Goal: Task Accomplishment & Management: Use online tool/utility

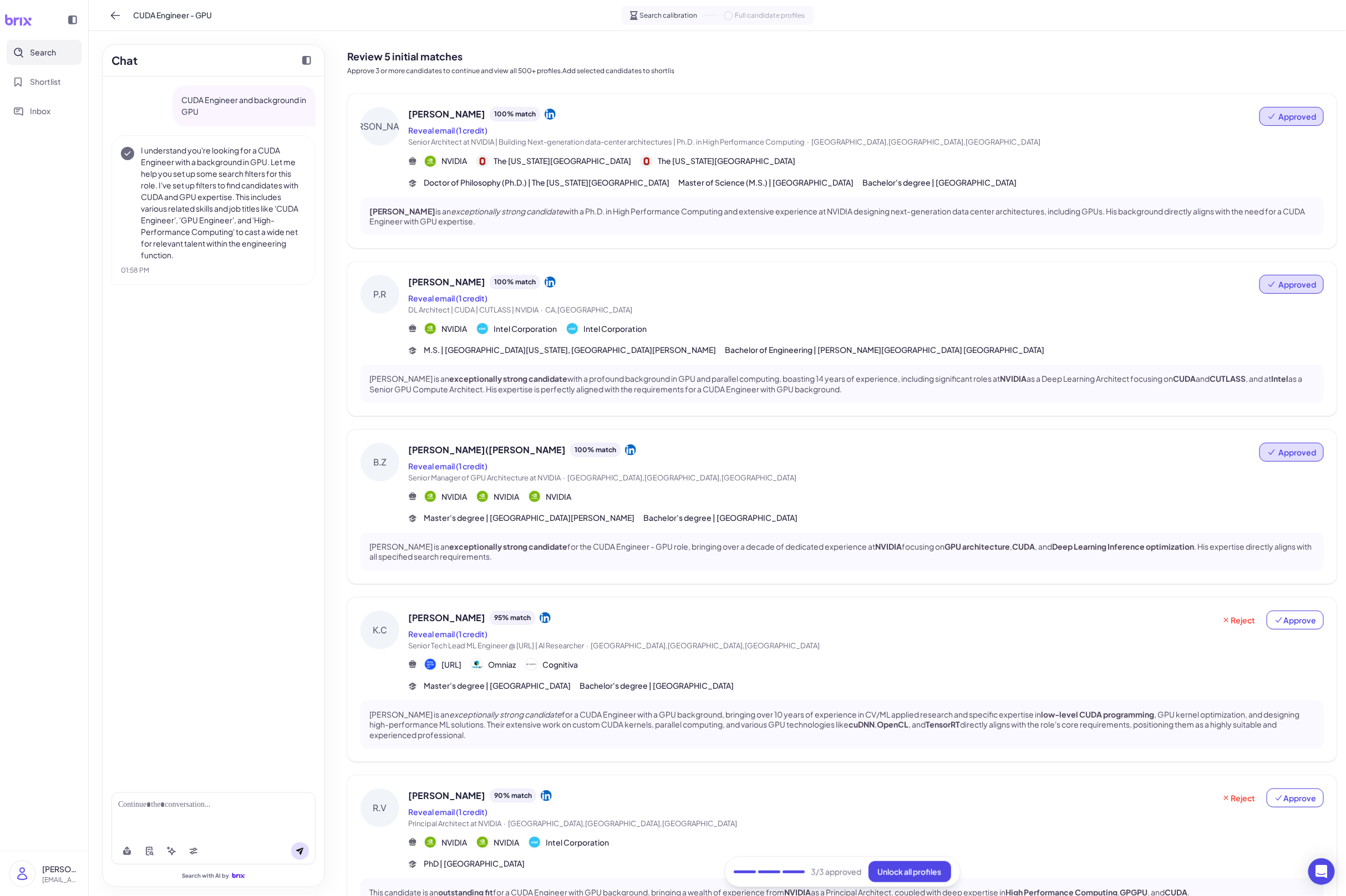
click at [43, 48] on span "Search" at bounding box center [42, 52] width 26 height 12
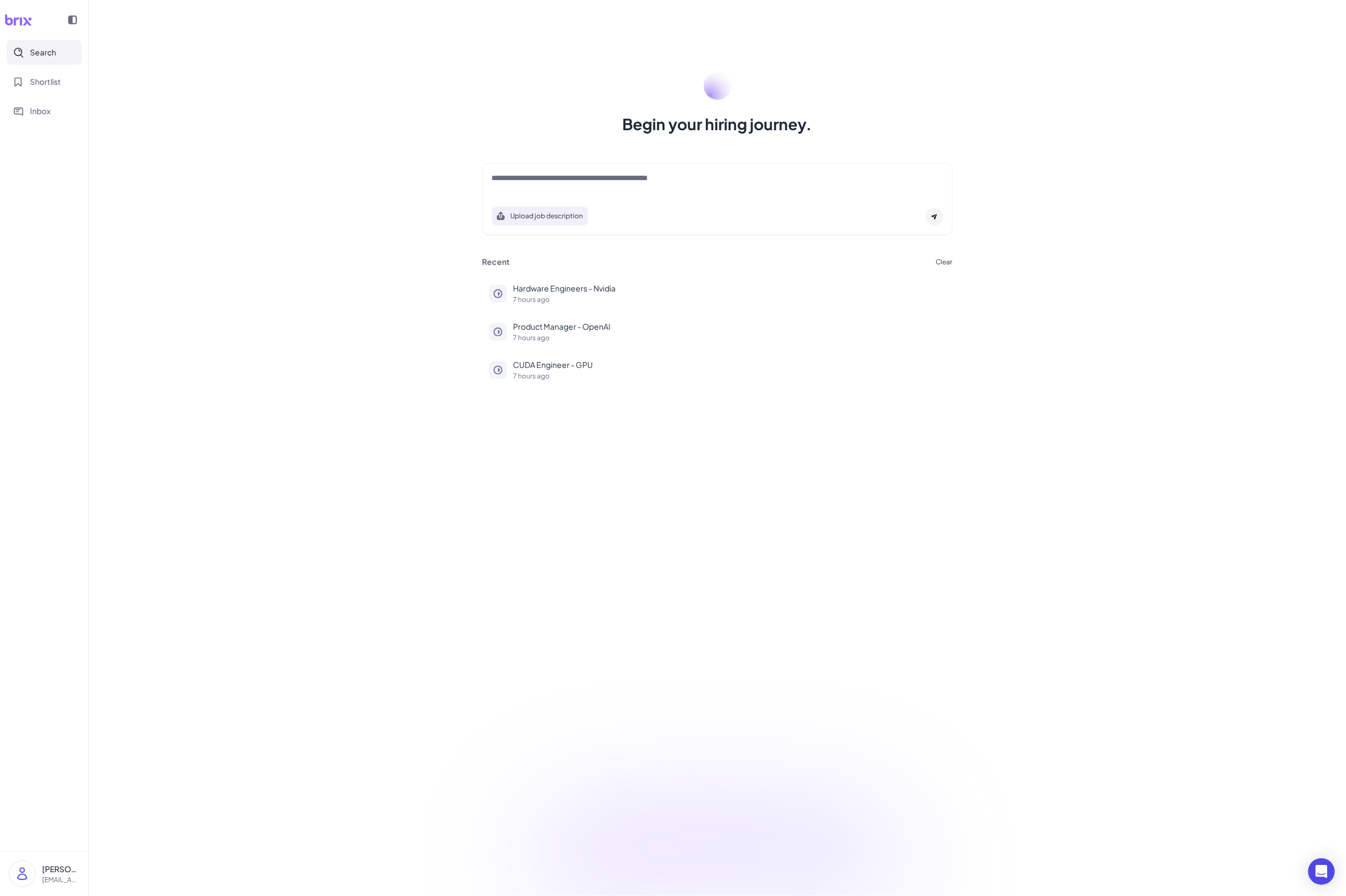
click at [560, 187] on div at bounding box center [717, 183] width 452 height 22
click at [560, 183] on textarea at bounding box center [717, 179] width 452 height 13
paste textarea "**********"
type textarea "**********"
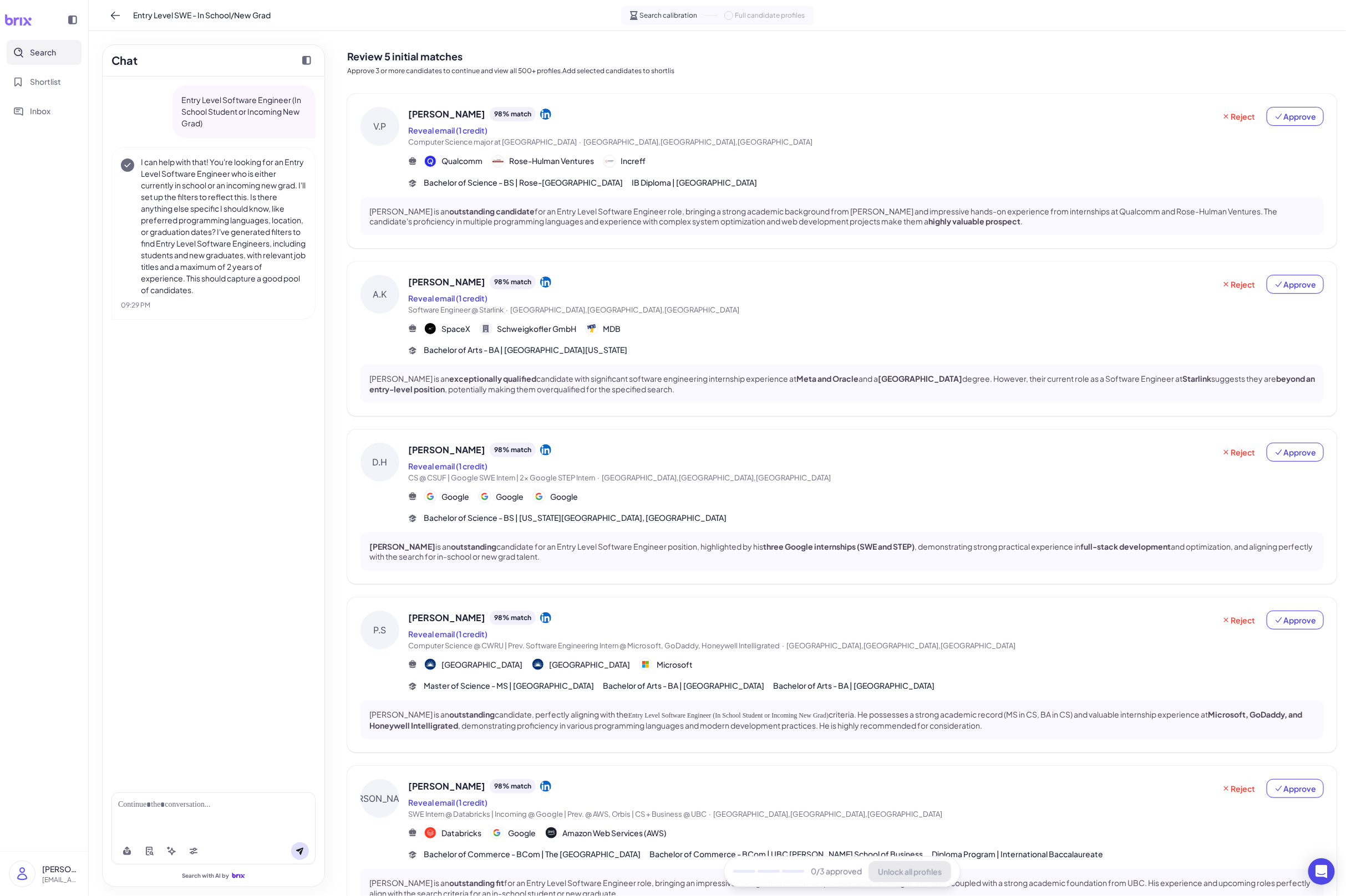
click at [727, 172] on div "Vishrut Patwari 98 % match Reveal email (1 credit) Computer Science major at Ro…" at bounding box center [866, 147] width 916 height 82
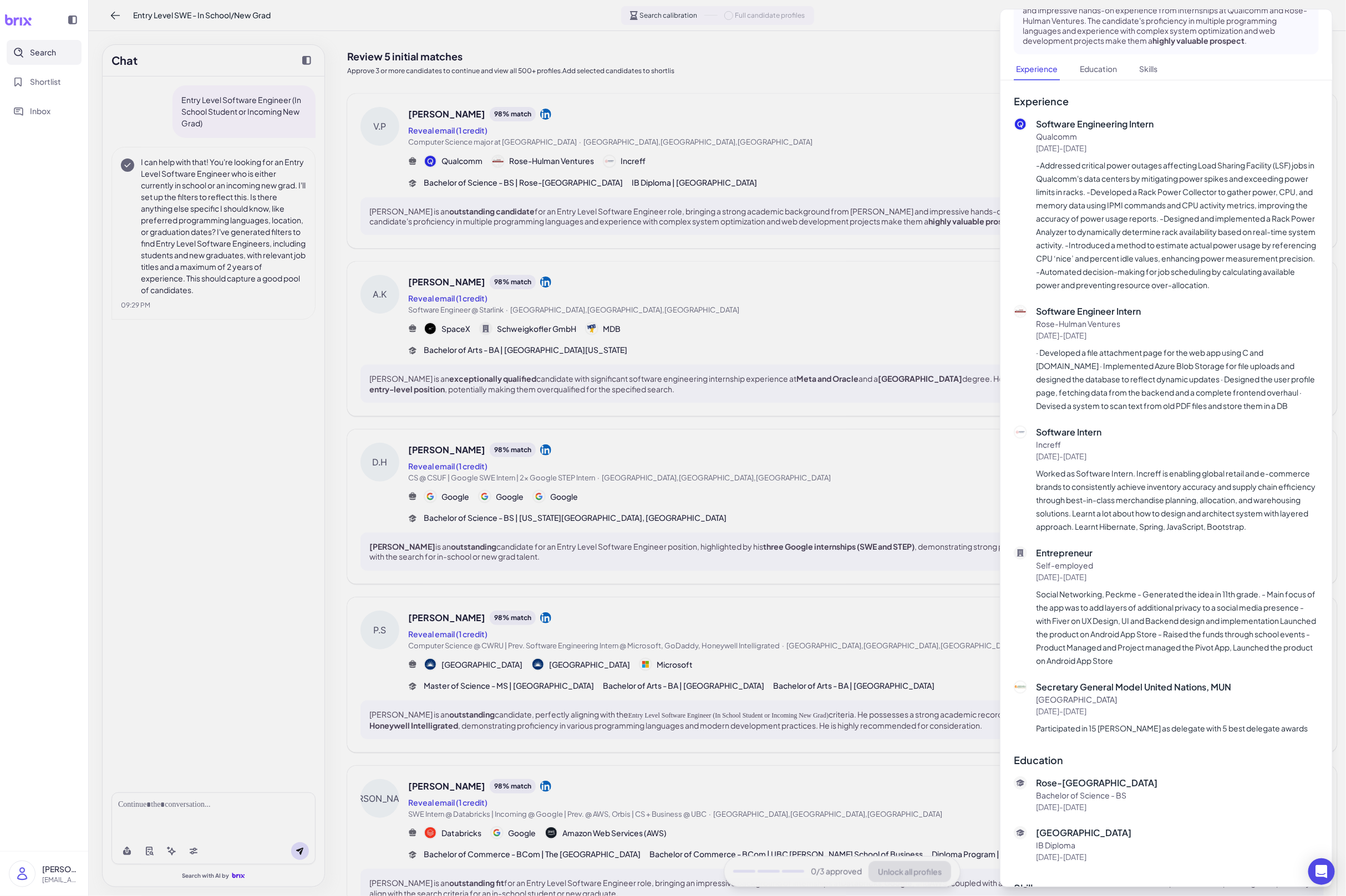
scroll to position [197, 0]
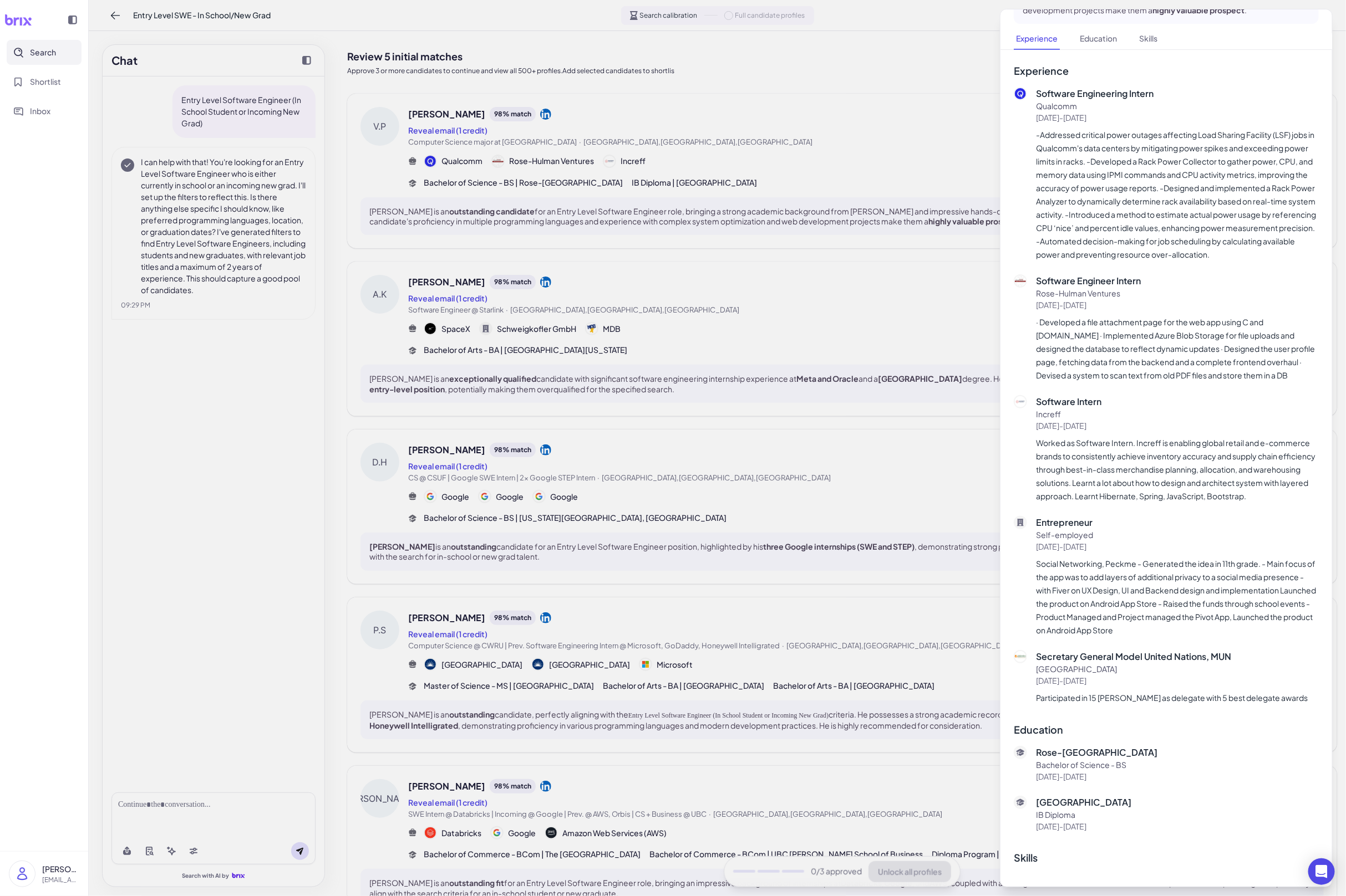
drag, startPoint x: 803, startPoint y: 636, endPoint x: 797, endPoint y: 634, distance: 6.3
click at [803, 635] on div at bounding box center [673, 448] width 1346 height 896
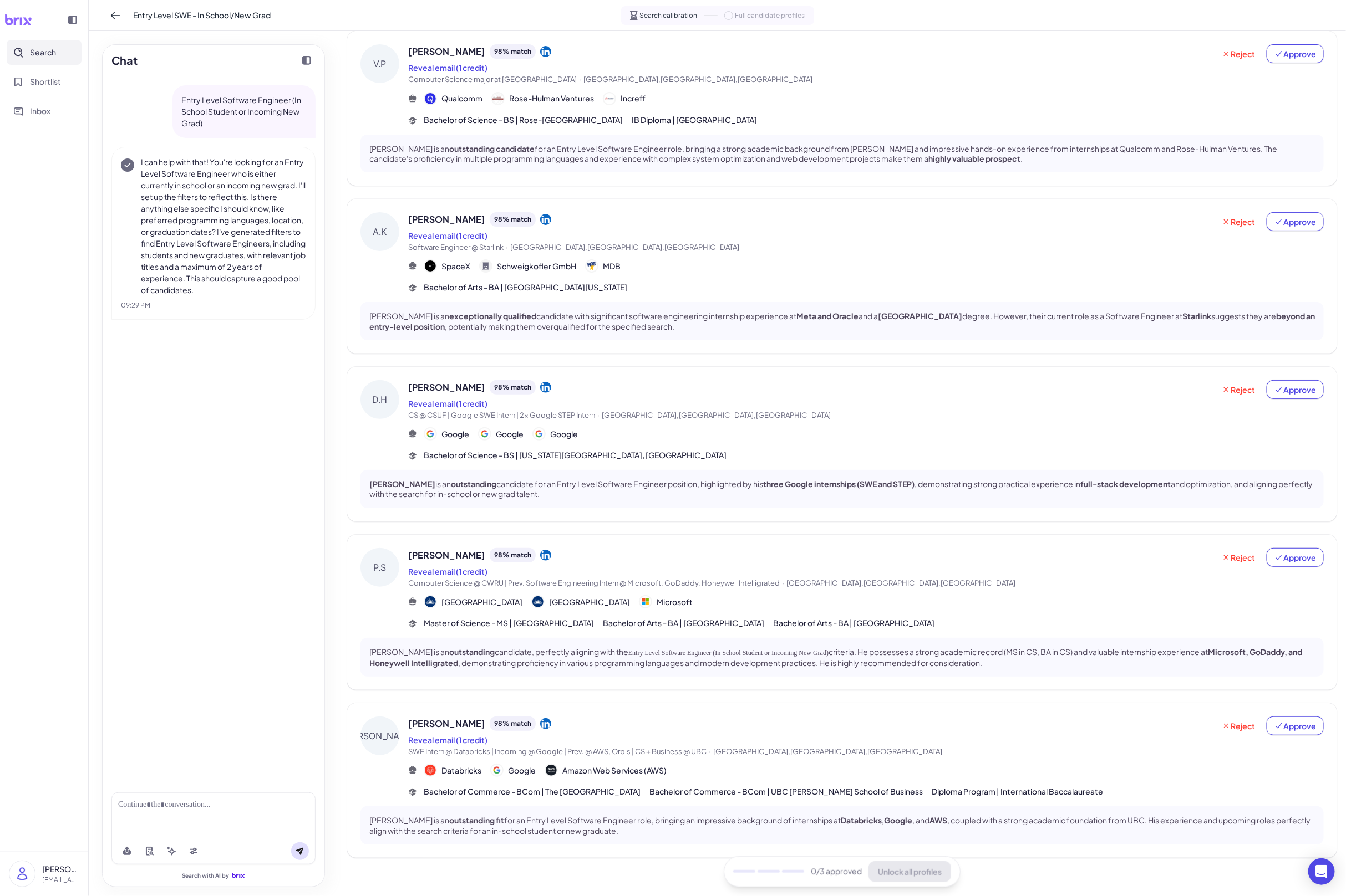
scroll to position [76, 0]
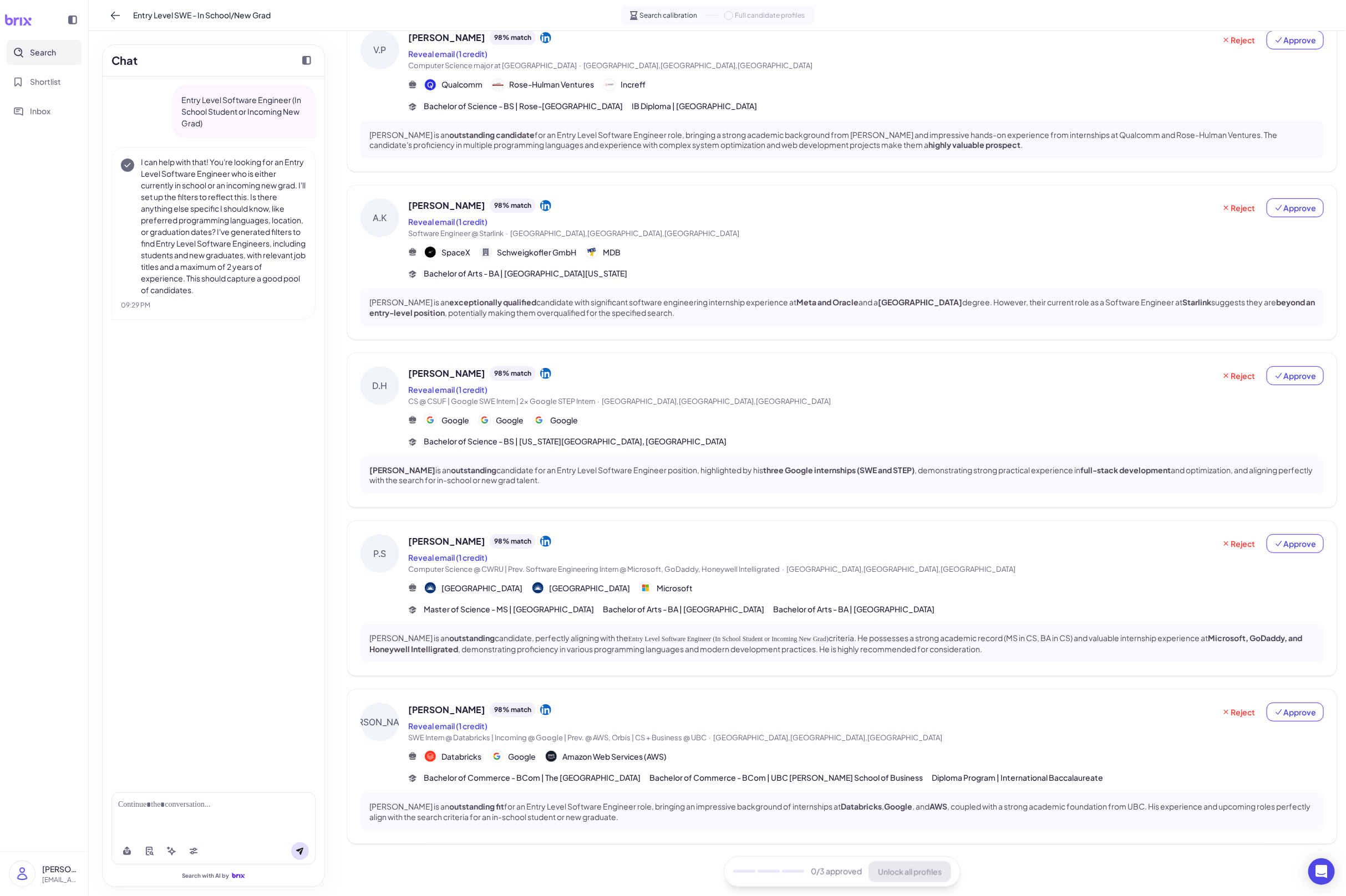
drag, startPoint x: 790, startPoint y: 751, endPoint x: 812, endPoint y: 742, distance: 23.8
click at [790, 751] on div "Databricks Google Amazon Web Services (AWS)" at bounding box center [866, 757] width 916 height 13
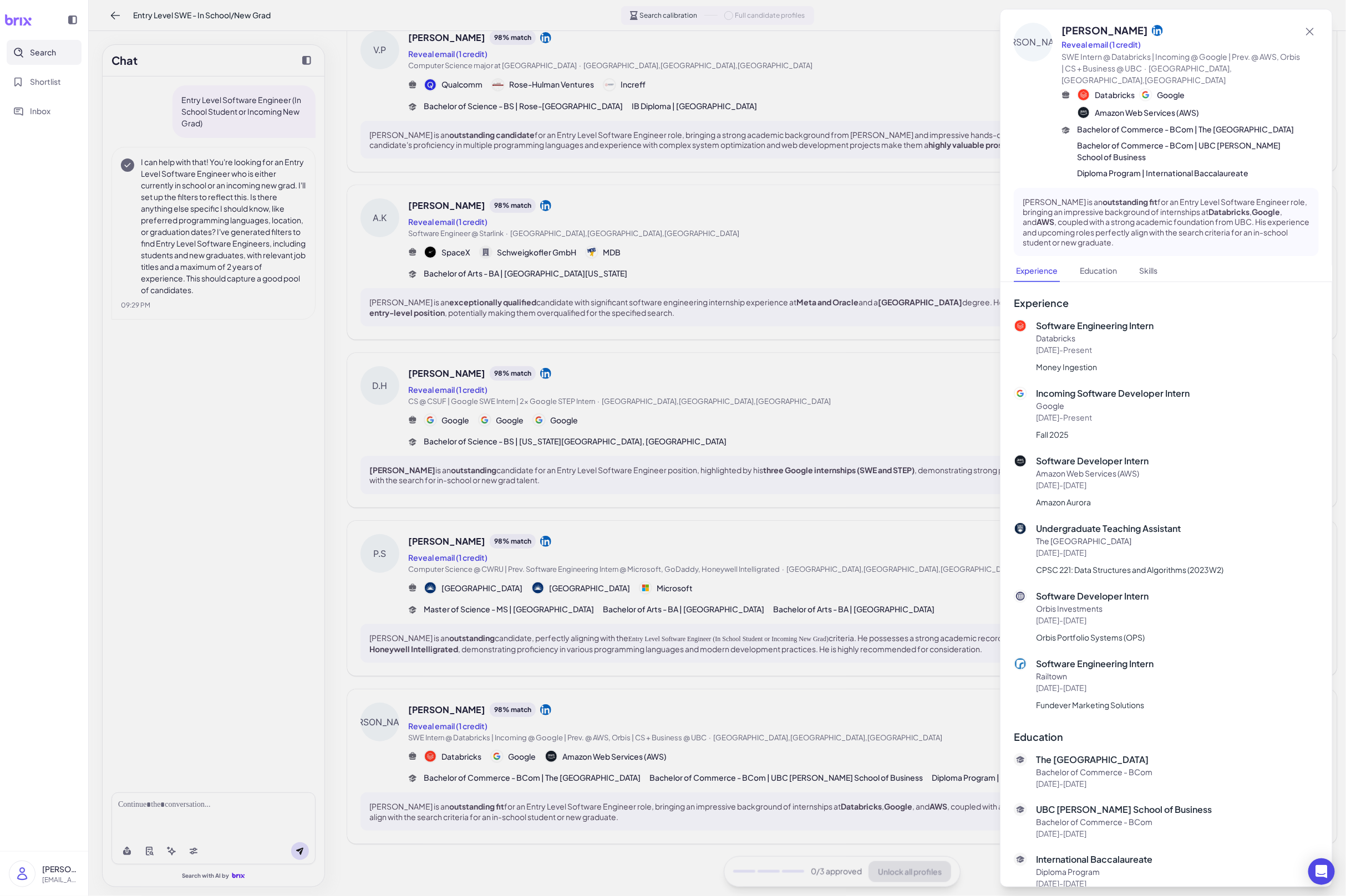
scroll to position [107, 0]
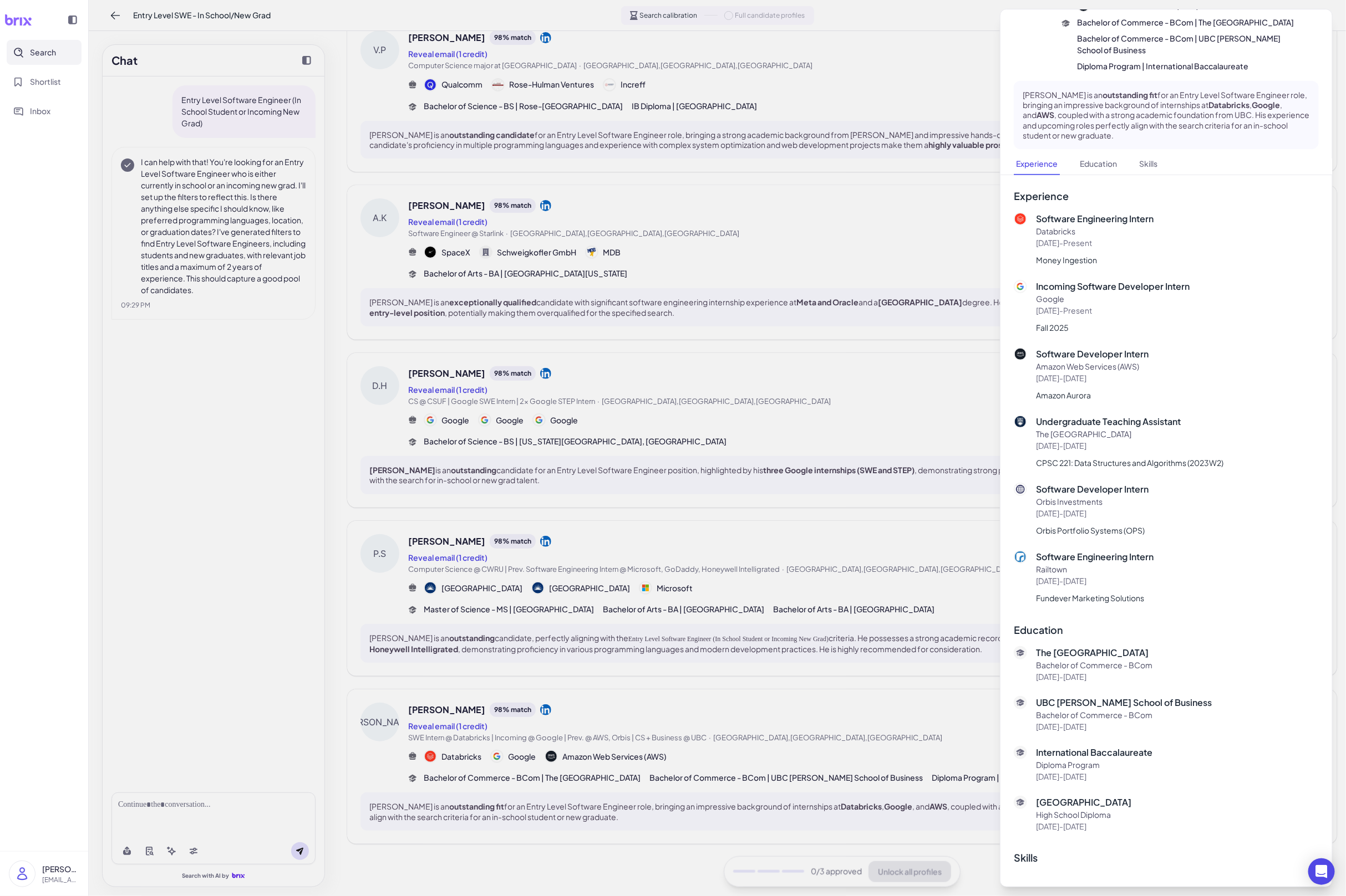
click at [796, 662] on div at bounding box center [673, 448] width 1346 height 896
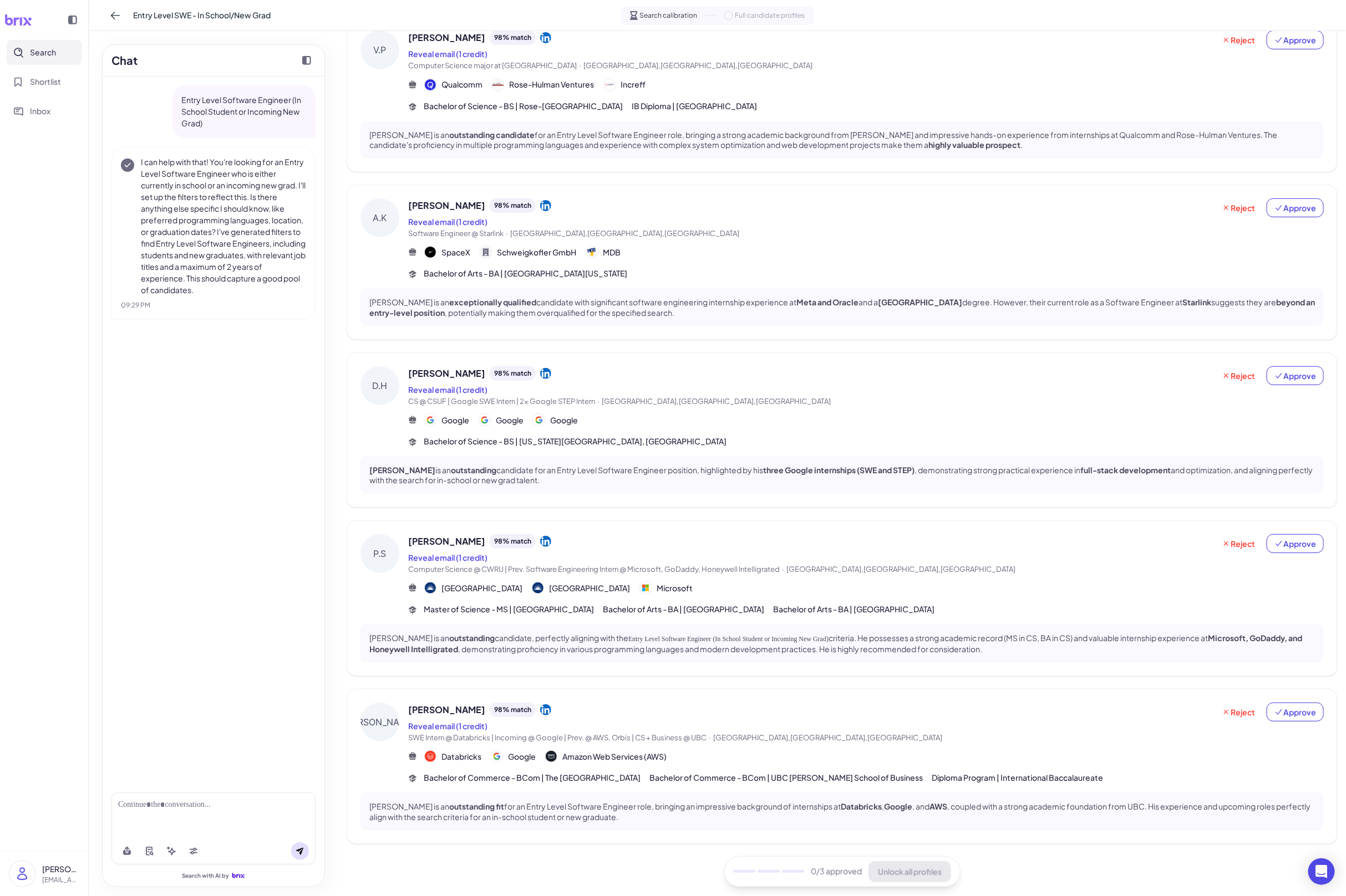
scroll to position [0, 0]
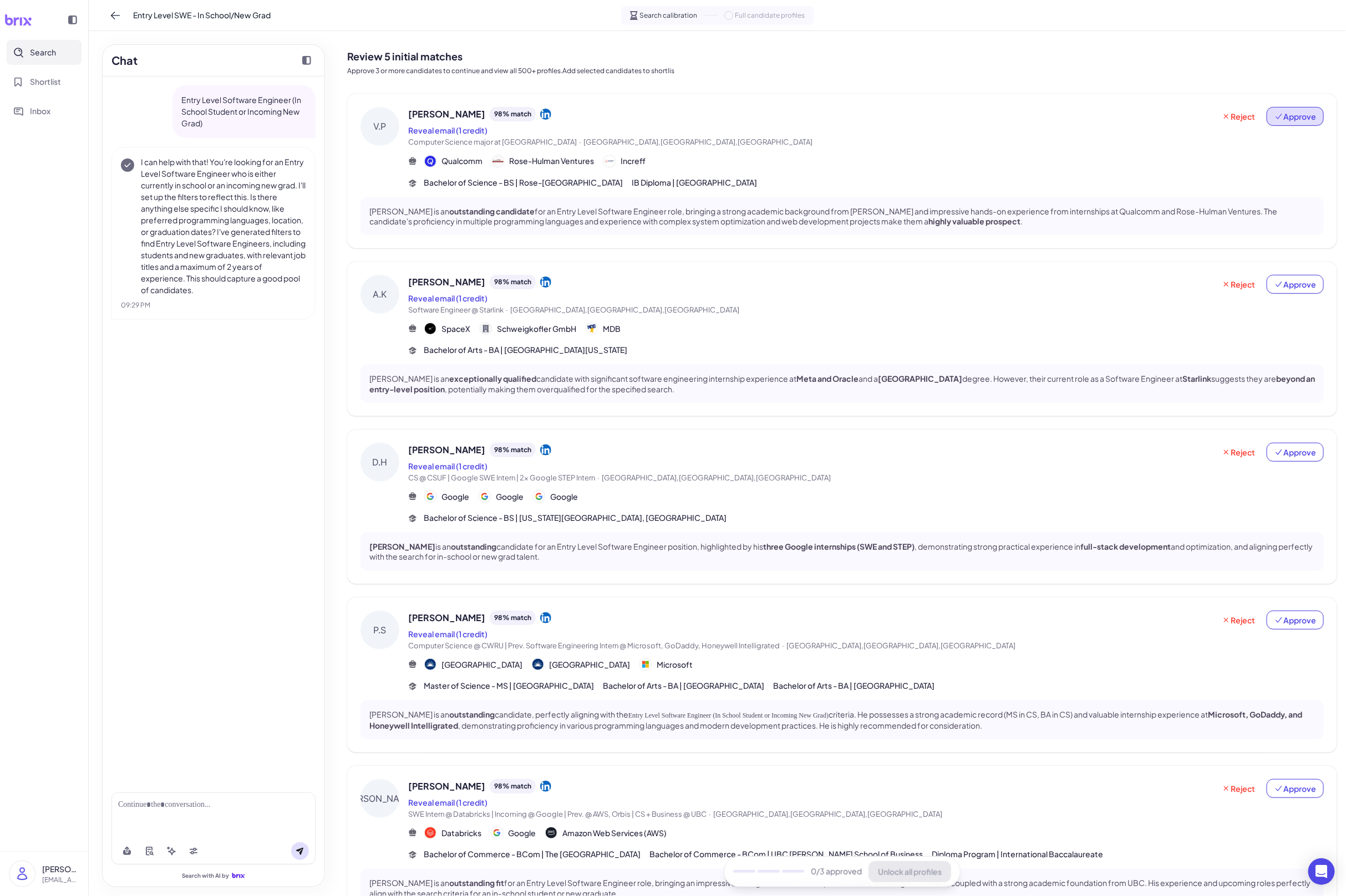
drag, startPoint x: 1287, startPoint y: 113, endPoint x: 1290, endPoint y: 123, distance: 10.4
click at [1287, 113] on span "Approve" at bounding box center [1295, 116] width 42 height 11
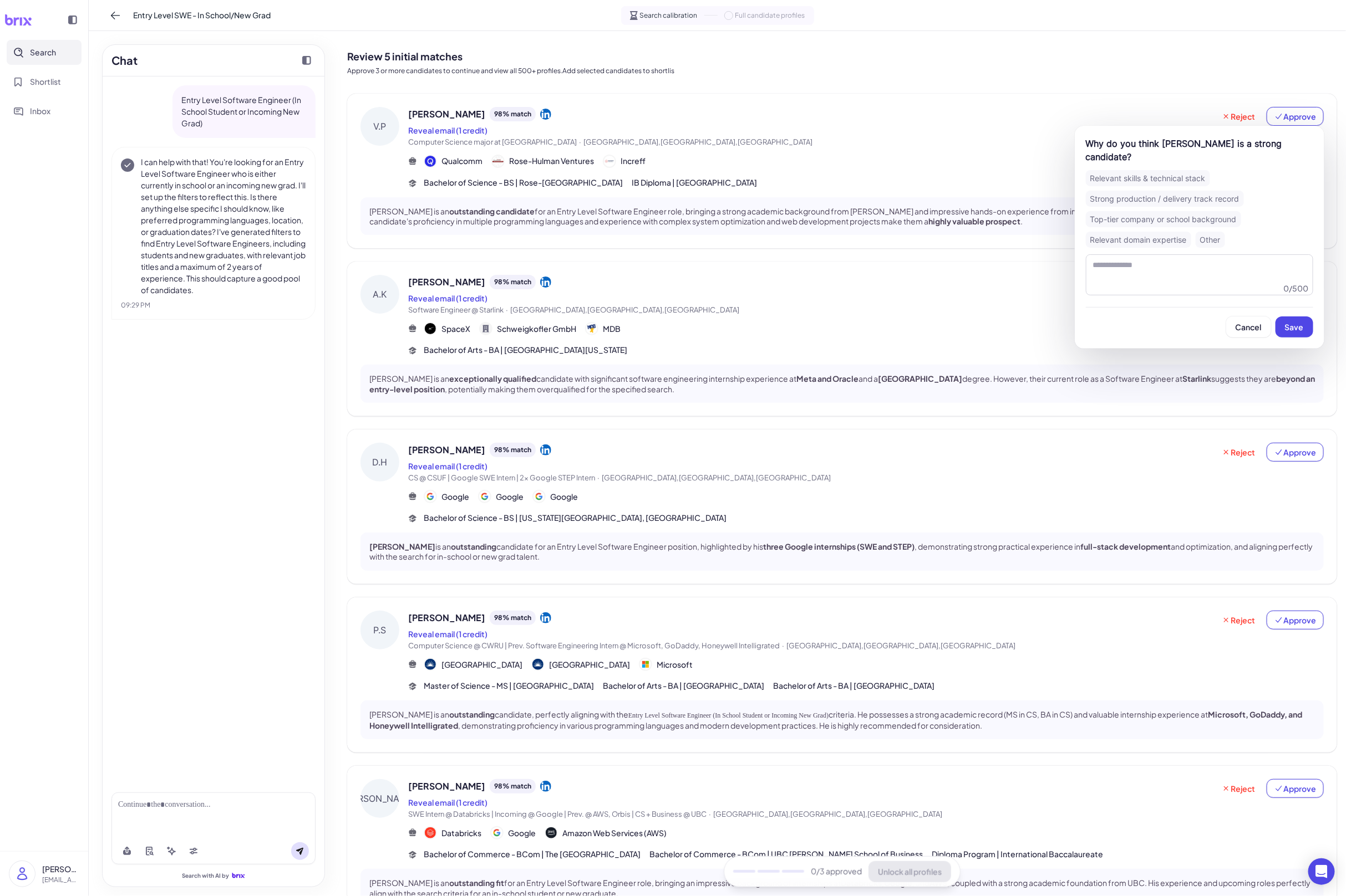
drag, startPoint x: 1292, startPoint y: 327, endPoint x: 1293, endPoint y: 321, distance: 6.1
click at [1292, 327] on span "Save" at bounding box center [1294, 327] width 19 height 10
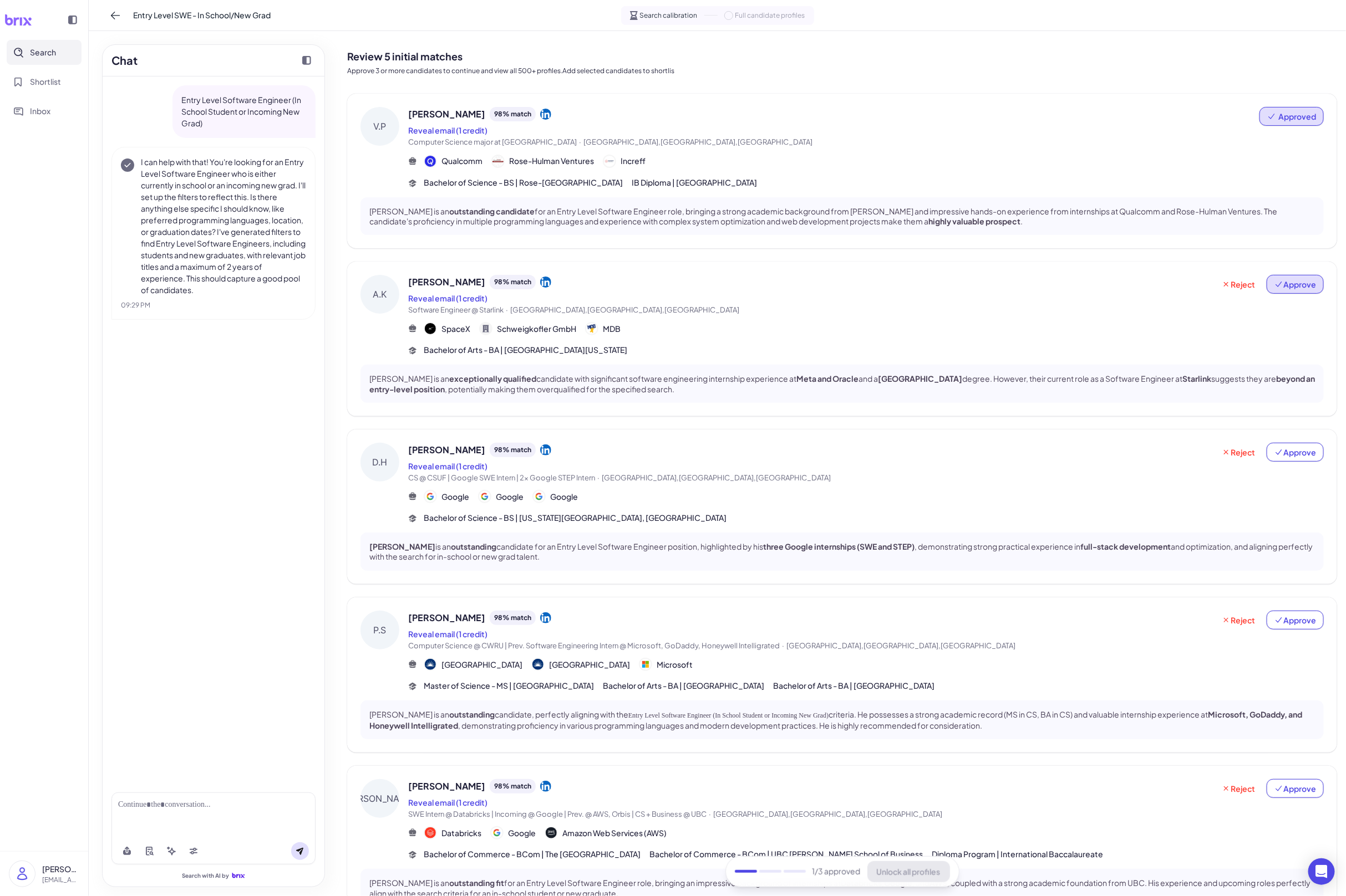
click at [1302, 291] on button "Approve" at bounding box center [1295, 284] width 57 height 19
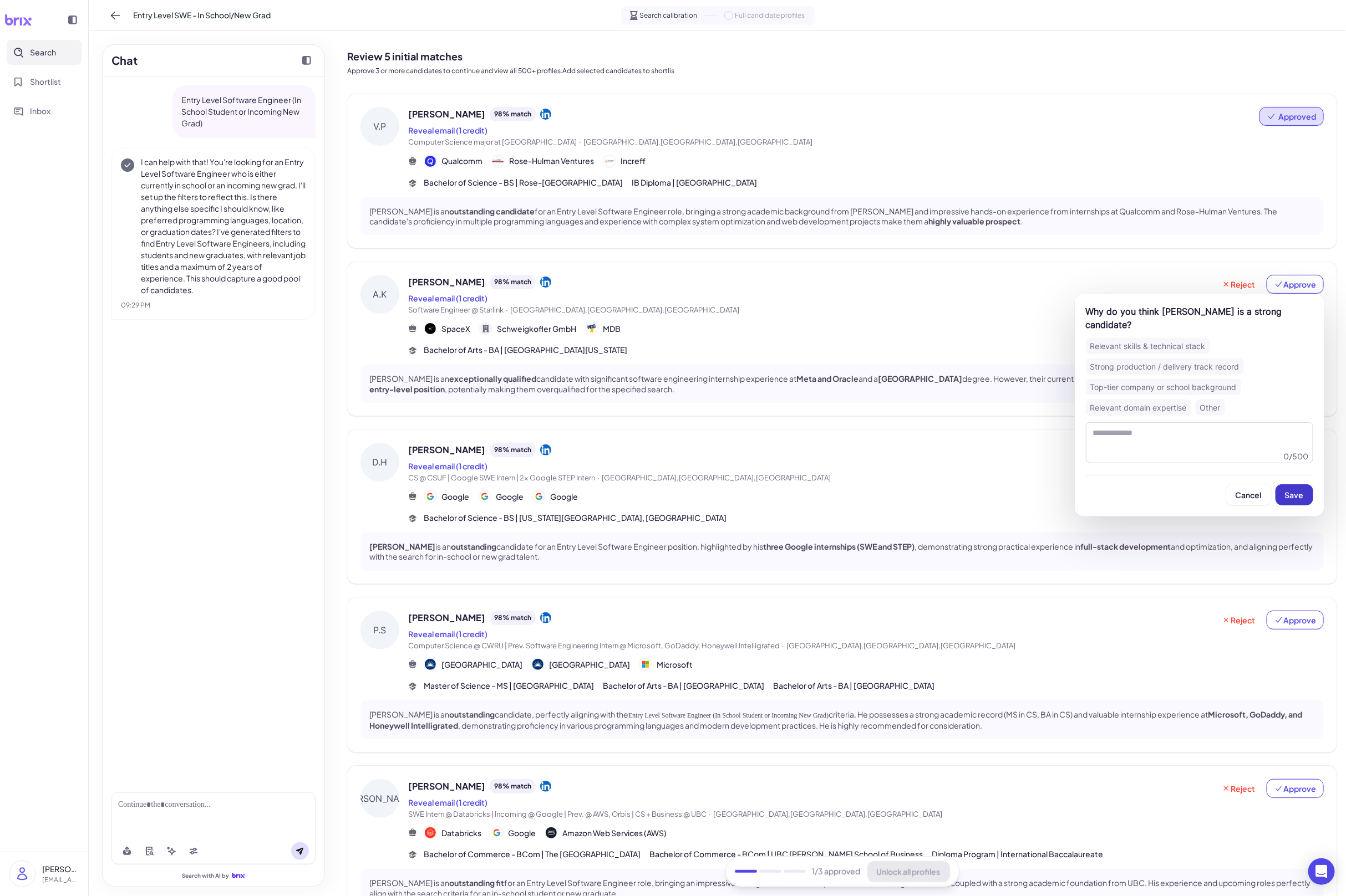
click at [1296, 496] on span "Save" at bounding box center [1294, 494] width 19 height 10
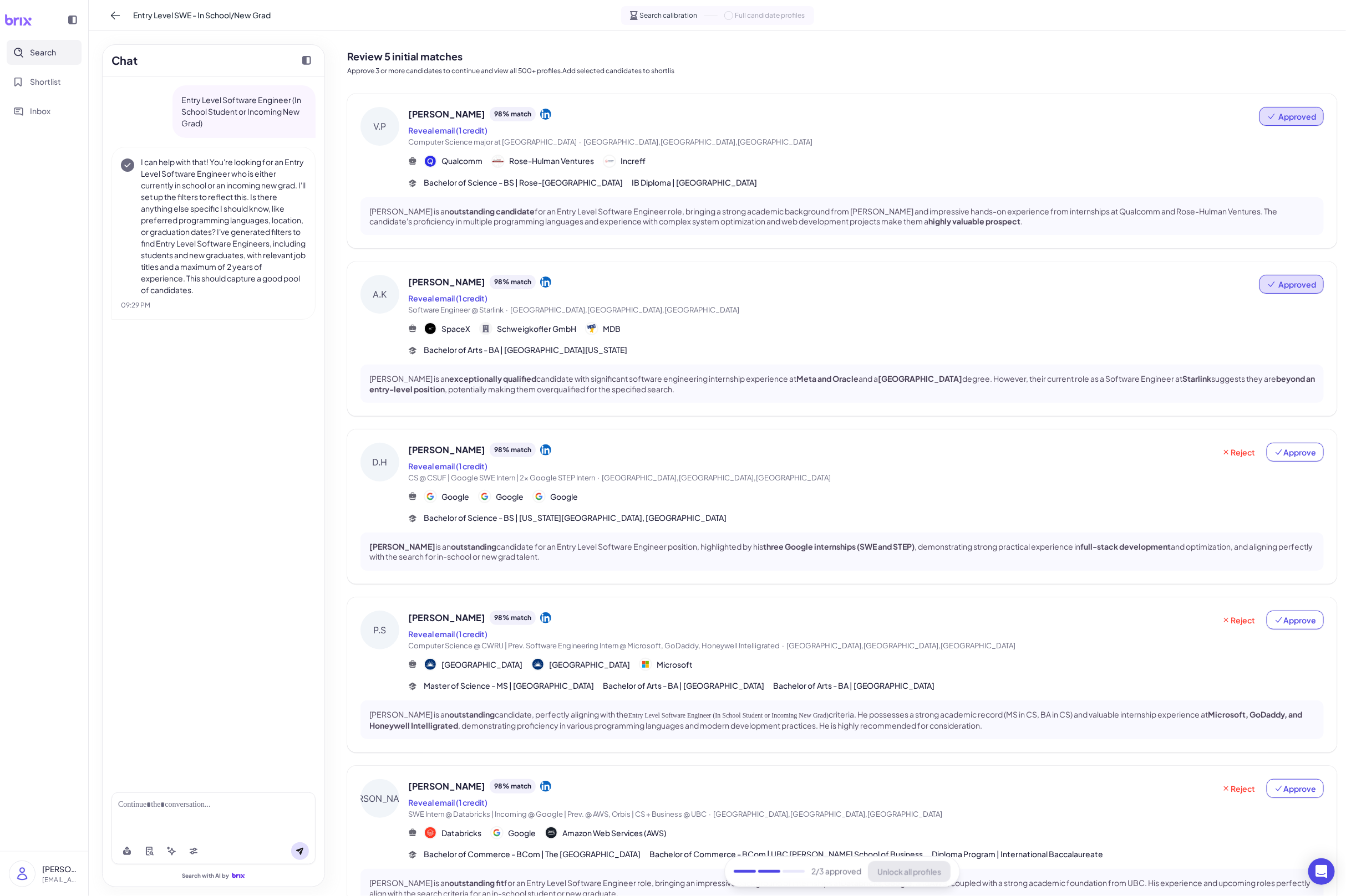
click at [834, 342] on div "Abhishek Kattuparambil 98 % match Reveal email (1 credit) Software Engineer @ S…" at bounding box center [866, 315] width 916 height 82
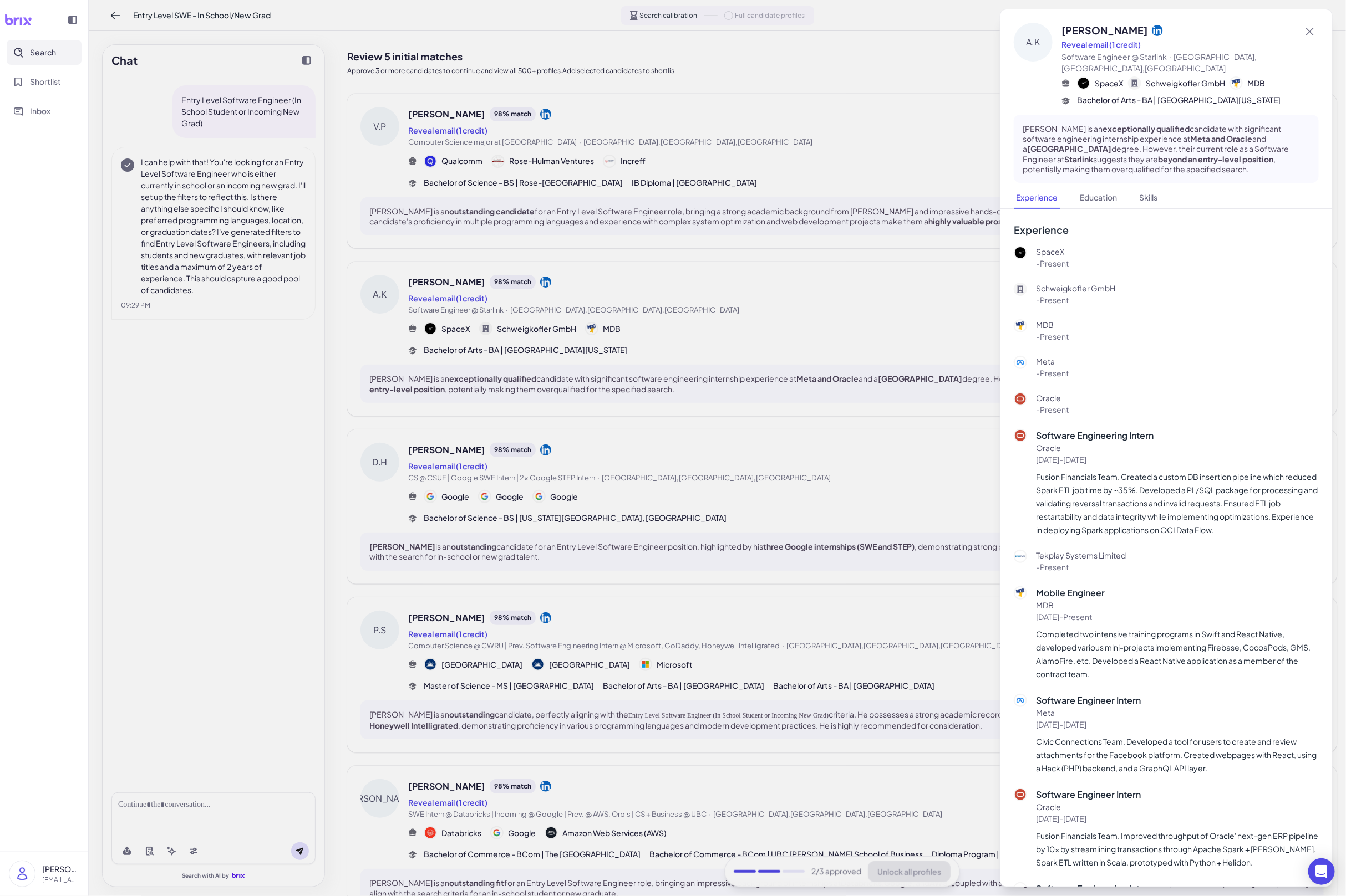
click at [871, 465] on div at bounding box center [673, 448] width 1346 height 896
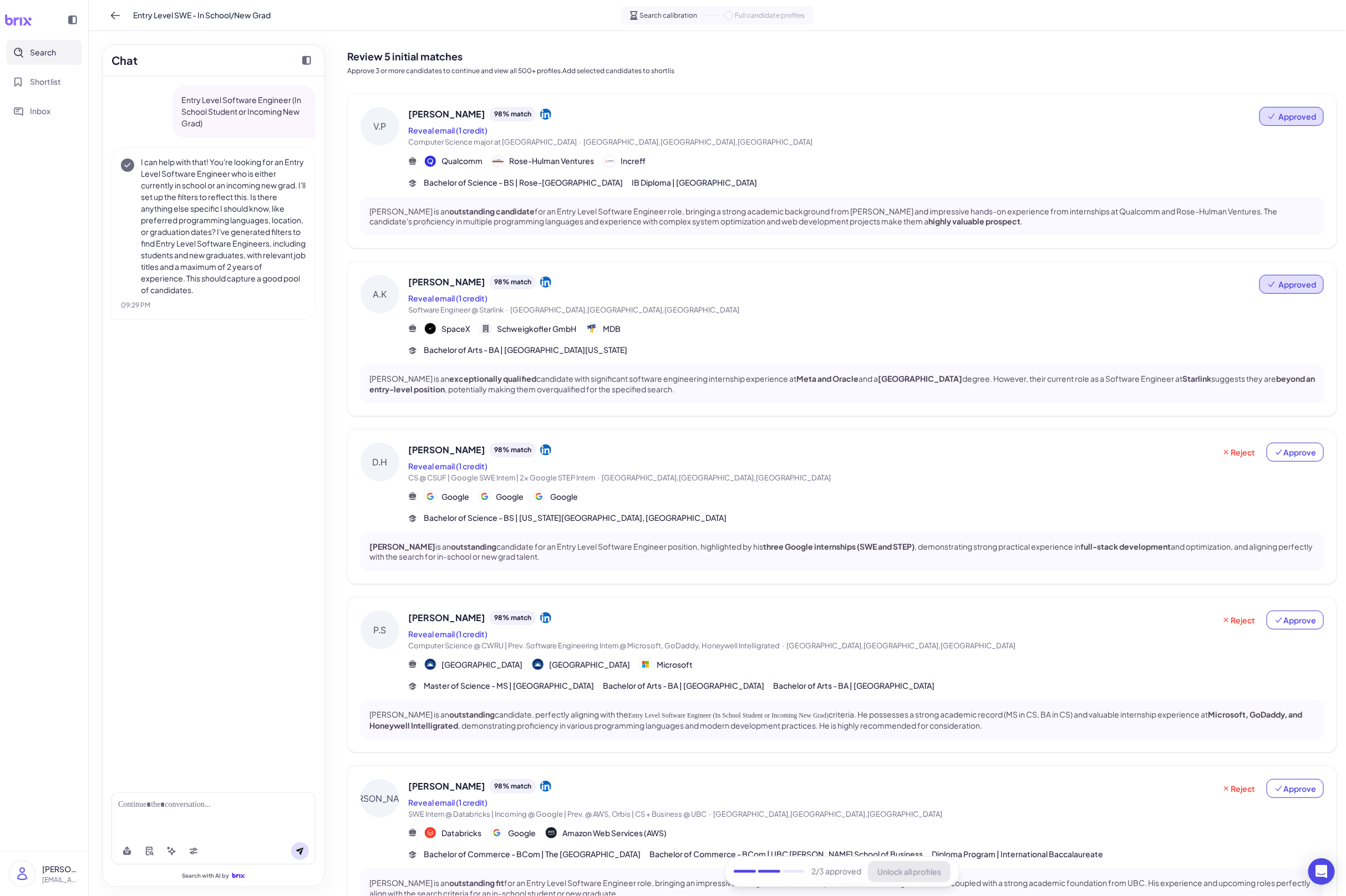
click at [1295, 280] on span "Approved" at bounding box center [1297, 284] width 38 height 11
click at [1266, 313] on button "Undo approval" at bounding box center [1280, 313] width 80 height 21
click at [1245, 277] on button "Reject" at bounding box center [1239, 284] width 48 height 19
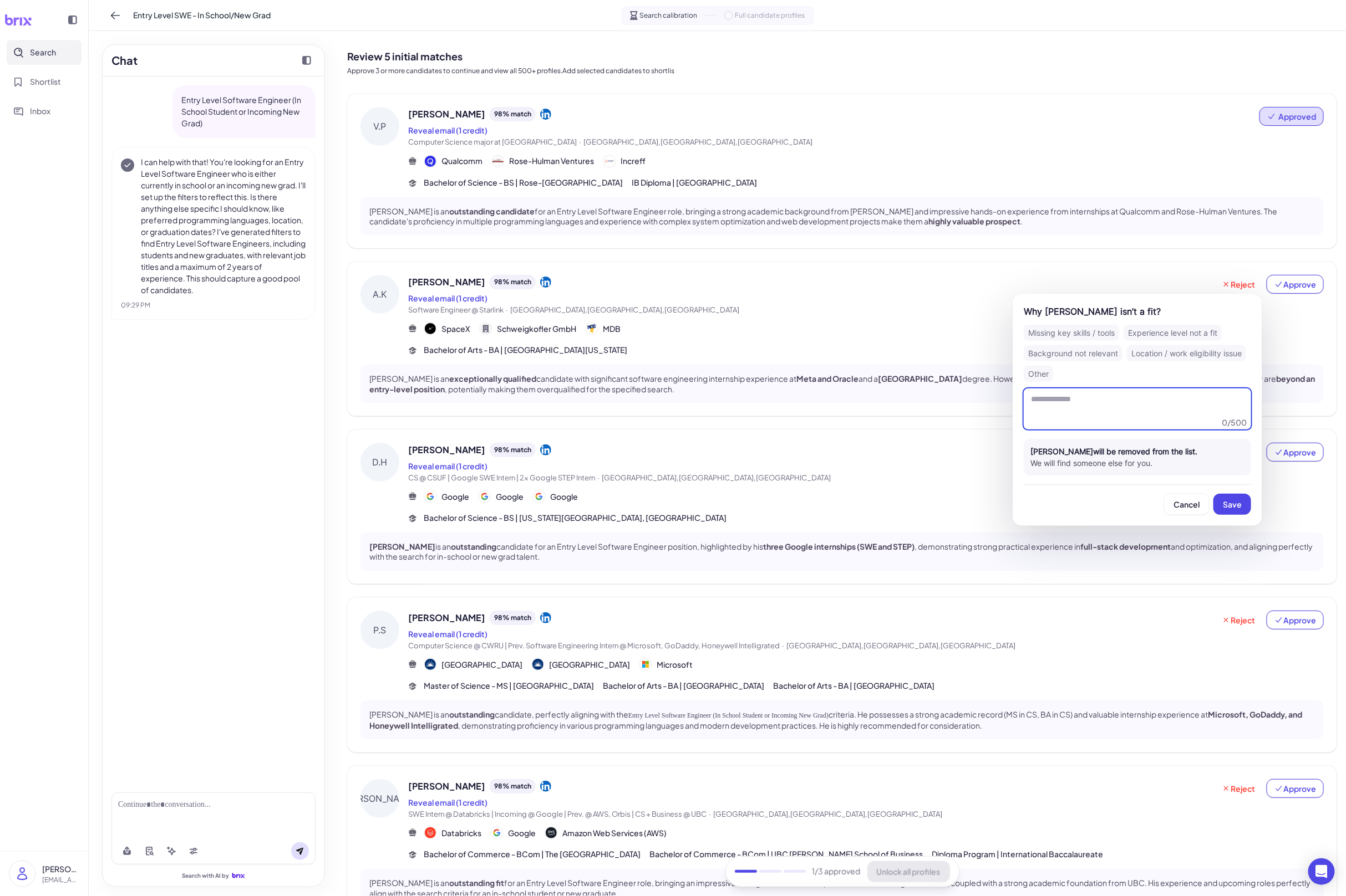
click at [1152, 413] on textarea at bounding box center [1137, 409] width 227 height 41
type textarea "**********"
click at [1239, 496] on button "Save" at bounding box center [1232, 504] width 38 height 21
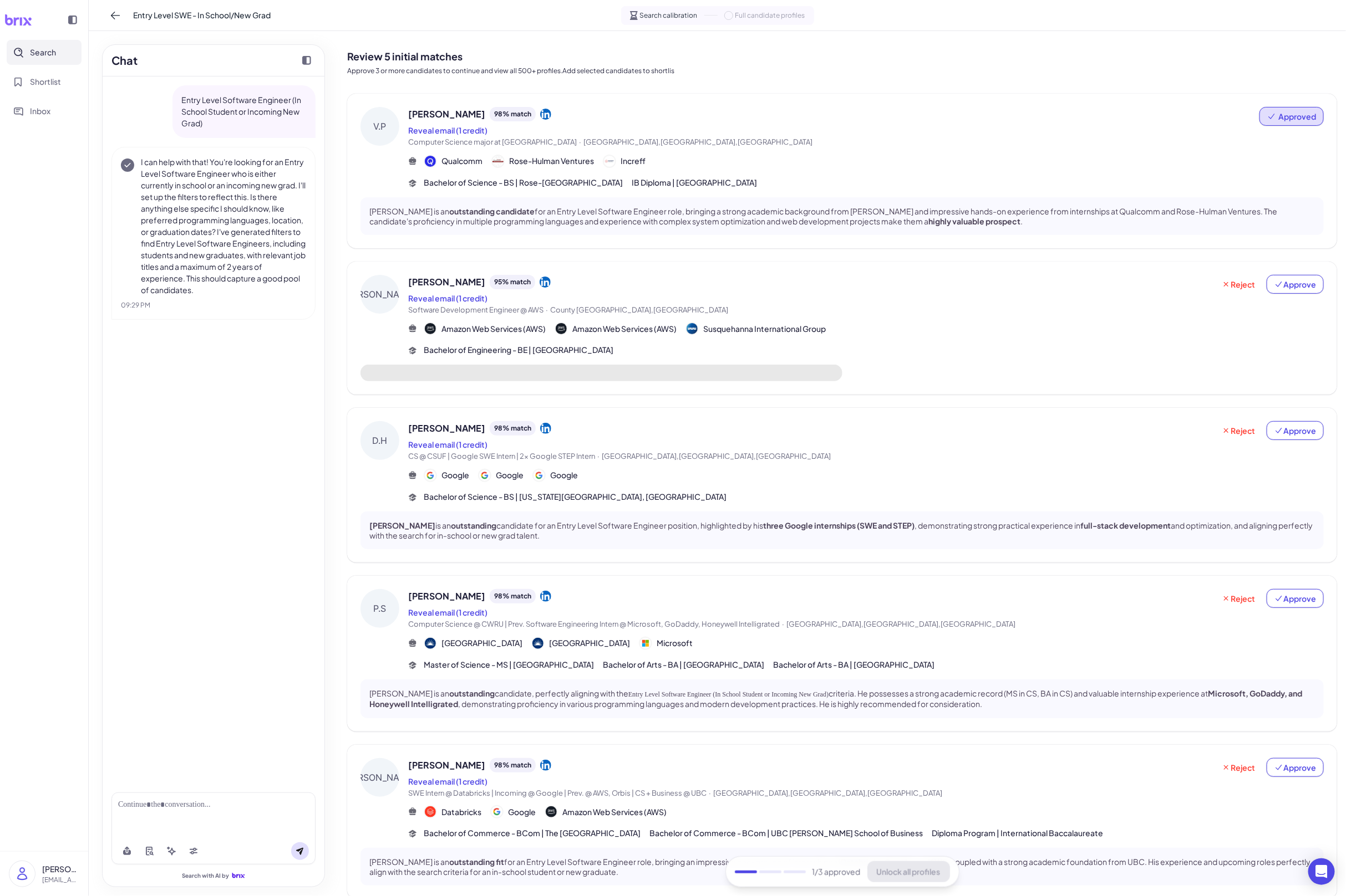
click at [452, 285] on span "Daniel McGovern" at bounding box center [447, 282] width 77 height 13
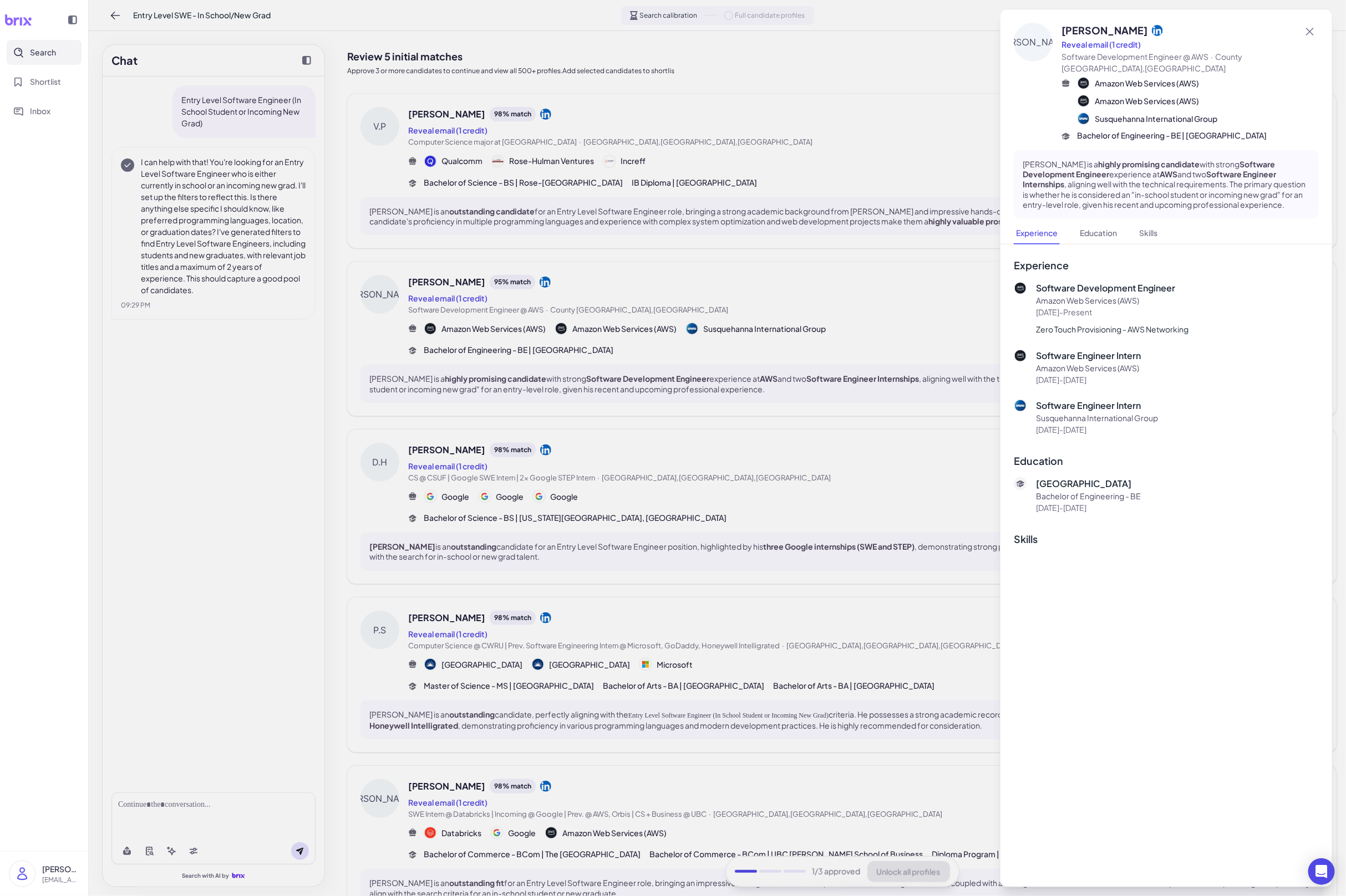
click at [881, 486] on div at bounding box center [673, 448] width 1346 height 896
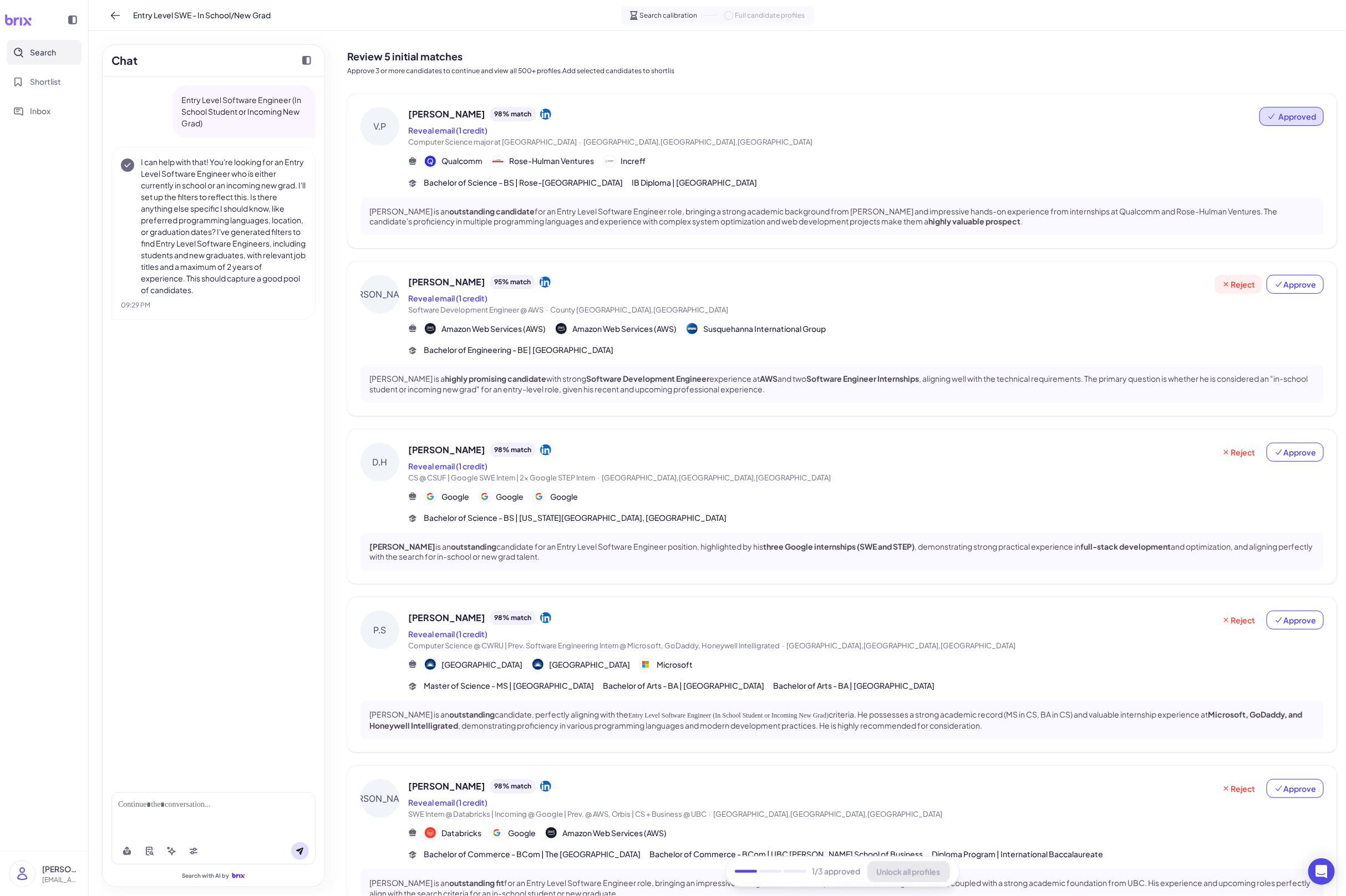
click at [1235, 290] on button "Reject" at bounding box center [1239, 284] width 48 height 19
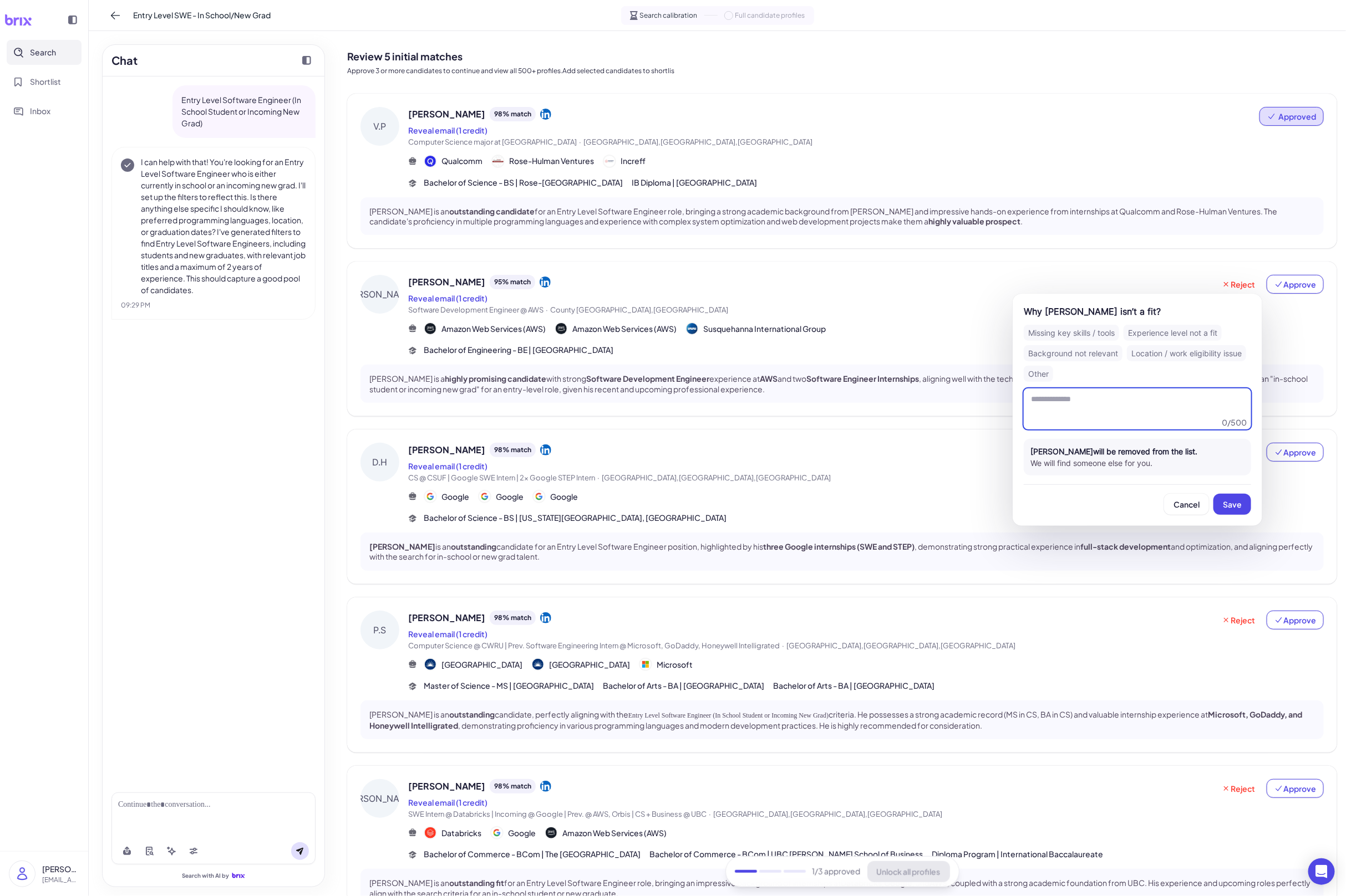
click at [1111, 412] on textarea at bounding box center [1137, 409] width 227 height 41
type textarea "**********"
click at [1242, 505] on button "Save" at bounding box center [1232, 504] width 38 height 21
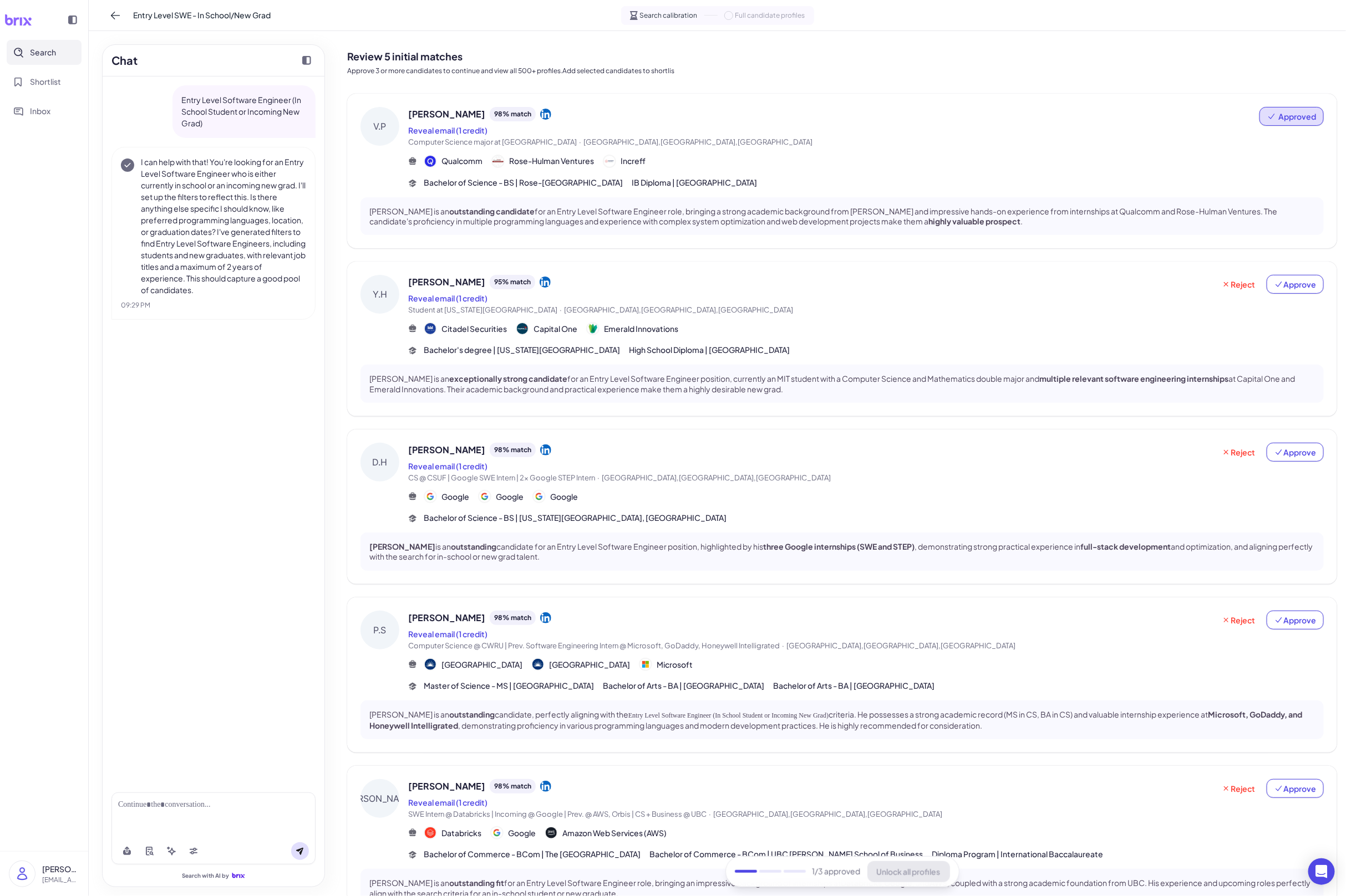
click at [802, 317] on div "Yicheng Huang 95 % match Reveal email (1 credit) Student at Massachusetts Insti…" at bounding box center [866, 315] width 916 height 82
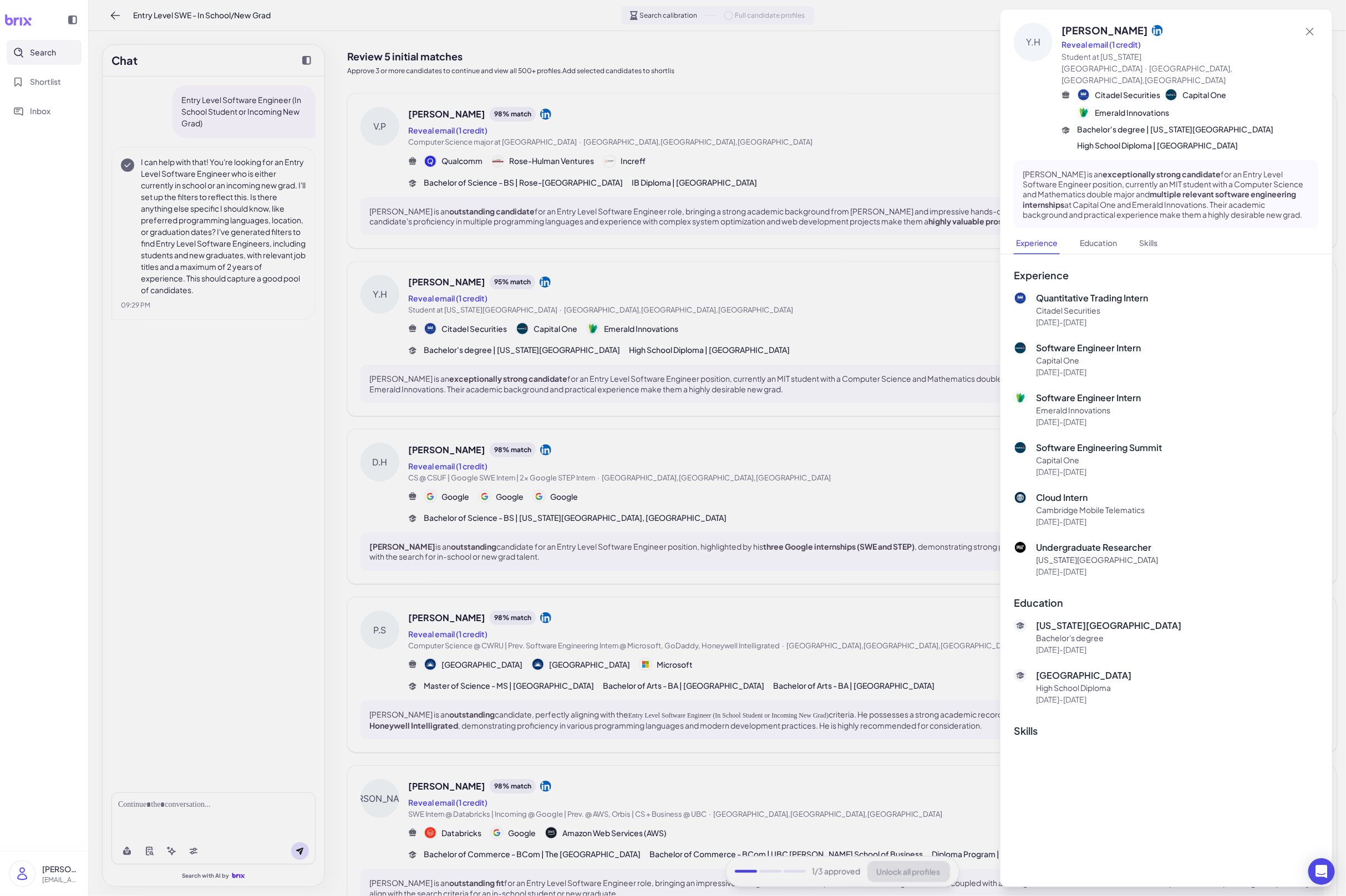
click at [827, 469] on div at bounding box center [673, 448] width 1346 height 896
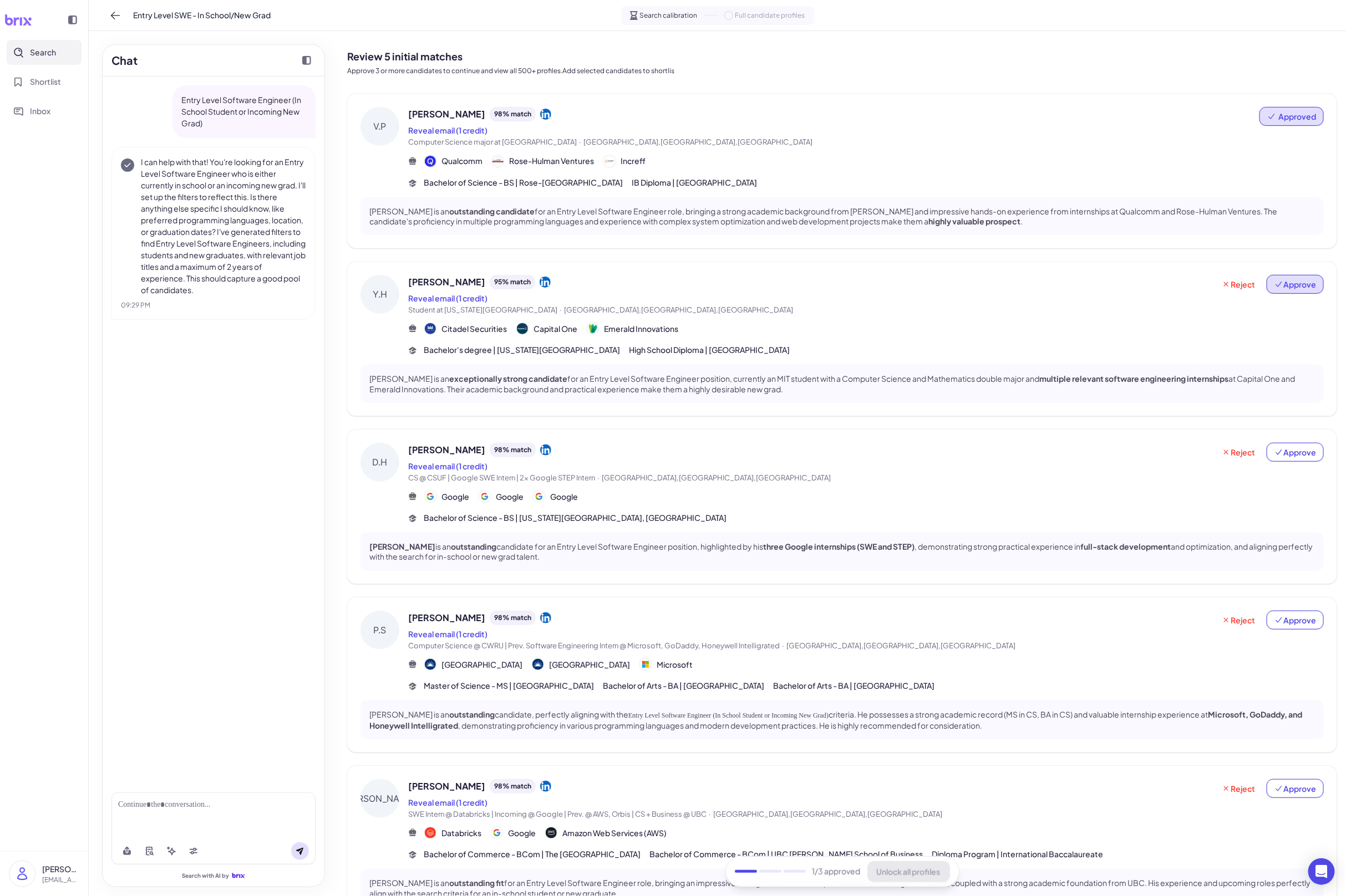
click at [1296, 290] on span "Approve" at bounding box center [1295, 284] width 42 height 11
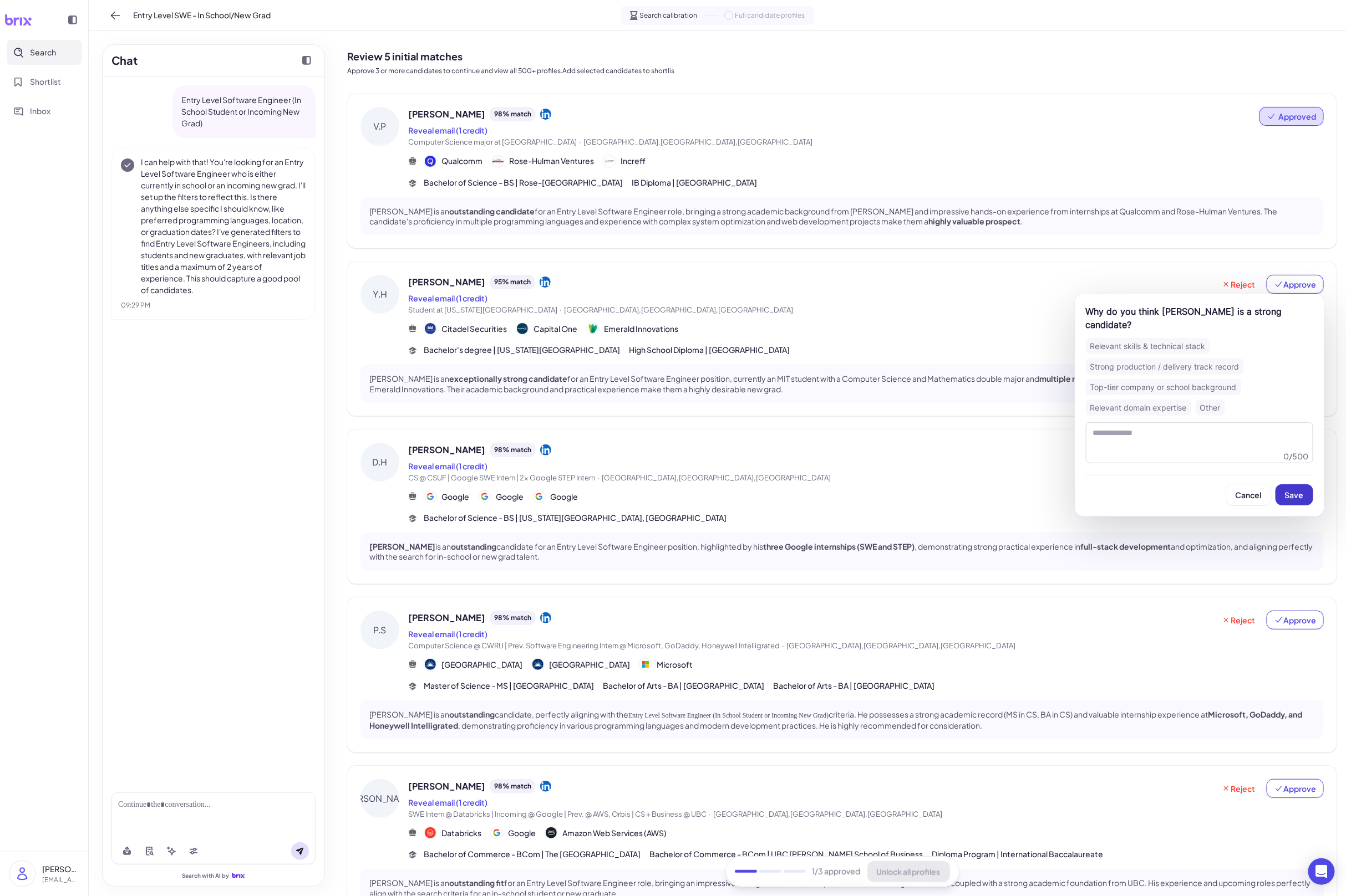
click at [1300, 506] on div "Why do you think Yicheng Huang is a strong candidate? Relevant skills & technic…" at bounding box center [1199, 405] width 249 height 223
click at [1300, 501] on button "Save" at bounding box center [1294, 495] width 38 height 21
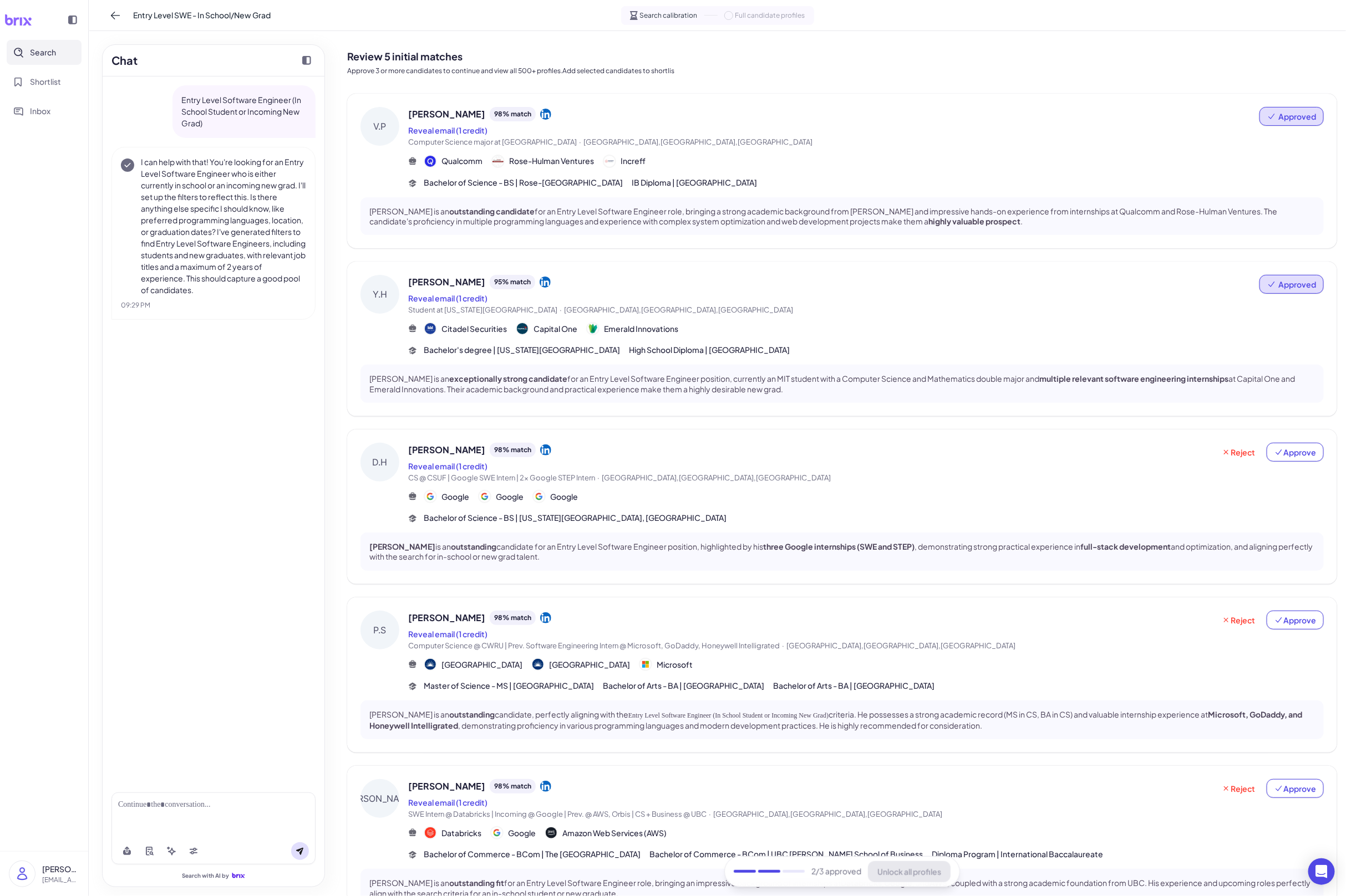
click at [941, 517] on div "Bachelor of Science - BS | California State University, Fullerton" at bounding box center [866, 518] width 916 height 12
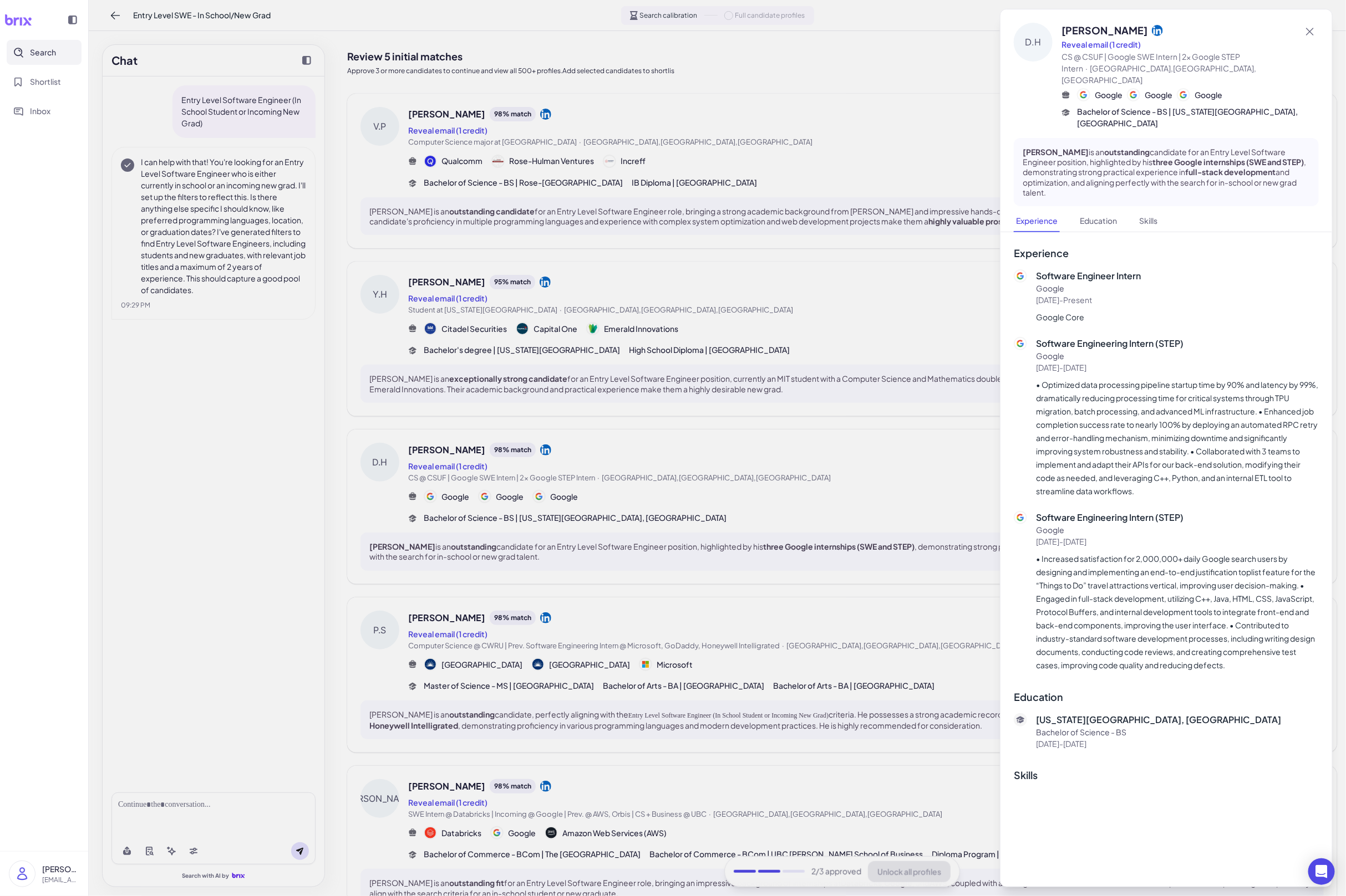
click at [784, 536] on div at bounding box center [673, 448] width 1346 height 896
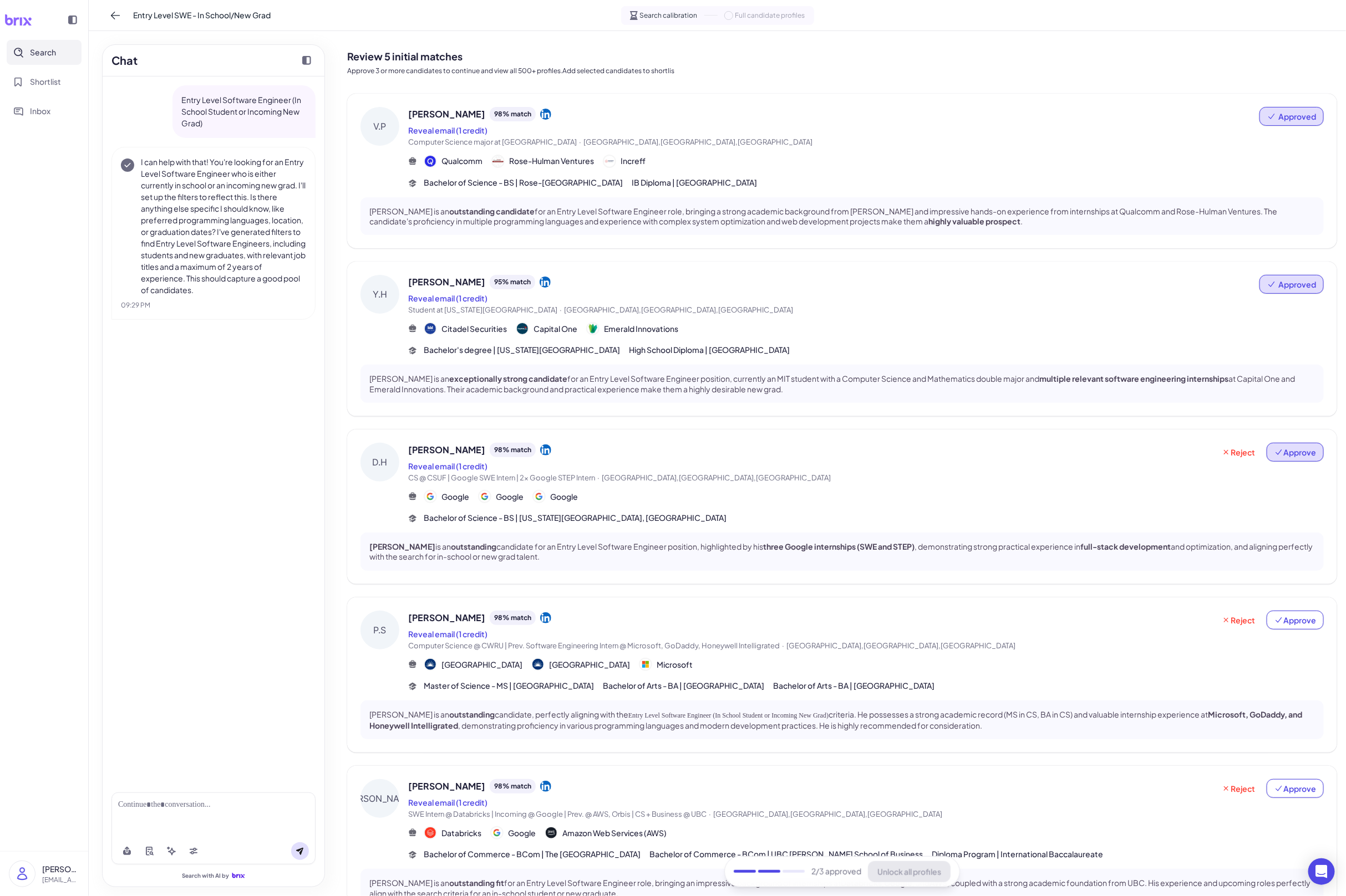
click at [1314, 445] on button "Approve" at bounding box center [1295, 452] width 57 height 19
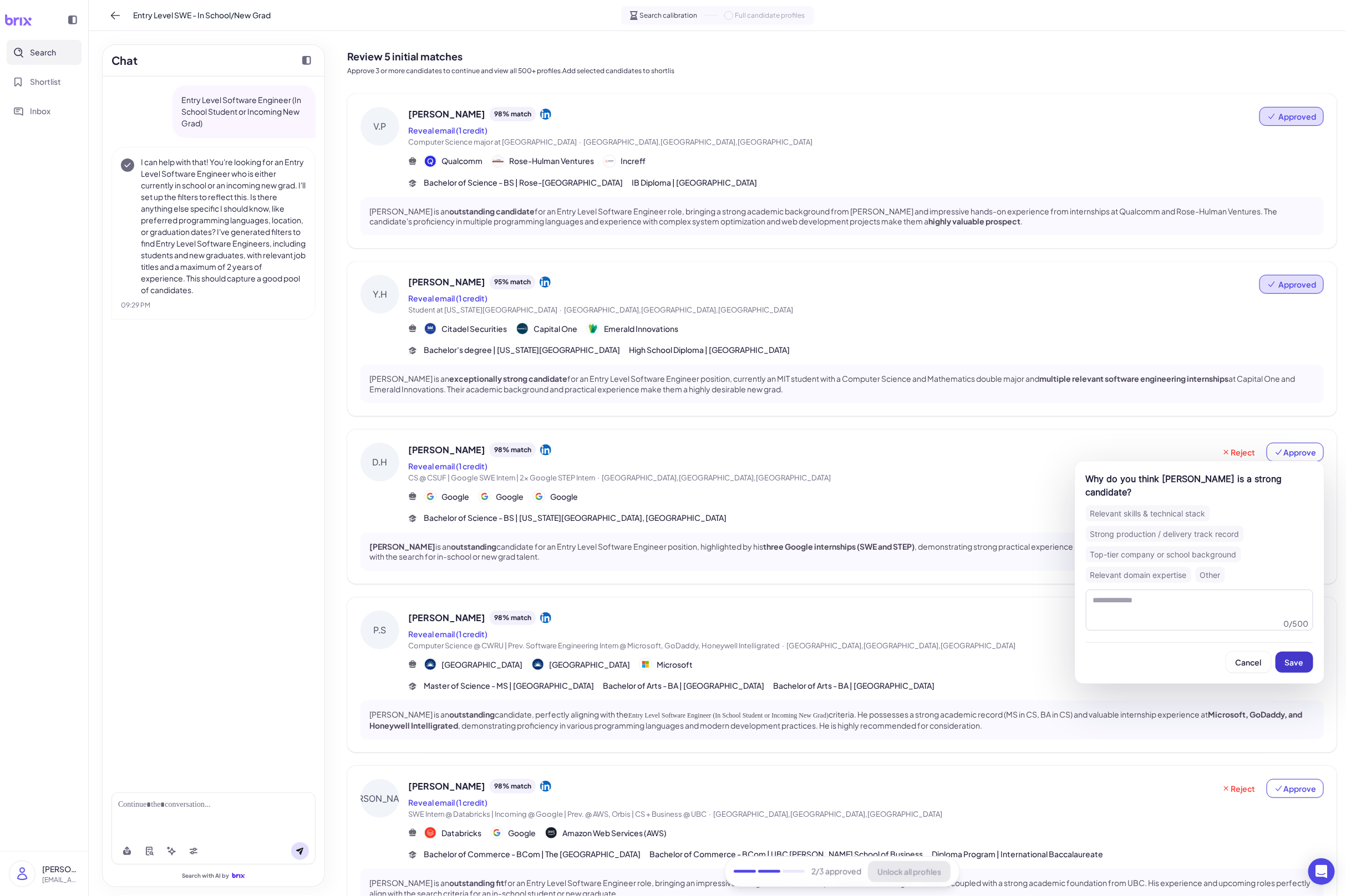
click at [1302, 656] on button "Save" at bounding box center [1294, 663] width 38 height 21
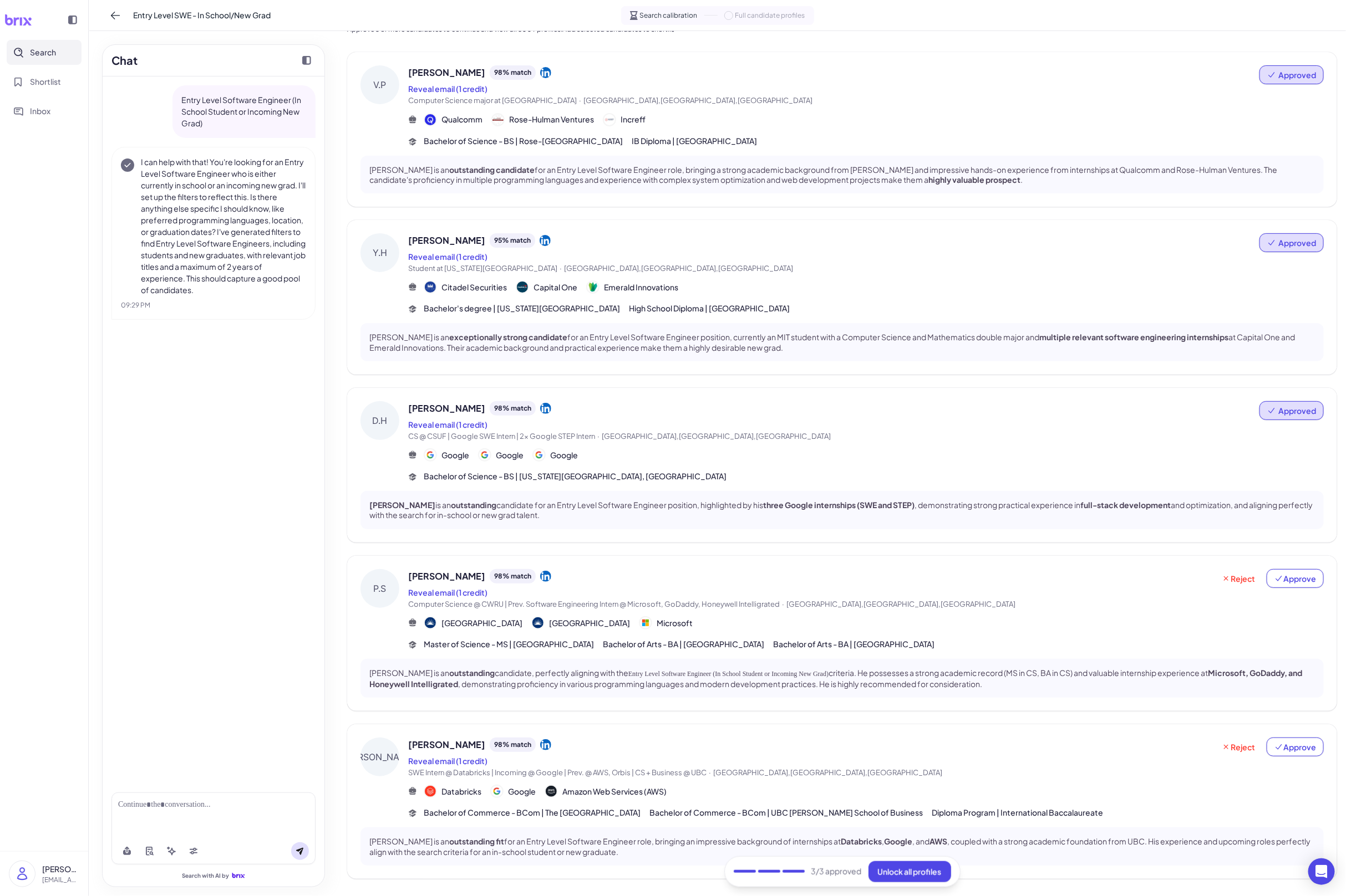
scroll to position [76, 0]
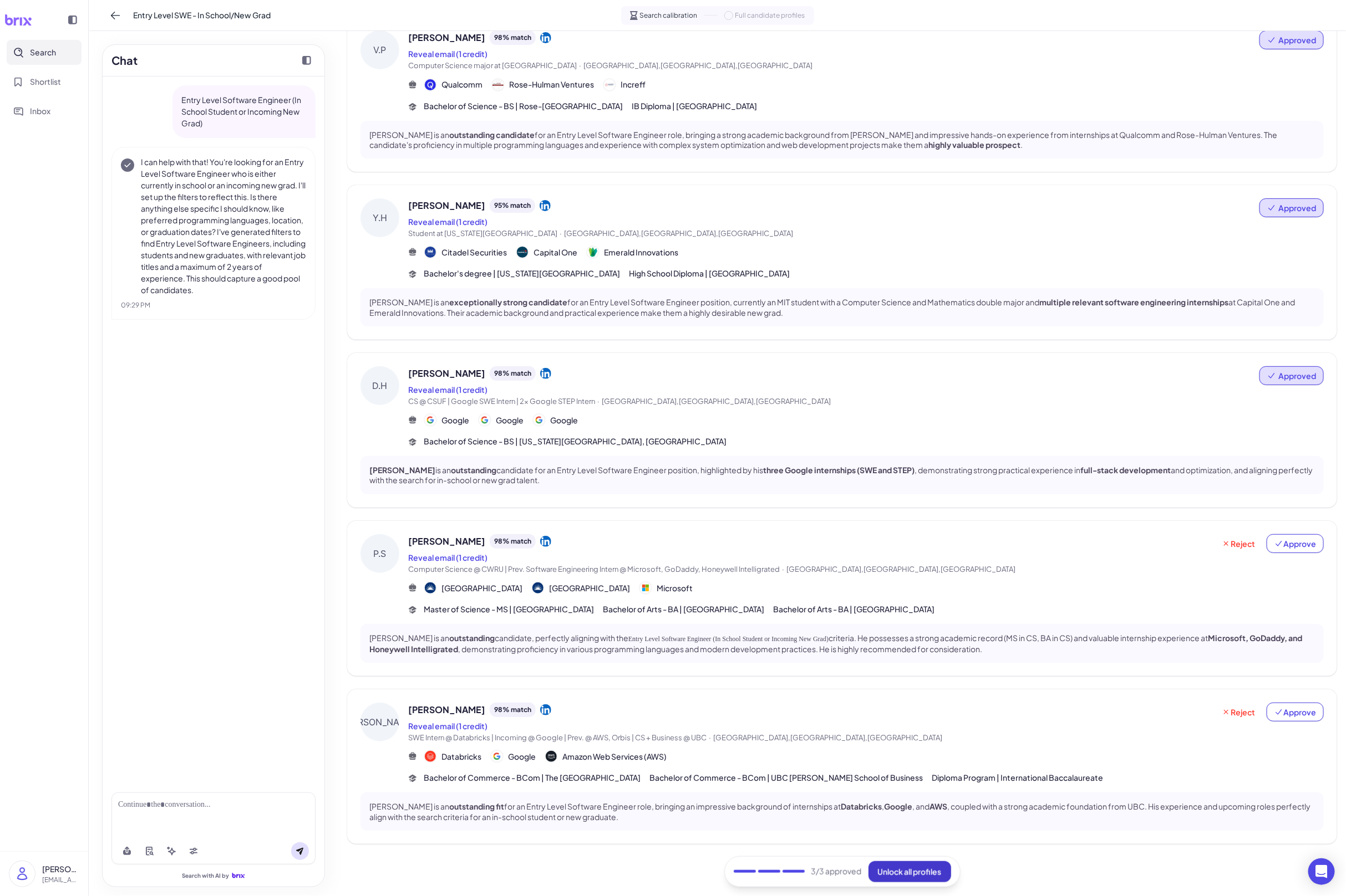
click at [896, 857] on span "Unlock all profiles" at bounding box center [910, 871] width 64 height 10
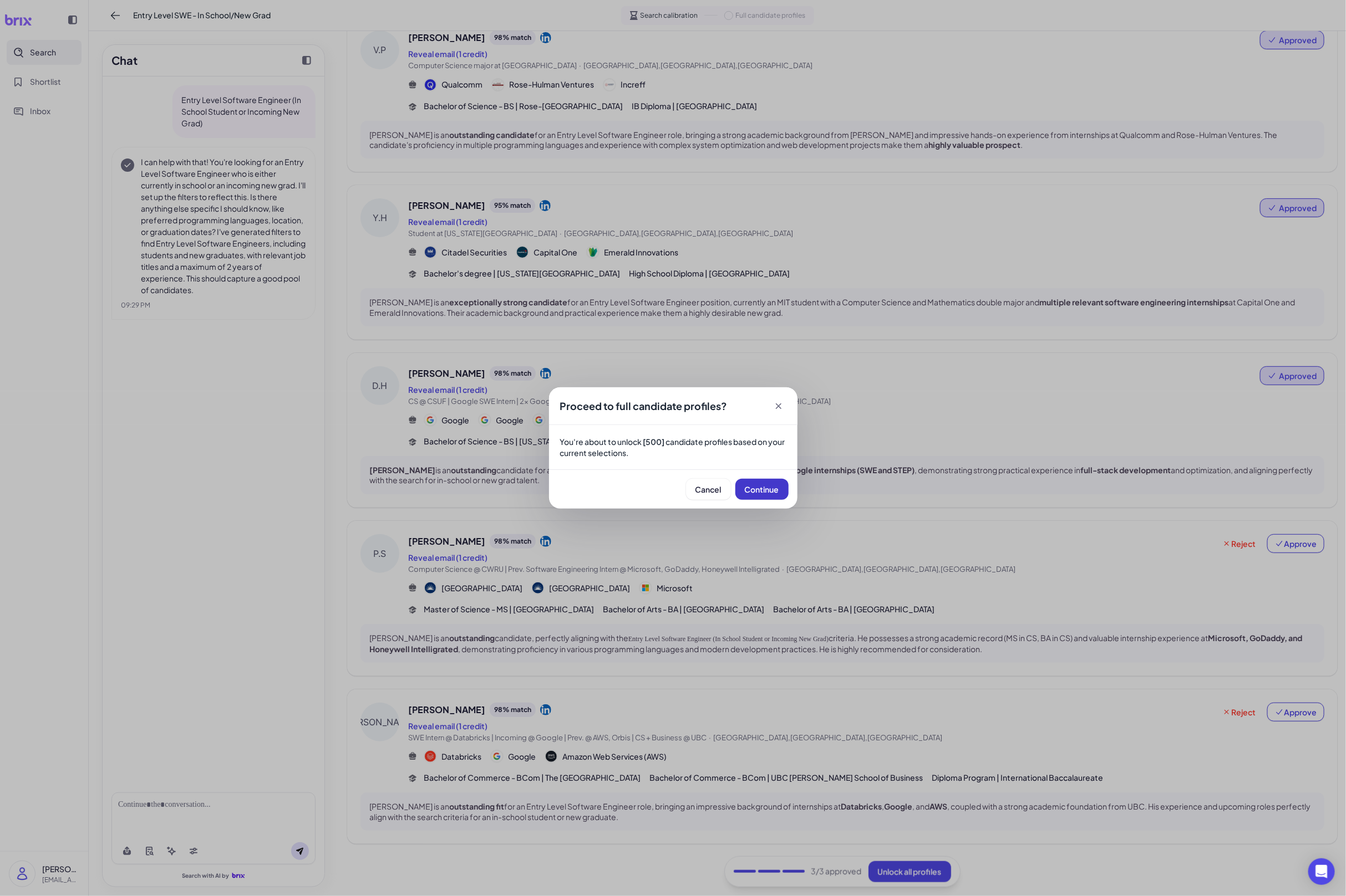
click at [766, 489] on span "Continue" at bounding box center [762, 489] width 34 height 10
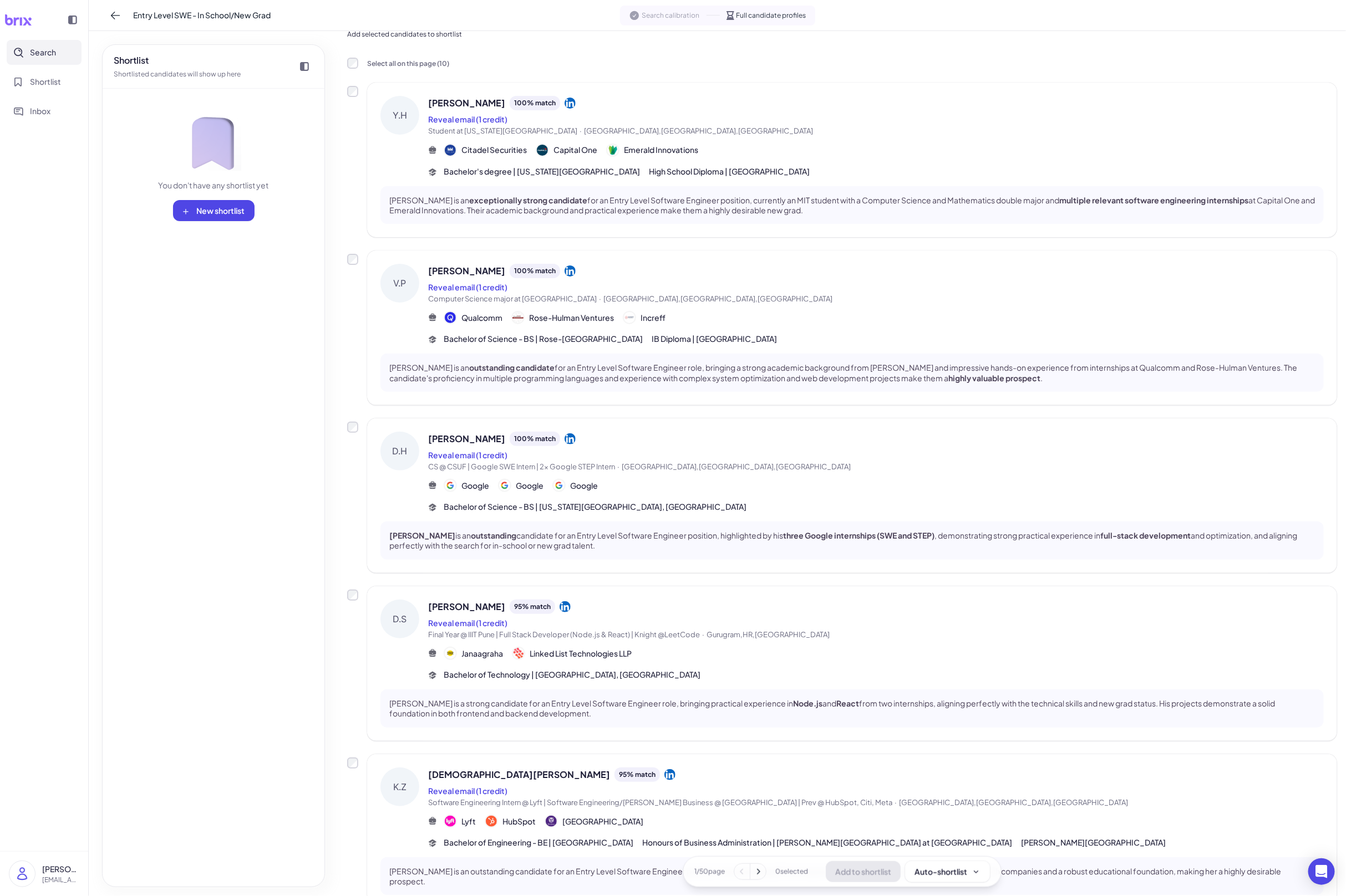
scroll to position [0, 0]
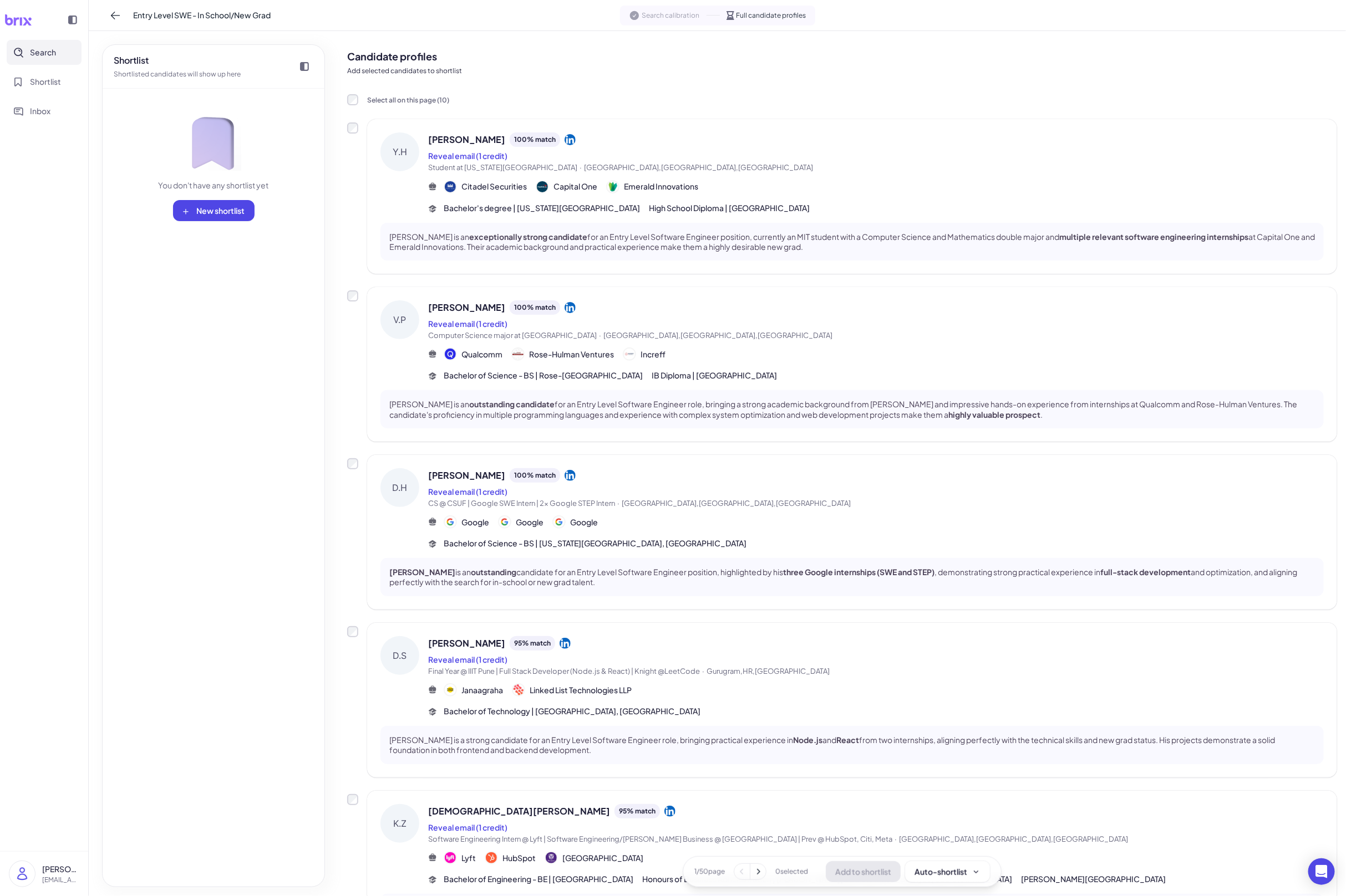
click at [772, 176] on div "Yicheng Huang 100 % match Reveal email (1 credit) Student at Massachusetts Inst…" at bounding box center [876, 173] width 896 height 82
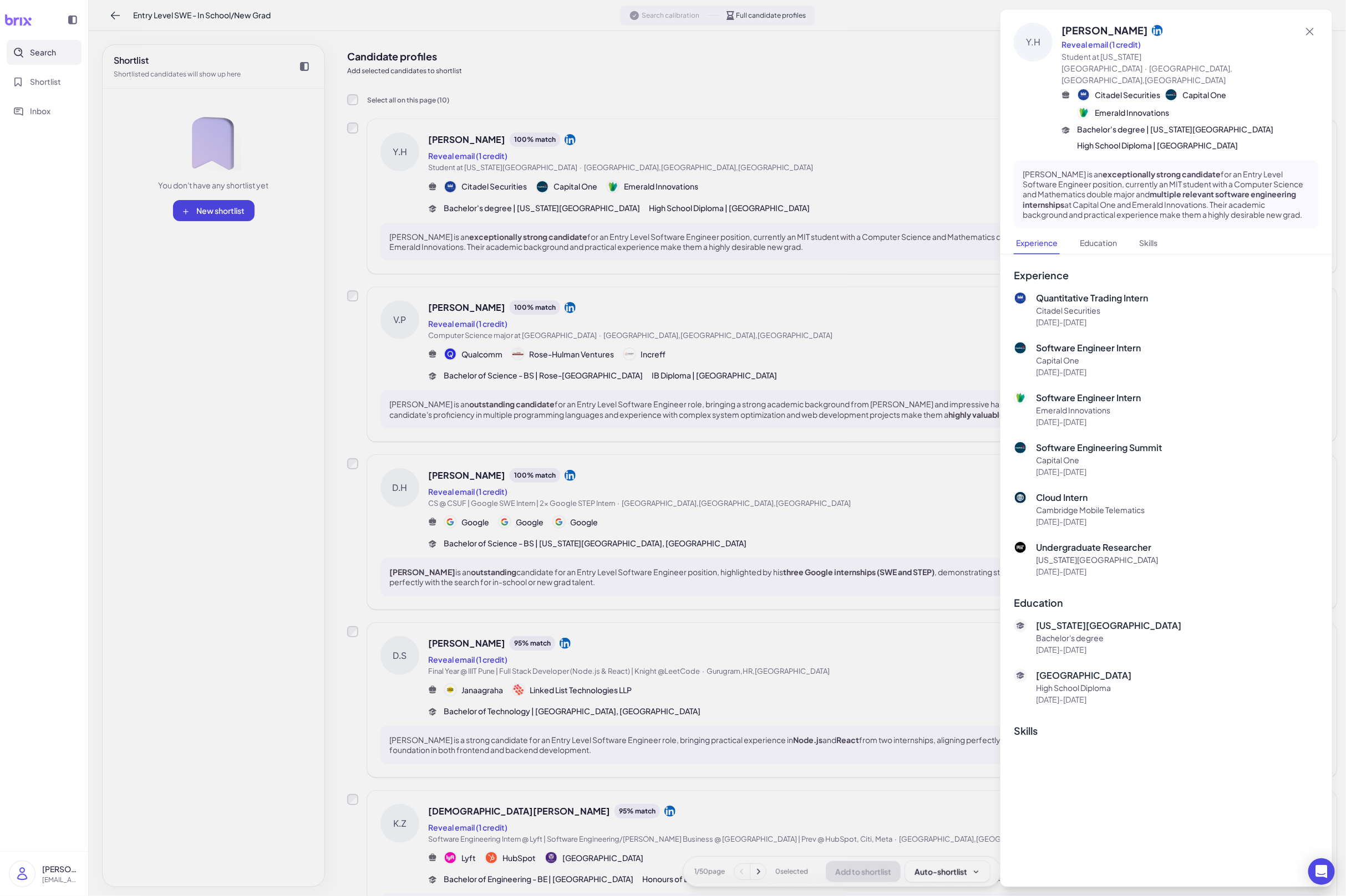
click at [792, 329] on div at bounding box center [673, 448] width 1346 height 896
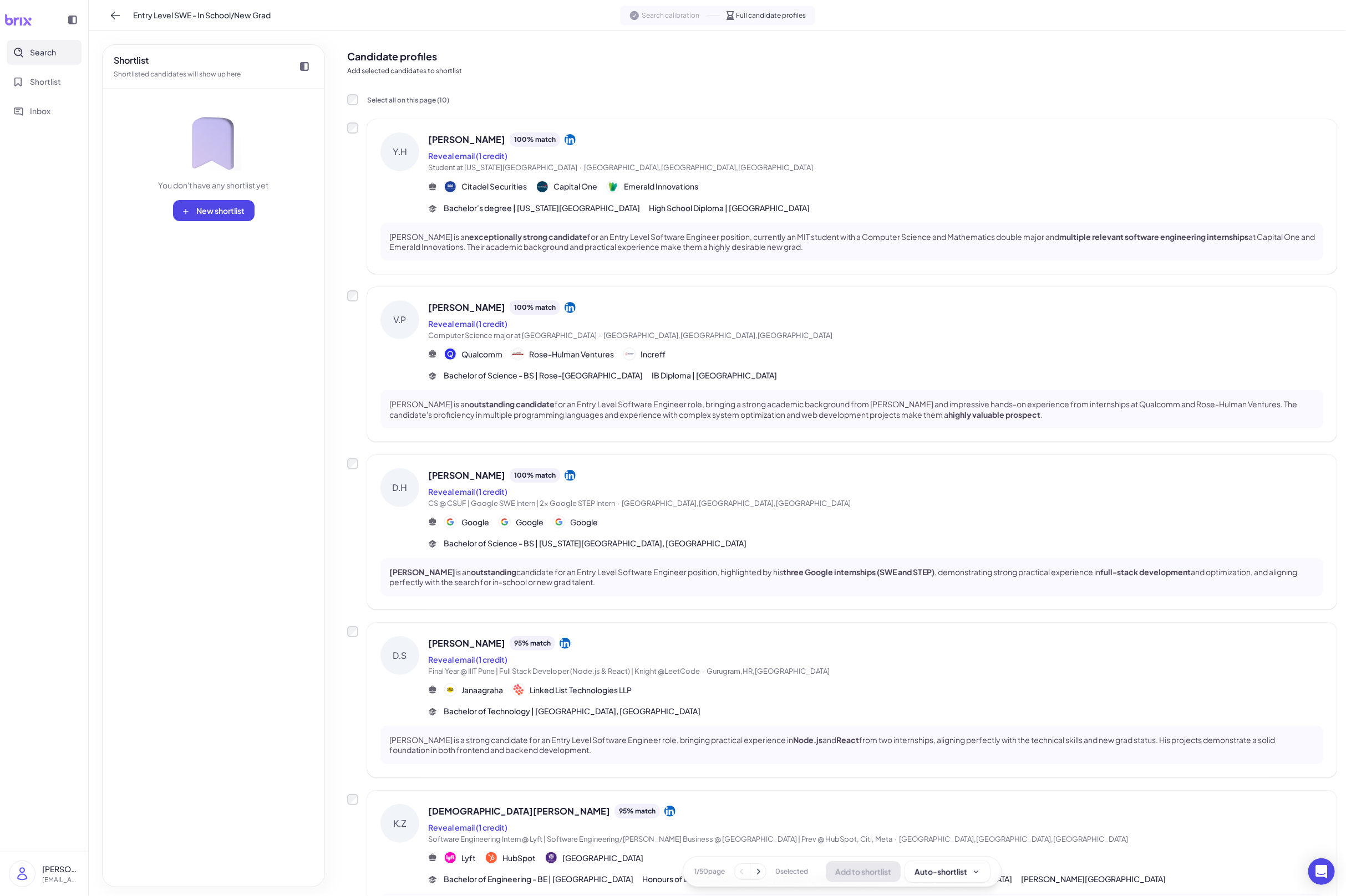
click at [791, 334] on span "Computer Science major at Rose-Hulman Institute of Technology · Terre Haute,IN,…" at bounding box center [876, 335] width 896 height 11
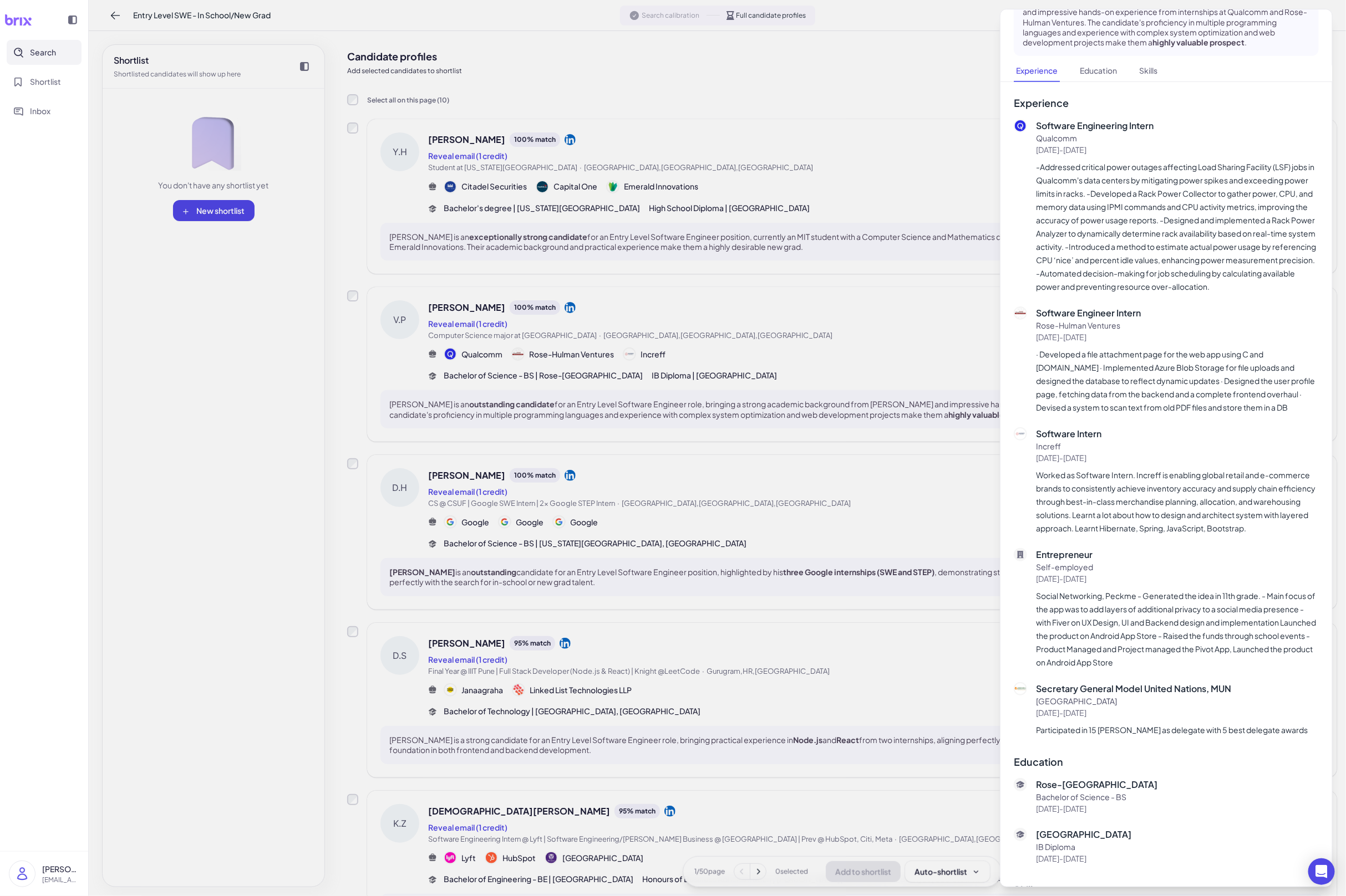
scroll to position [197, 0]
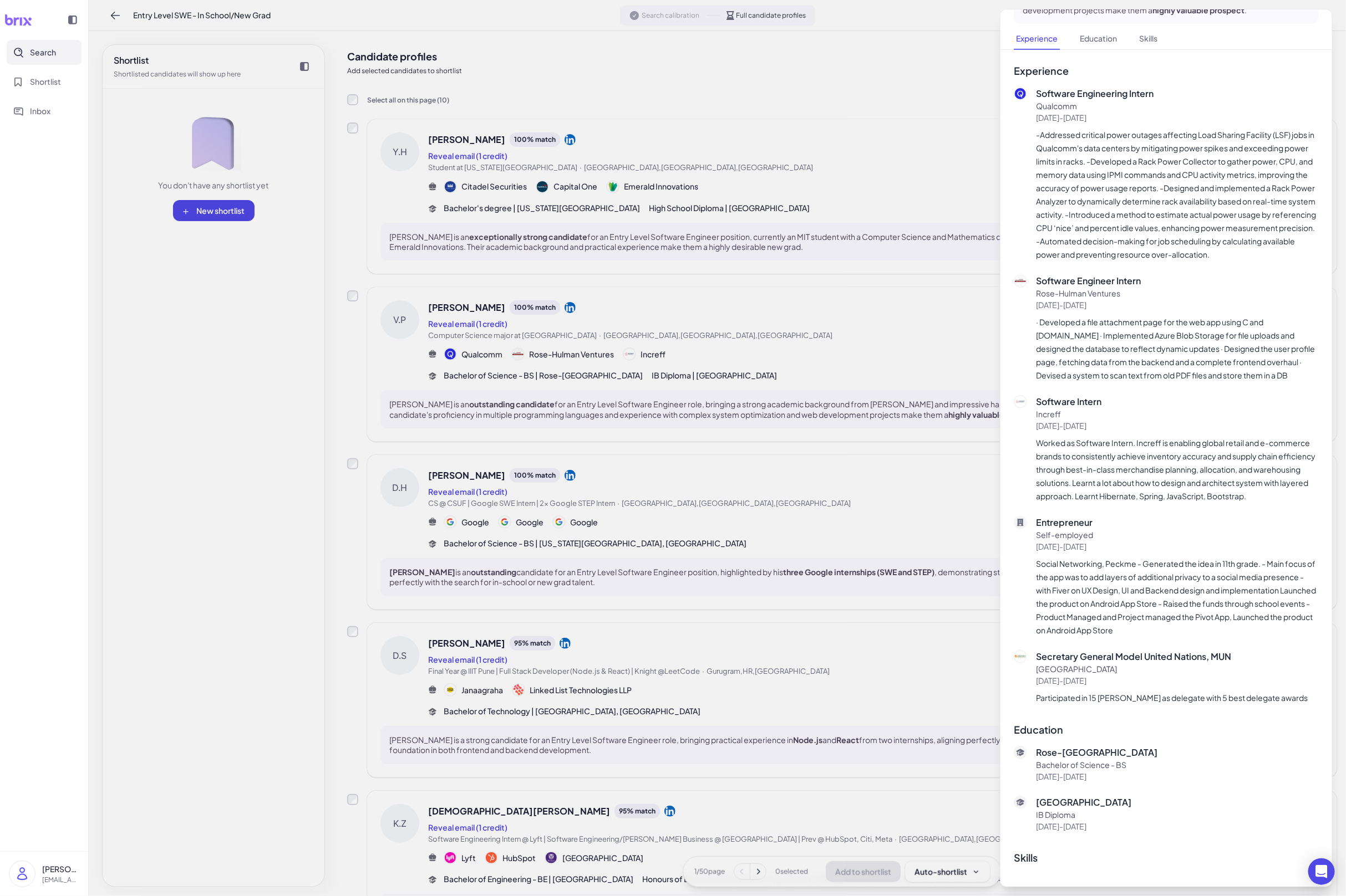
click at [552, 498] on div at bounding box center [673, 448] width 1346 height 896
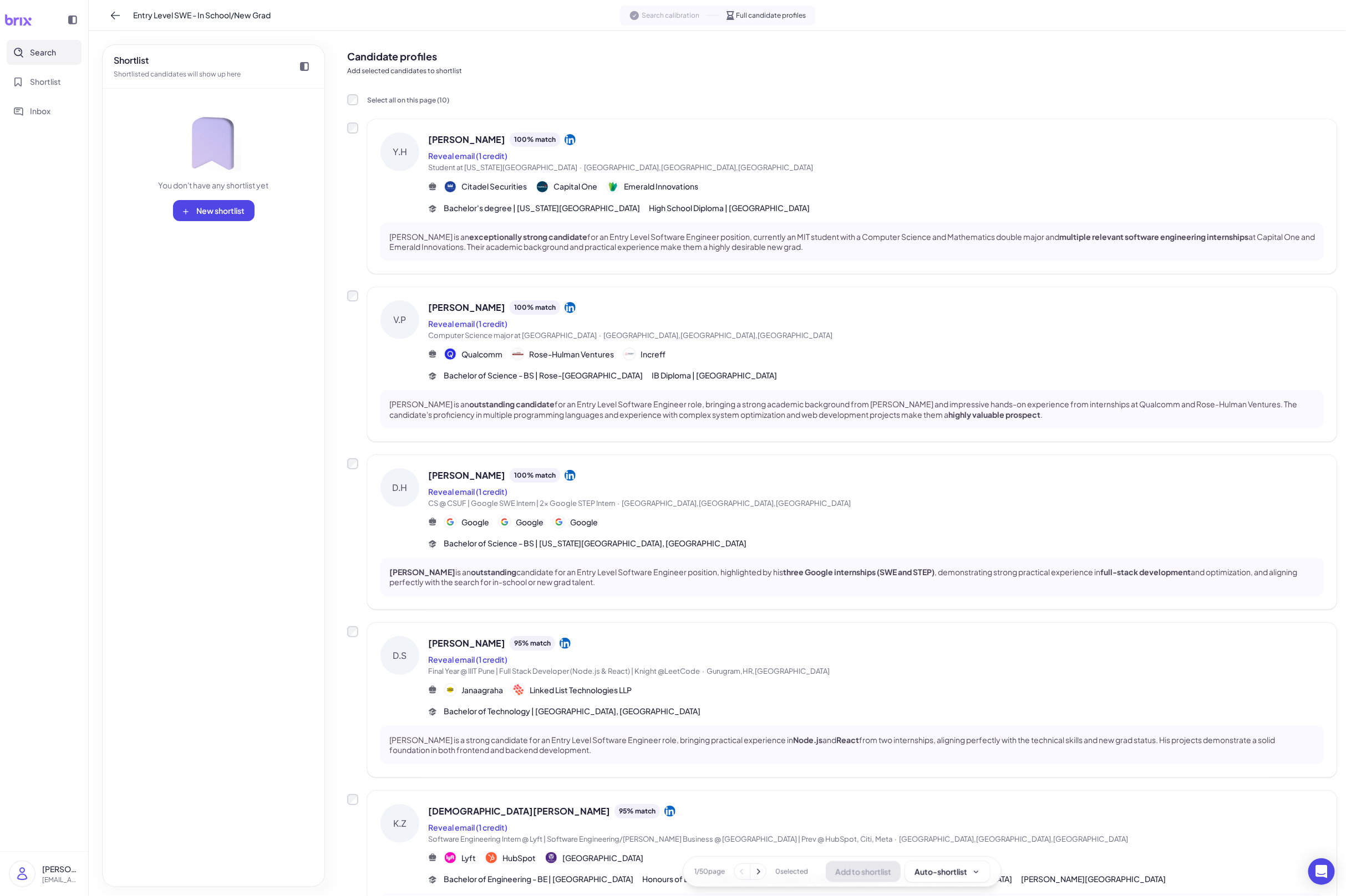
click at [548, 485] on div "Reveal email (1 credit)" at bounding box center [876, 492] width 896 height 13
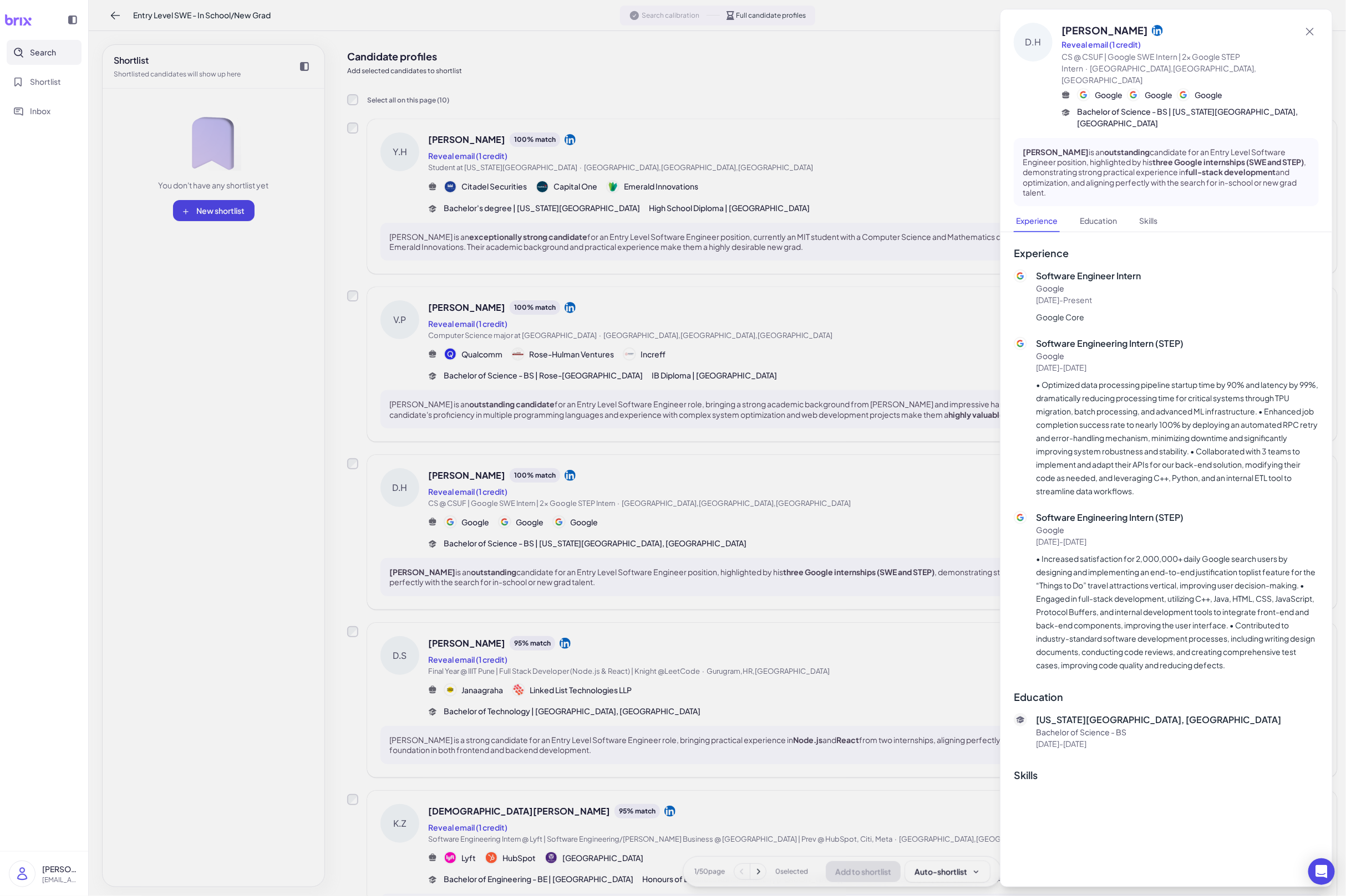
click at [749, 569] on div at bounding box center [673, 448] width 1346 height 896
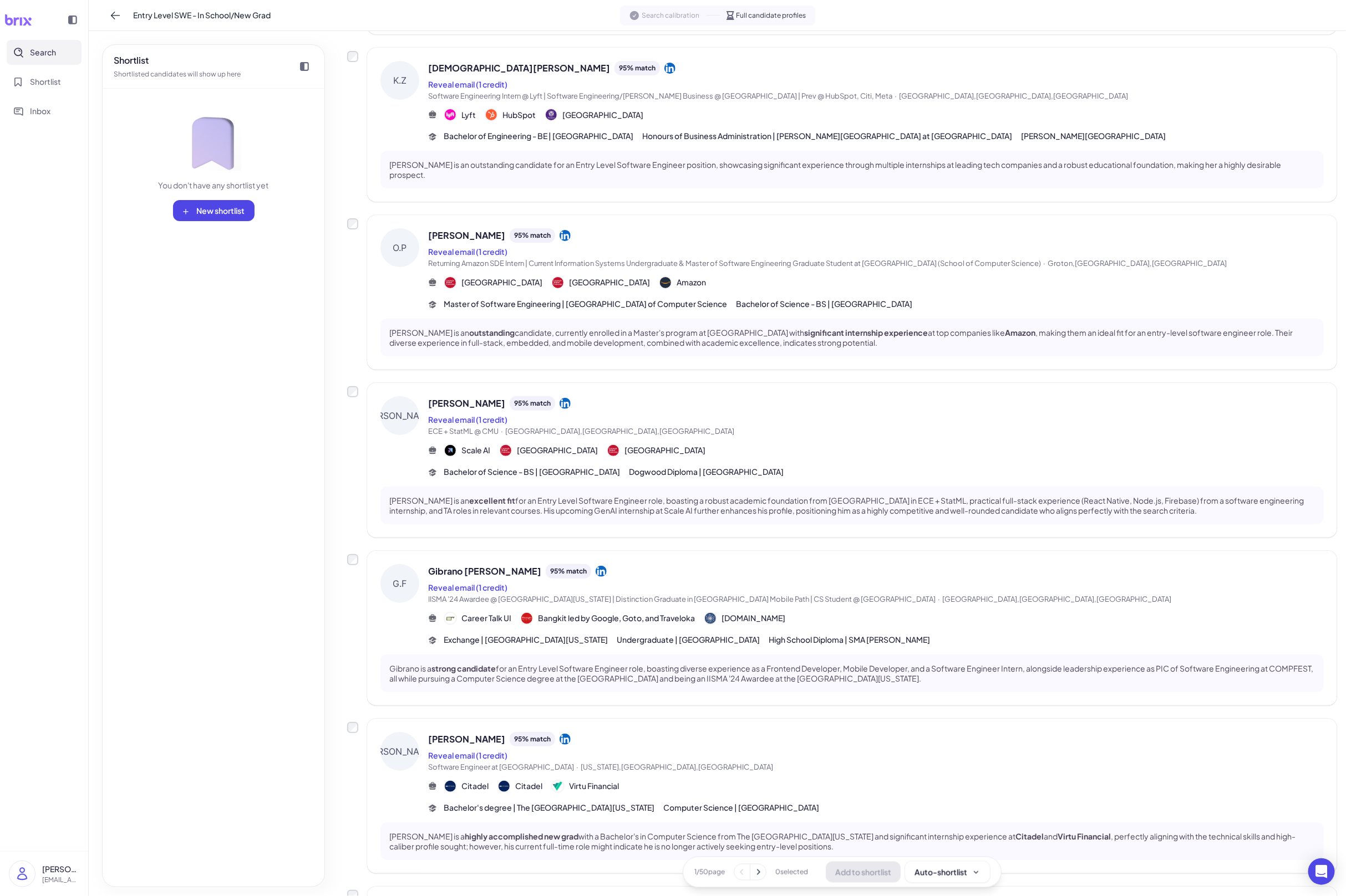
scroll to position [940, 0]
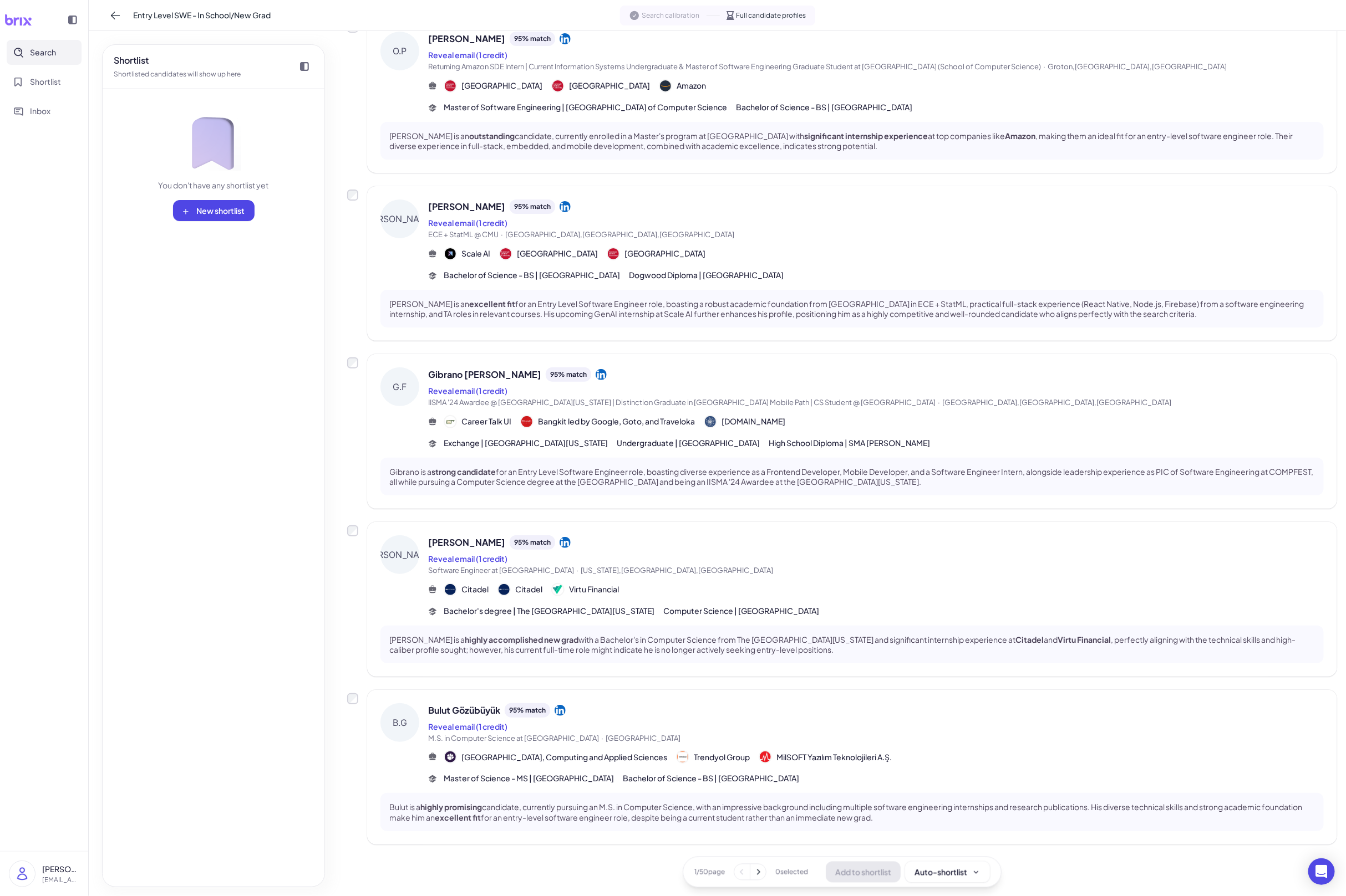
click at [693, 720] on div "Reveal email (1 credit)" at bounding box center [876, 726] width 896 height 13
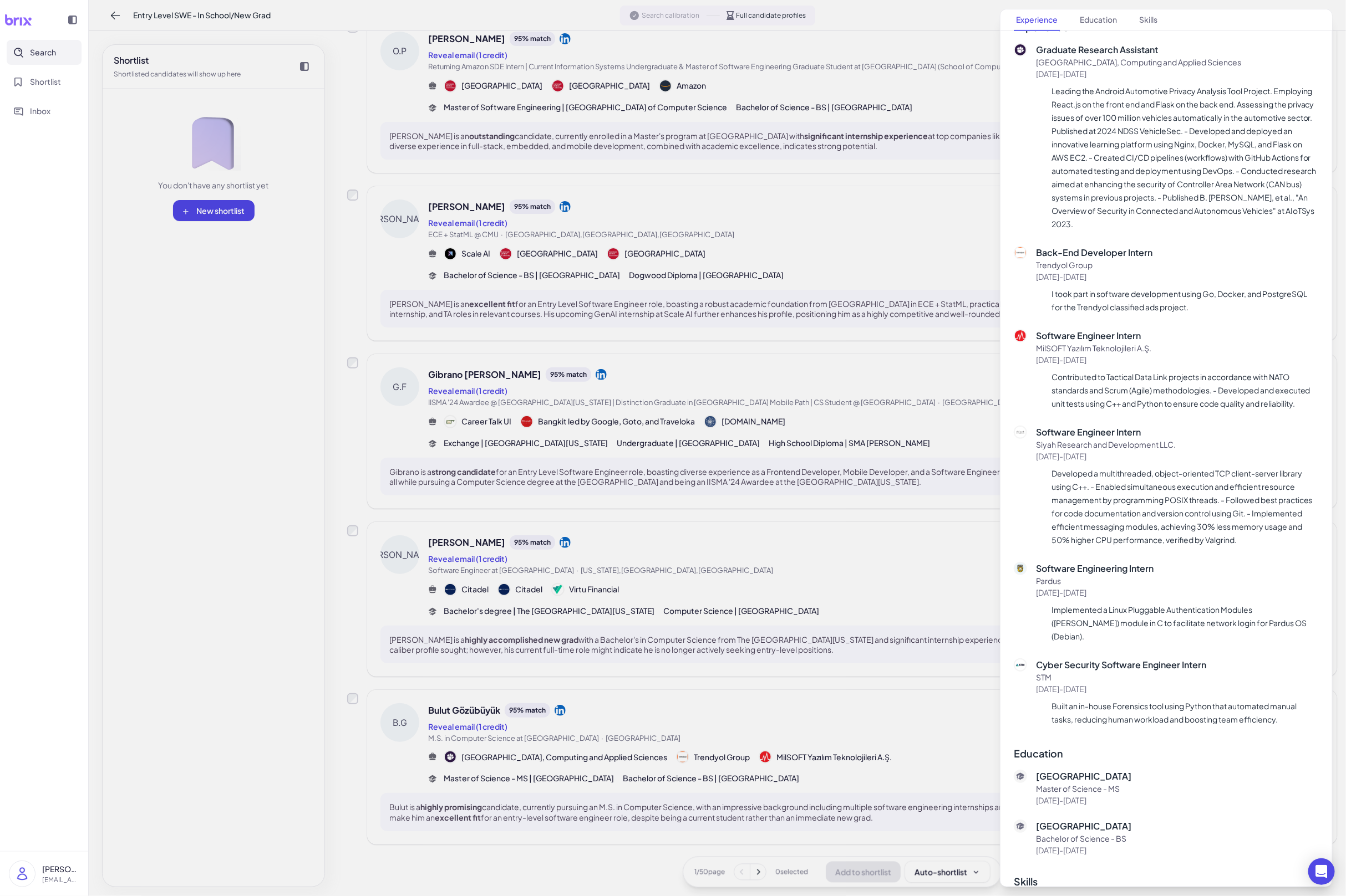
scroll to position [256, 0]
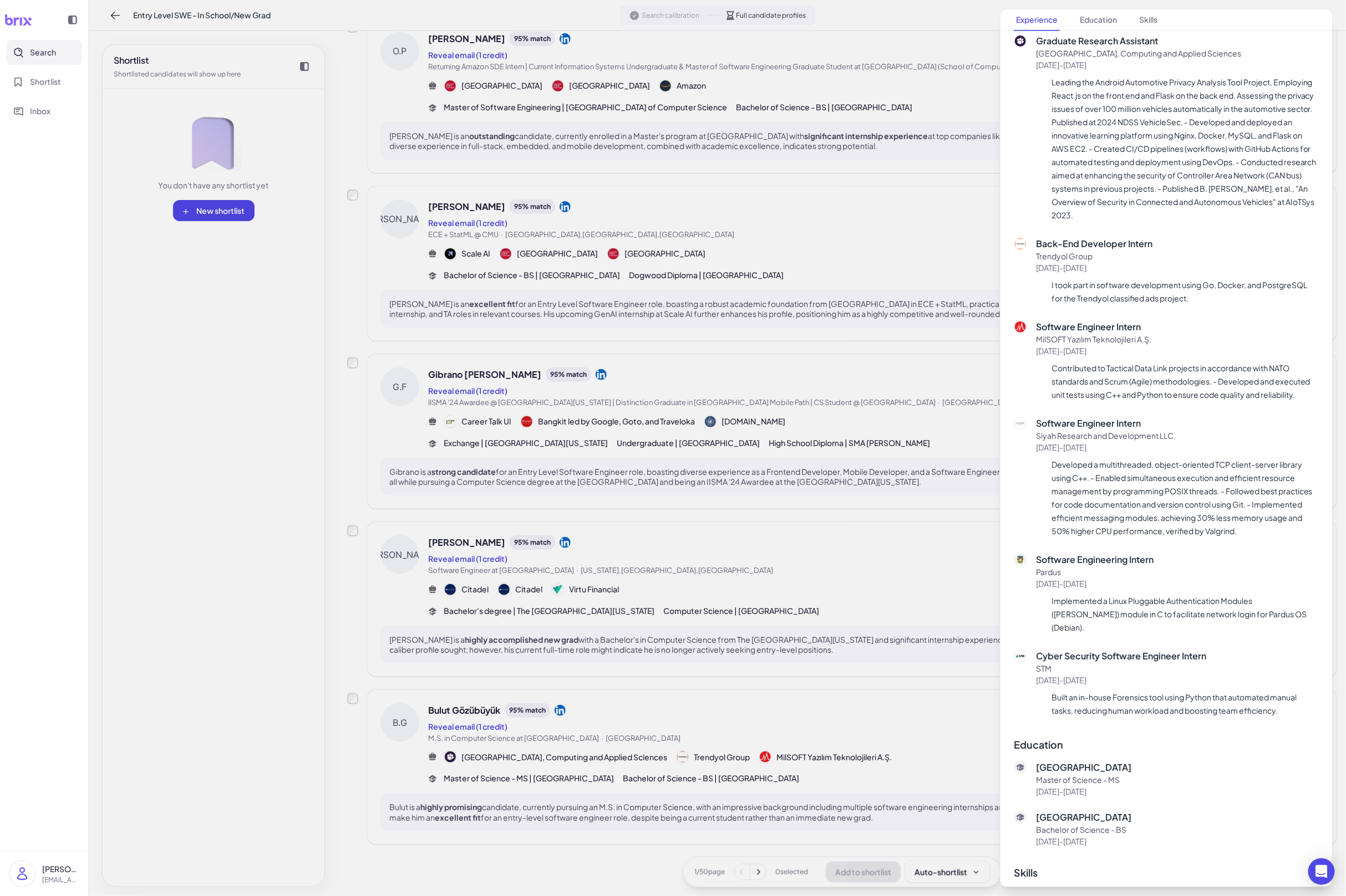
click at [839, 639] on div at bounding box center [673, 448] width 1346 height 896
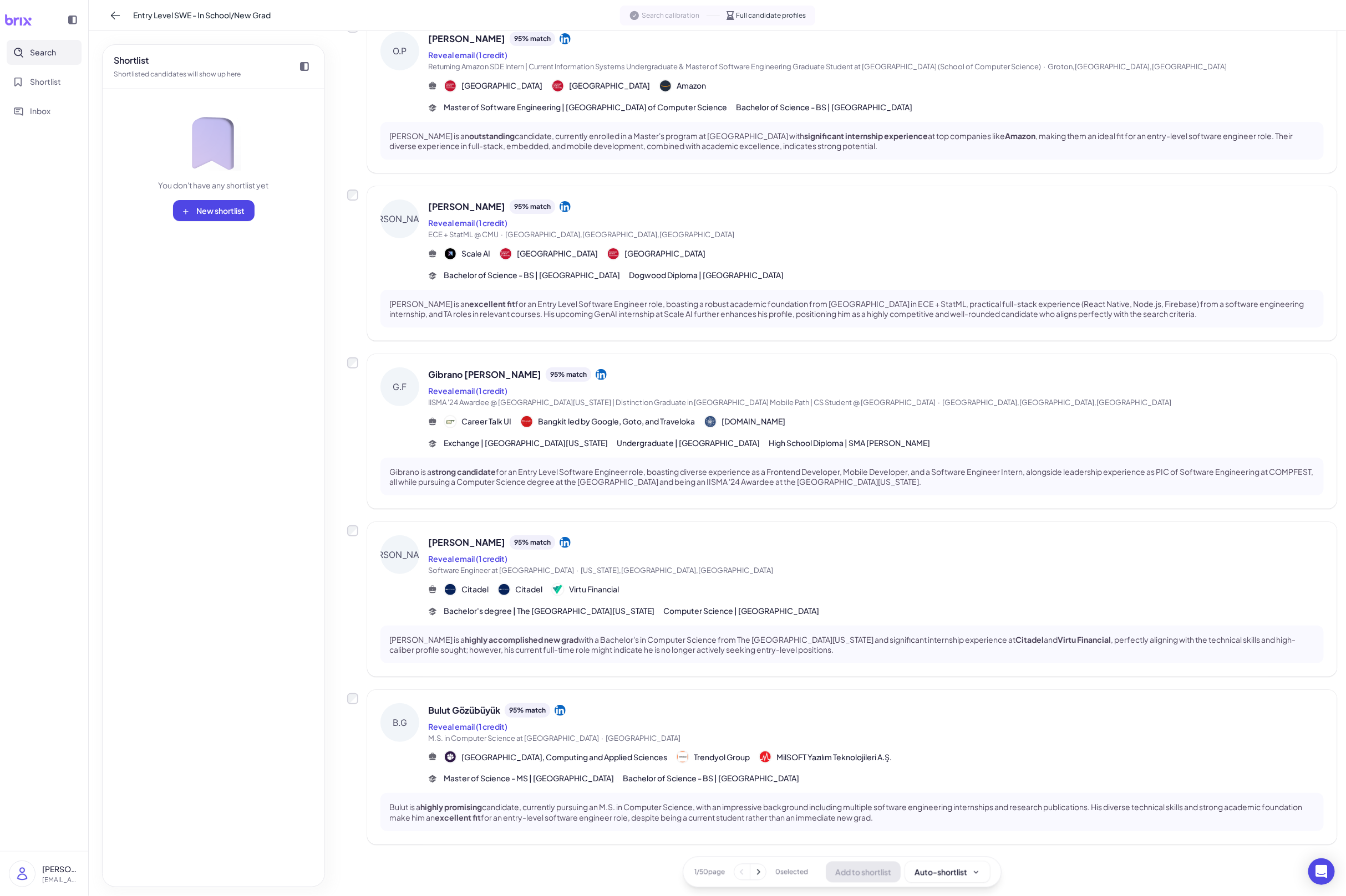
click at [754, 857] on div "1 / 50 page 0 selected Add to shortlist Auto-shortlist" at bounding box center [842, 871] width 319 height 31
click at [757, 857] on button at bounding box center [758, 871] width 15 height 15
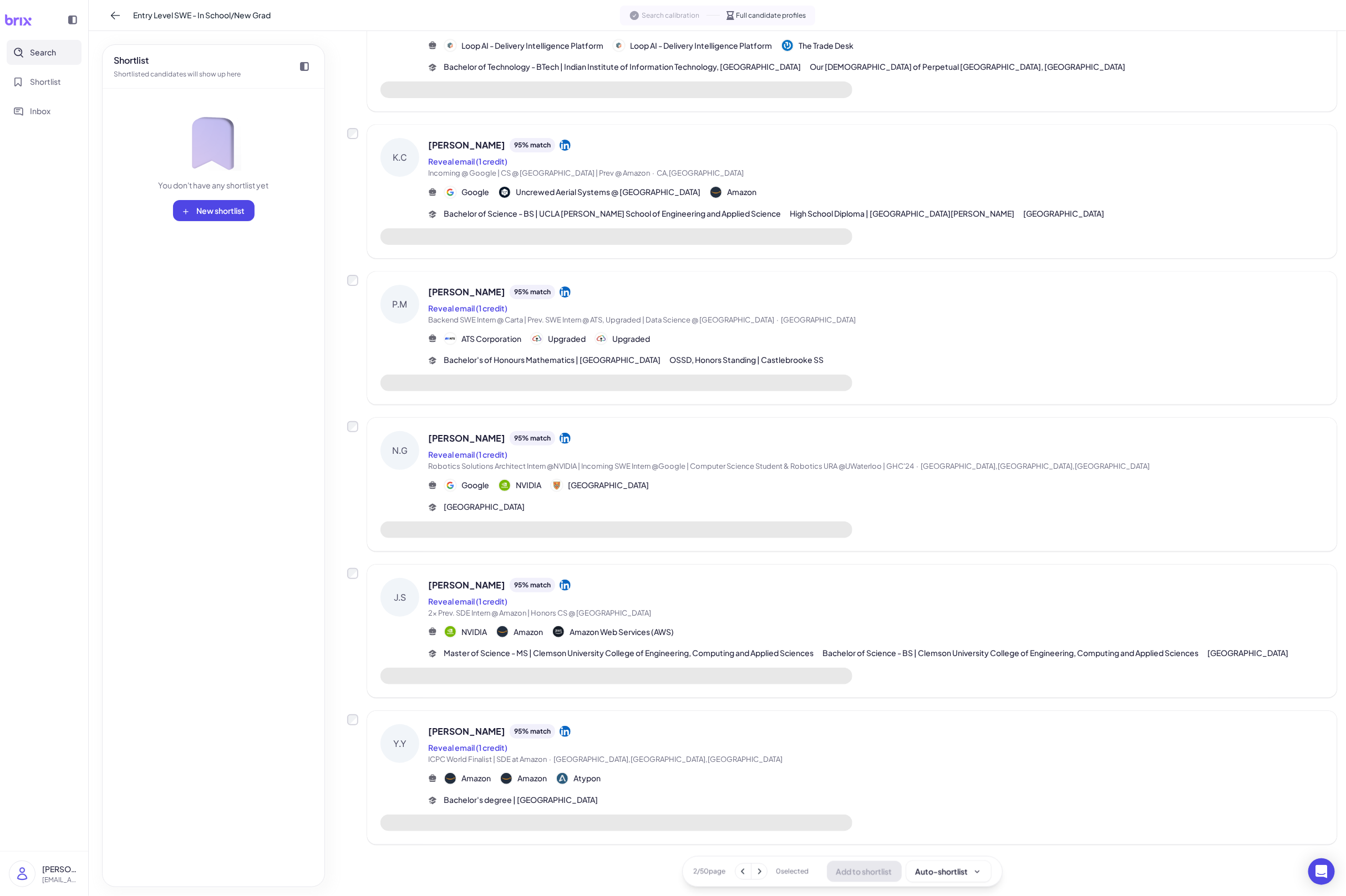
click at [758, 784] on div "Yazan Yousef 95 % match Reveal email (1 credit) ICPC World Finalist | SDE at Am…" at bounding box center [876, 765] width 896 height 82
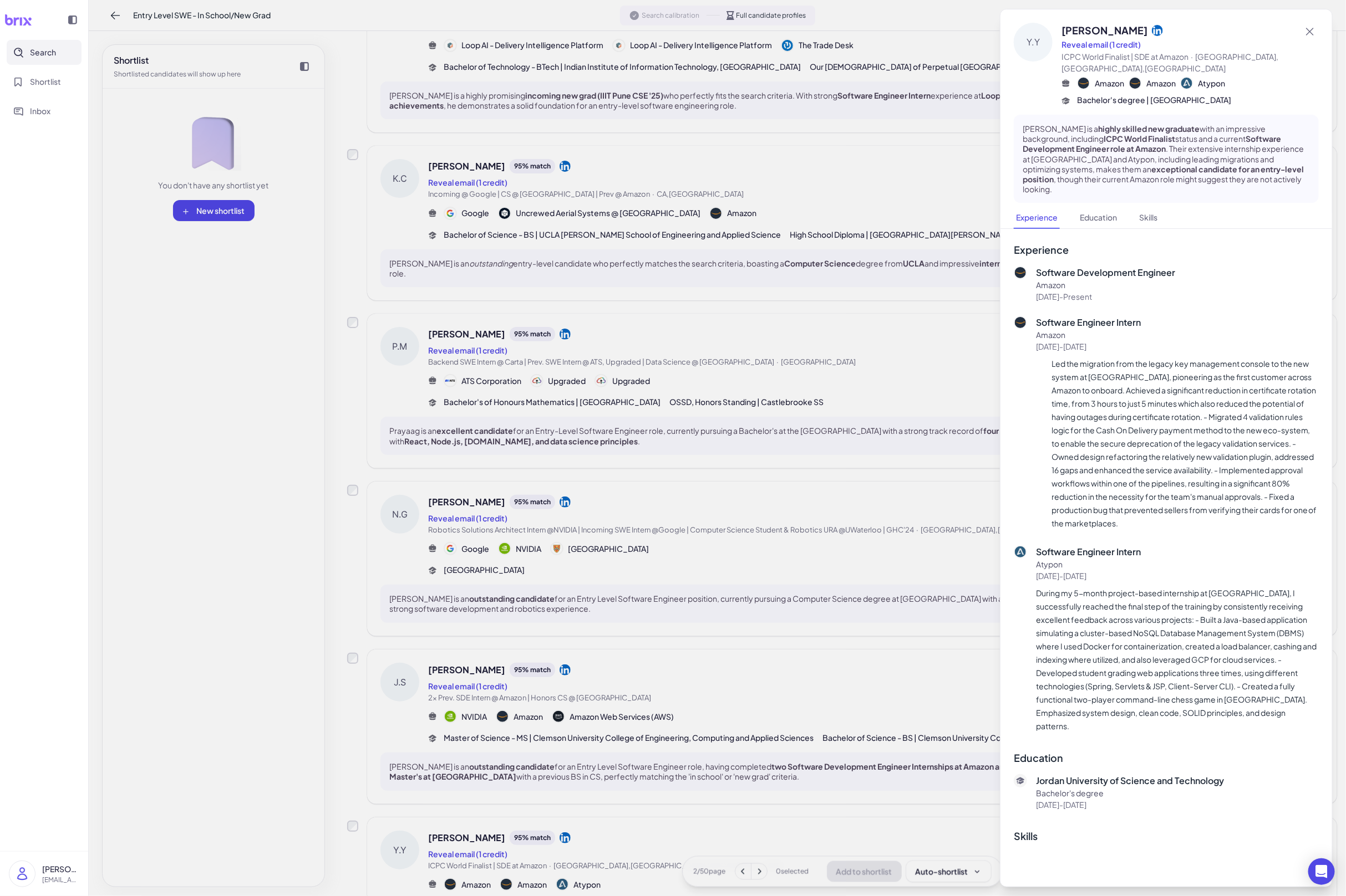
scroll to position [813, 0]
click at [758, 784] on div at bounding box center [673, 448] width 1346 height 896
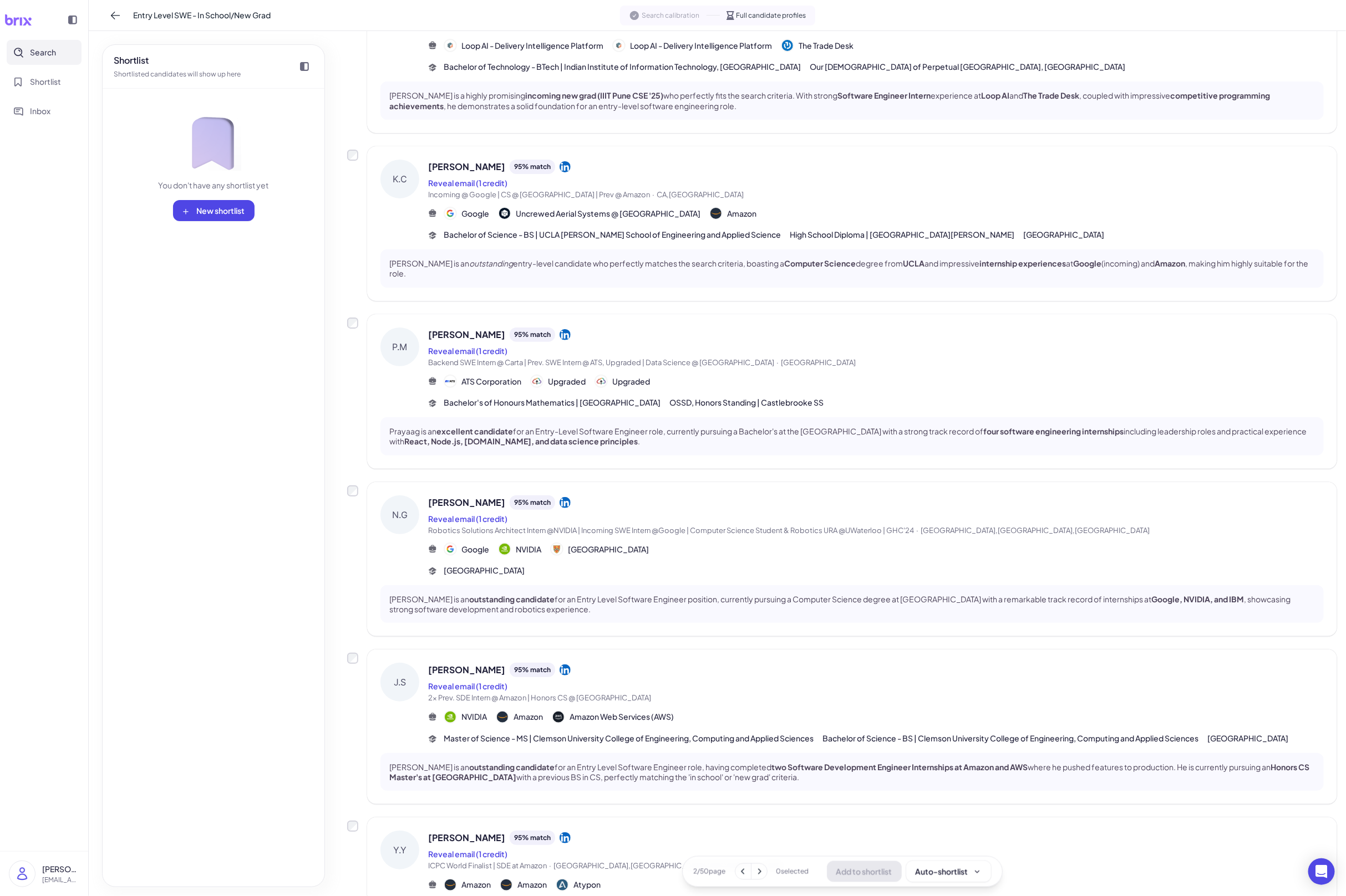
scroll to position [931, 0]
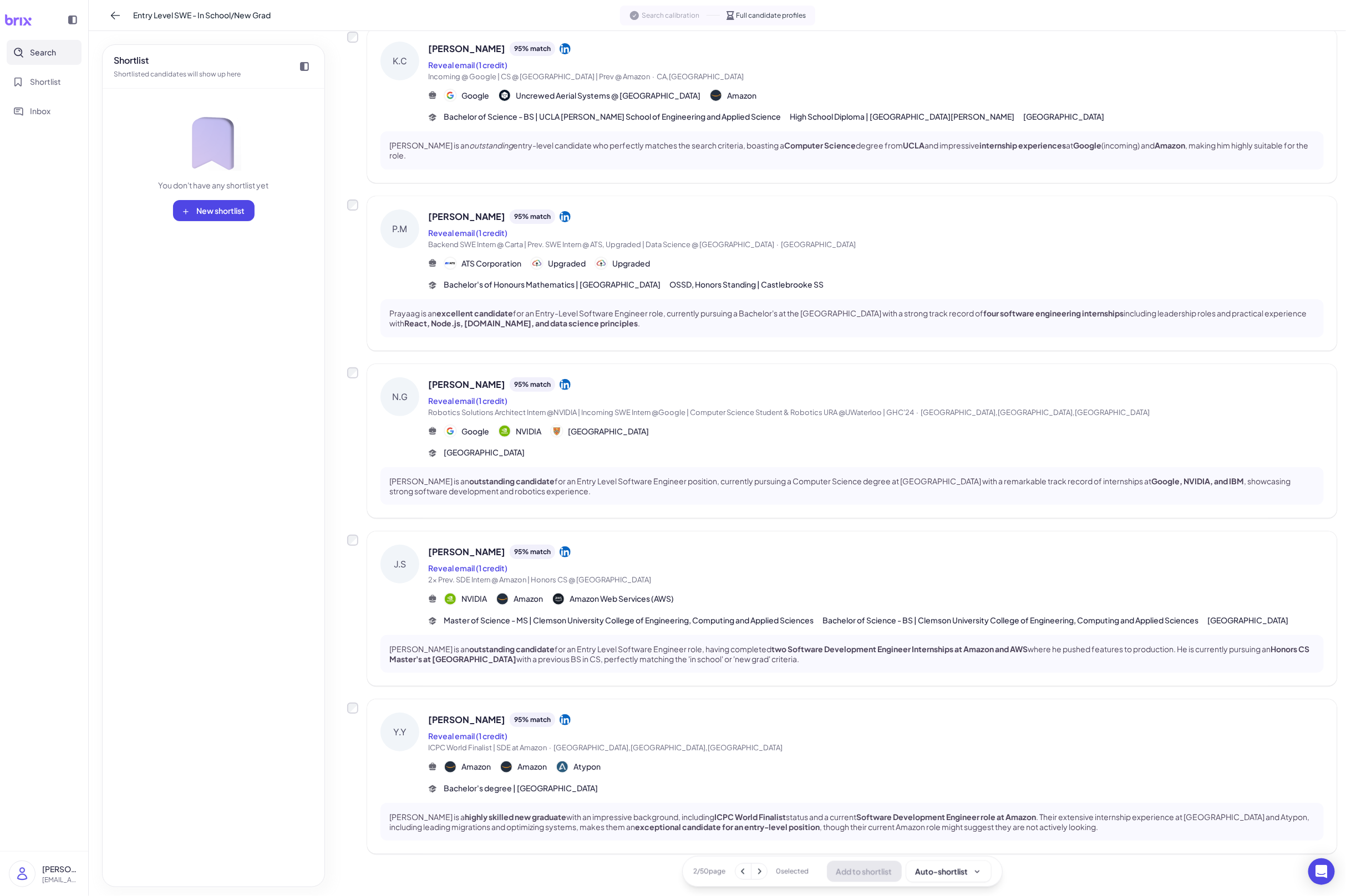
click at [761, 857] on icon at bounding box center [759, 871] width 11 height 11
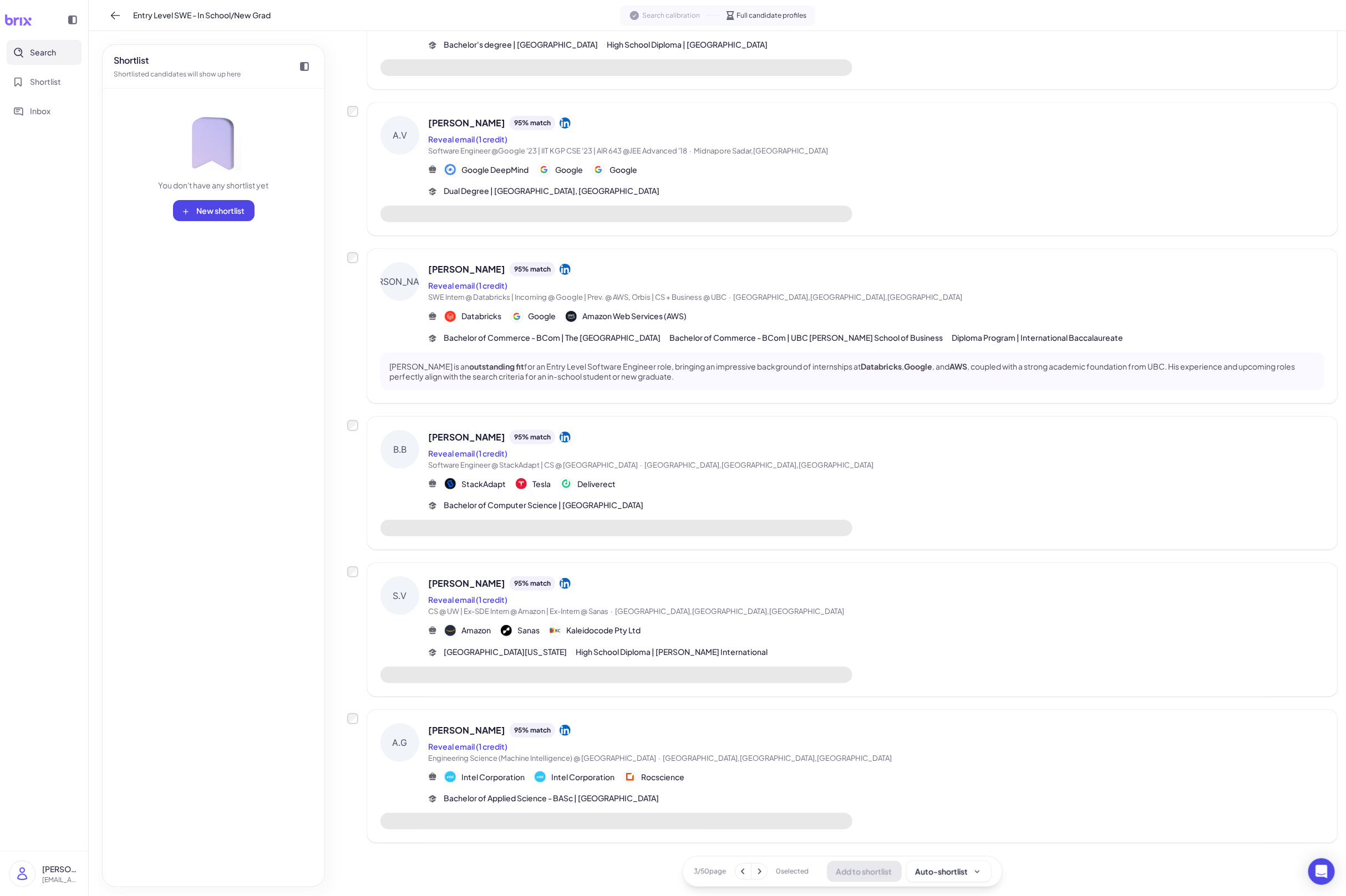
scroll to position [749, 0]
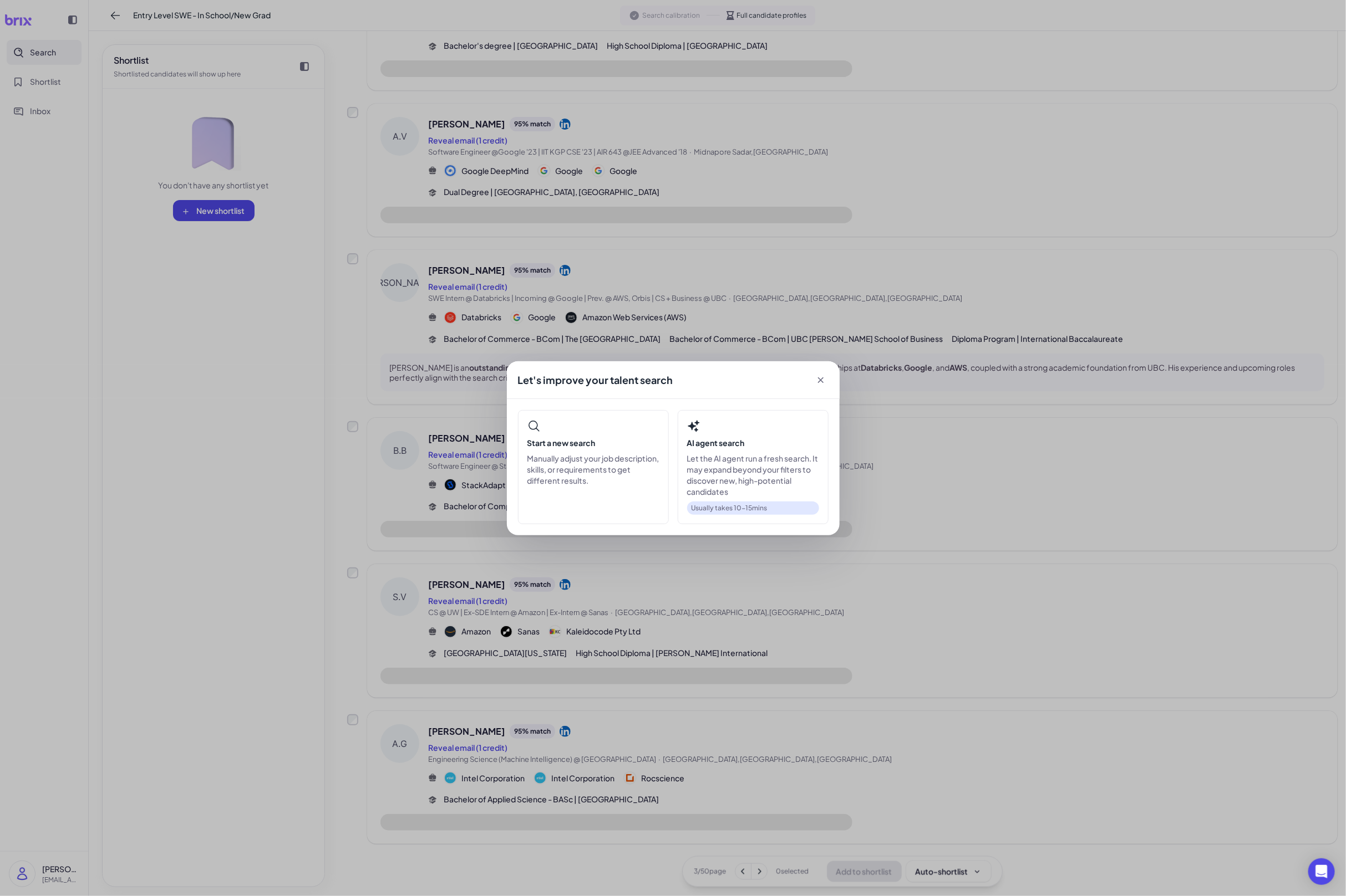
click at [837, 626] on div "Let's improve your talent search Start a new search Manually adjust your job de…" at bounding box center [673, 448] width 1346 height 896
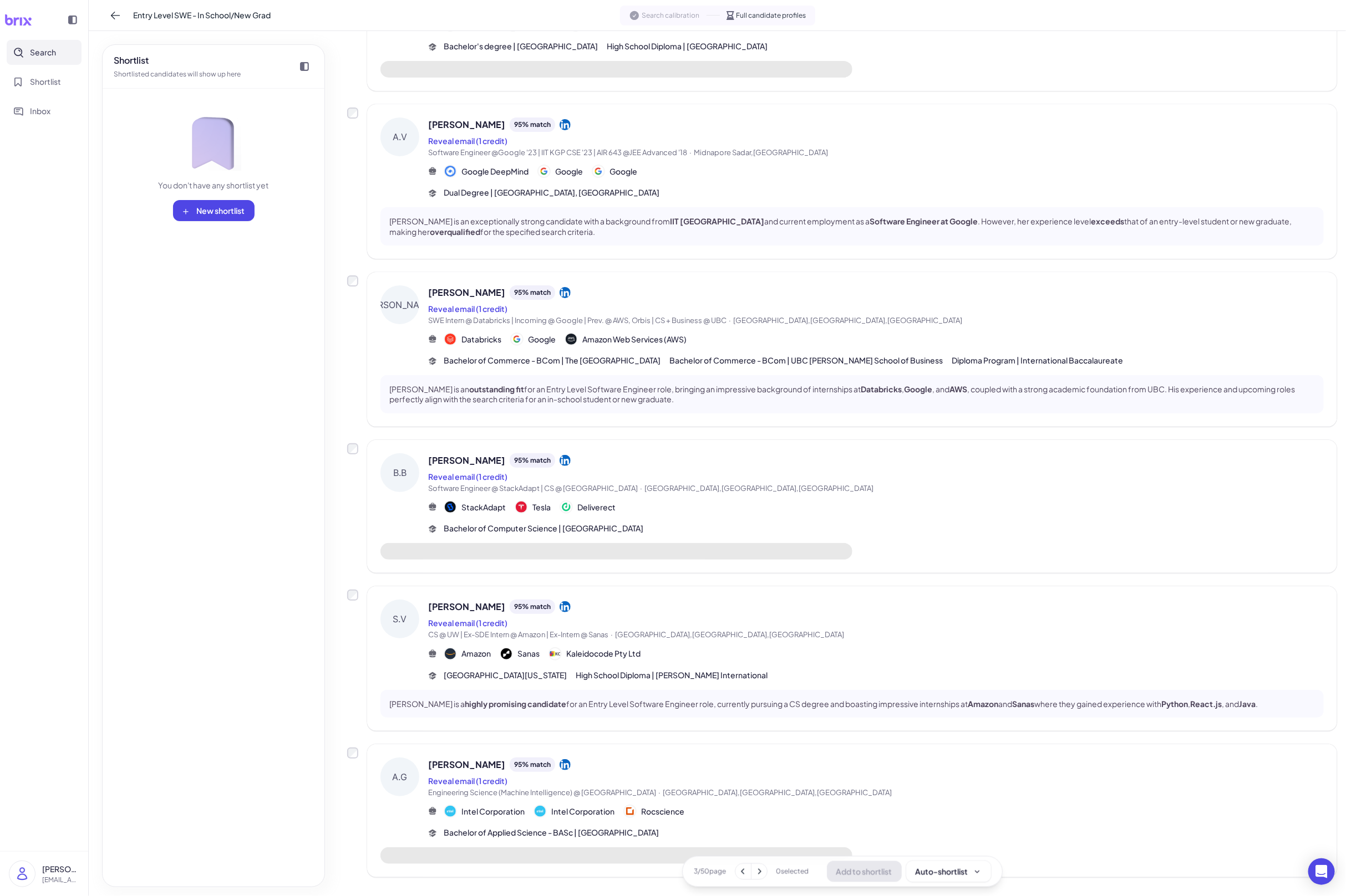
click at [793, 720] on div "T.T Trung Tran 95 % match Reveal email (1 credit) SDE Intern @ Amazon | Softwar…" at bounding box center [842, 113] width 990 height 1528
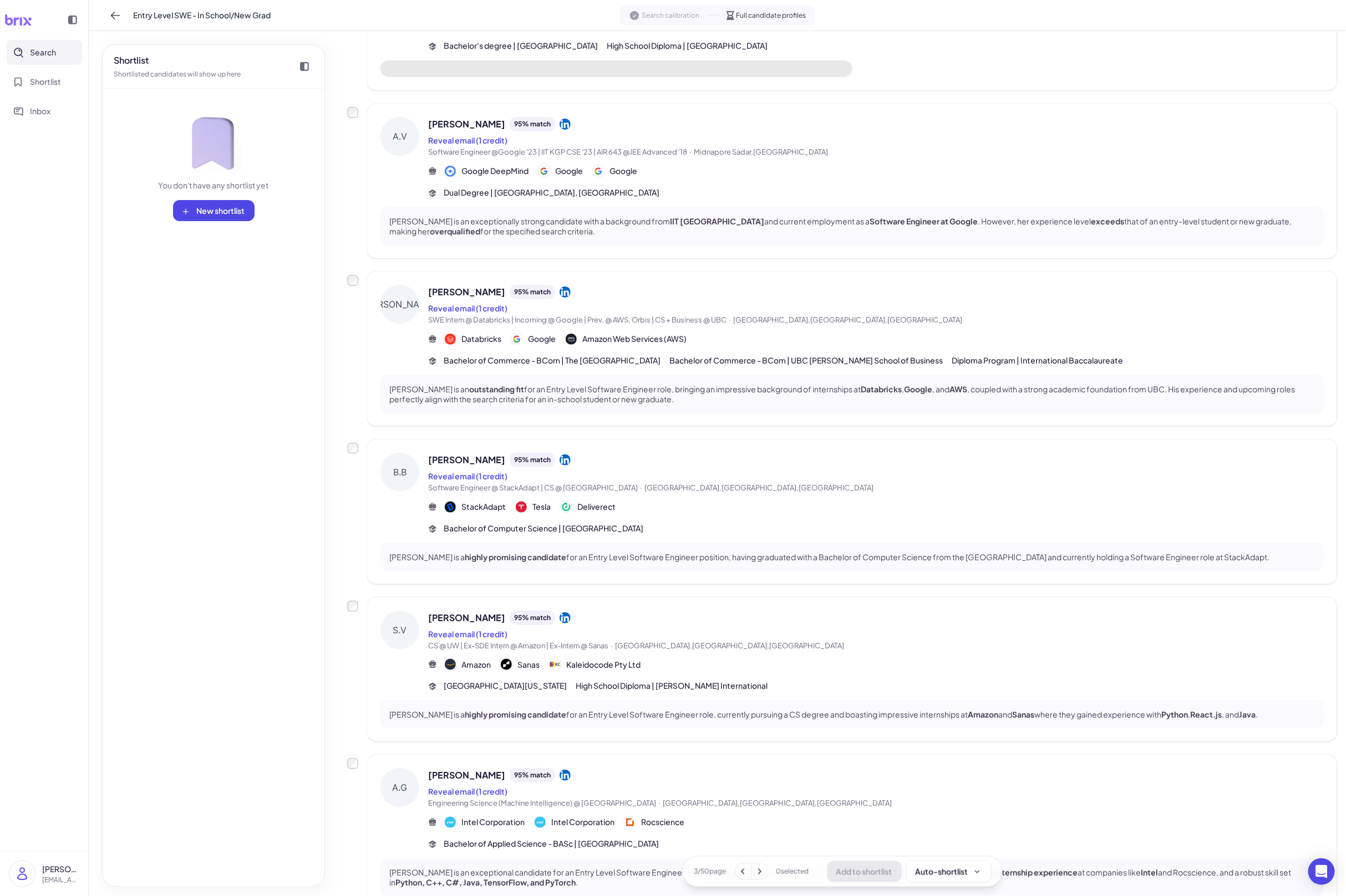
scroll to position [834, 0]
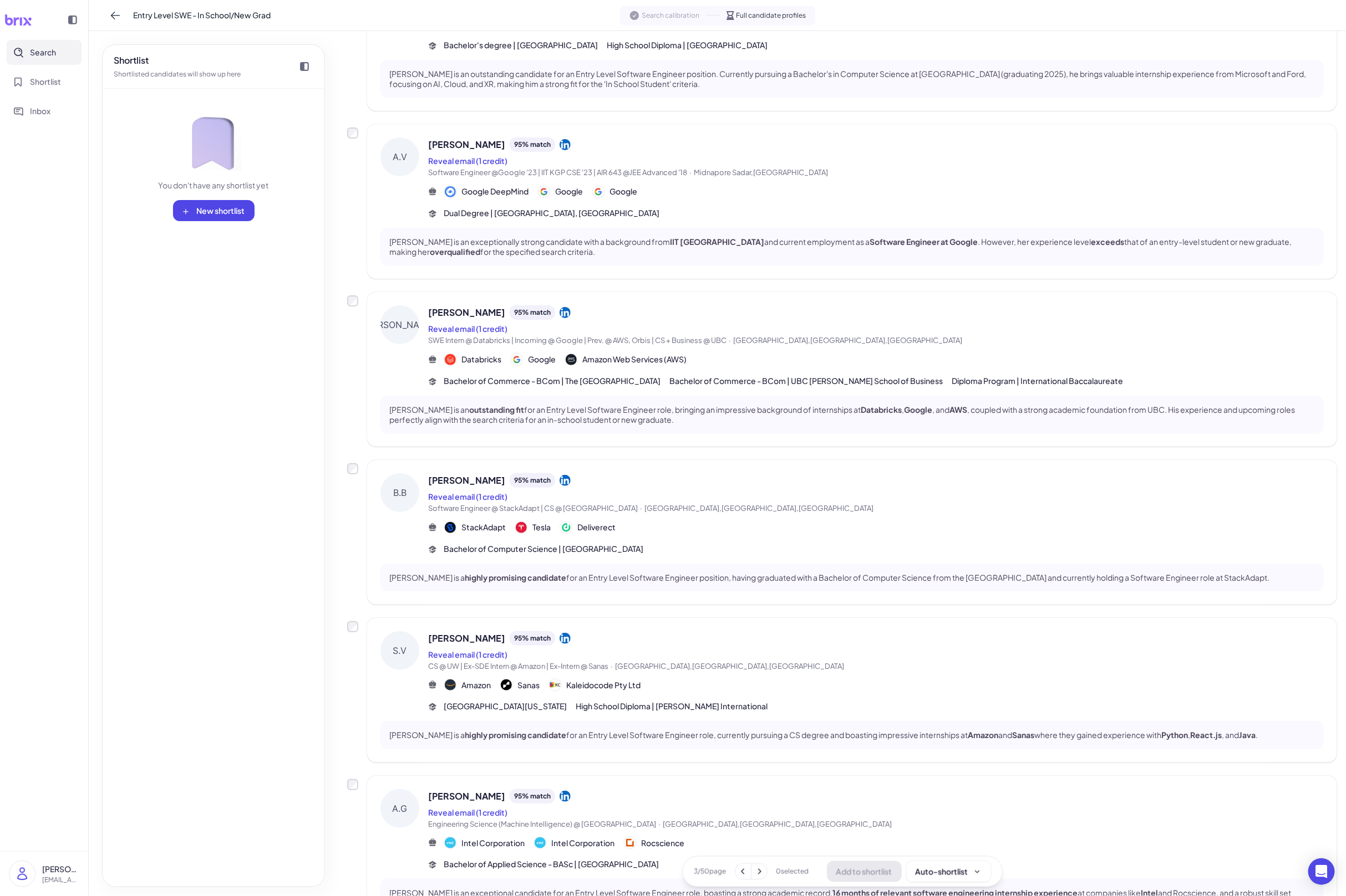
click at [807, 757] on div "S.V Siddanth Varanasi 95 % match Reveal email (1 credit) CS @ UW | Ex-SDE Inter…" at bounding box center [852, 691] width 970 height 144
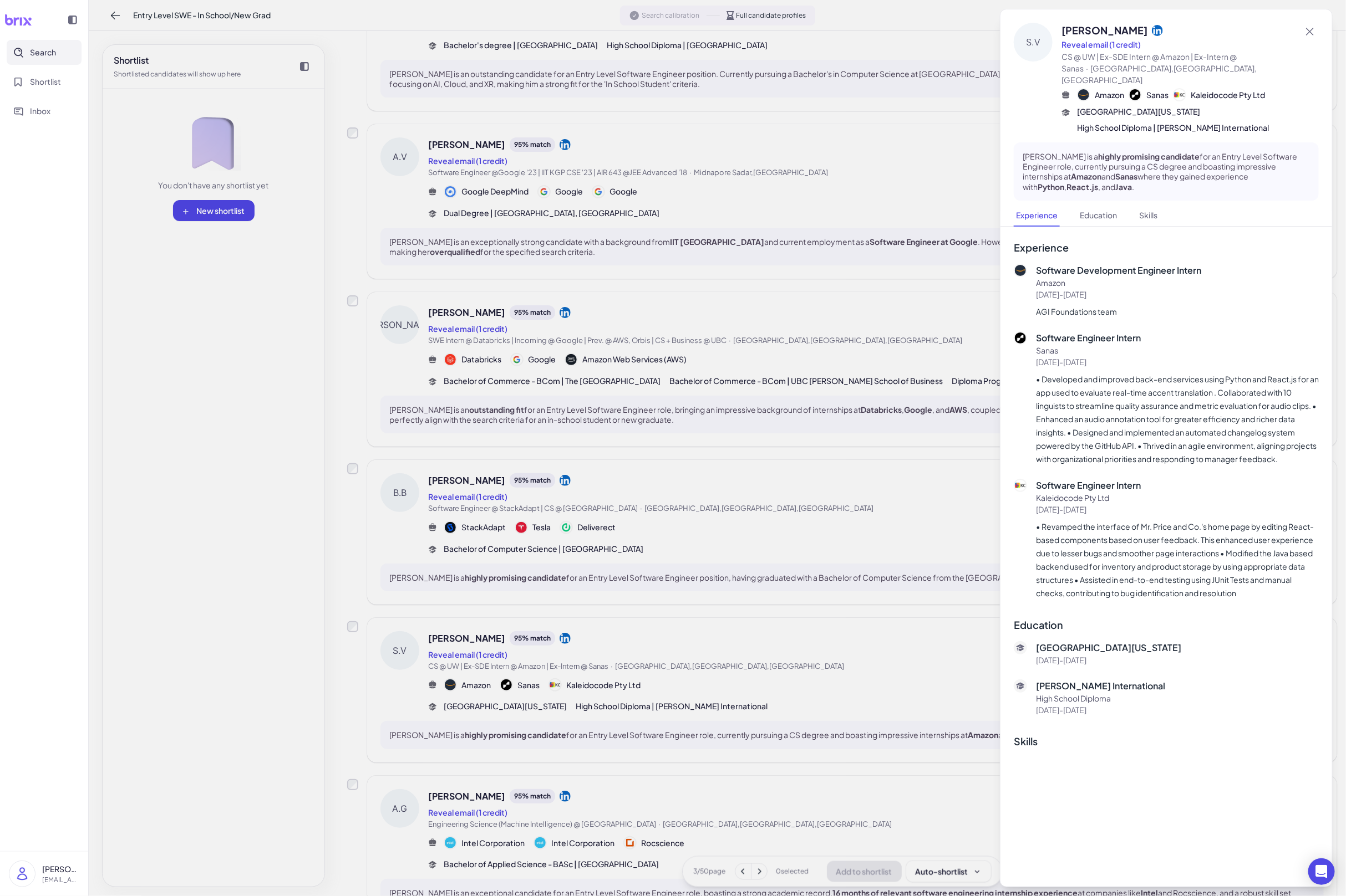
click at [822, 773] on div at bounding box center [673, 448] width 1346 height 896
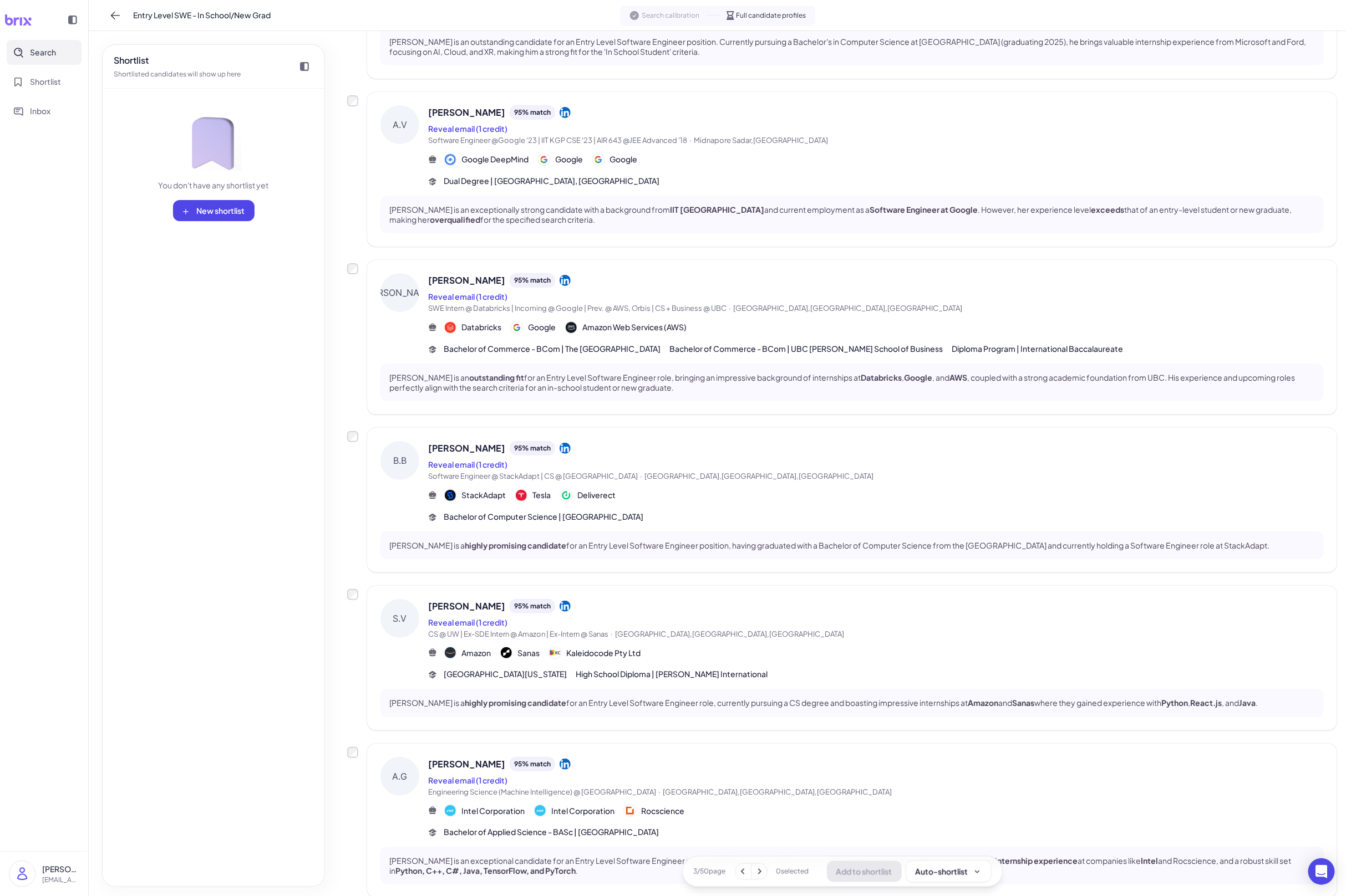
scroll to position [920, 0]
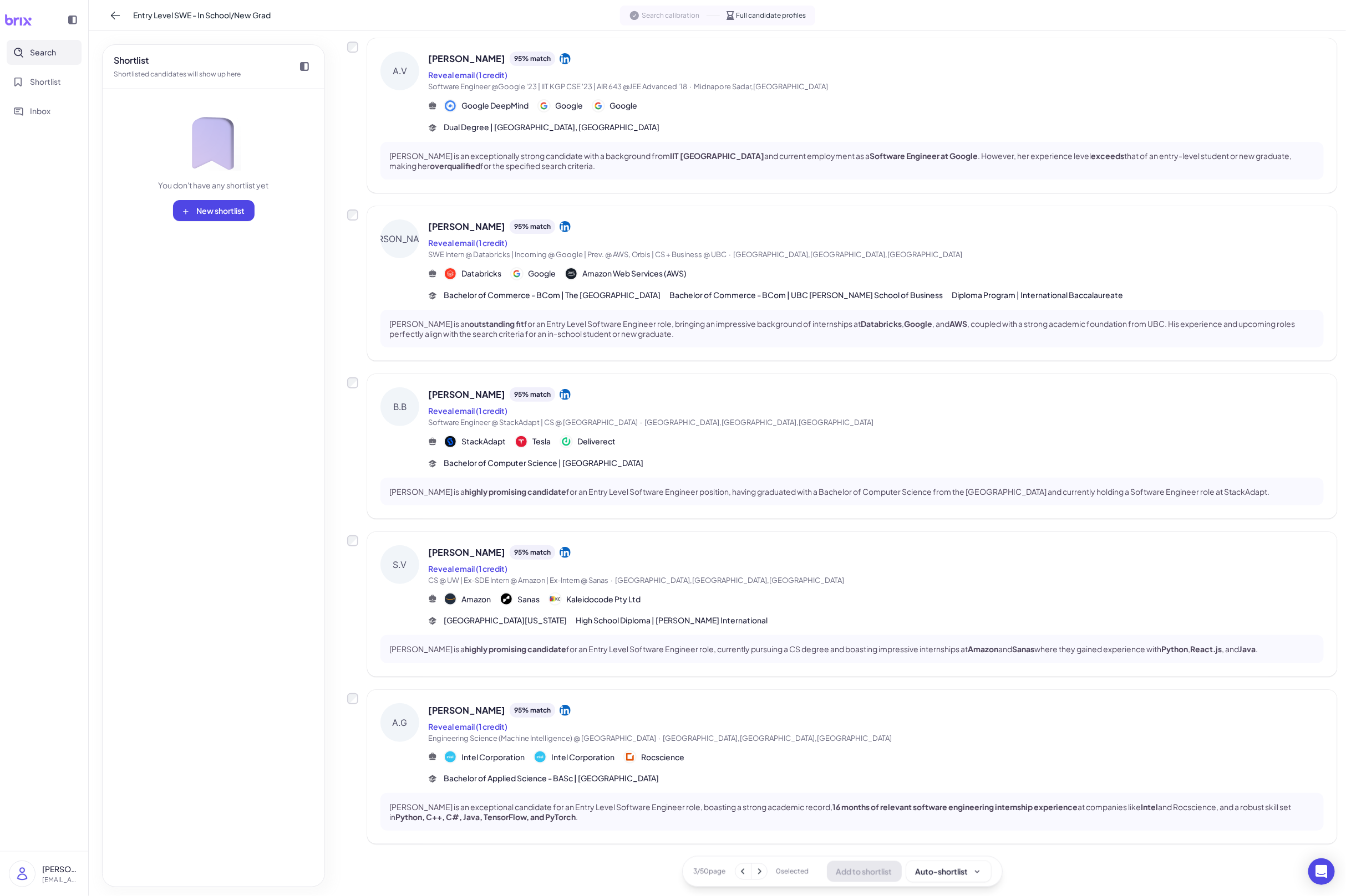
click at [757, 857] on icon at bounding box center [759, 871] width 11 height 11
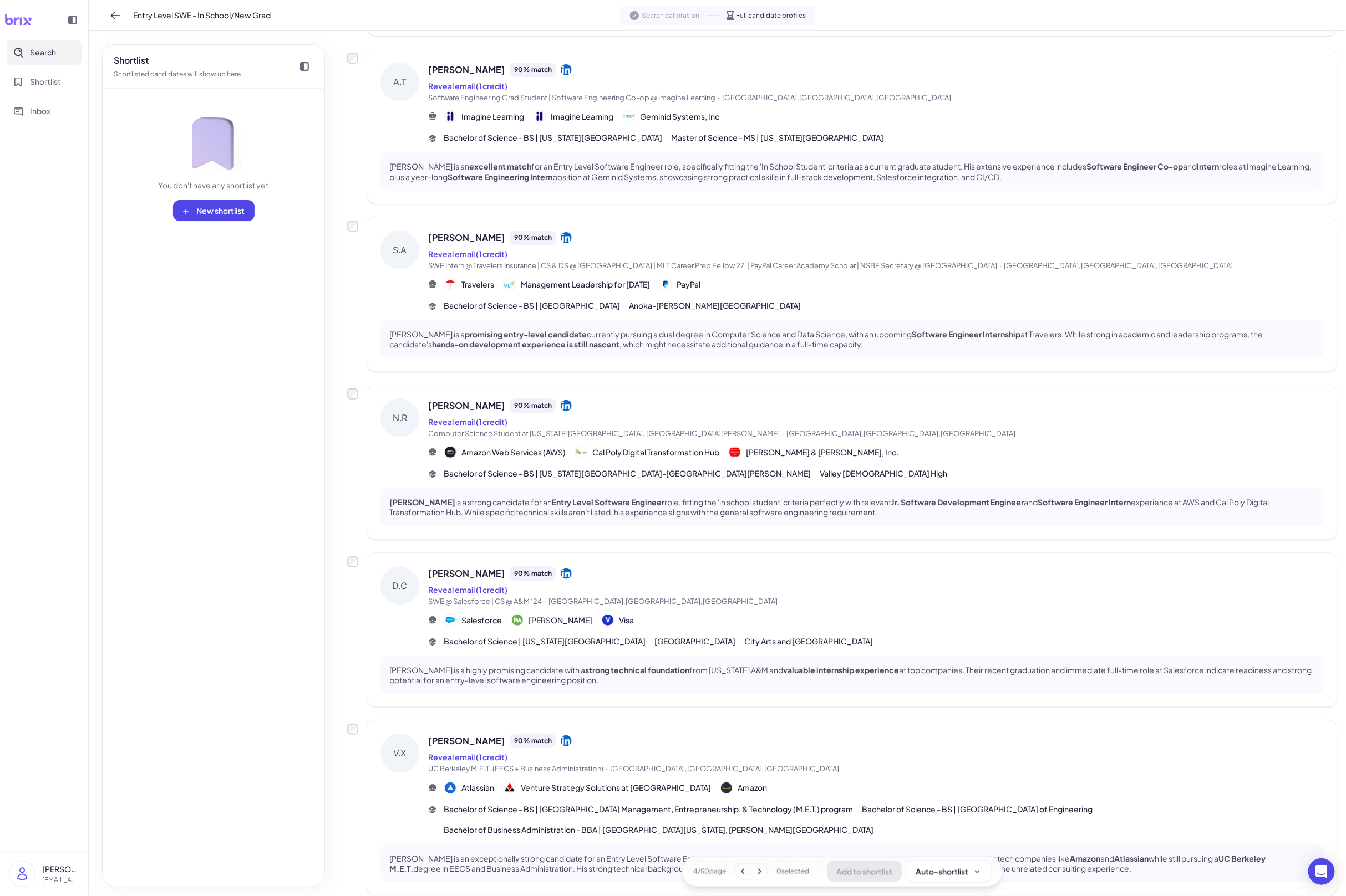
click at [782, 764] on span "UC Berkeley M.E.T. (EECS + Business Administration) · Berkeley,CA,United States" at bounding box center [876, 769] width 896 height 11
click at [782, 755] on div at bounding box center [673, 448] width 1346 height 896
click at [768, 764] on span "UC Berkeley M.E.T. (EECS + Business Administration) · Berkeley,CA,United States" at bounding box center [876, 769] width 896 height 11
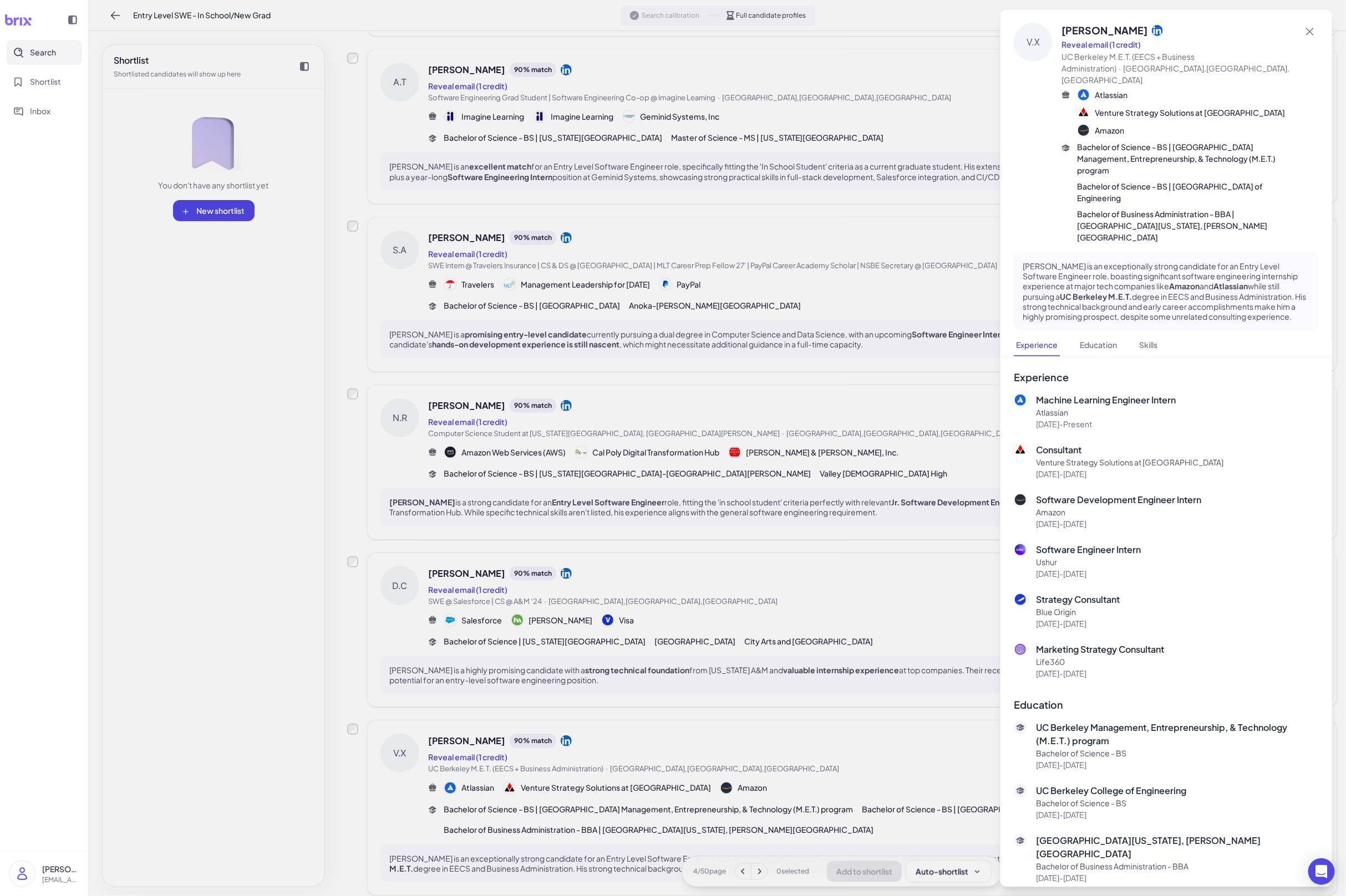
scroll to position [24, 0]
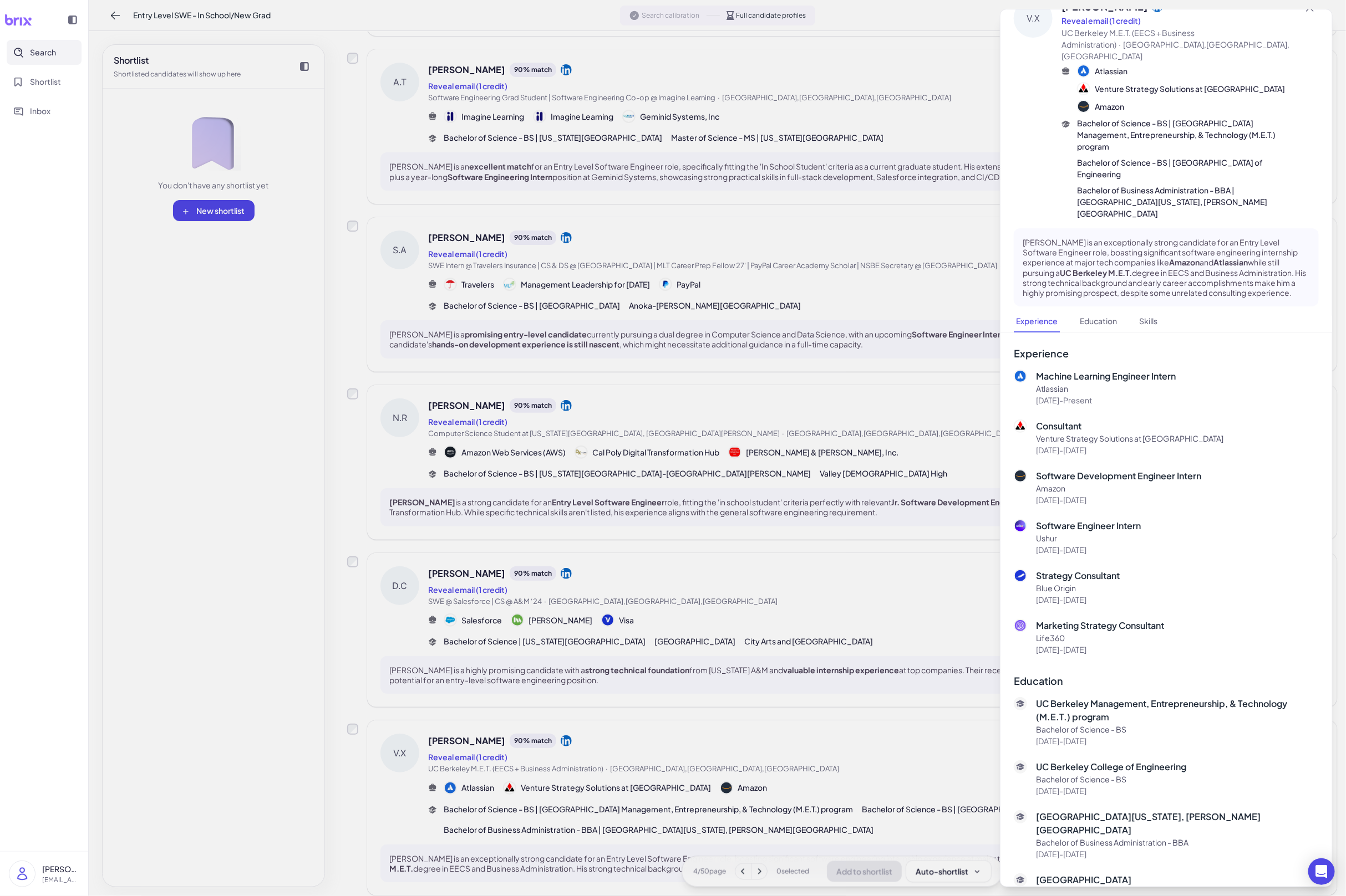
click at [845, 742] on div at bounding box center [673, 448] width 1346 height 896
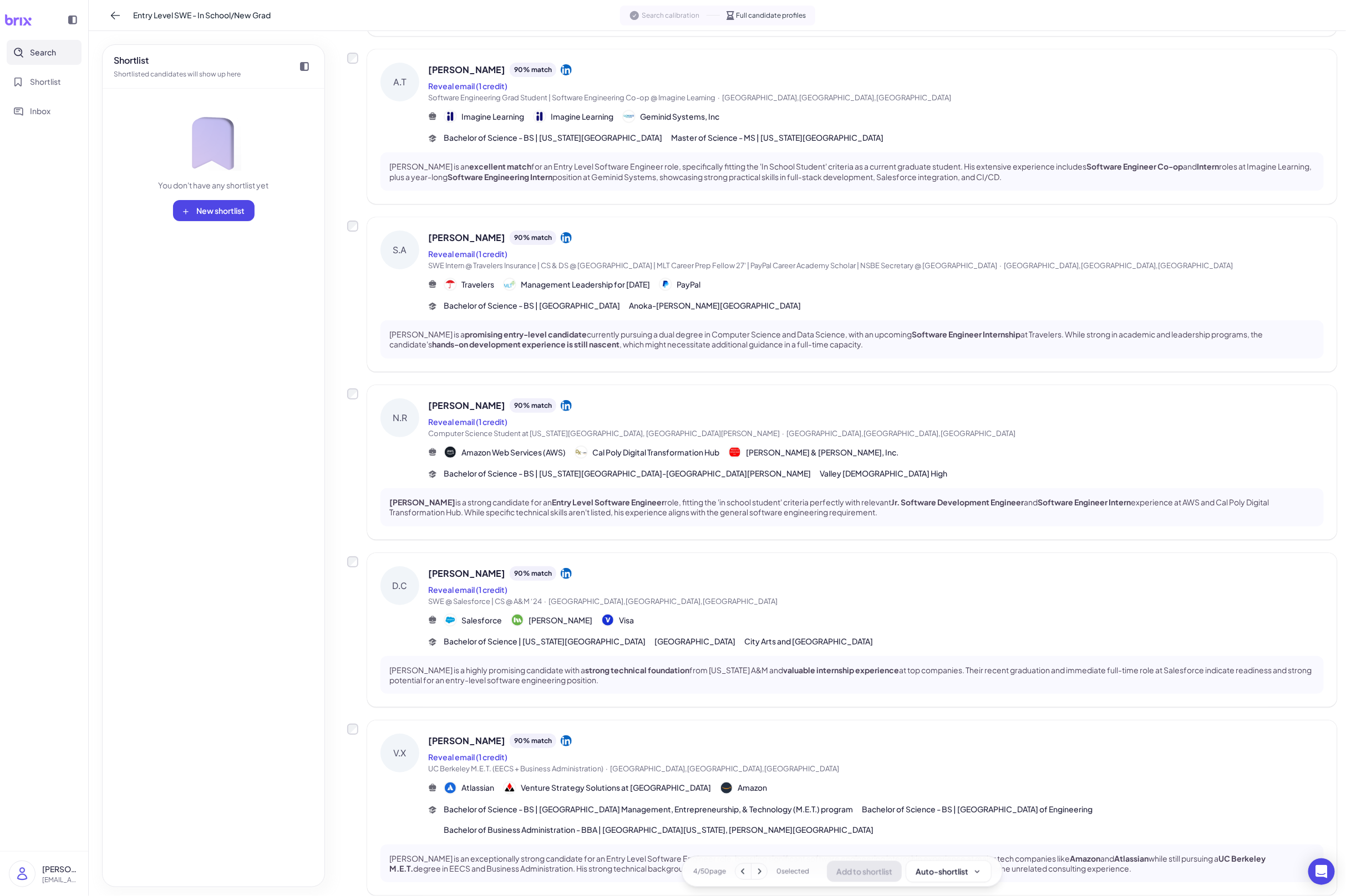
click at [759, 857] on icon at bounding box center [759, 871] width 3 height 5
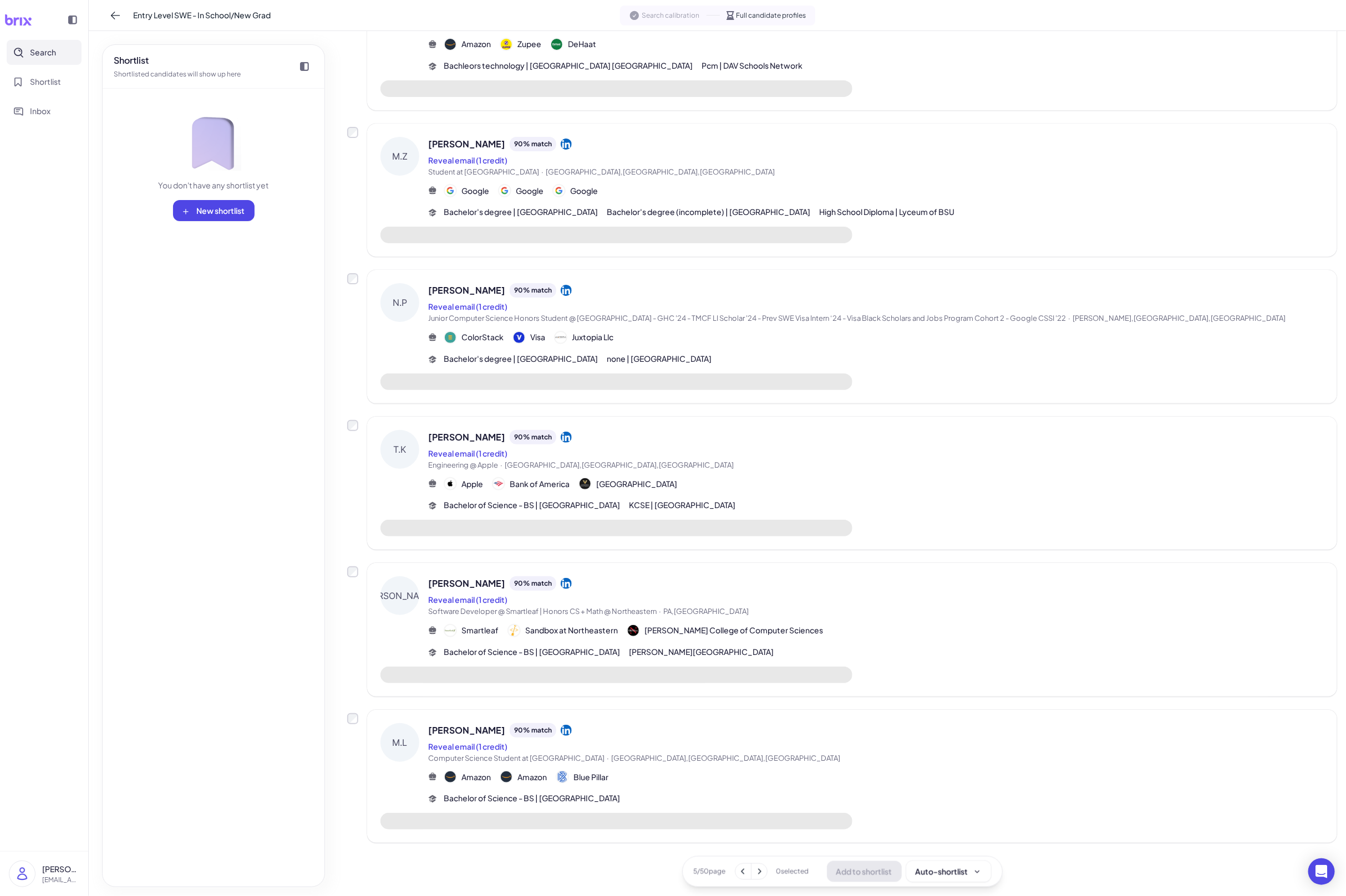
scroll to position [727, 0]
click at [786, 791] on div "Mark Lim 90 % match Reveal email (1 credit) Computer Science Student at Purdue …" at bounding box center [876, 765] width 896 height 82
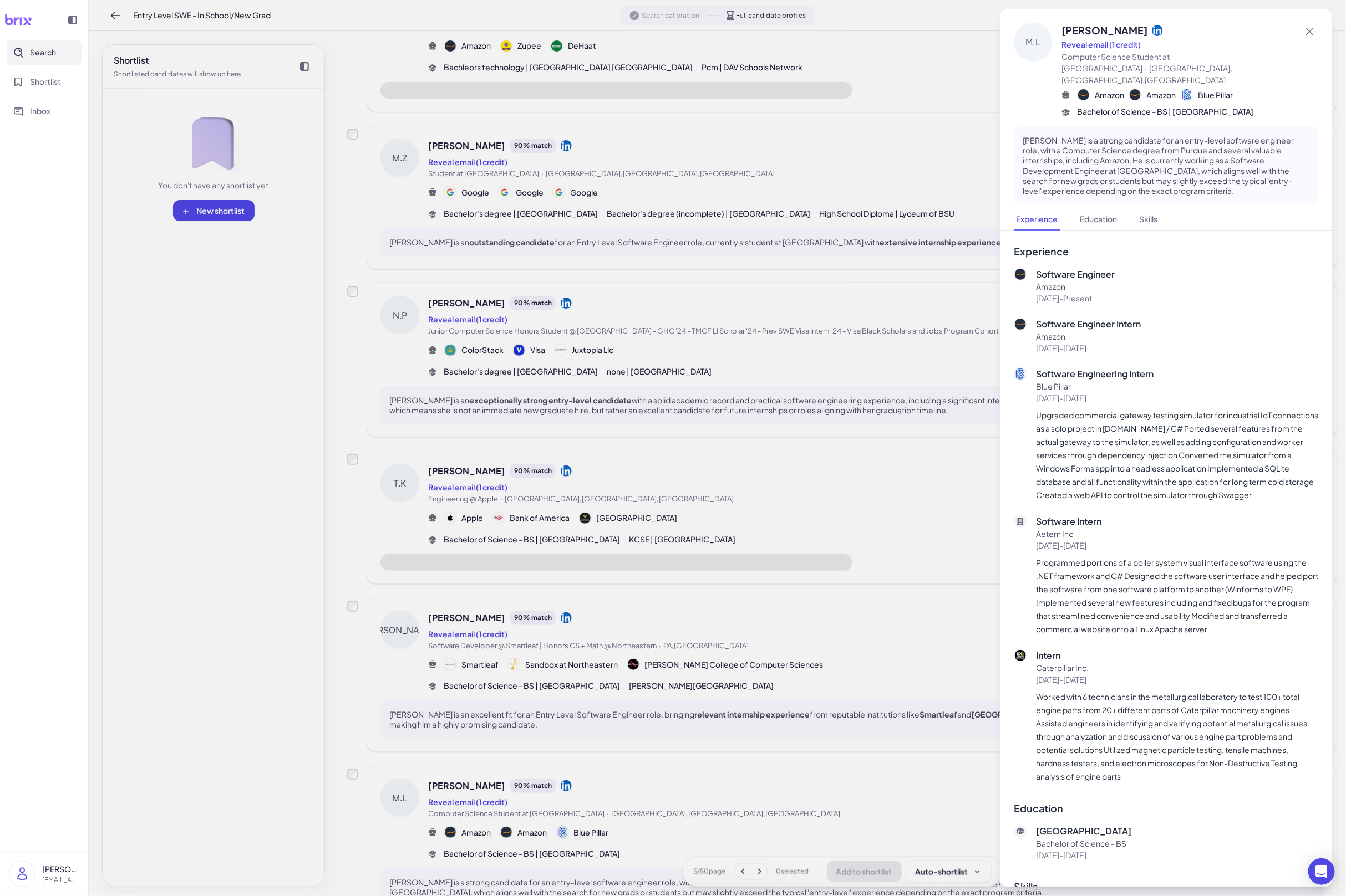
scroll to position [812, 0]
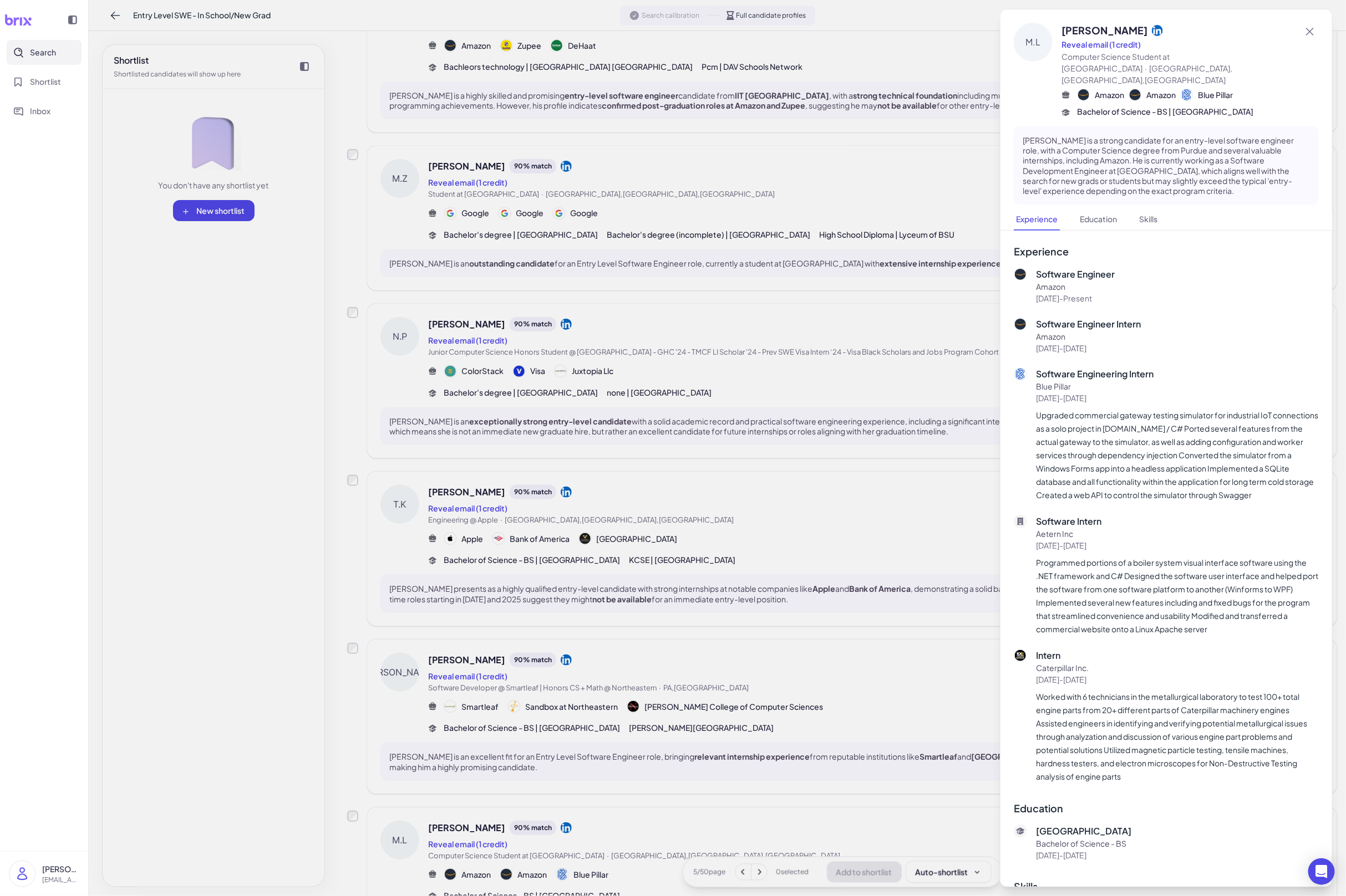
click at [786, 791] on div at bounding box center [673, 448] width 1346 height 896
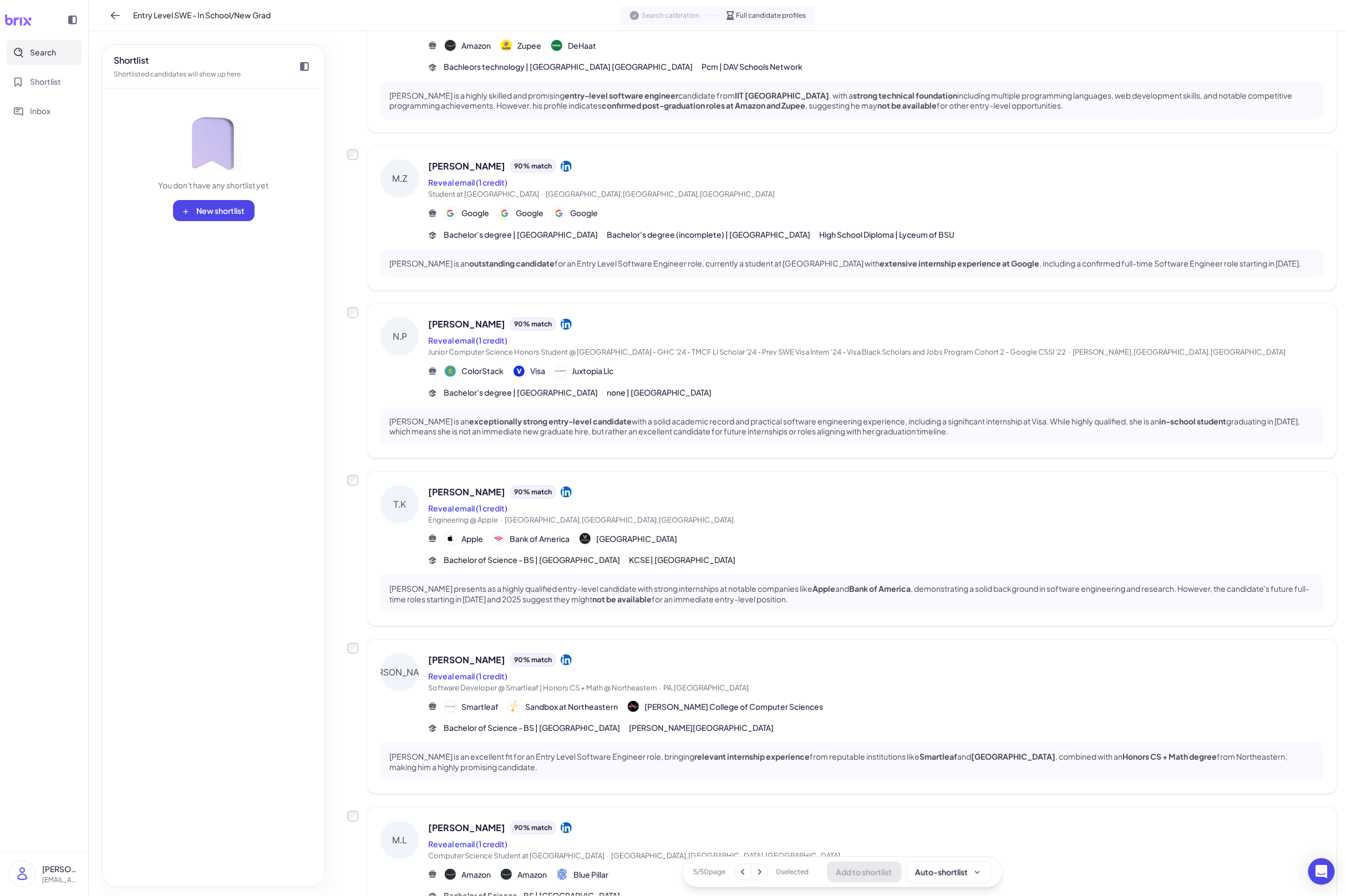
click at [806, 726] on div "Jacob Langlois 90 % match Reveal email (1 credit) Software Developer @ Smartlea…" at bounding box center [876, 693] width 896 height 82
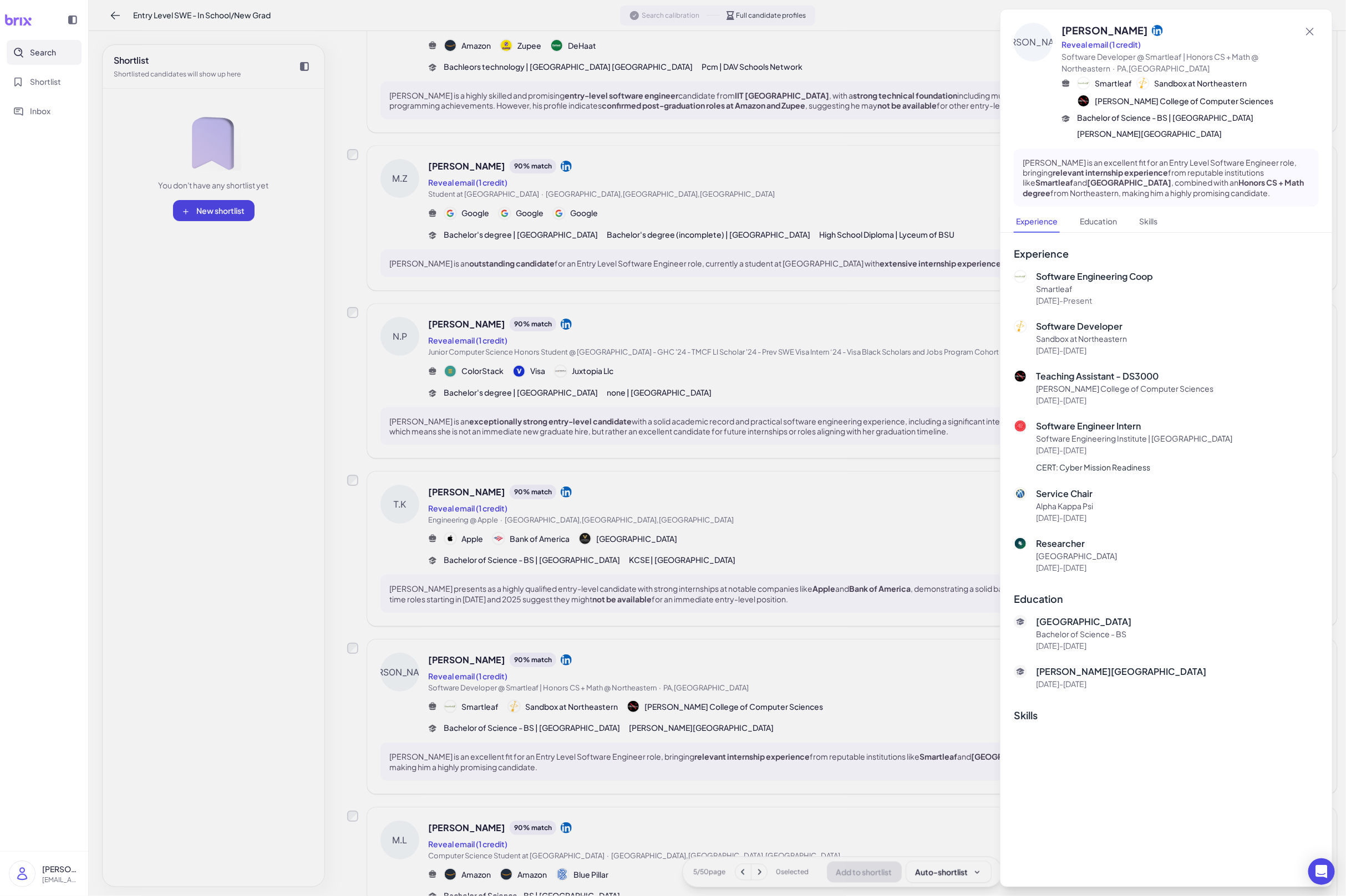
click at [806, 726] on div at bounding box center [673, 448] width 1346 height 896
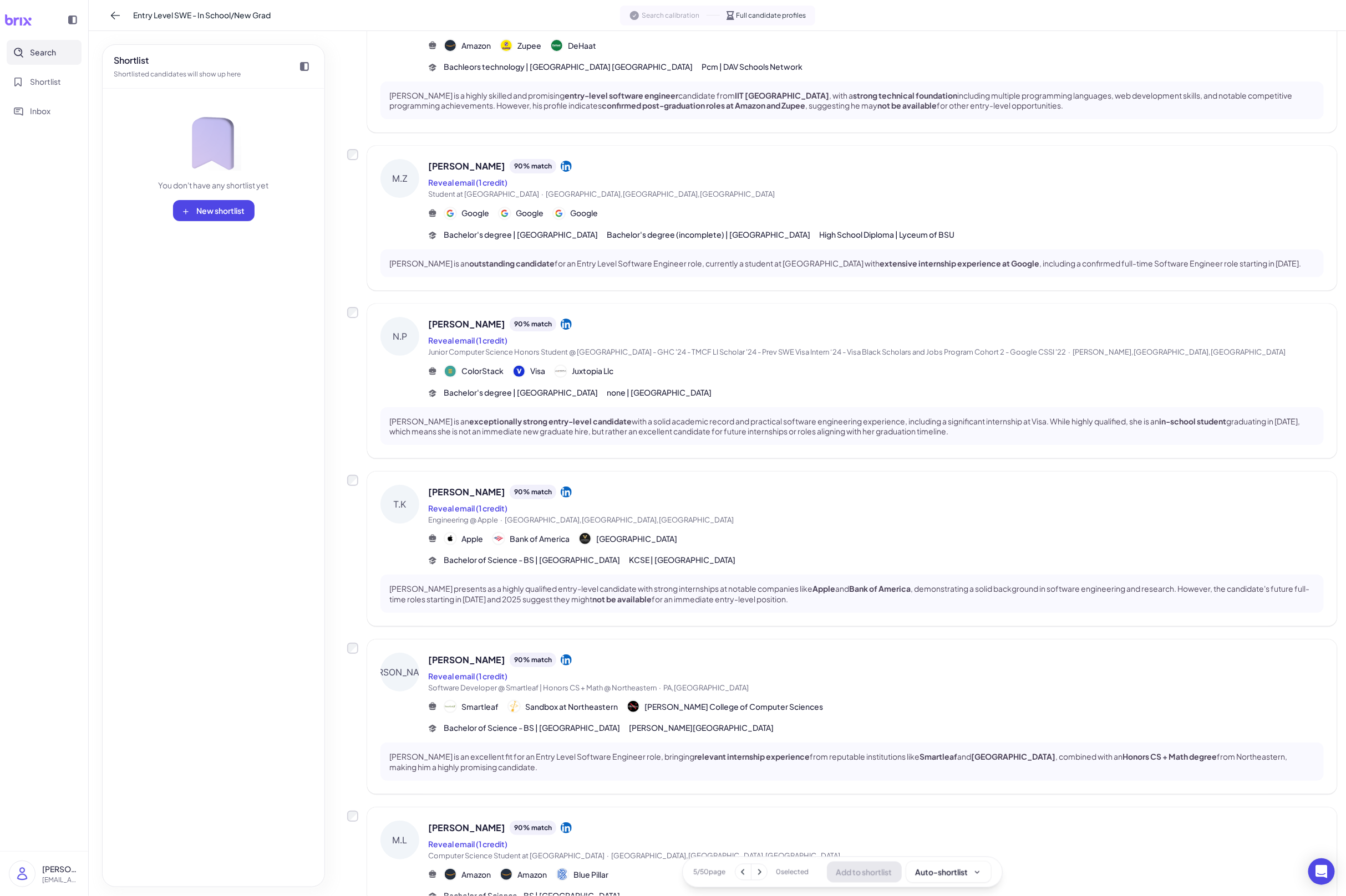
scroll to position [940, 0]
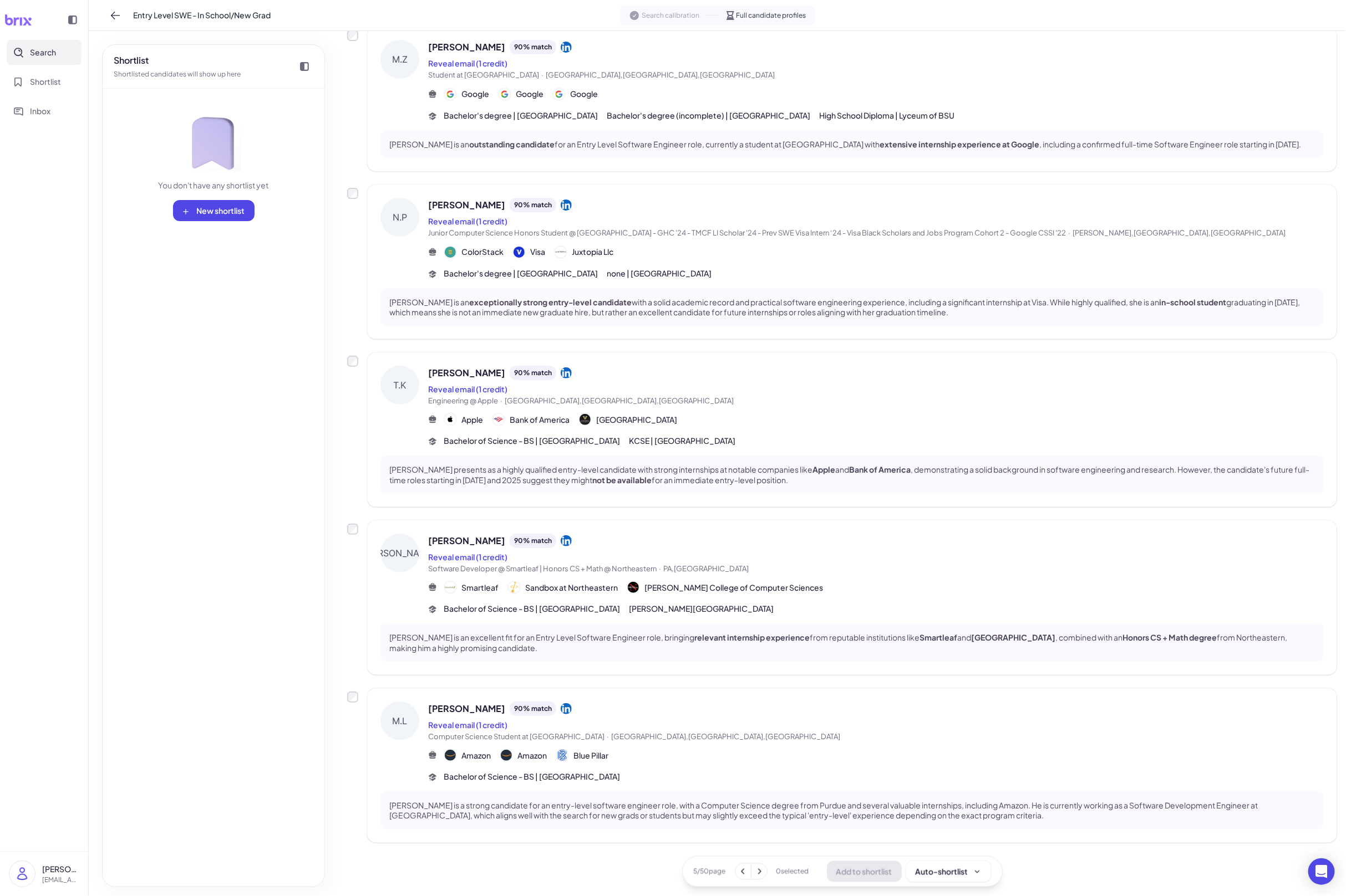
click at [765, 857] on button at bounding box center [759, 871] width 15 height 15
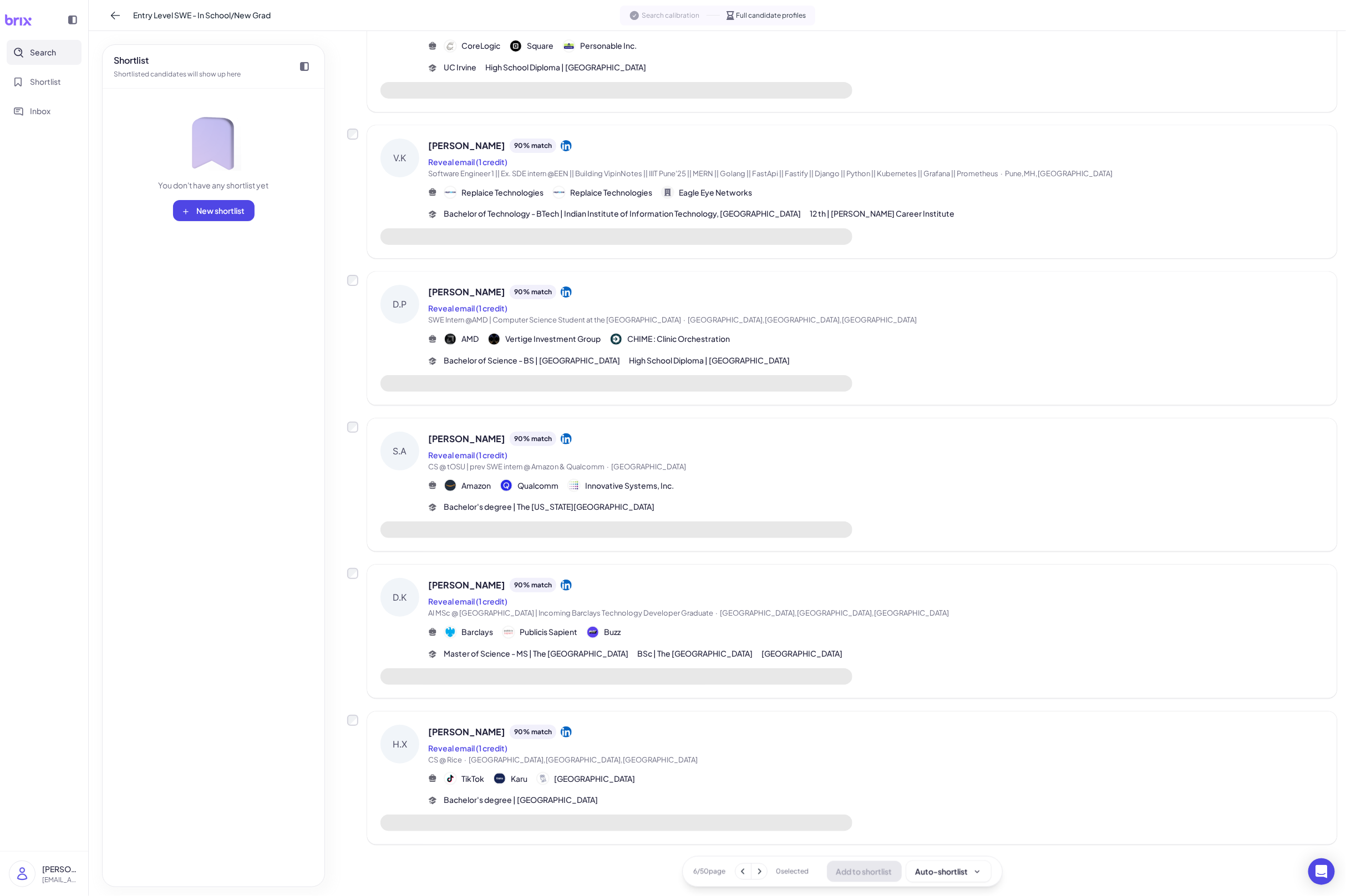
click at [778, 808] on div "H.X Henry Xue 90 % match Reveal email (1 credit) CS @ Rice · Bellevue,WA,United…" at bounding box center [852, 779] width 970 height 134
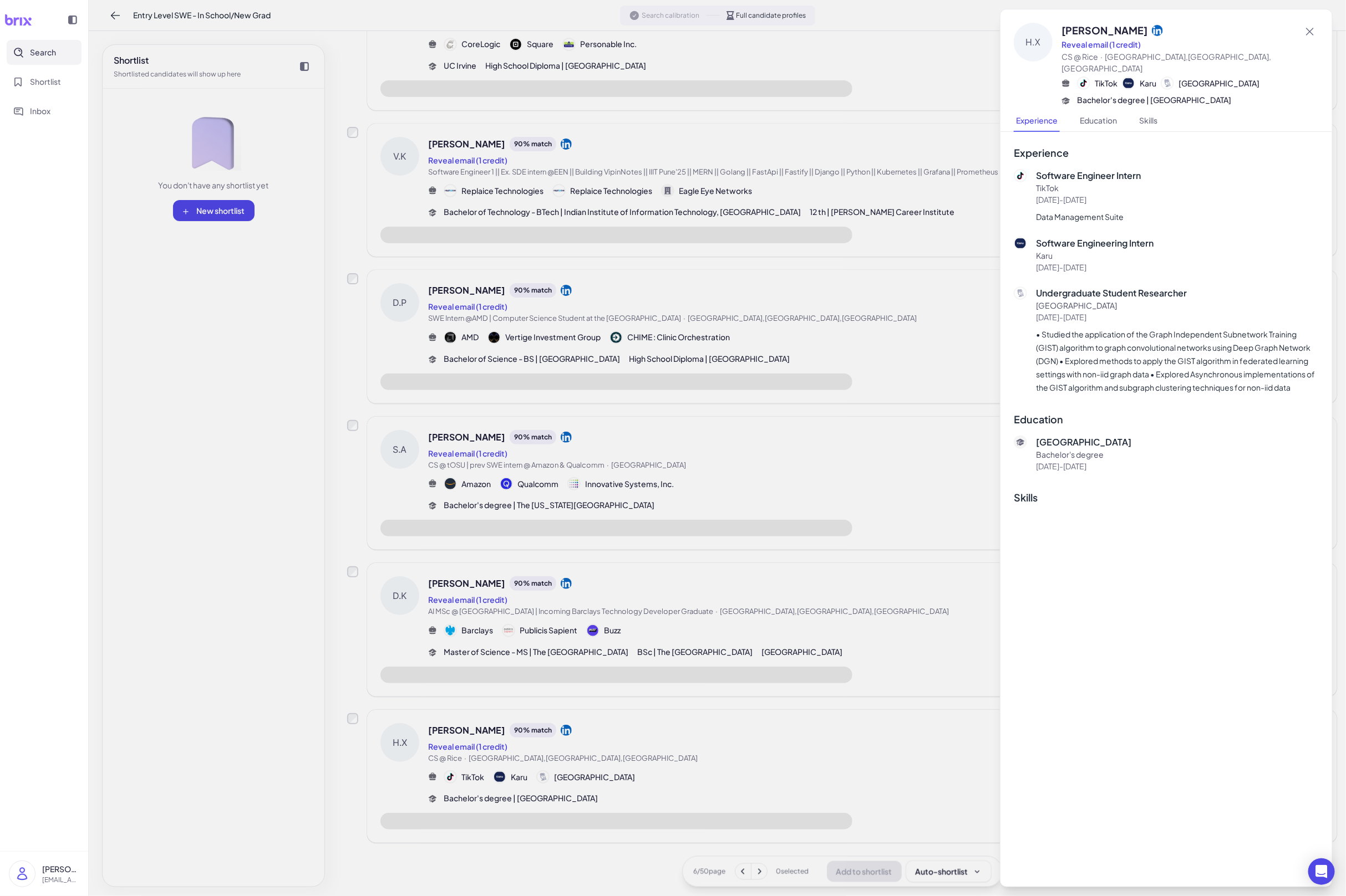
click at [814, 583] on div at bounding box center [673, 448] width 1346 height 896
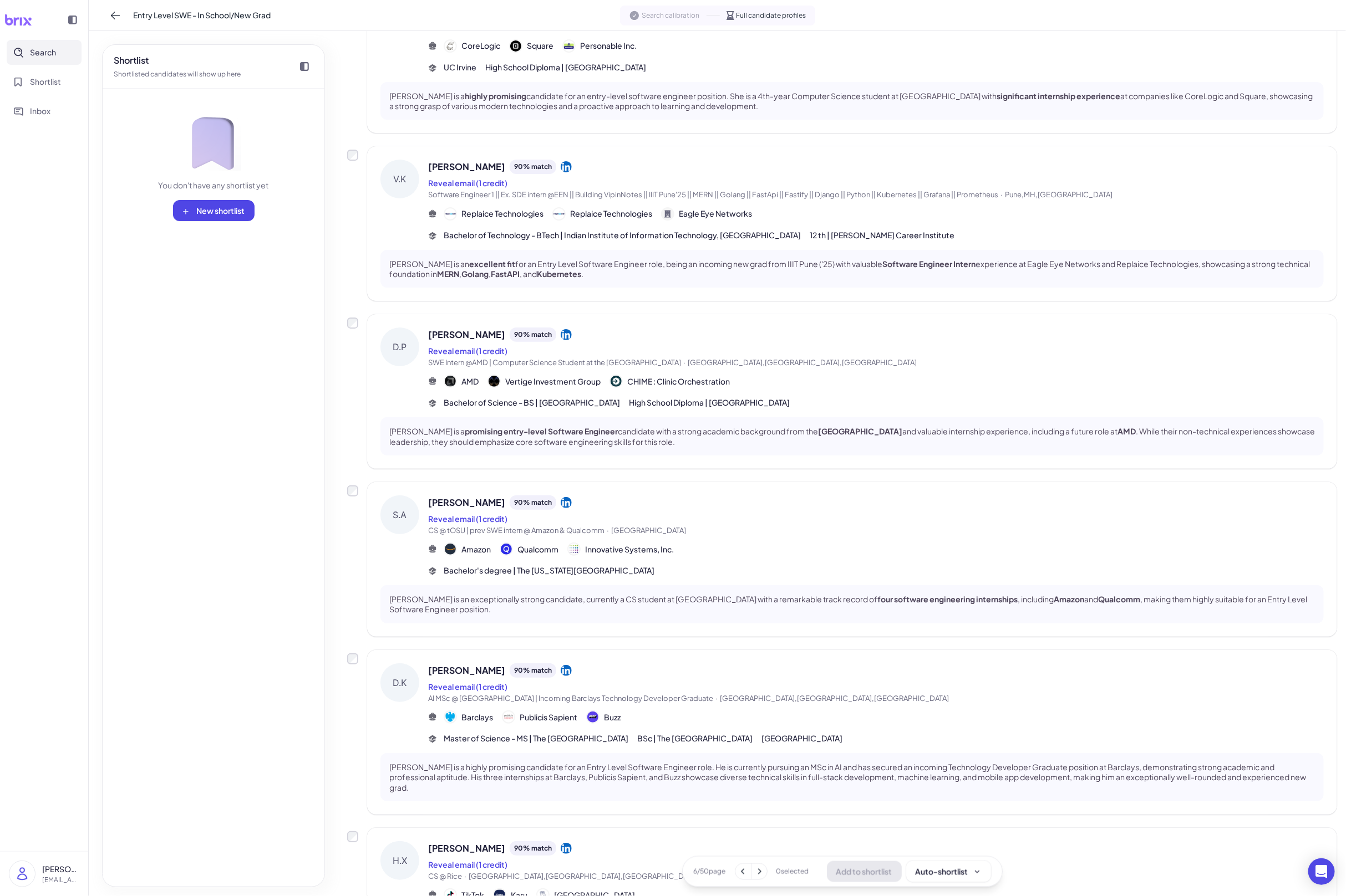
click at [802, 637] on div "C.A Cole Awabdy 90 % match Reveal email (1 credit) SWE @ Bloomberg · New York m…" at bounding box center [842, 144] width 990 height 1633
click at [800, 665] on div "Daniel Kim 90 % match" at bounding box center [876, 669] width 896 height 15
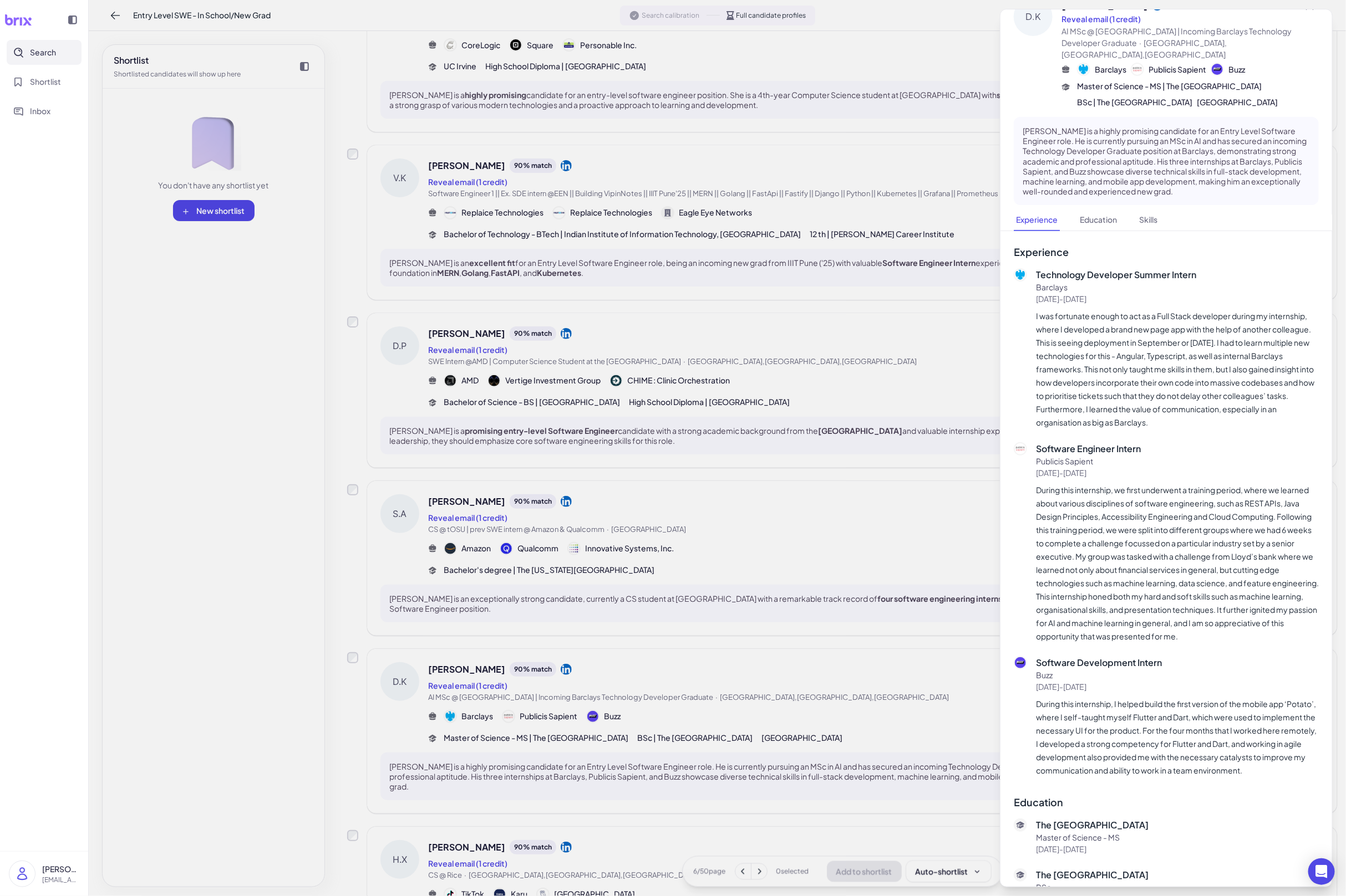
scroll to position [32, 0]
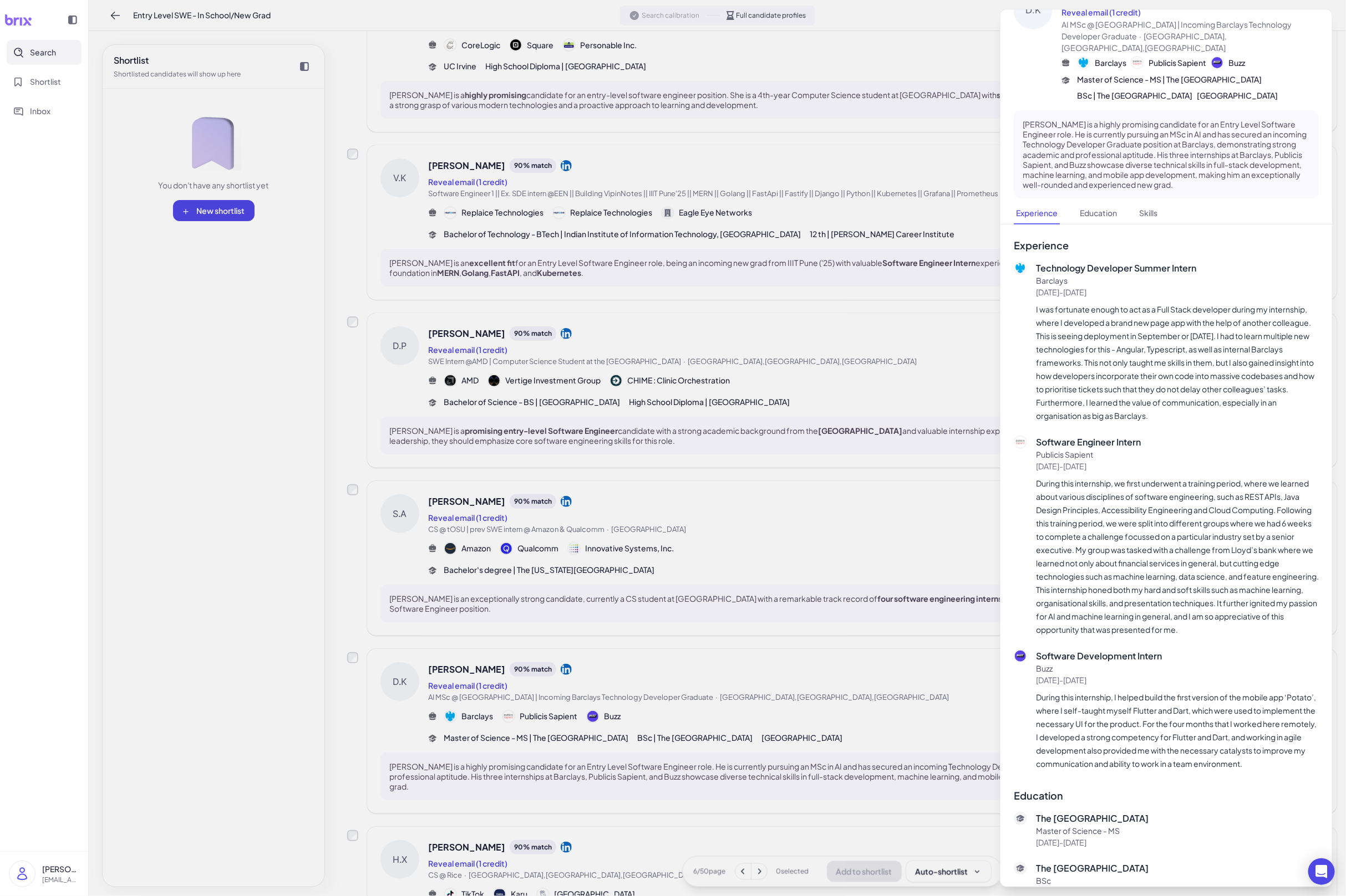
click at [768, 559] on div at bounding box center [673, 448] width 1346 height 896
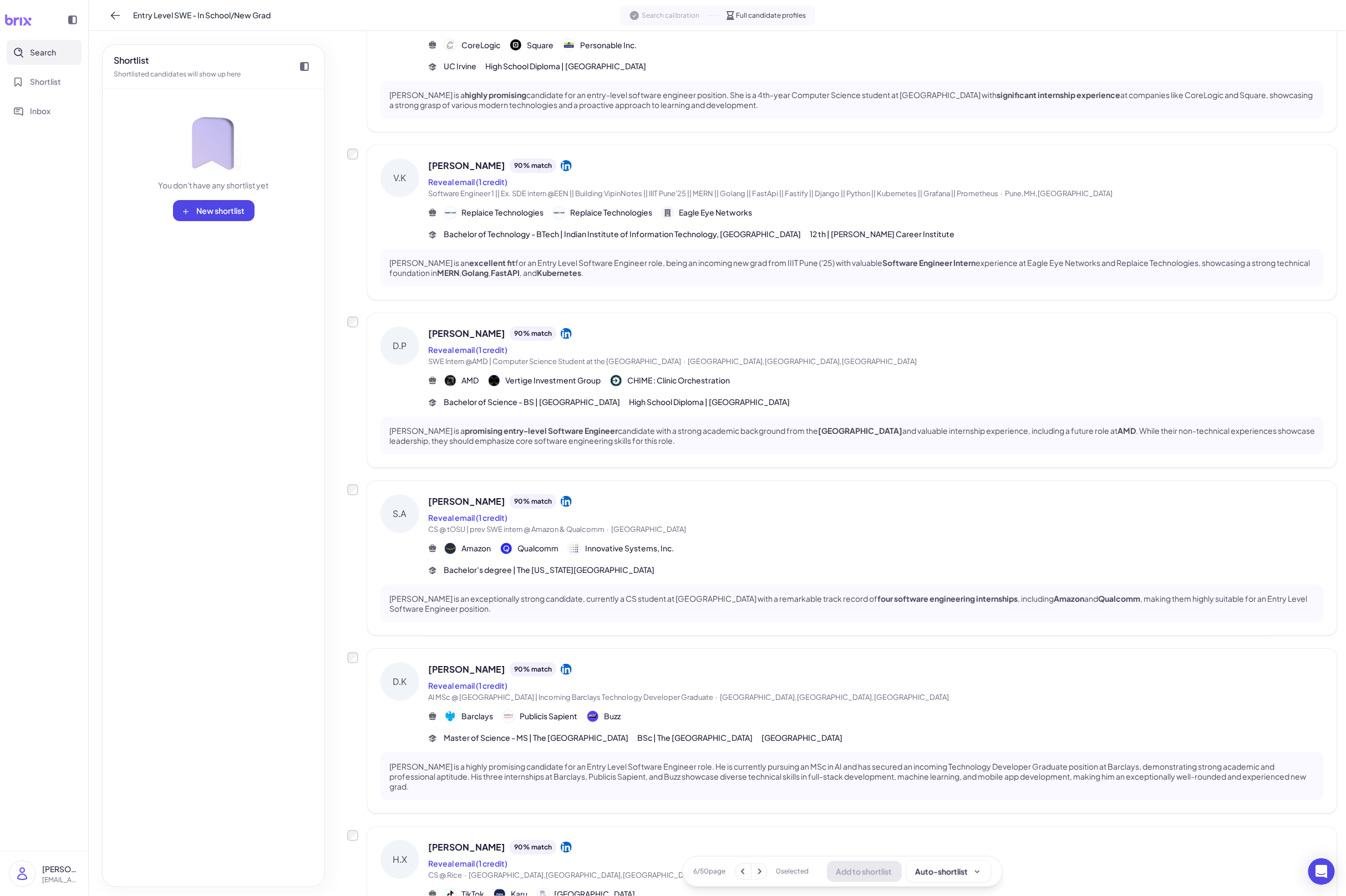
click at [769, 559] on div "Sade Ahmed 90 % match Reveal email (1 credit) CS @ tOSU | prev SWE intern @ Ama…" at bounding box center [876, 535] width 896 height 82
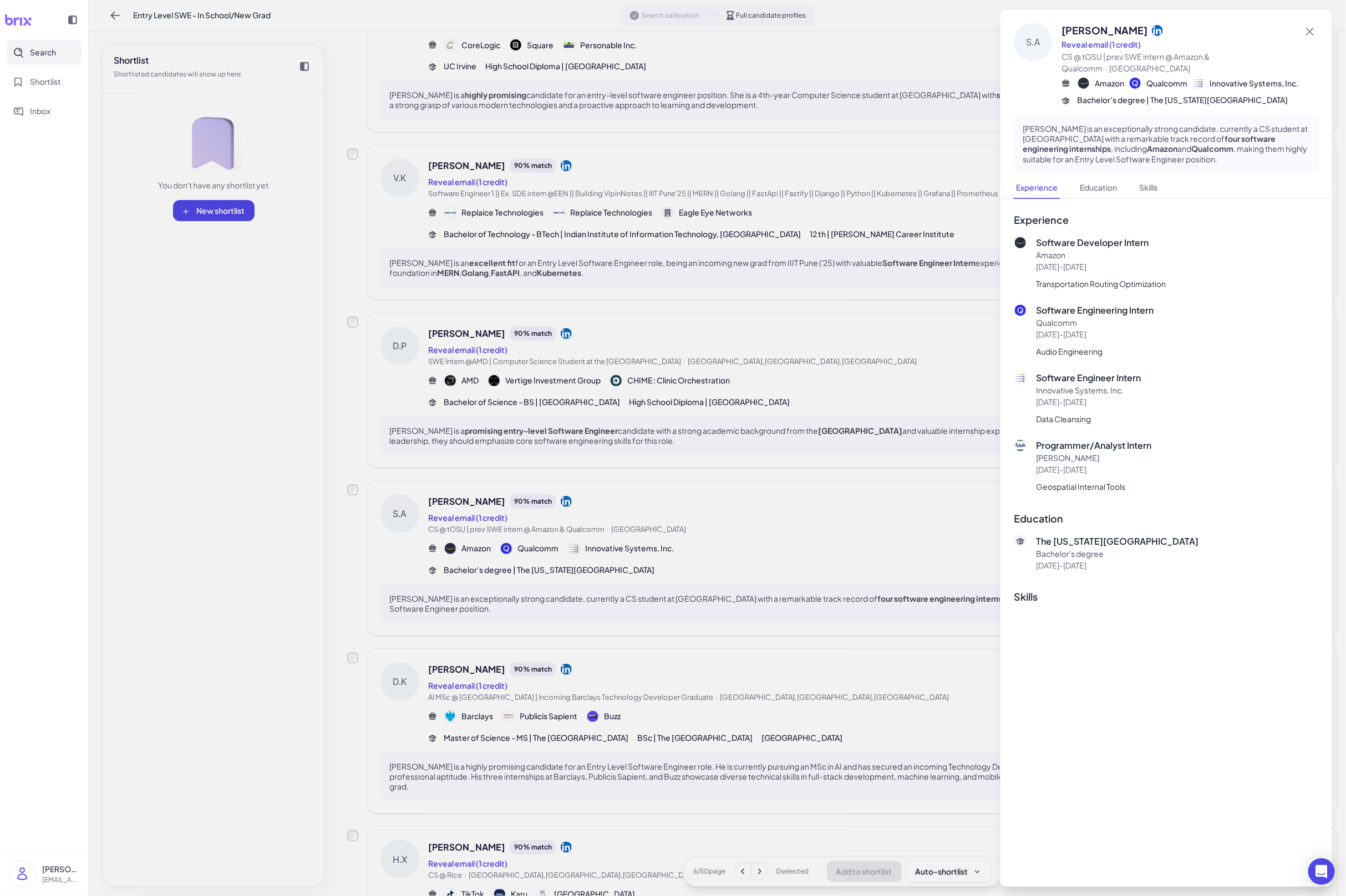
drag, startPoint x: 804, startPoint y: 576, endPoint x: 826, endPoint y: 421, distance: 156.6
click at [804, 576] on div at bounding box center [673, 448] width 1346 height 896
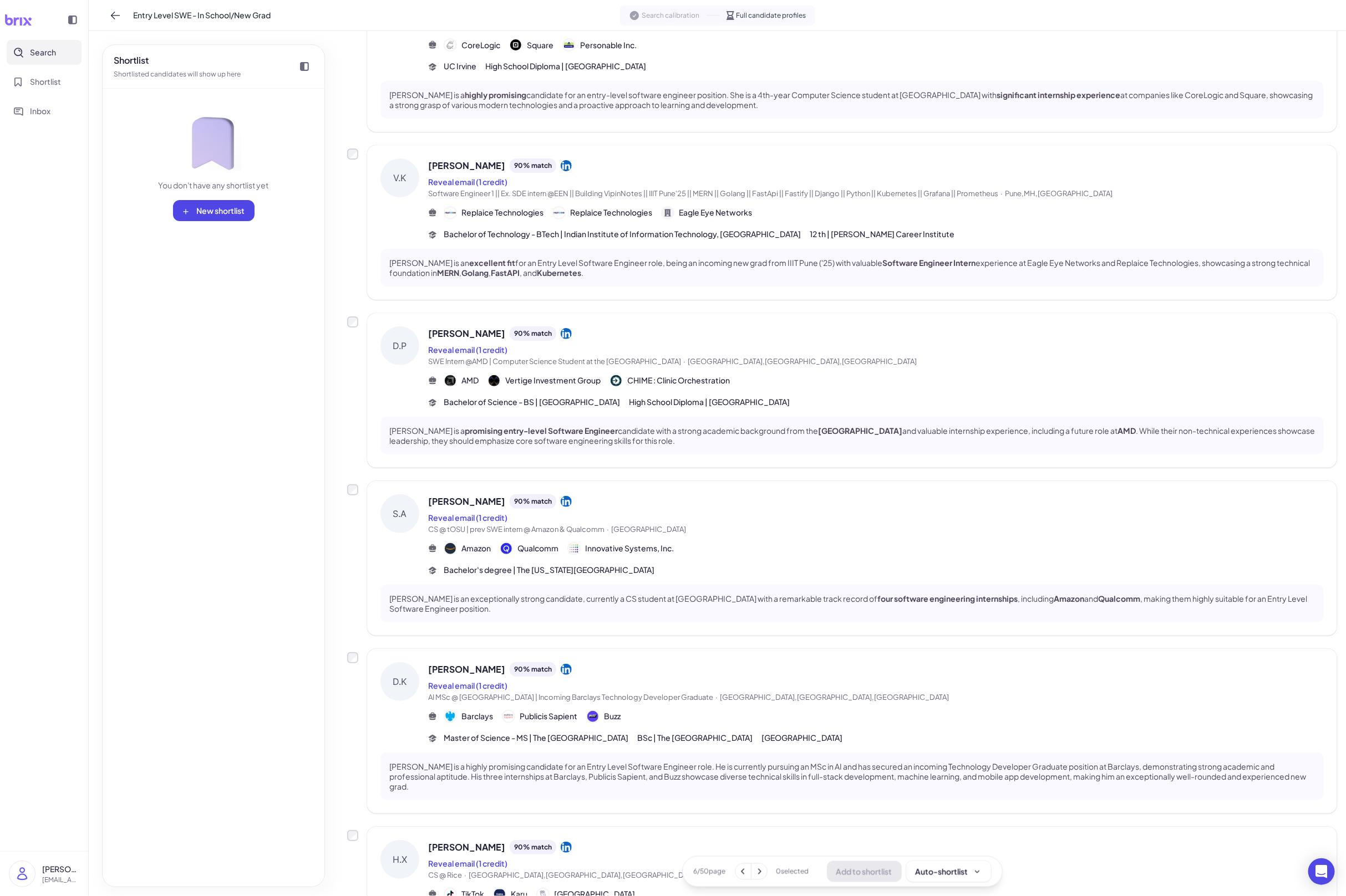
click at [824, 388] on div "Dhruv Patel 90 % match Reveal email (1 credit) SWE Intern @AMD | Computer Scien…" at bounding box center [876, 367] width 896 height 82
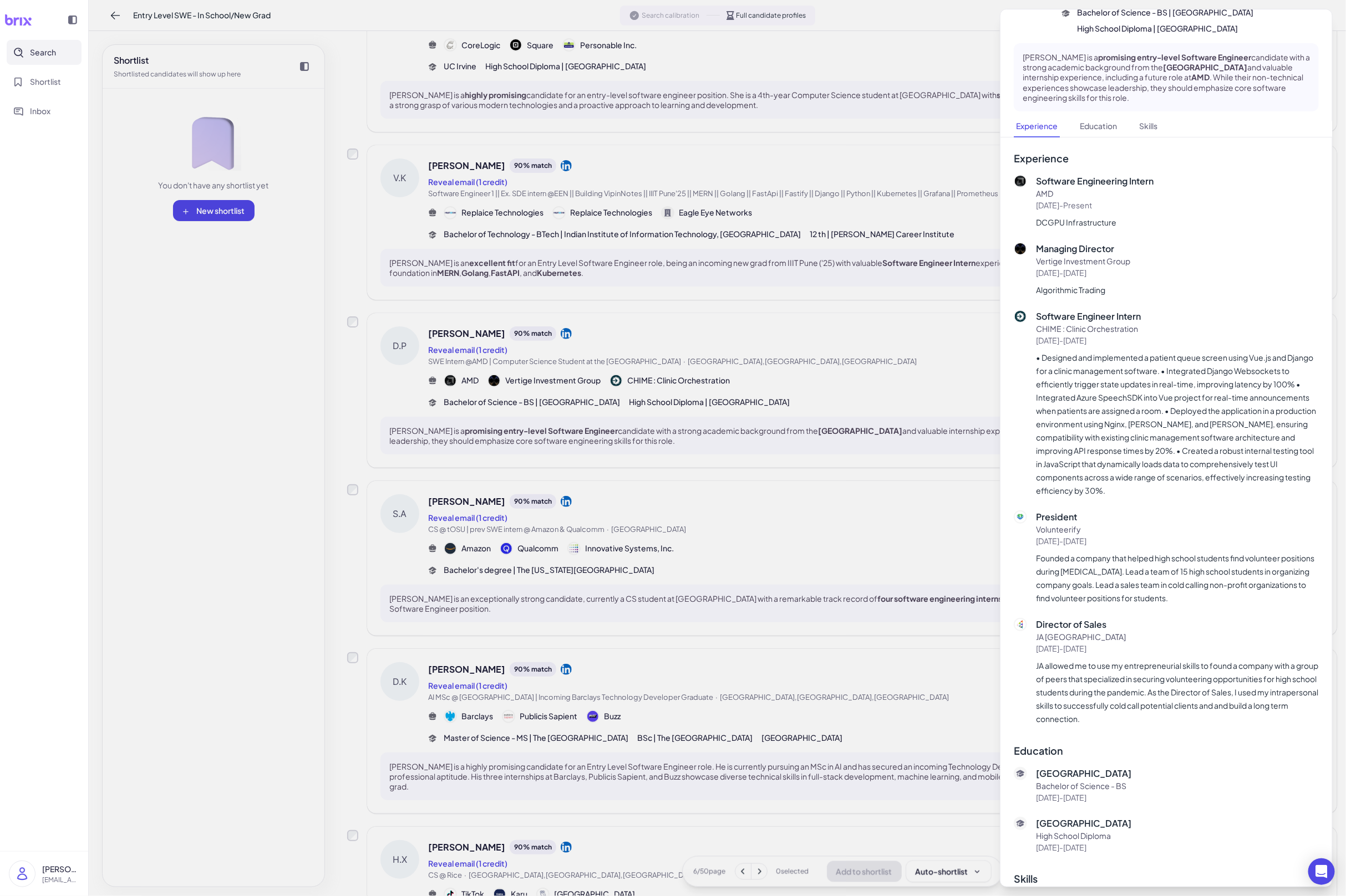
scroll to position [127, 0]
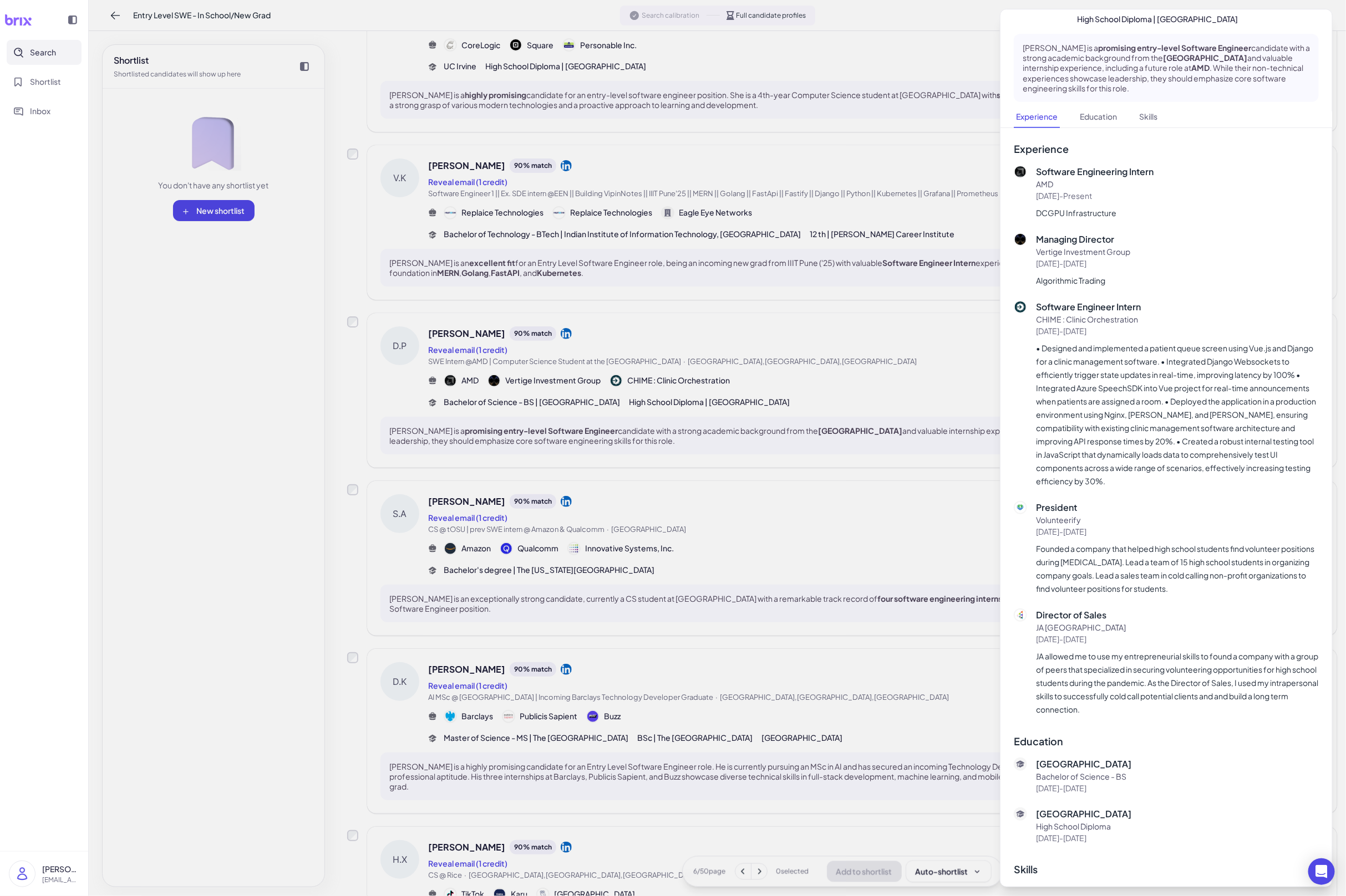
click at [713, 563] on div at bounding box center [673, 448] width 1346 height 896
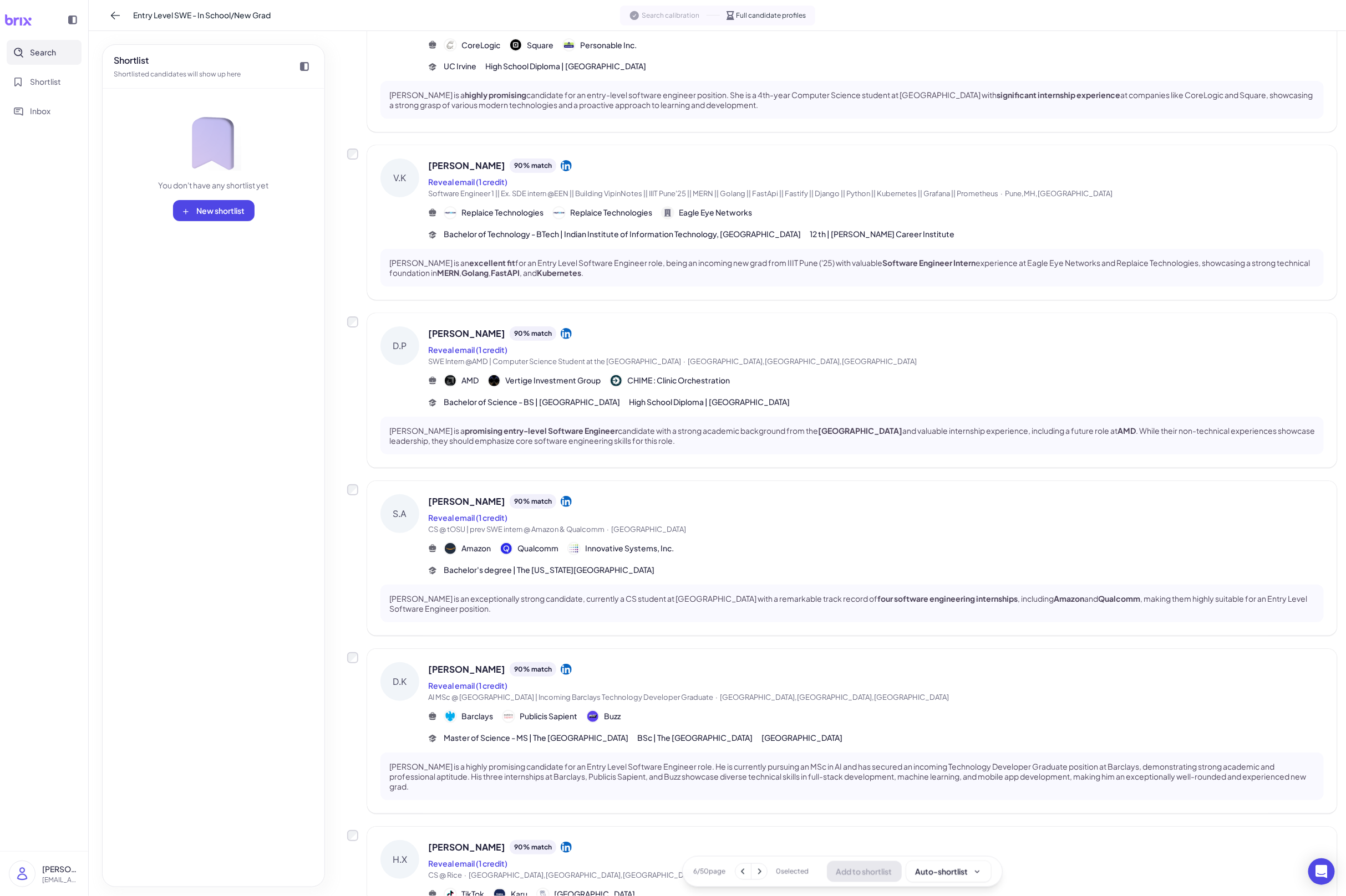
click at [793, 262] on p "VIPIN KUMAWAT is an excellent fit for an Entry Level Software Engineer role, be…" at bounding box center [852, 268] width 926 height 20
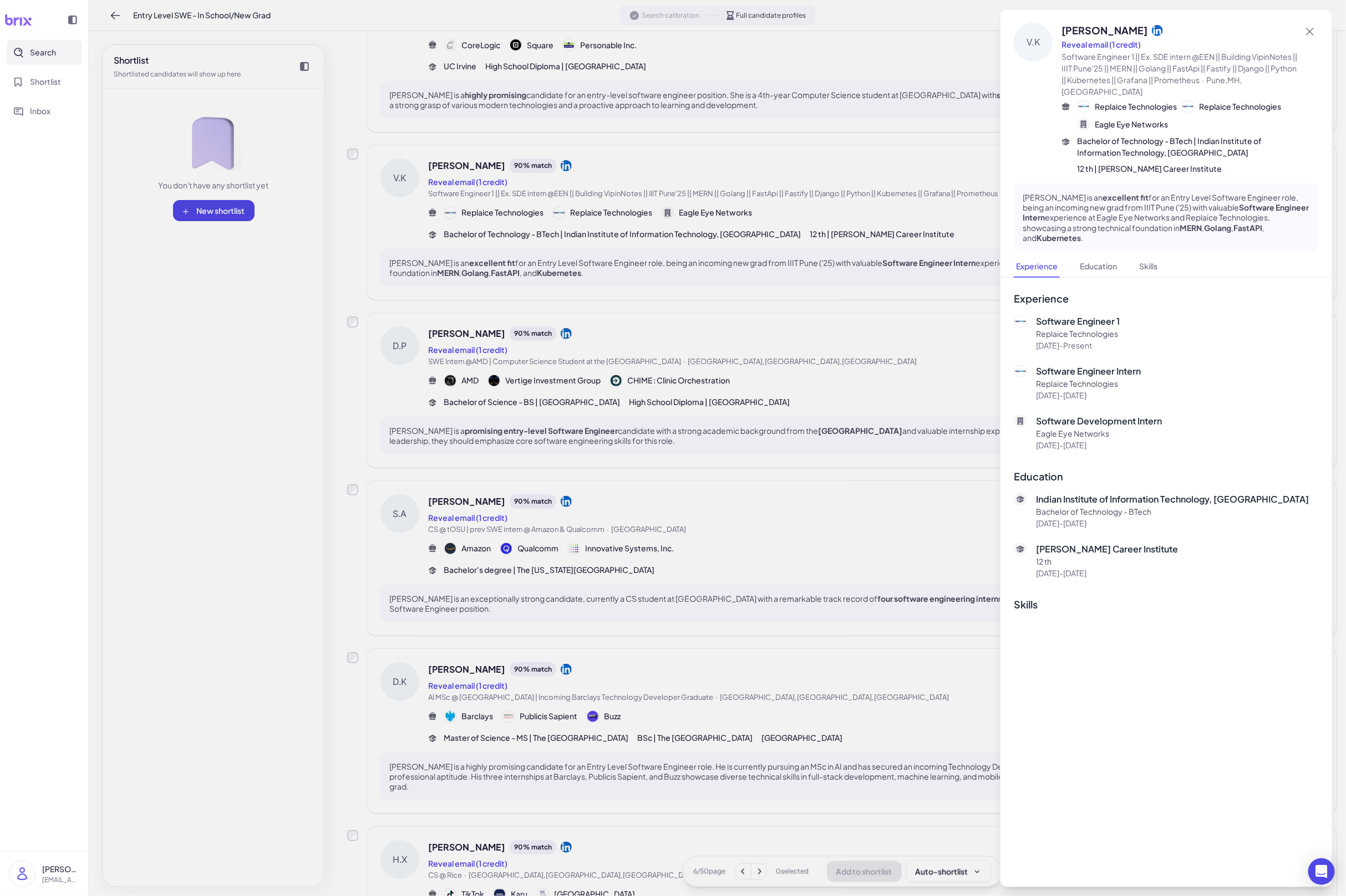
drag, startPoint x: 757, startPoint y: 484, endPoint x: 748, endPoint y: 407, distance: 77.5
click at [757, 484] on div at bounding box center [673, 448] width 1346 height 896
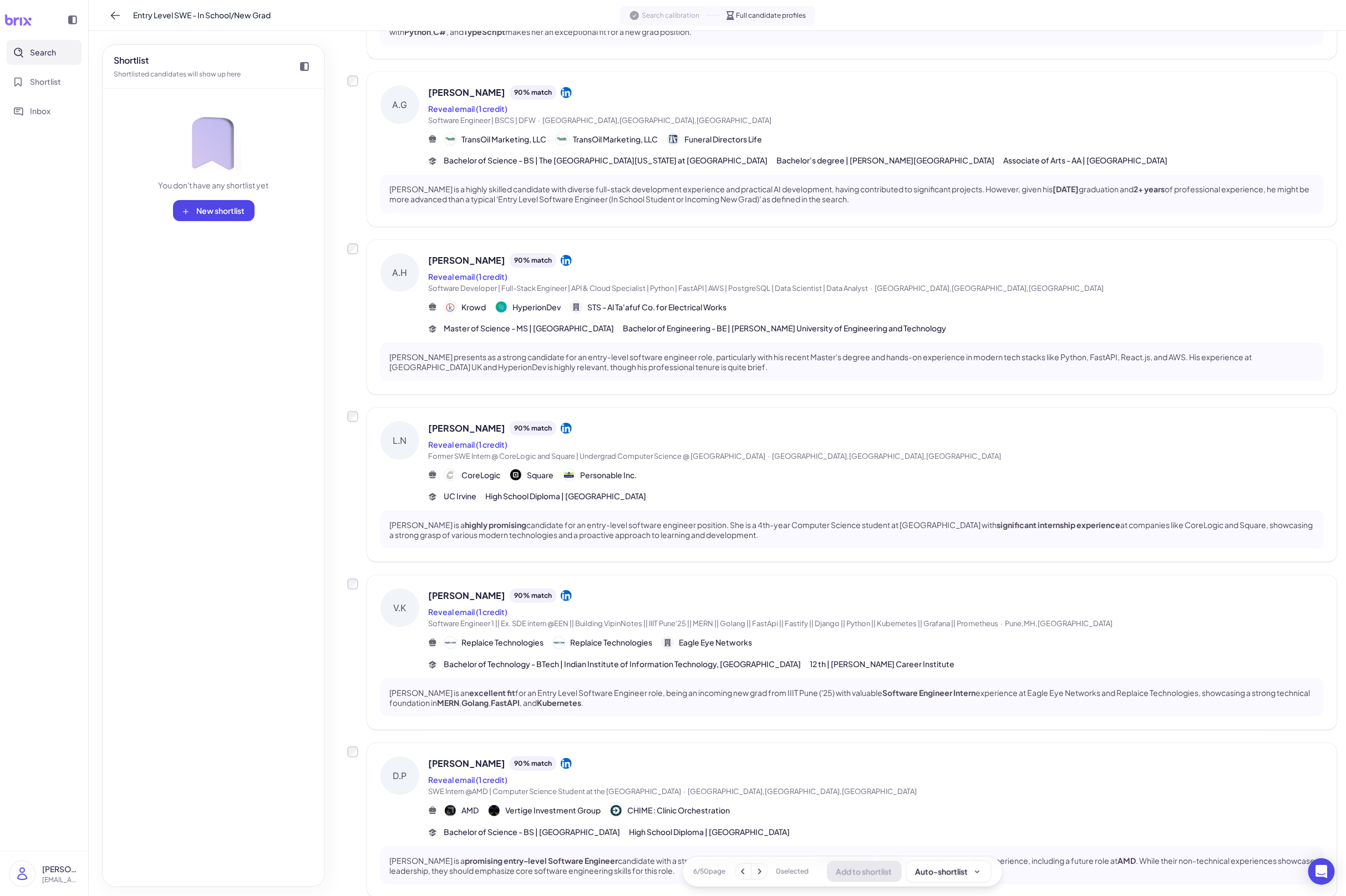
scroll to position [351, 0]
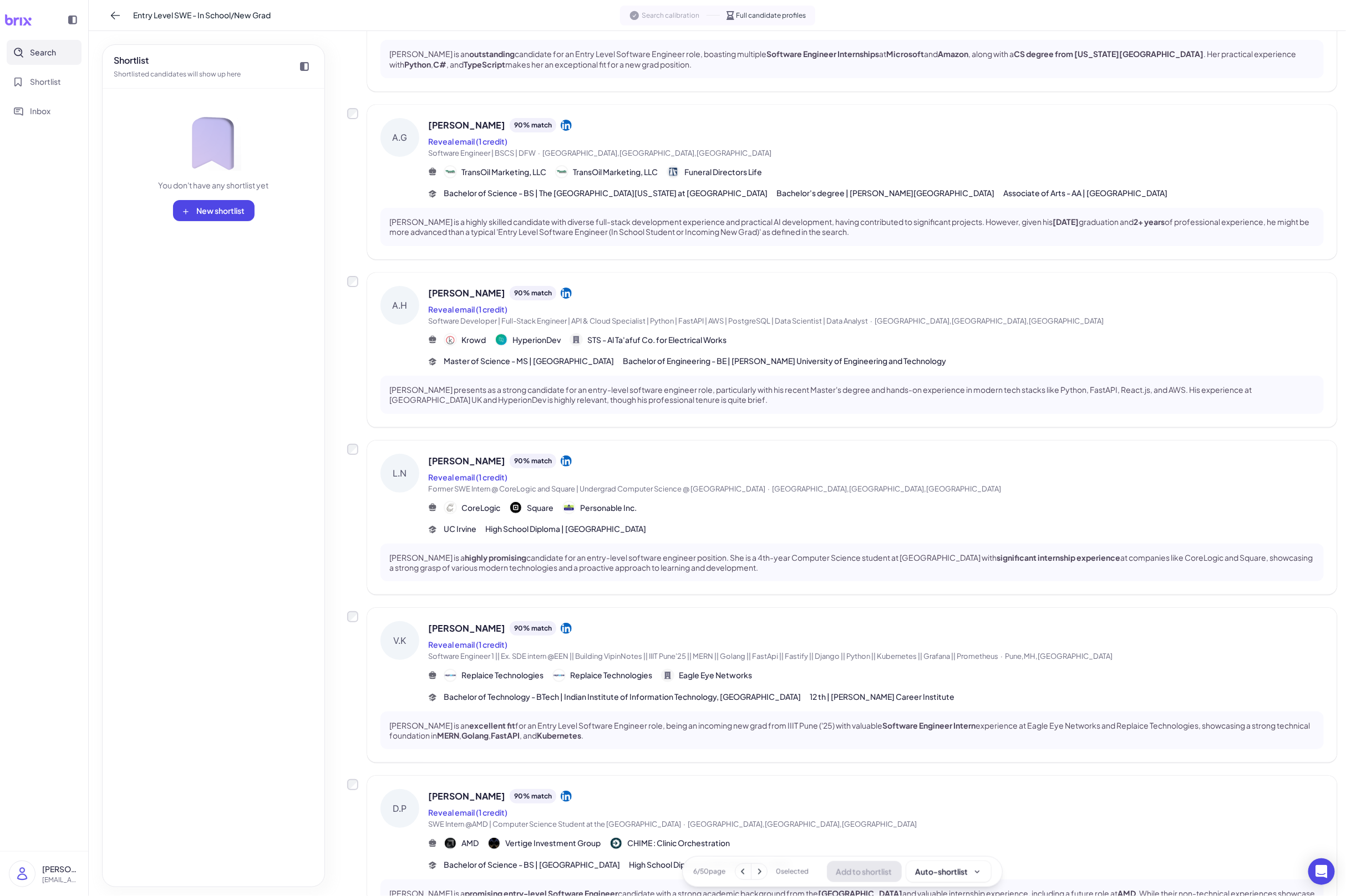
click at [772, 488] on span "Anaheim,CA,United States" at bounding box center [886, 488] width 229 height 9
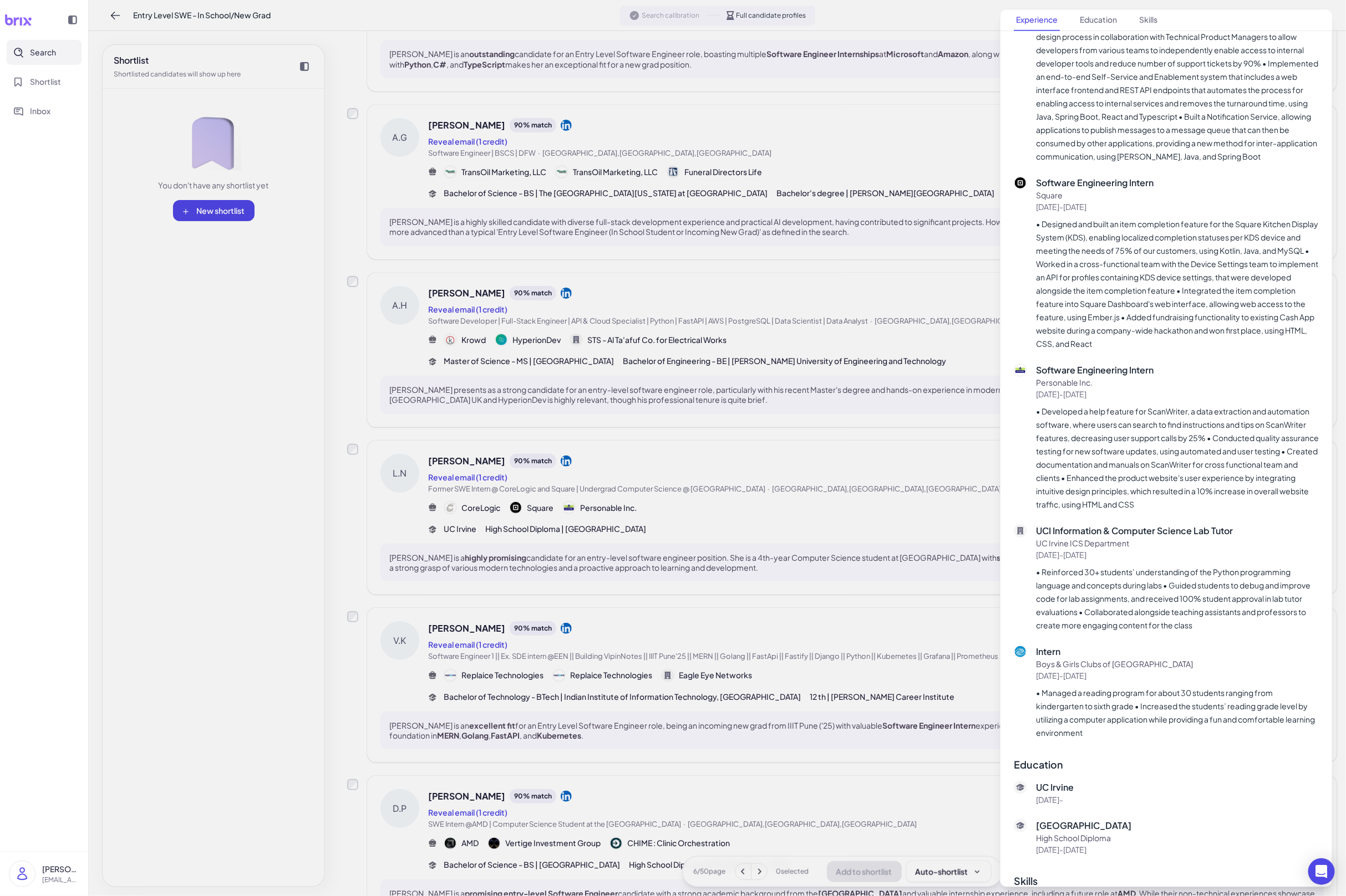
scroll to position [0, 0]
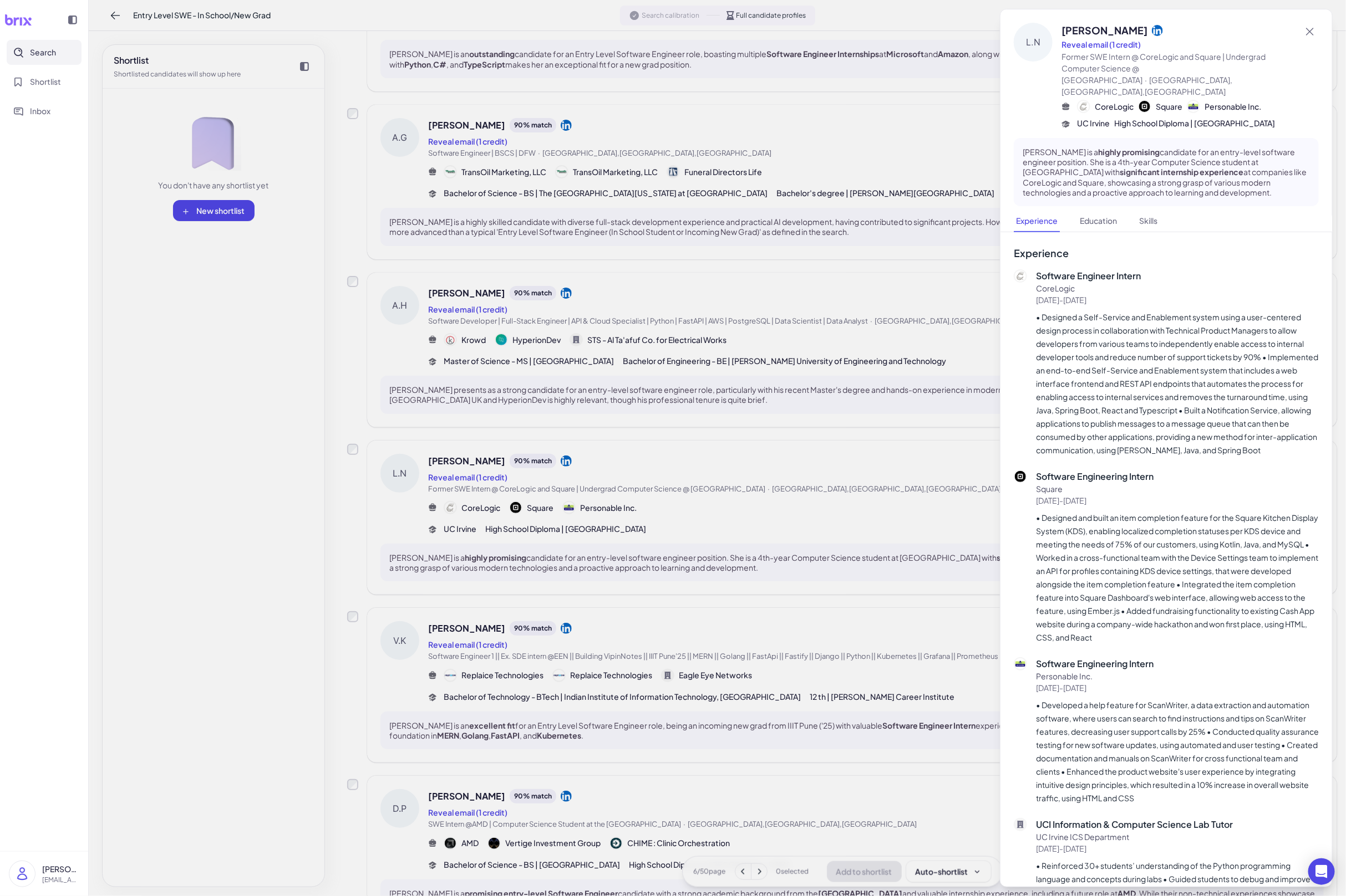
click at [873, 503] on div at bounding box center [673, 448] width 1346 height 896
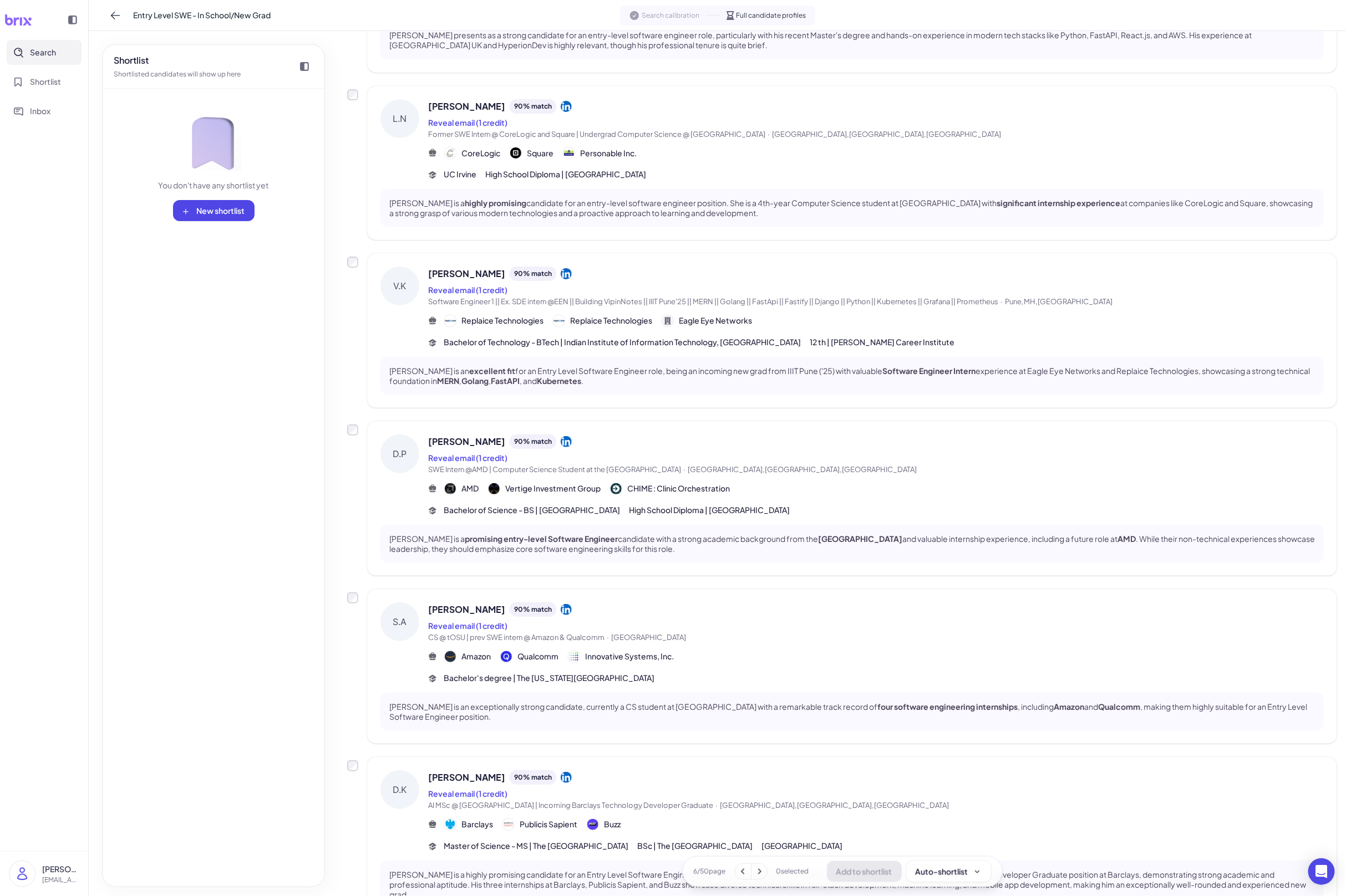
scroll to position [940, 0]
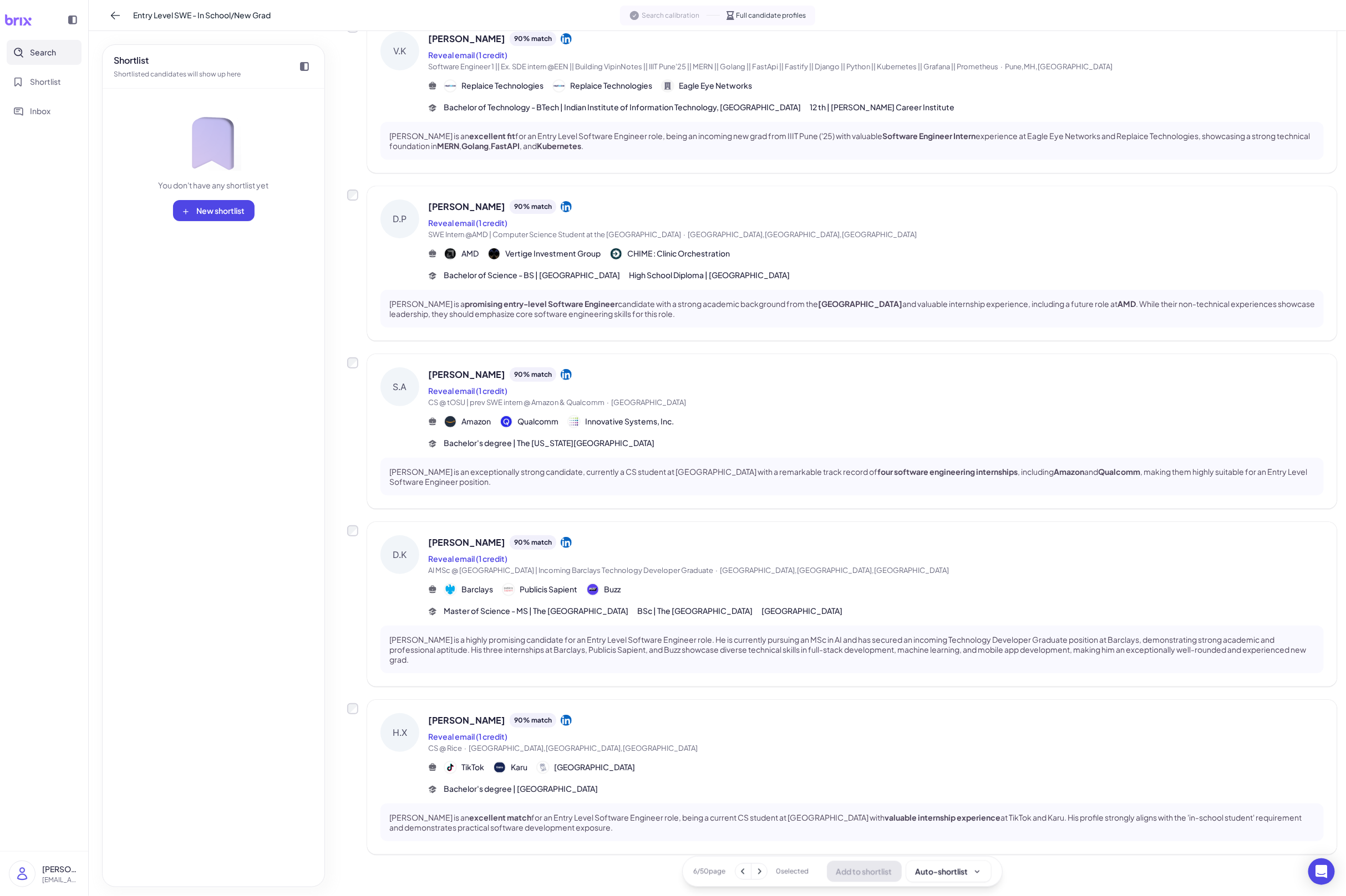
click at [765, 857] on button at bounding box center [759, 871] width 15 height 15
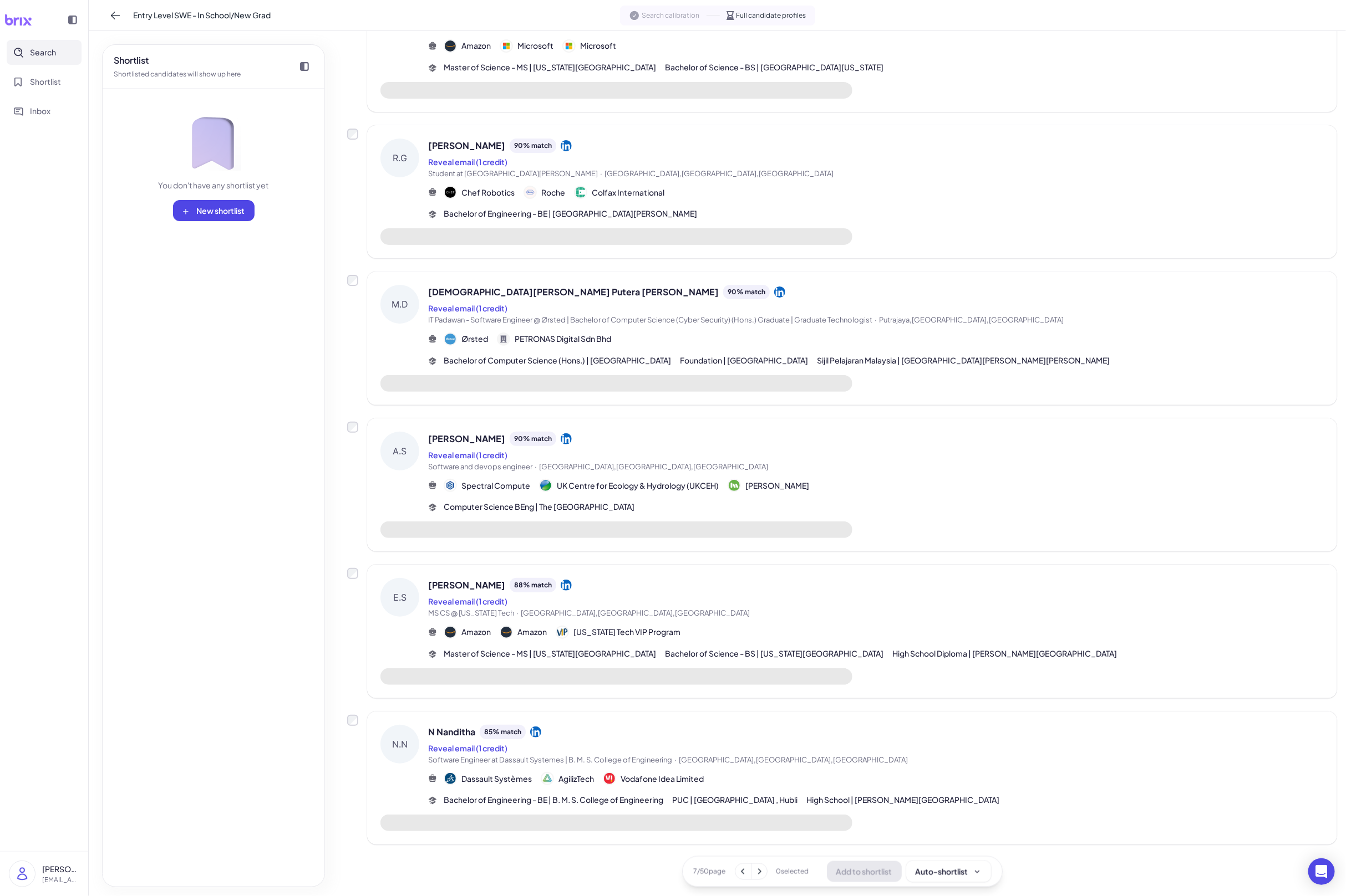
click at [765, 759] on span "Software Engineer at Dassault Systemes | B. M. S. College of Engineering · Beng…" at bounding box center [876, 760] width 896 height 11
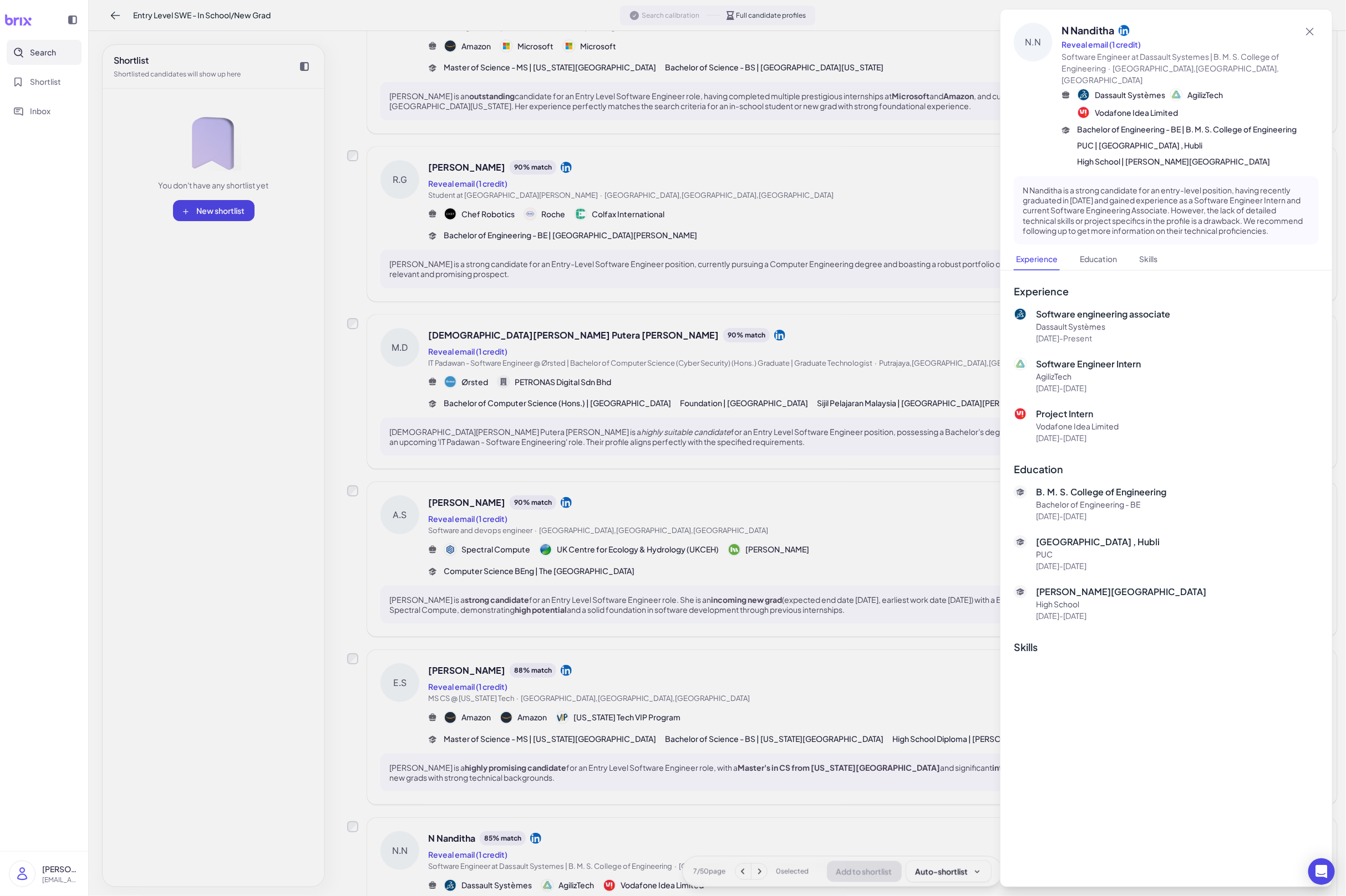
scroll to position [812, 0]
click at [766, 734] on div at bounding box center [673, 448] width 1346 height 896
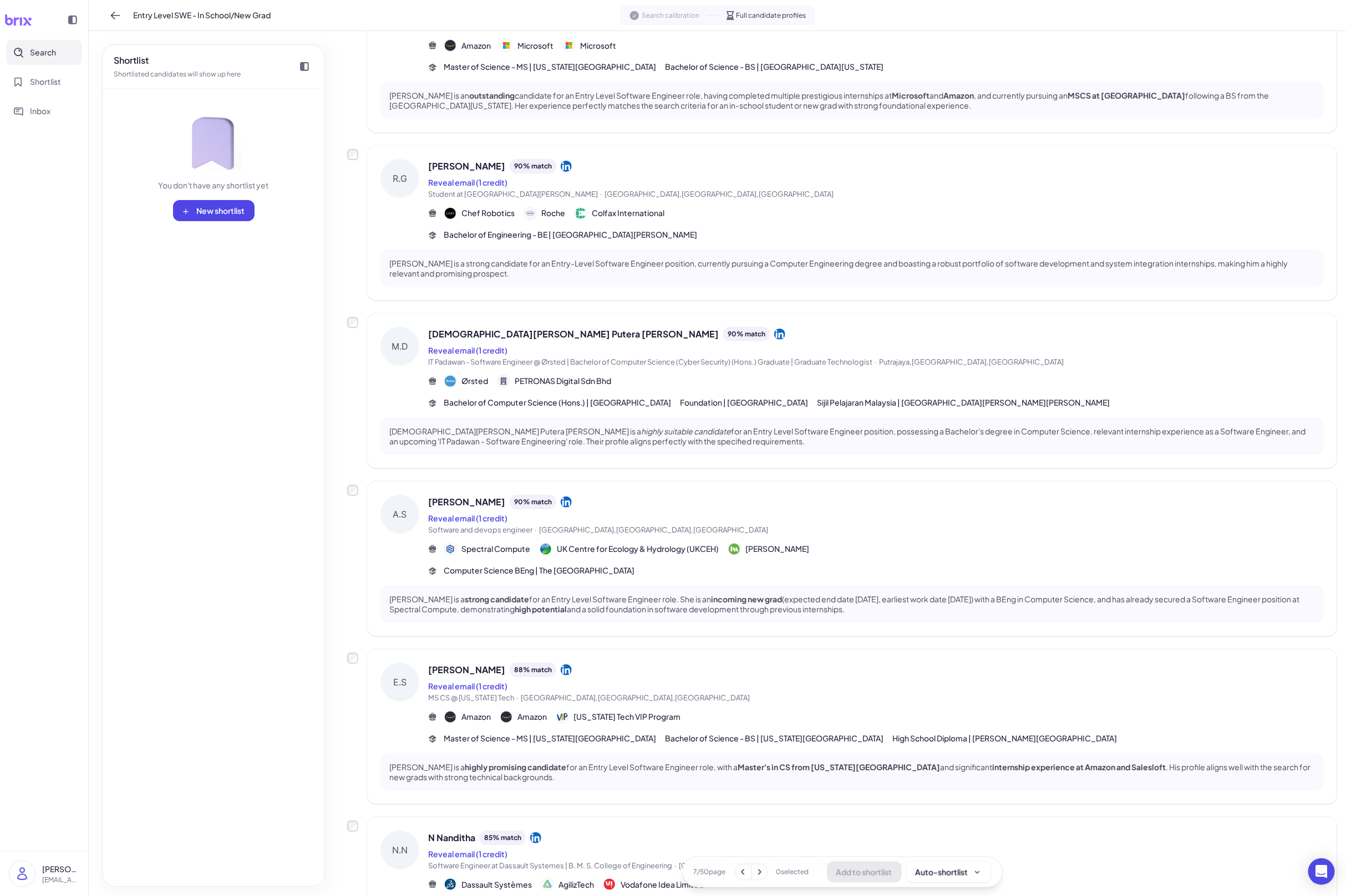
click at [784, 706] on div "Eric Shen 88 % match Reveal email (1 credit) MS CS @ Georgia Tech · Atlanta,GA,…" at bounding box center [876, 703] width 896 height 82
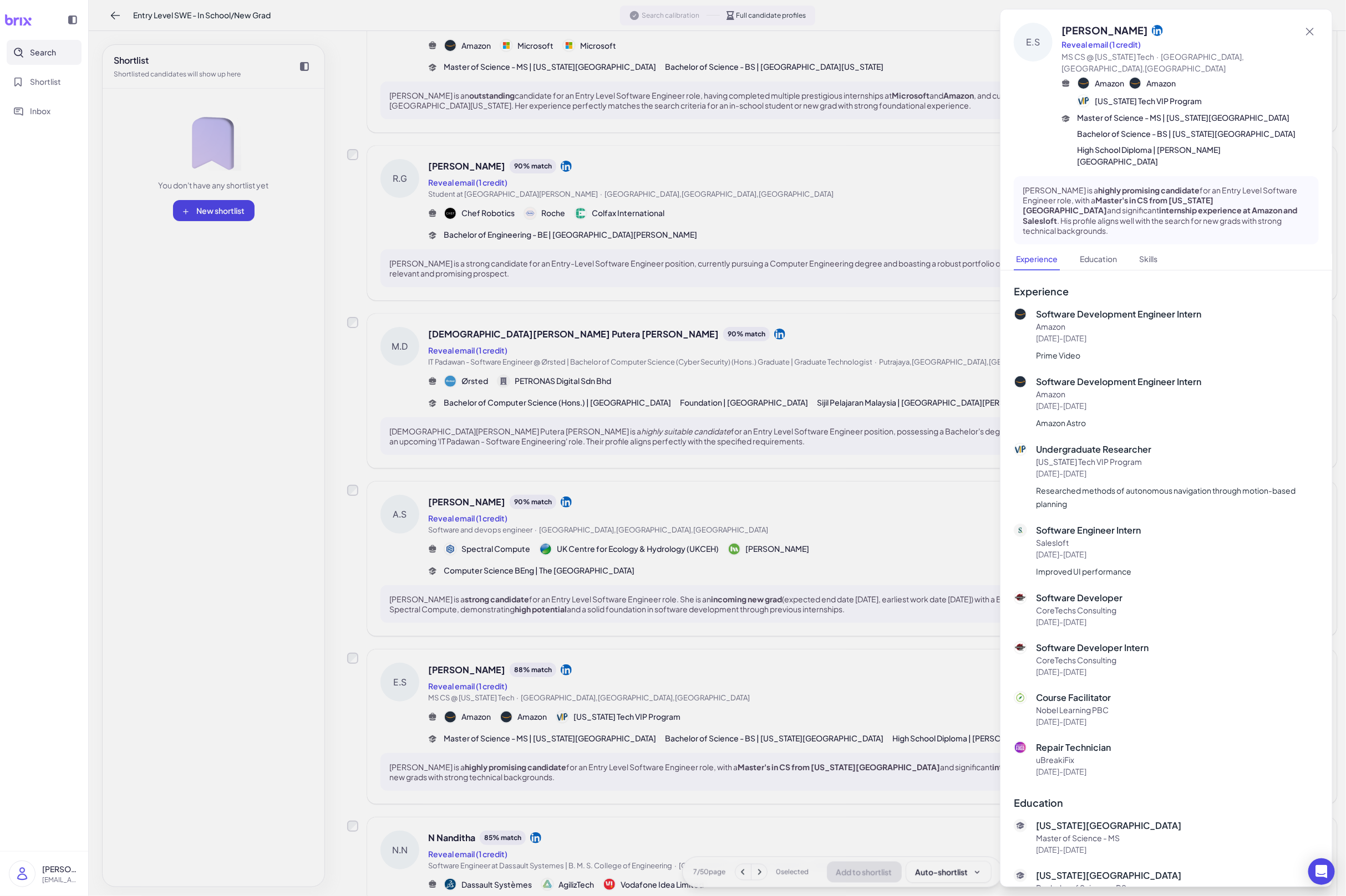
scroll to position [72, 0]
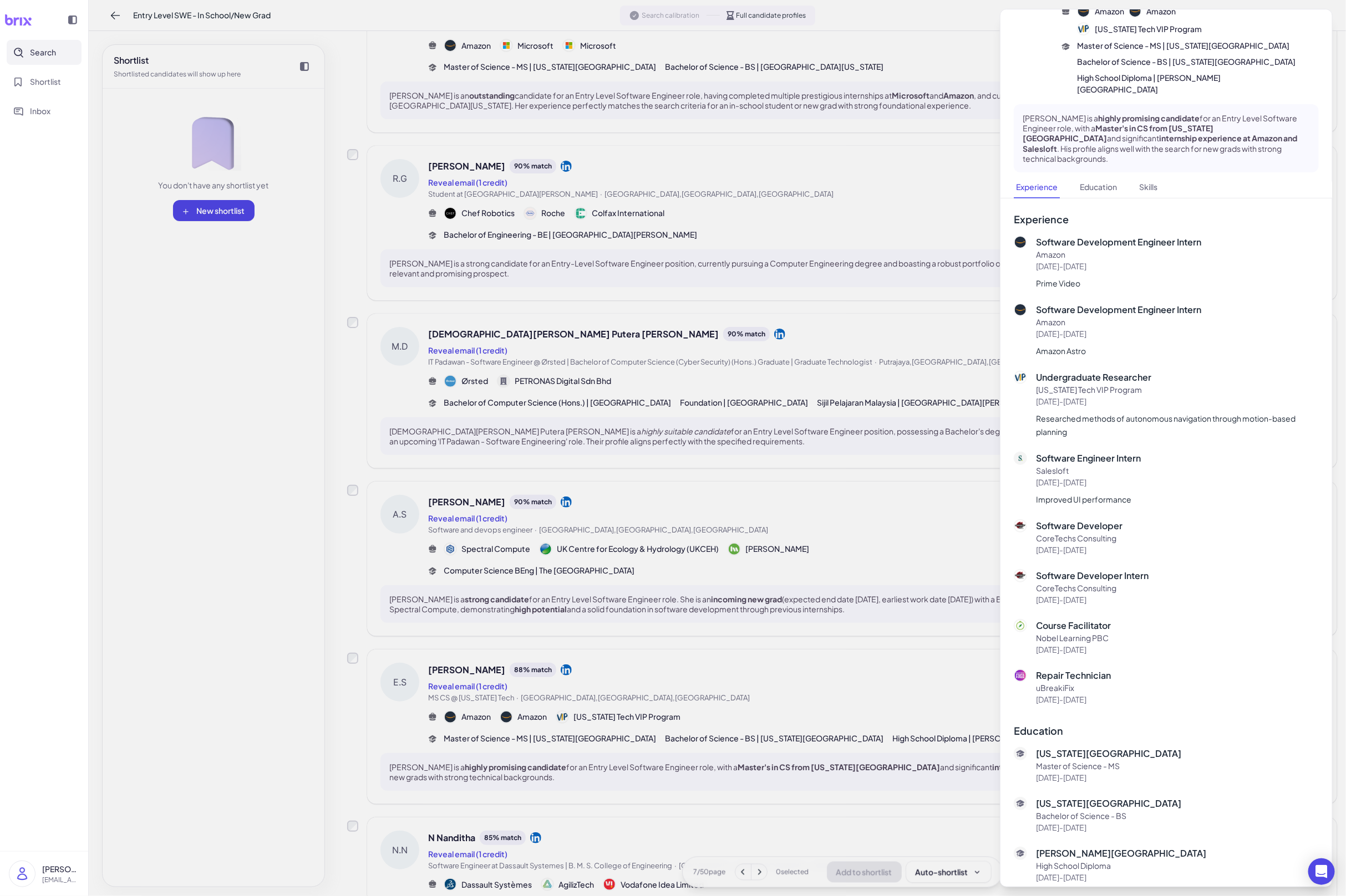
click at [613, 753] on div at bounding box center [673, 448] width 1346 height 896
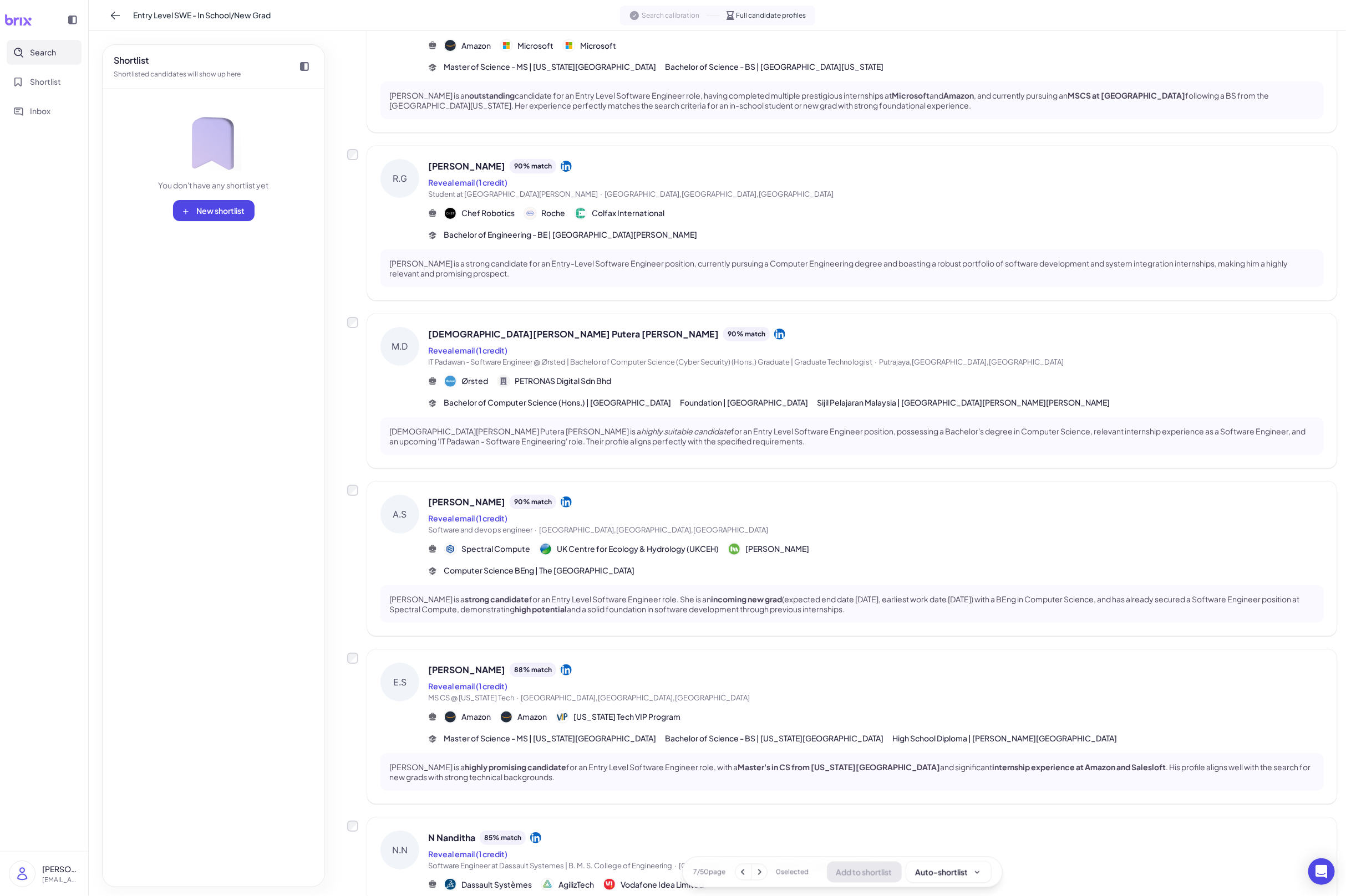
click at [635, 398] on span "Bachelor of Computer Science (Hons.) | Universiti Tenaga Nasional" at bounding box center [557, 403] width 227 height 12
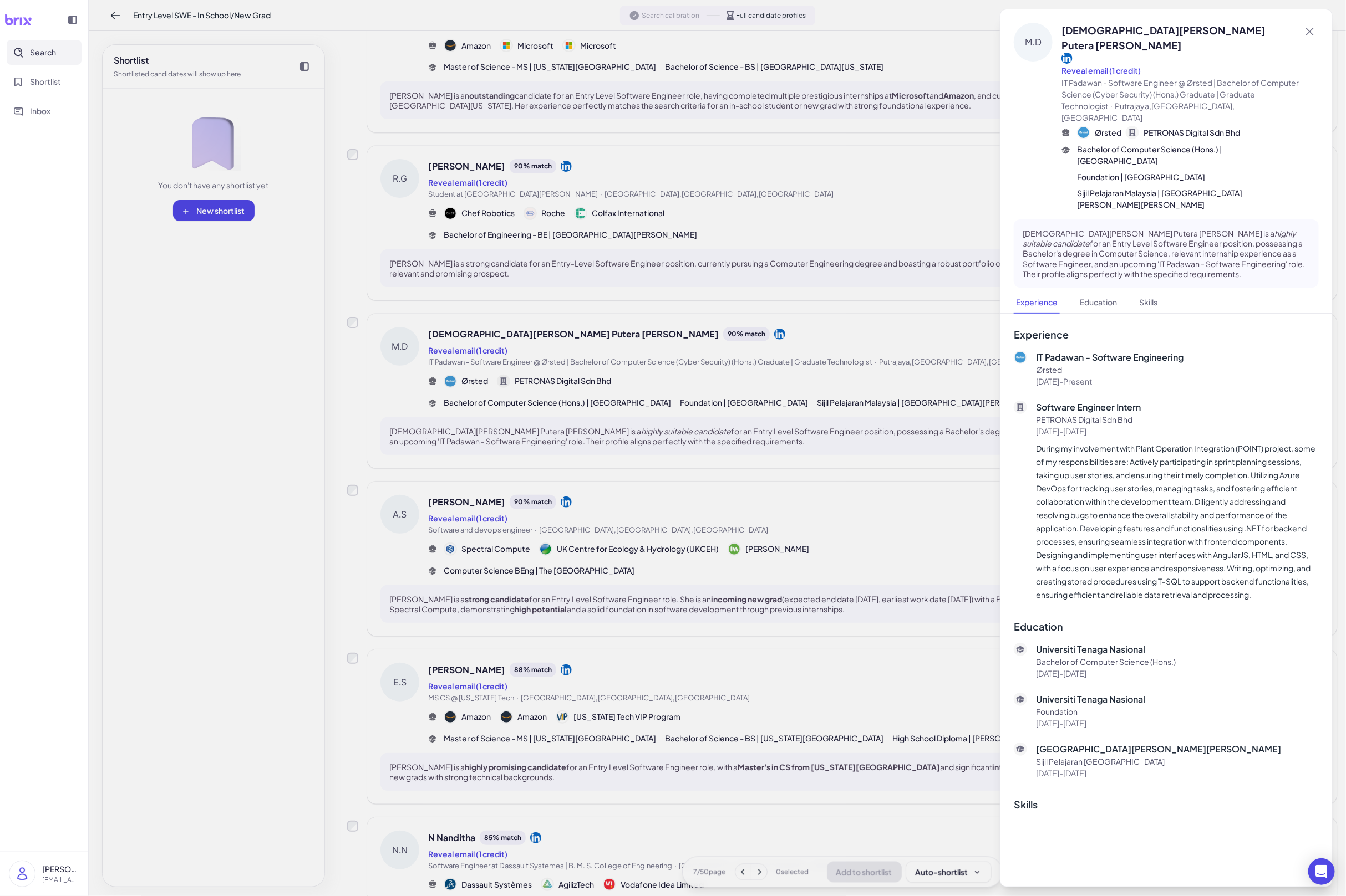
click at [646, 400] on div at bounding box center [673, 448] width 1346 height 896
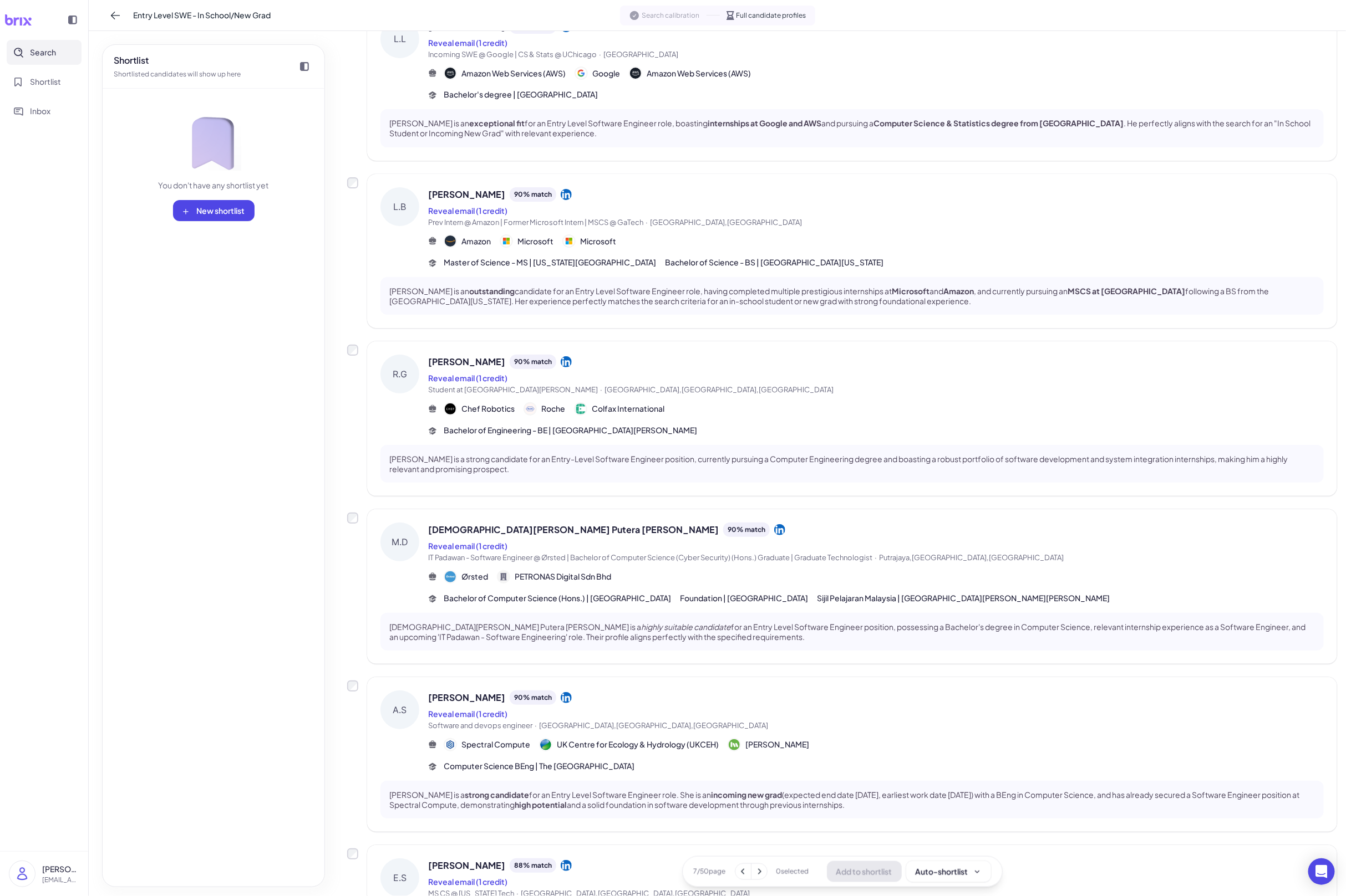
scroll to position [614, 0]
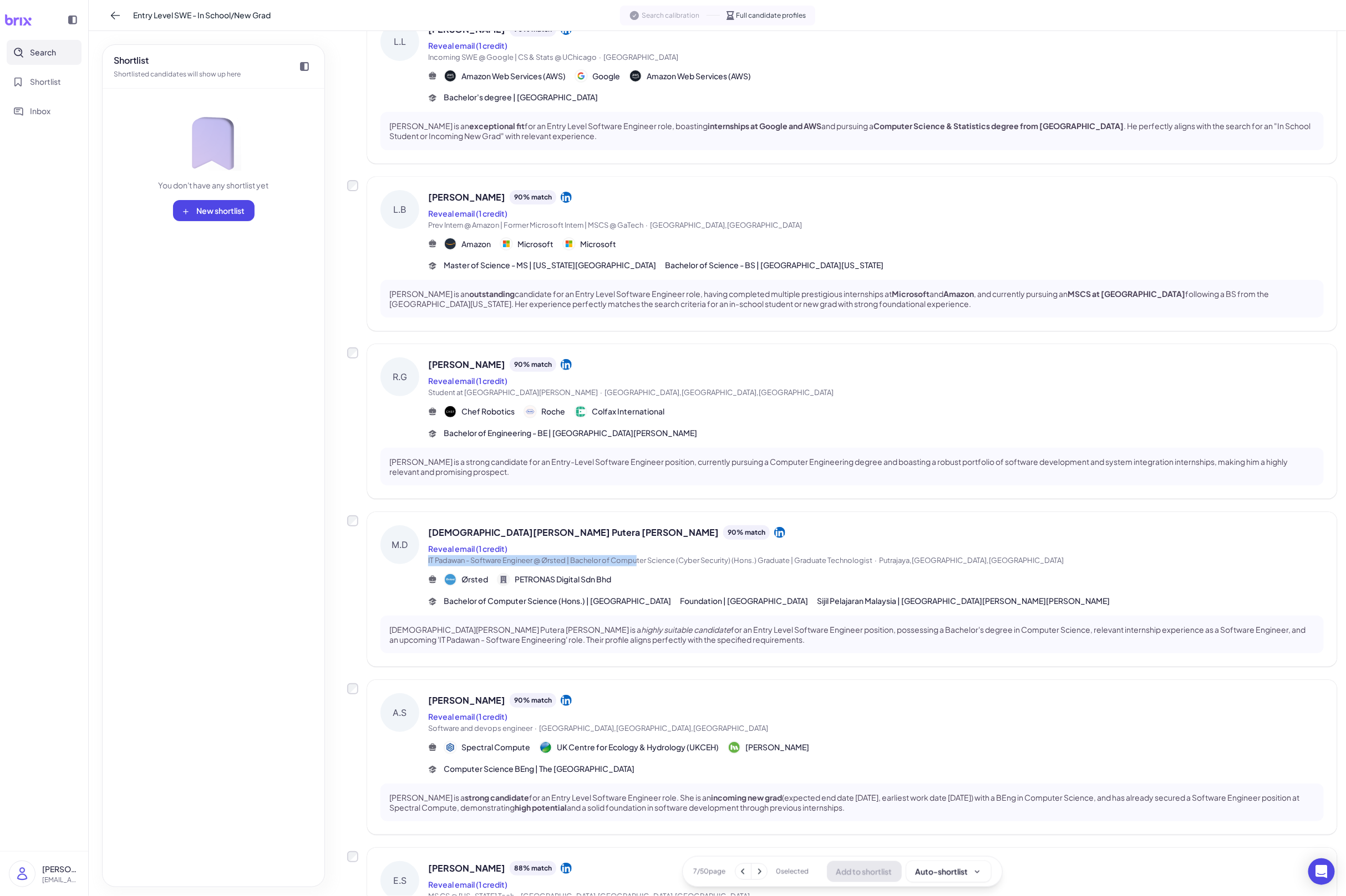
drag, startPoint x: 638, startPoint y: 557, endPoint x: 641, endPoint y: 565, distance: 8.5
click at [639, 561] on div "Muhammad Danish Putera Awang Alik 90 % match Reveal email (1 credit) IT Padawan…" at bounding box center [876, 546] width 896 height 41
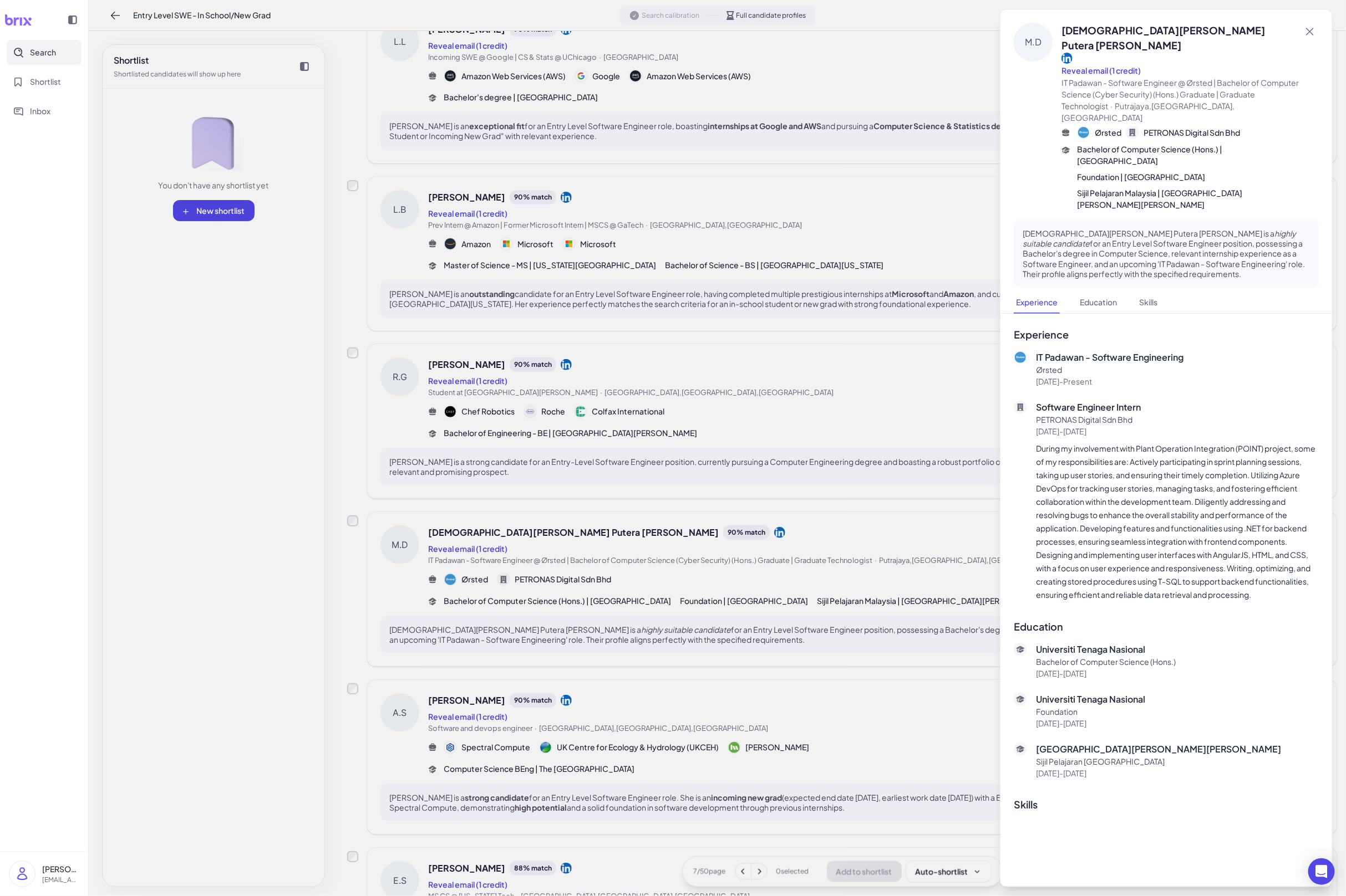
click at [513, 696] on div at bounding box center [673, 448] width 1346 height 896
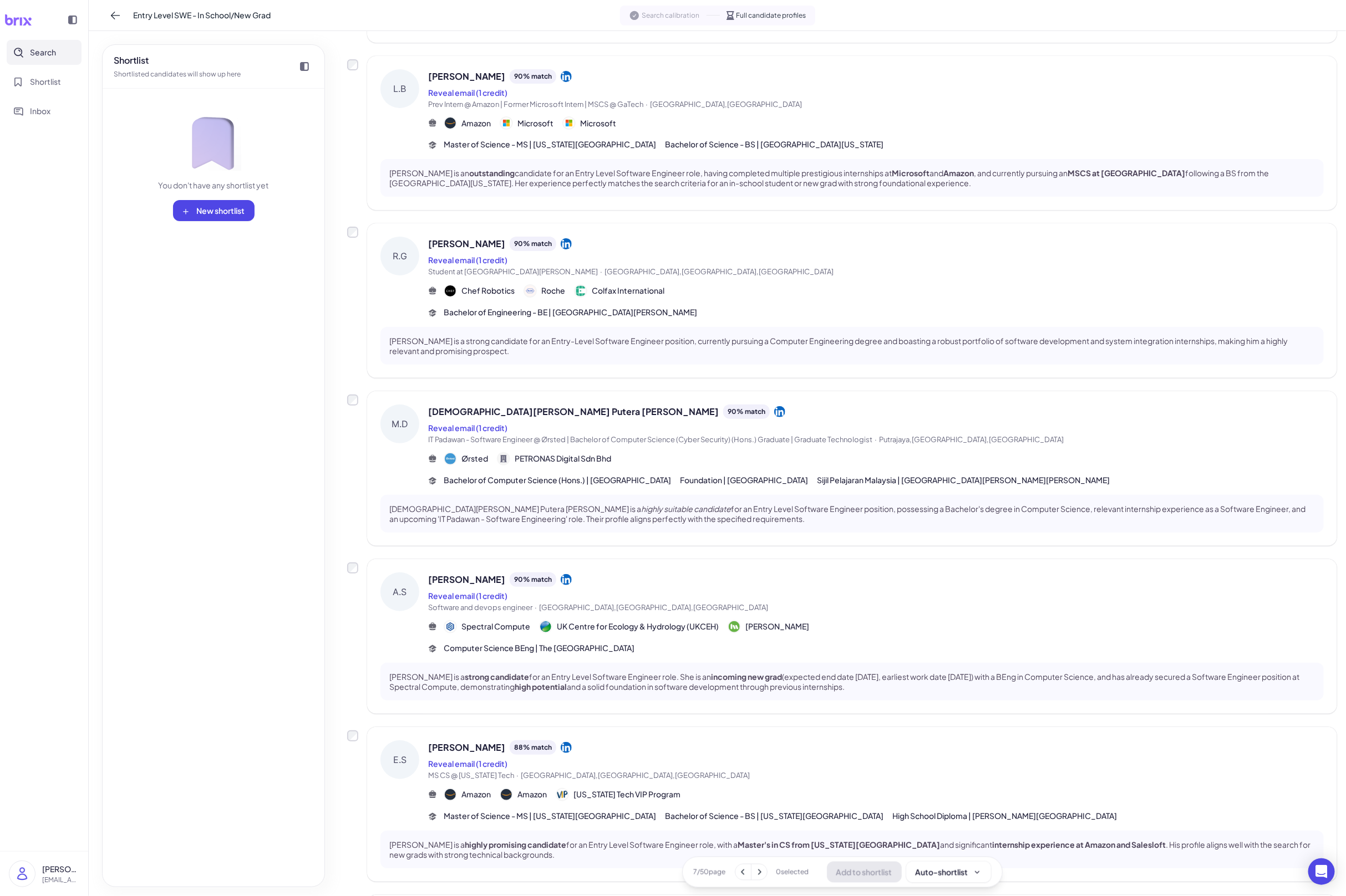
scroll to position [940, 0]
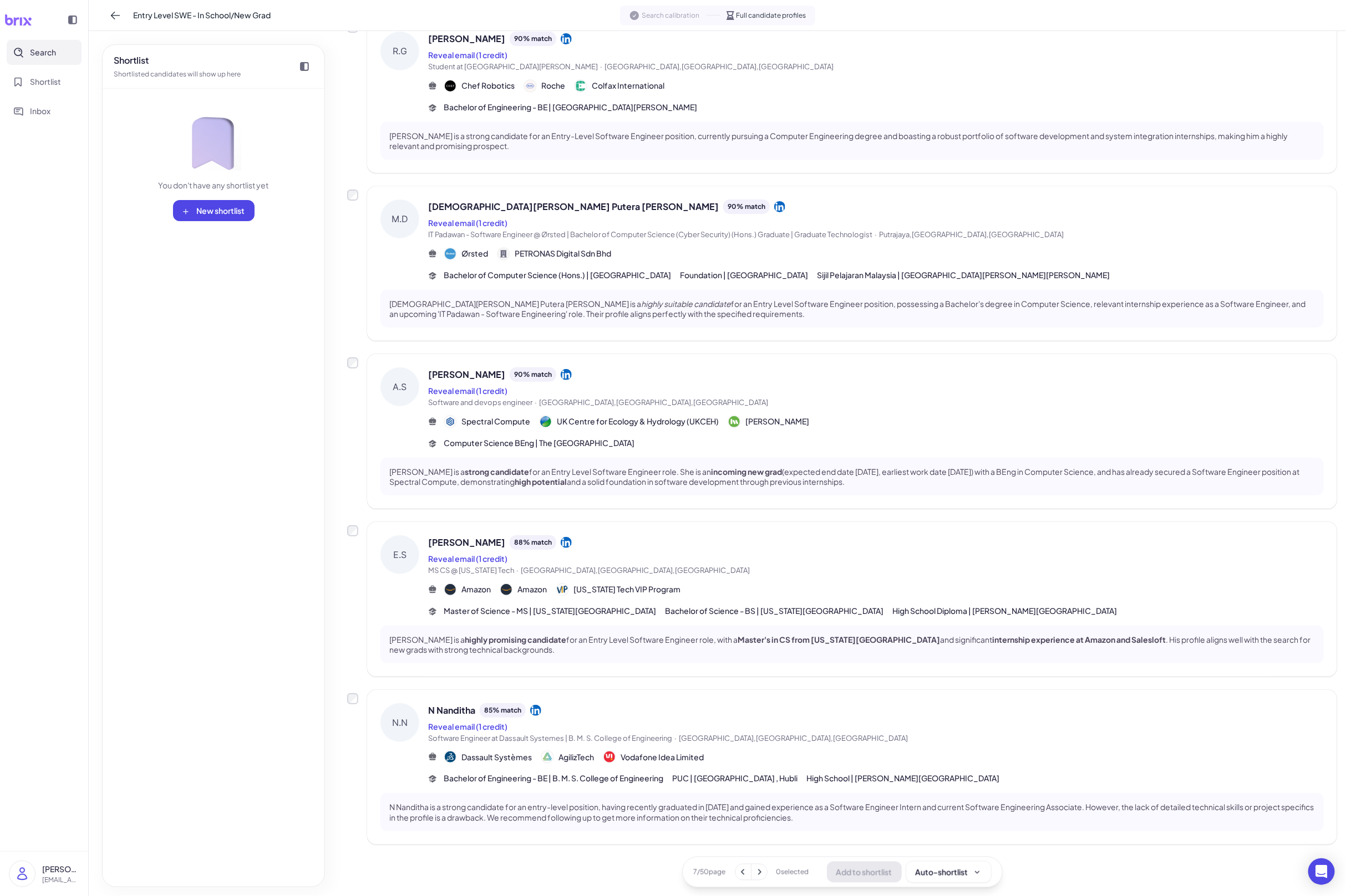
click at [765, 857] on button at bounding box center [759, 871] width 15 height 15
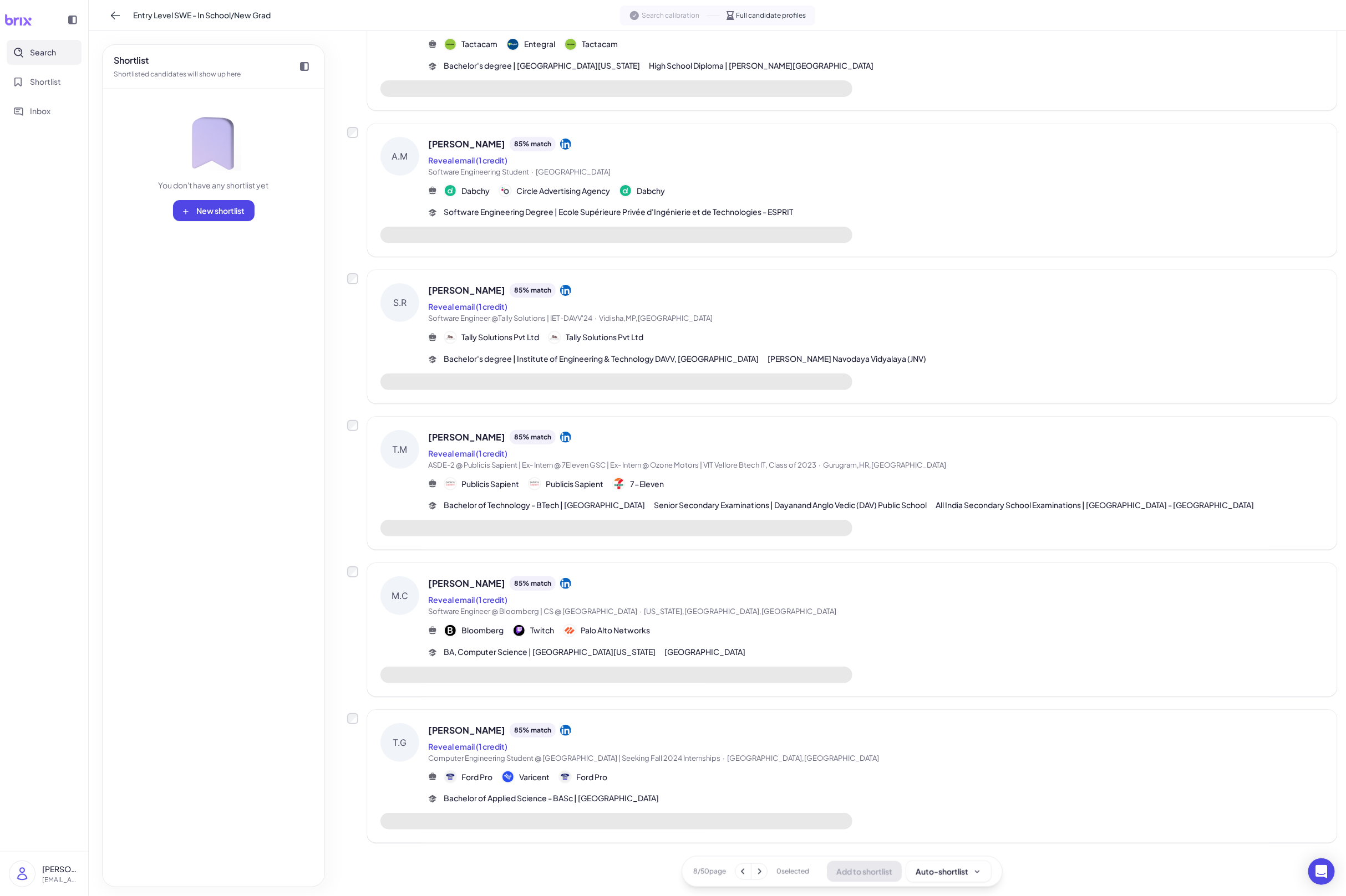
scroll to position [727, 0]
click at [685, 772] on div "Ford Pro Varicent Ford Pro" at bounding box center [876, 779] width 896 height 13
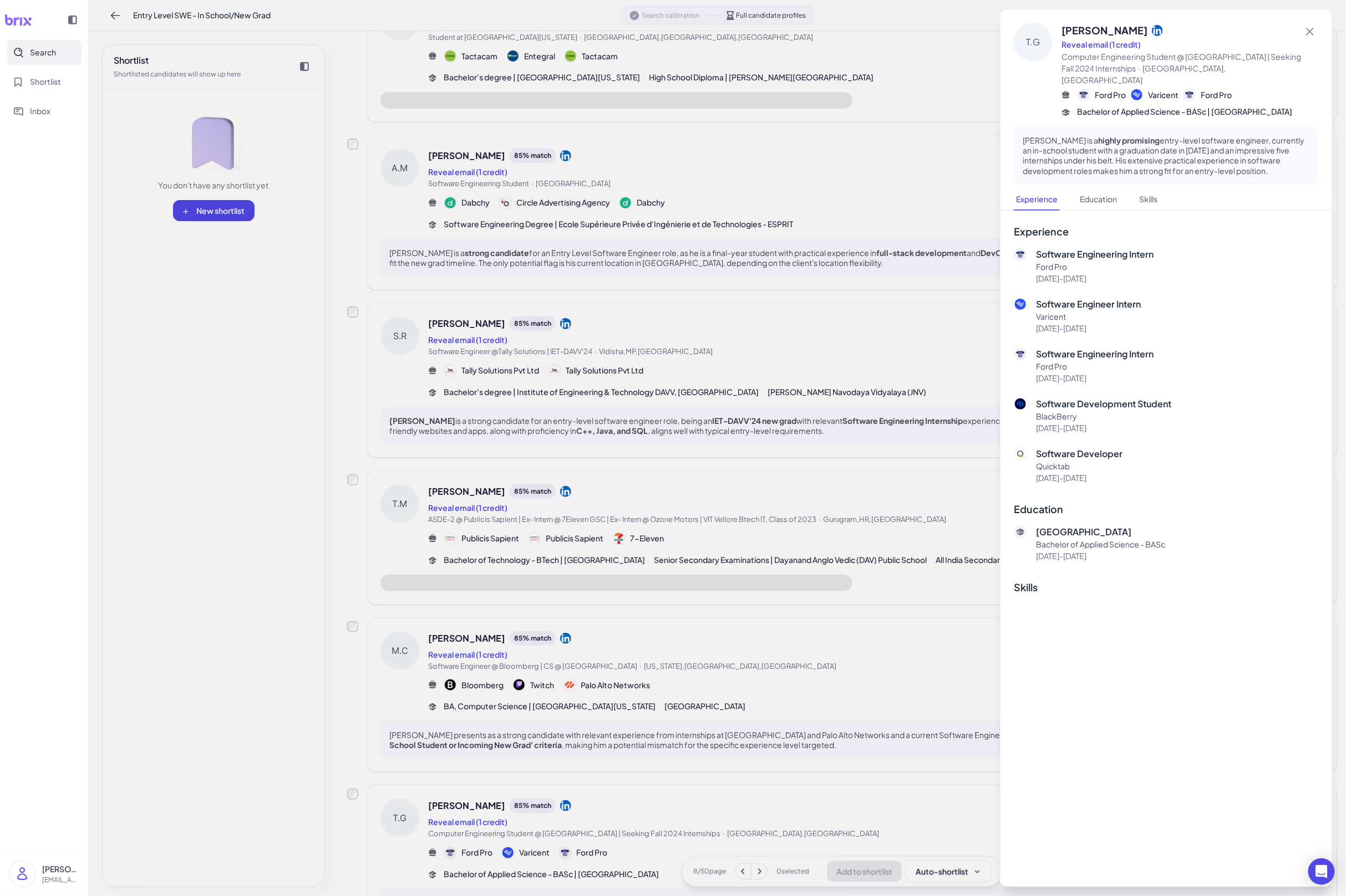
scroll to position [801, 0]
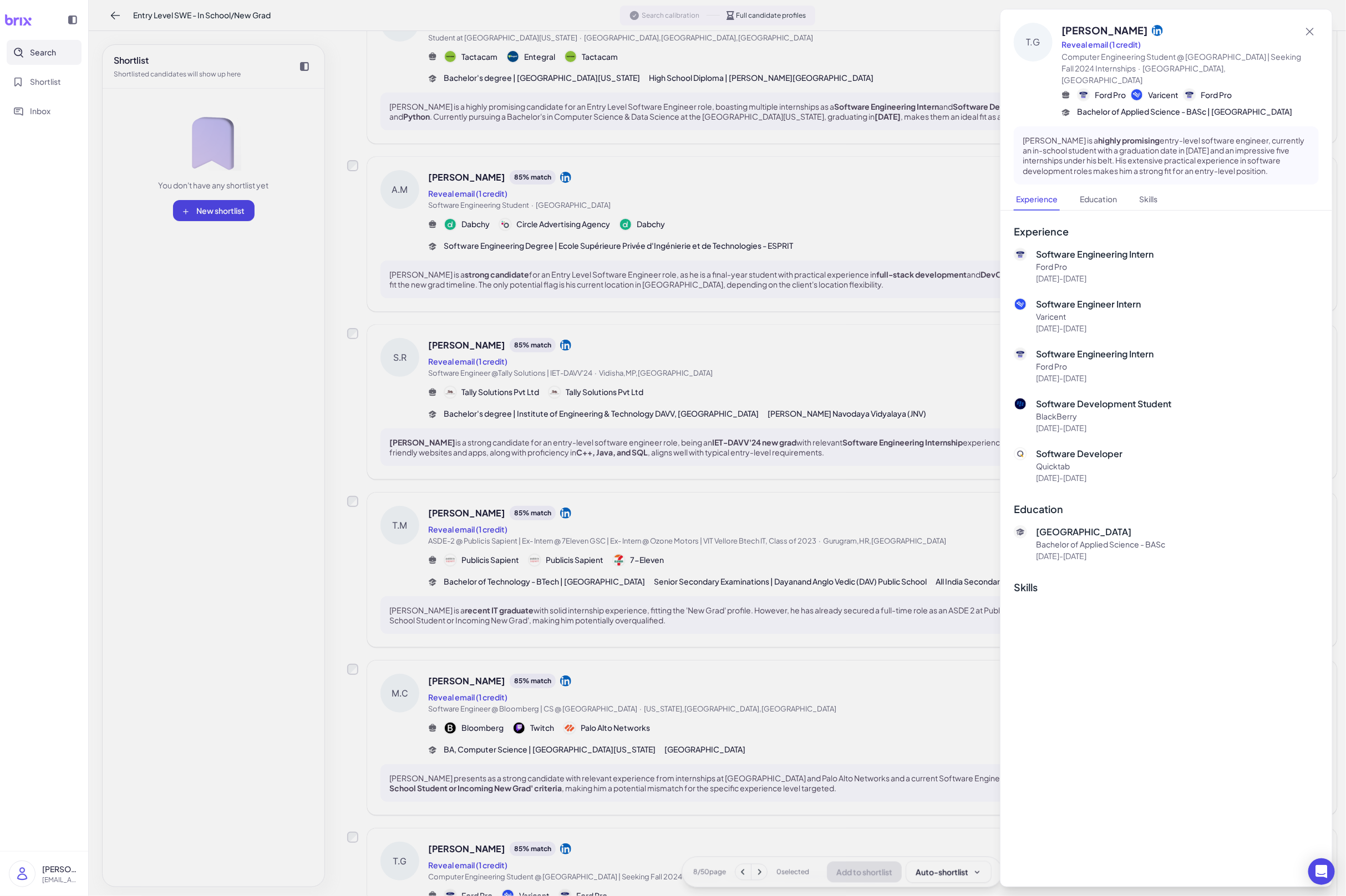
click at [652, 737] on div at bounding box center [673, 448] width 1346 height 896
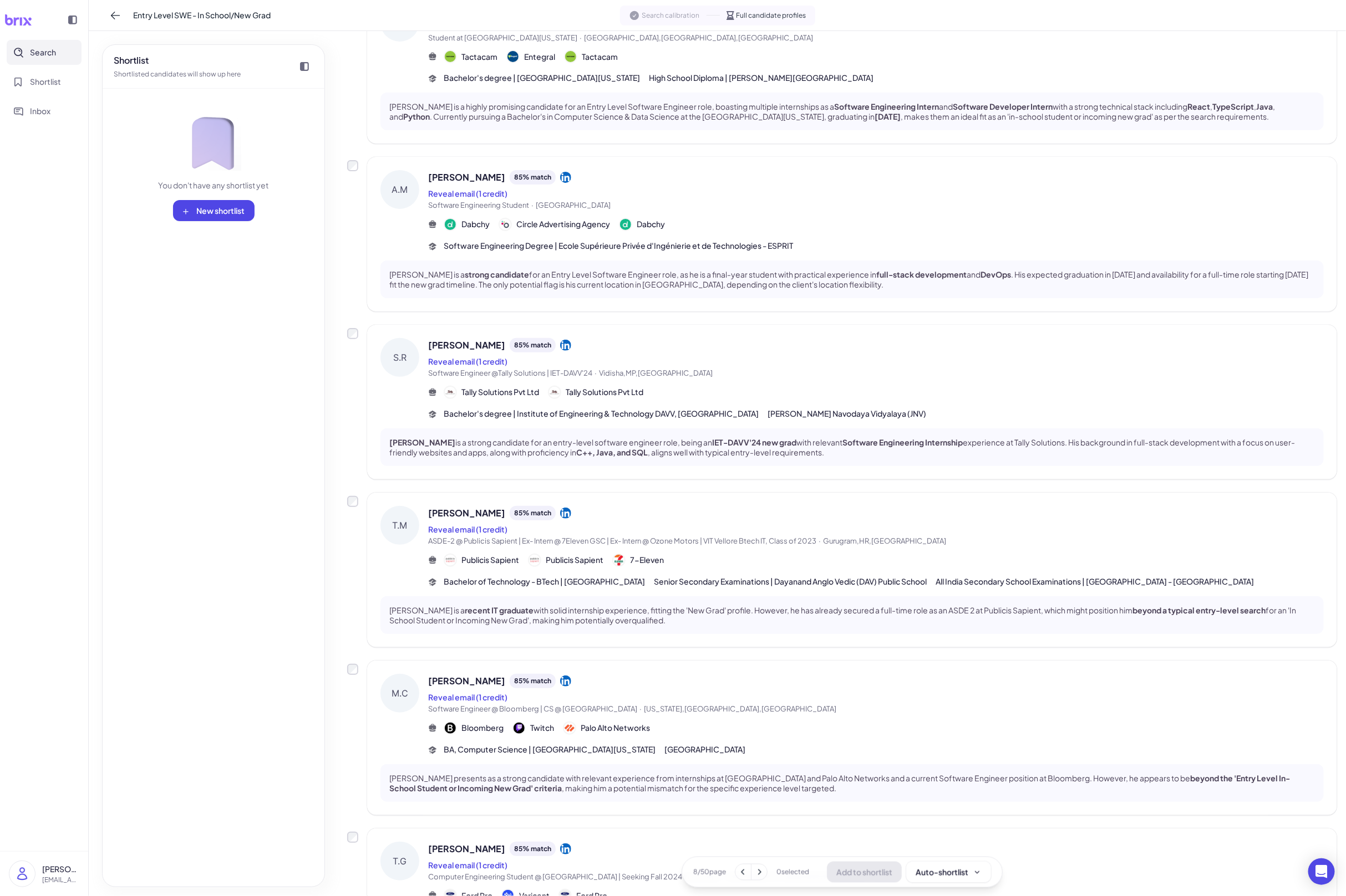
scroll to position [930, 0]
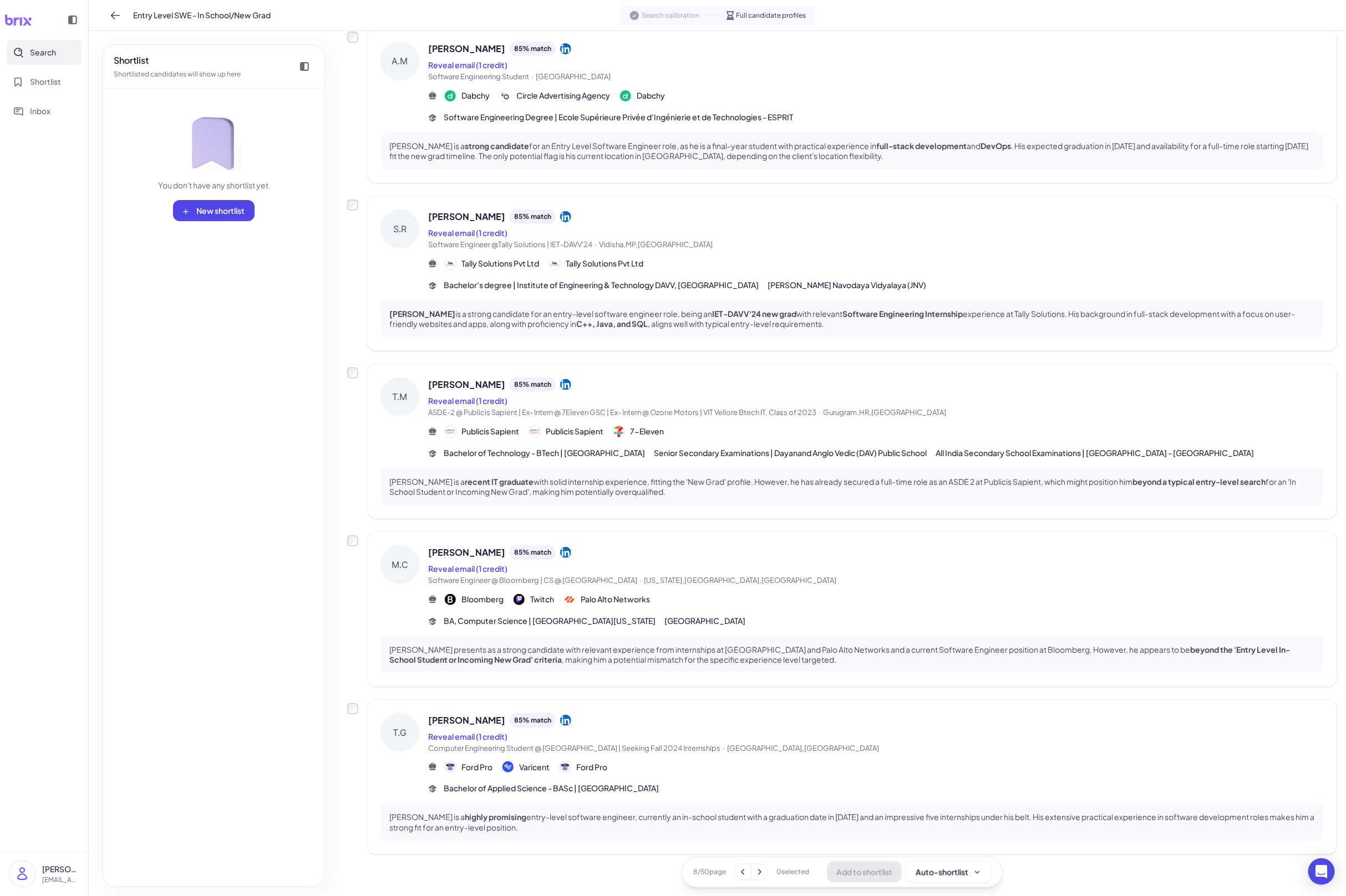
click at [813, 783] on div "Bachelor of Applied Science - BASc | University of Waterloo" at bounding box center [876, 789] width 896 height 12
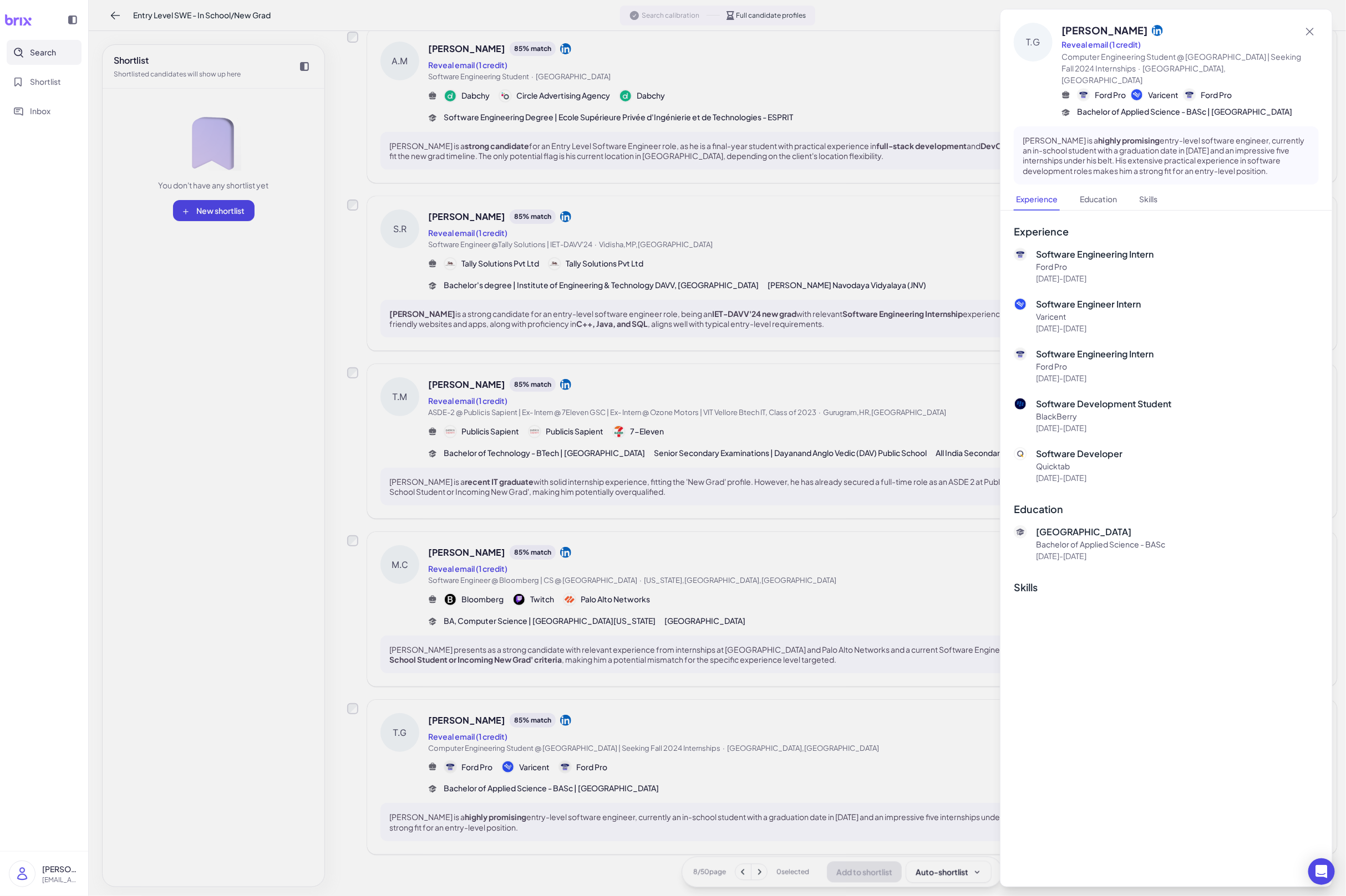
click at [813, 772] on div at bounding box center [673, 448] width 1346 height 896
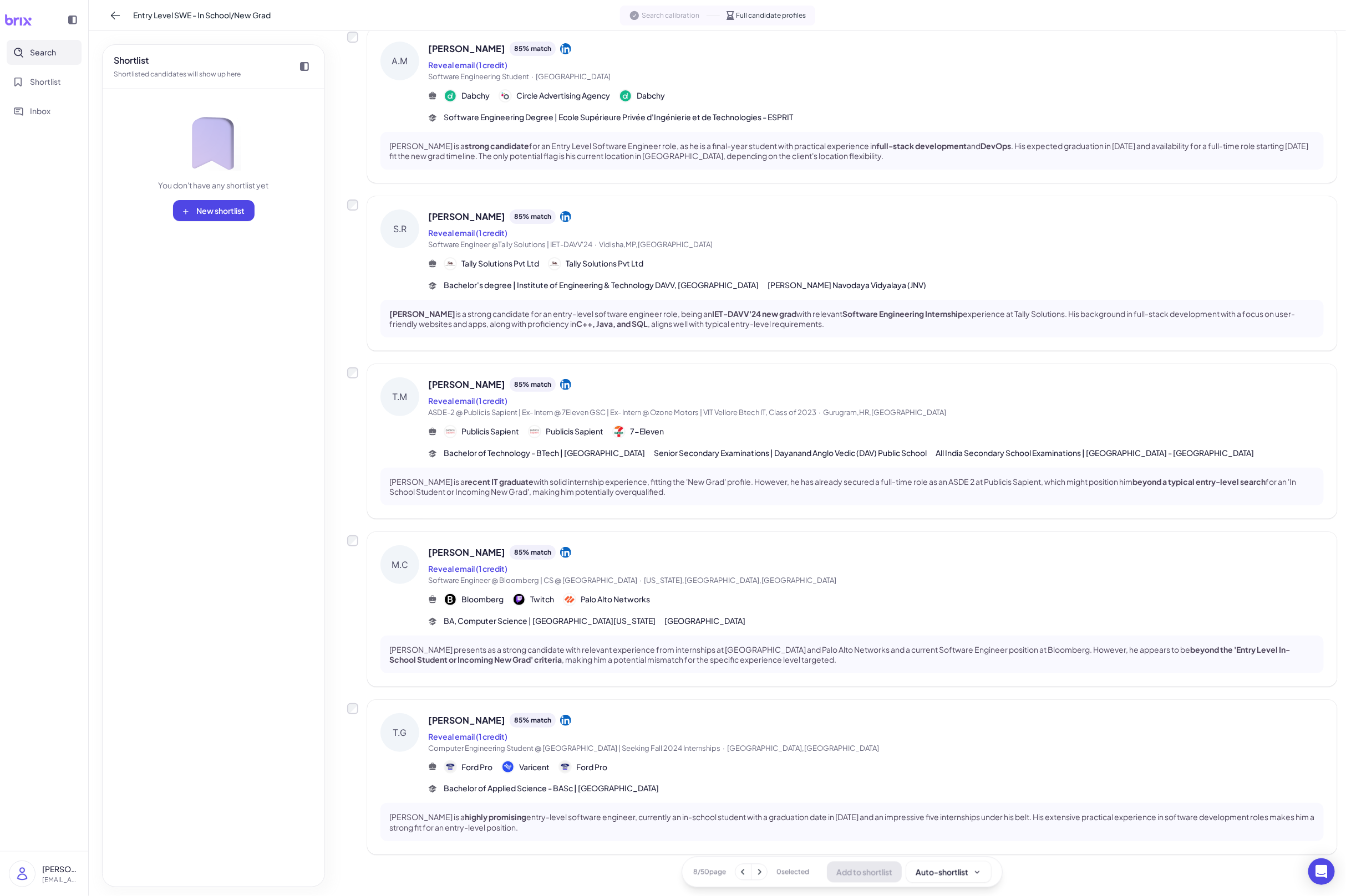
click at [809, 791] on div "T.G Timothy Gao 85 % match Reveal email (1 credit) Computer Engineering Student…" at bounding box center [852, 777] width 970 height 154
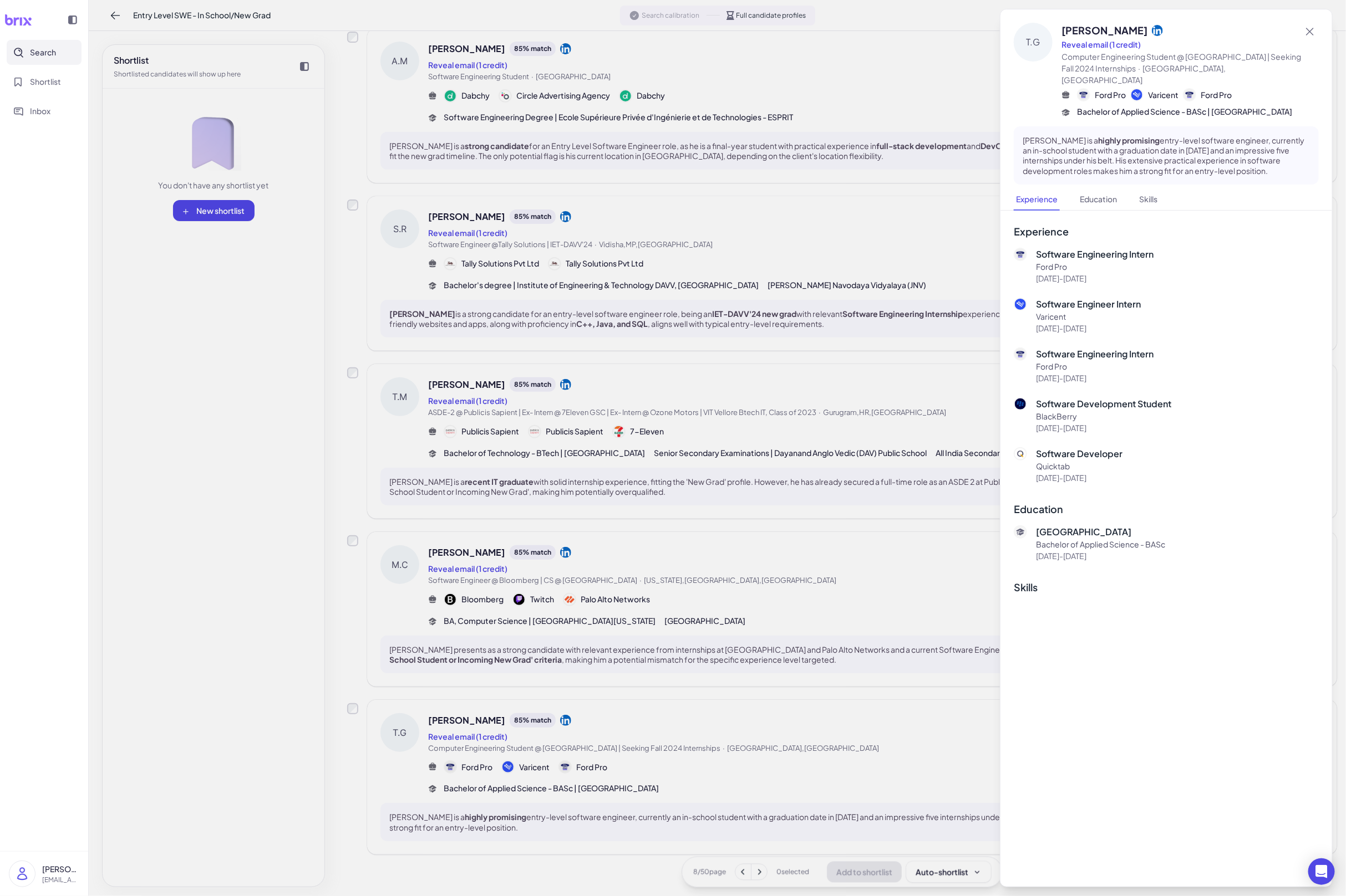
click at [784, 857] on div at bounding box center [673, 448] width 1346 height 896
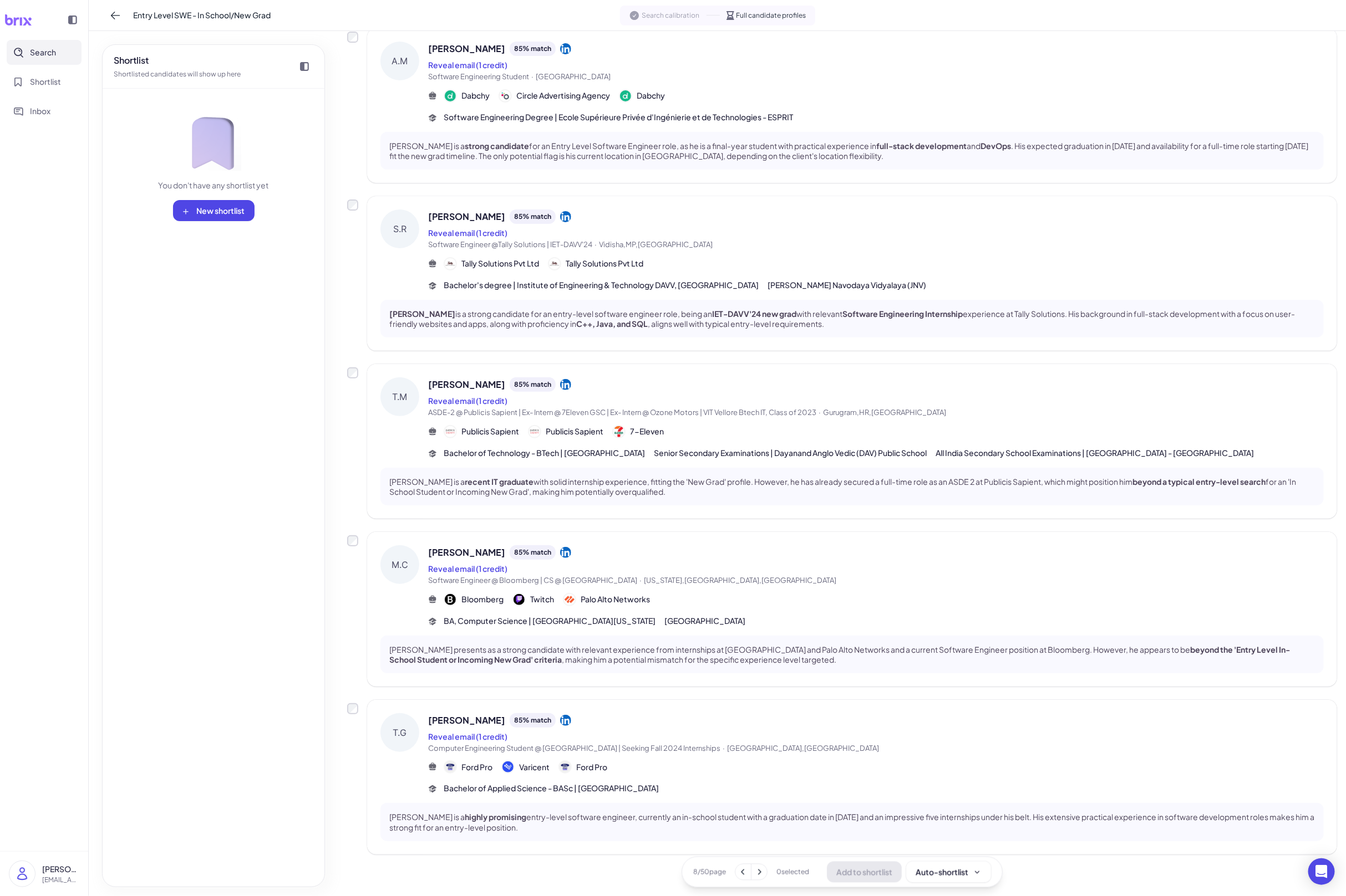
click at [765, 857] on button at bounding box center [759, 871] width 15 height 15
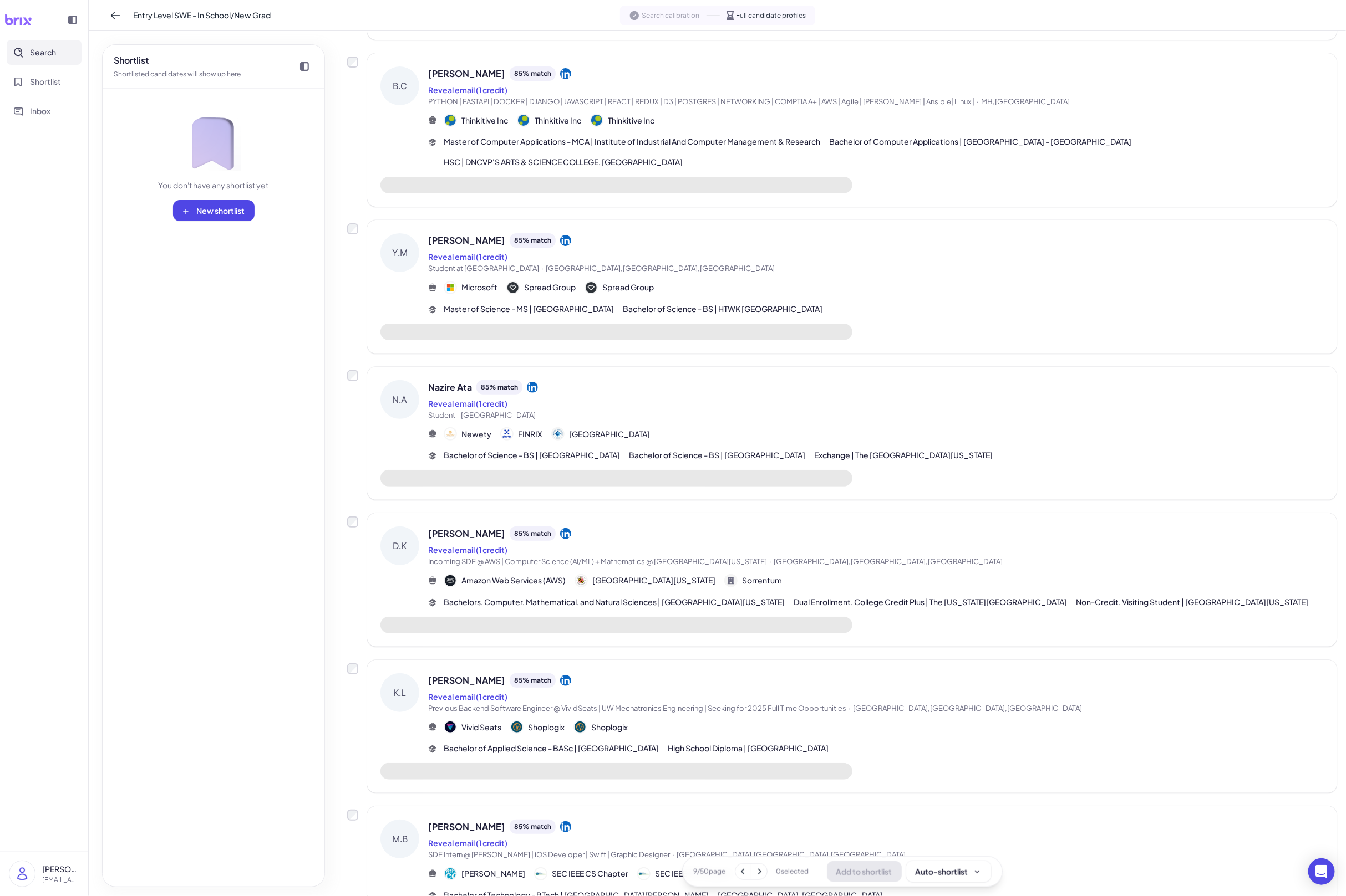
scroll to position [0, 0]
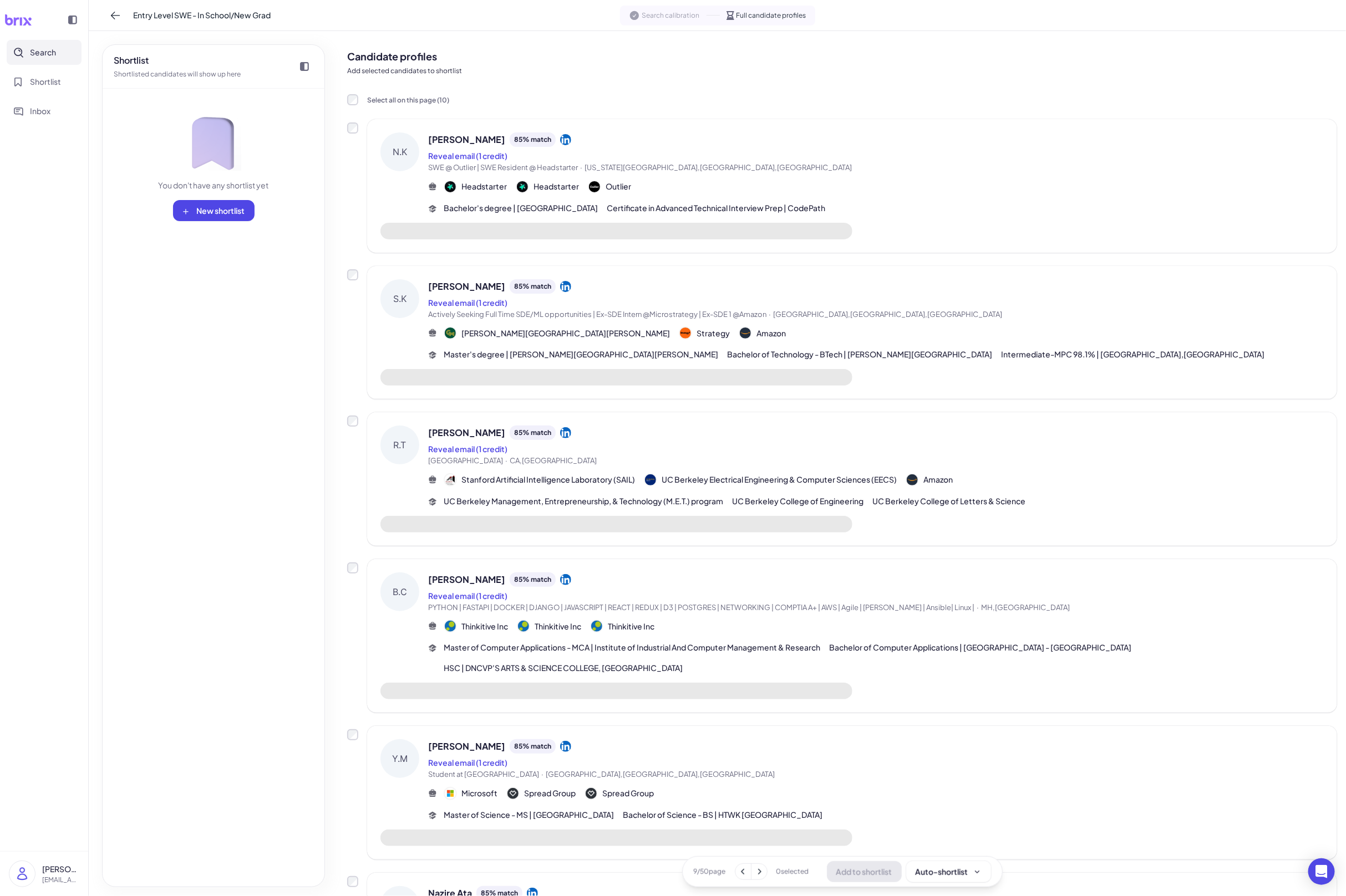
click at [802, 184] on div "Headstarter Headstarter Outlier" at bounding box center [876, 187] width 896 height 13
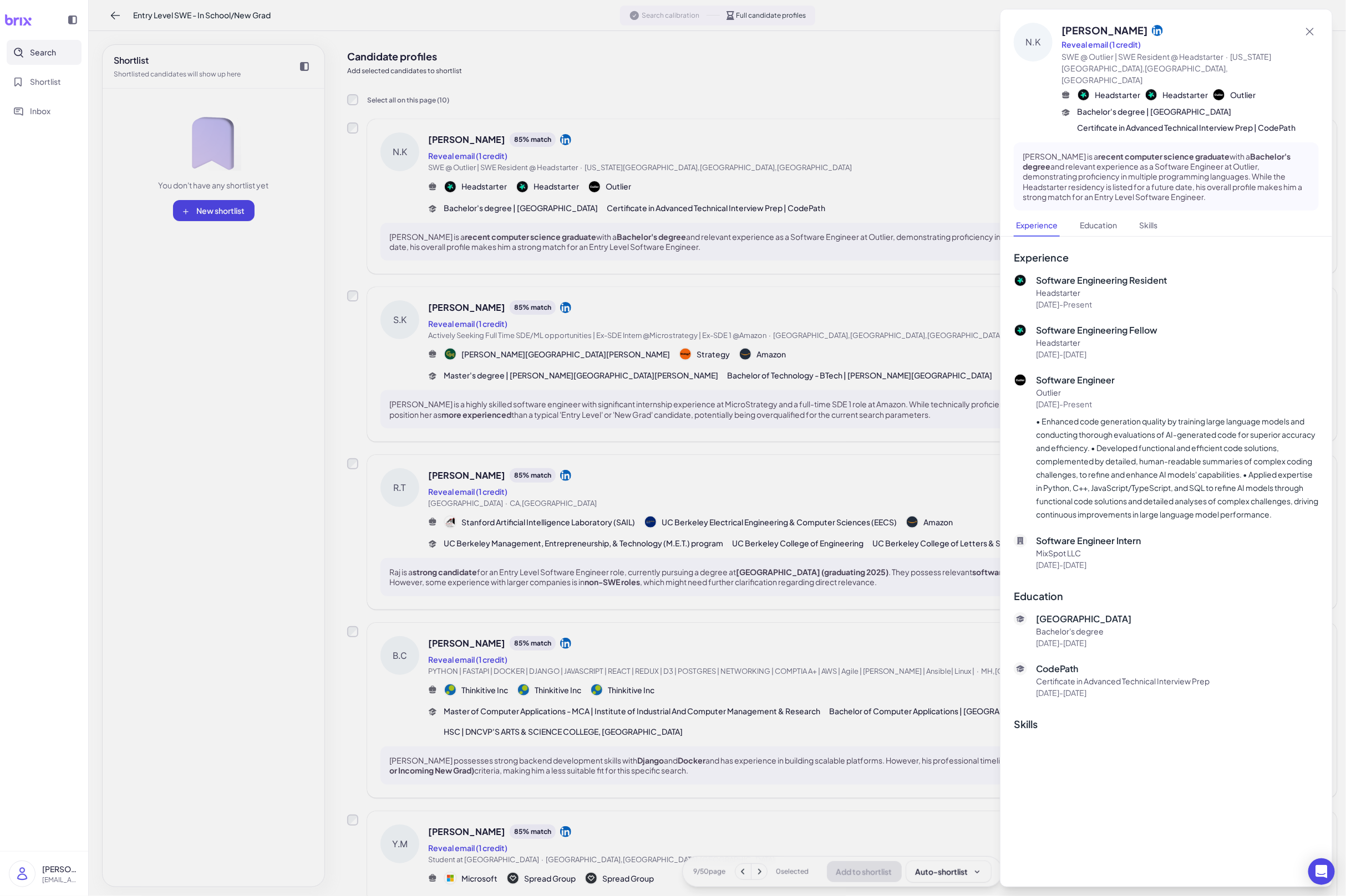
click at [802, 184] on div at bounding box center [673, 448] width 1346 height 896
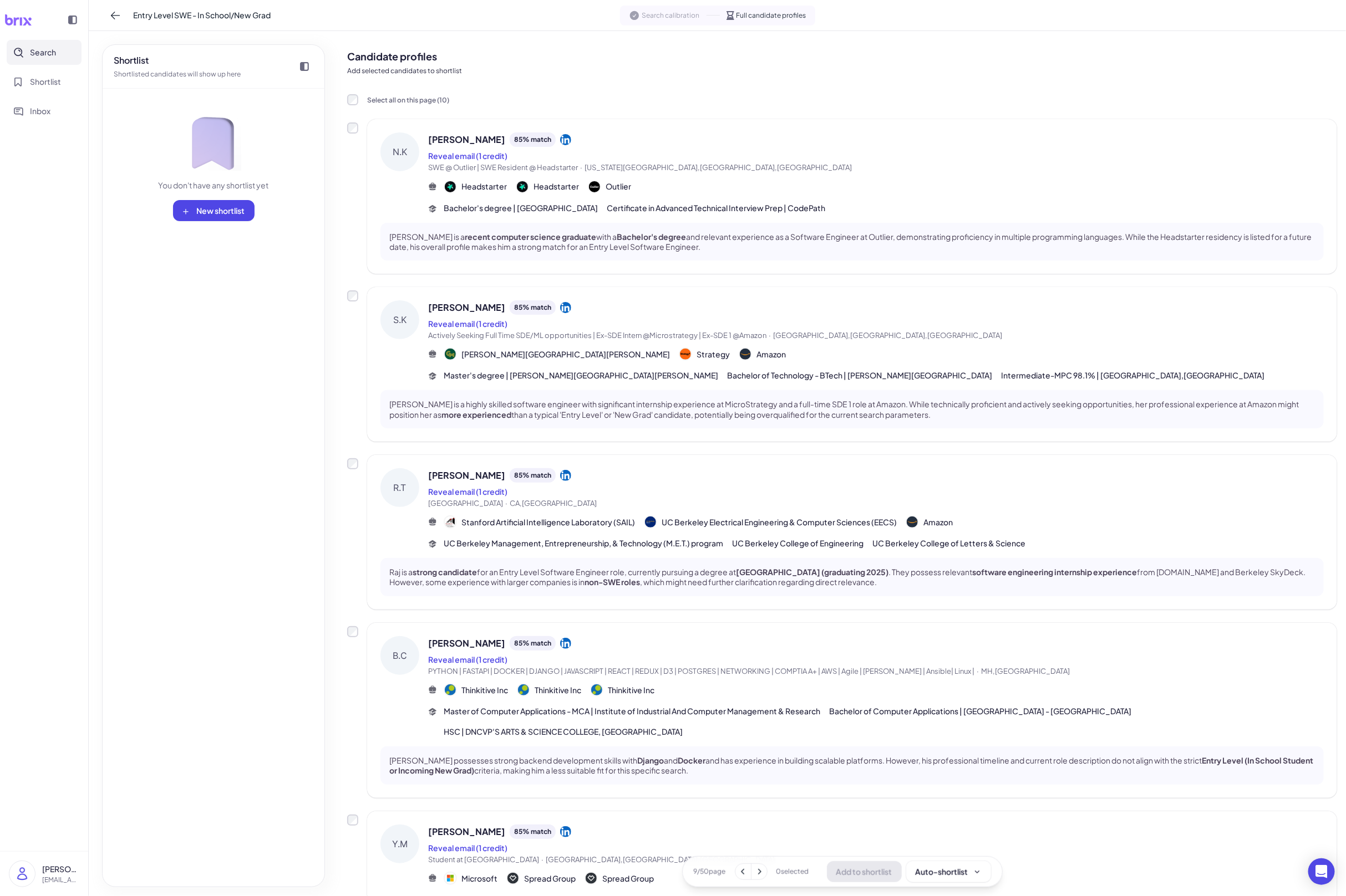
click at [167, 22] on div "Entry Level SWE - In School/New Grad" at bounding box center [189, 15] width 164 height 18
click at [164, 18] on span "Entry Level SWE - In School/New Grad" at bounding box center [202, 15] width 137 height 12
type input "*"
type input "**********"
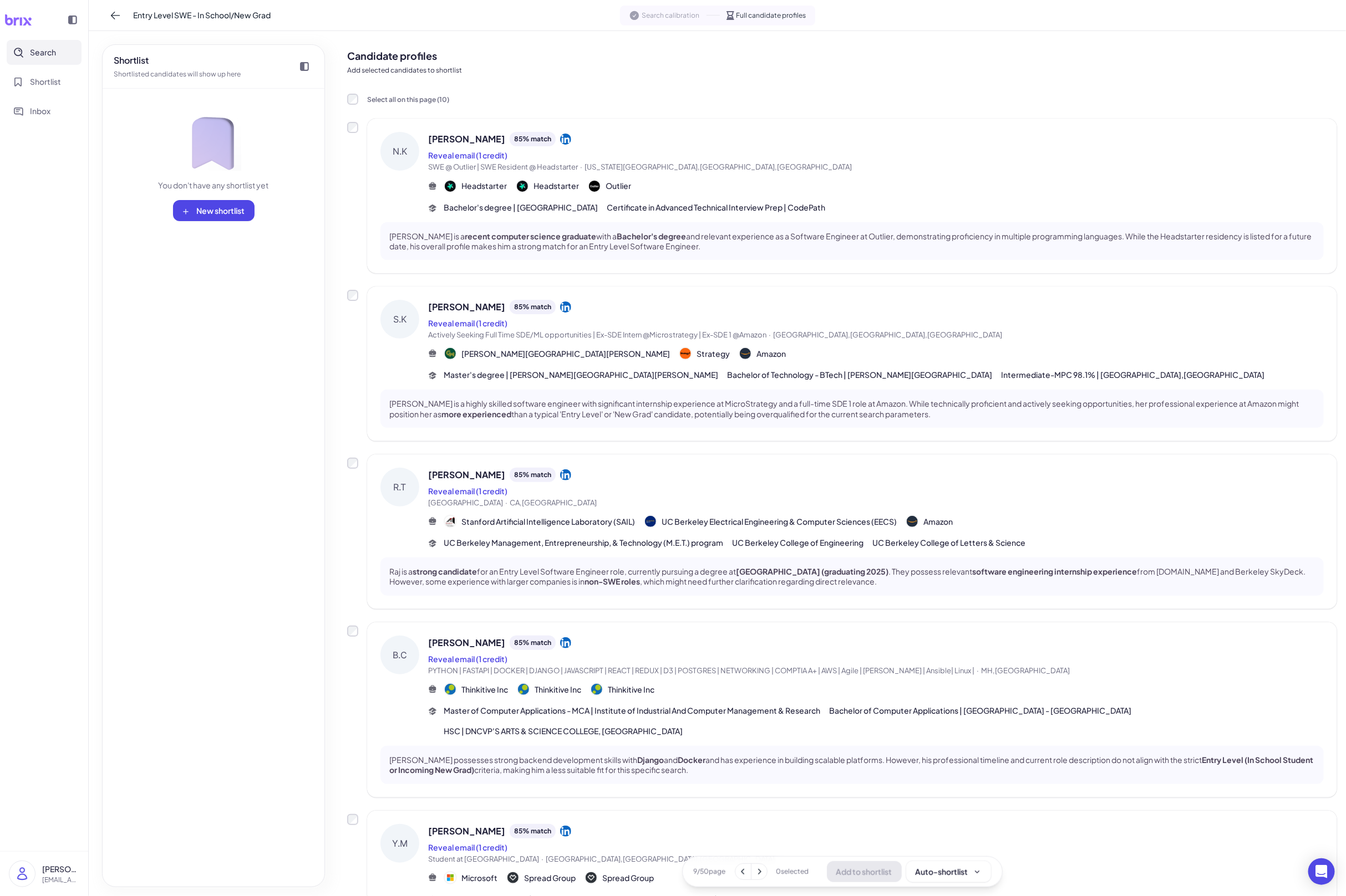
click at [869, 239] on p "Navait Kumar is a recent computer science graduate with a Bachelor's degree and…" at bounding box center [852, 241] width 926 height 20
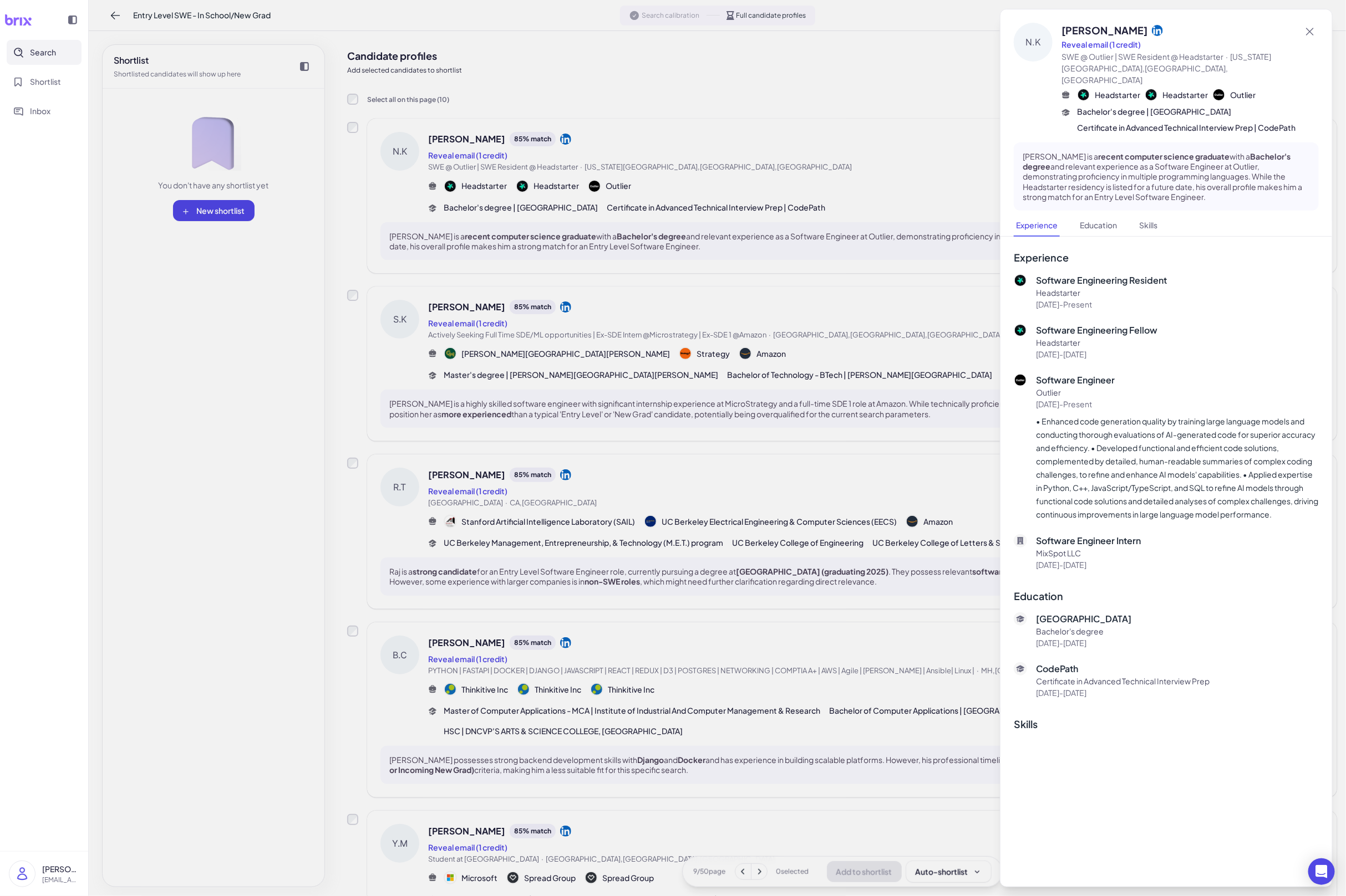
click at [574, 585] on div at bounding box center [673, 448] width 1346 height 896
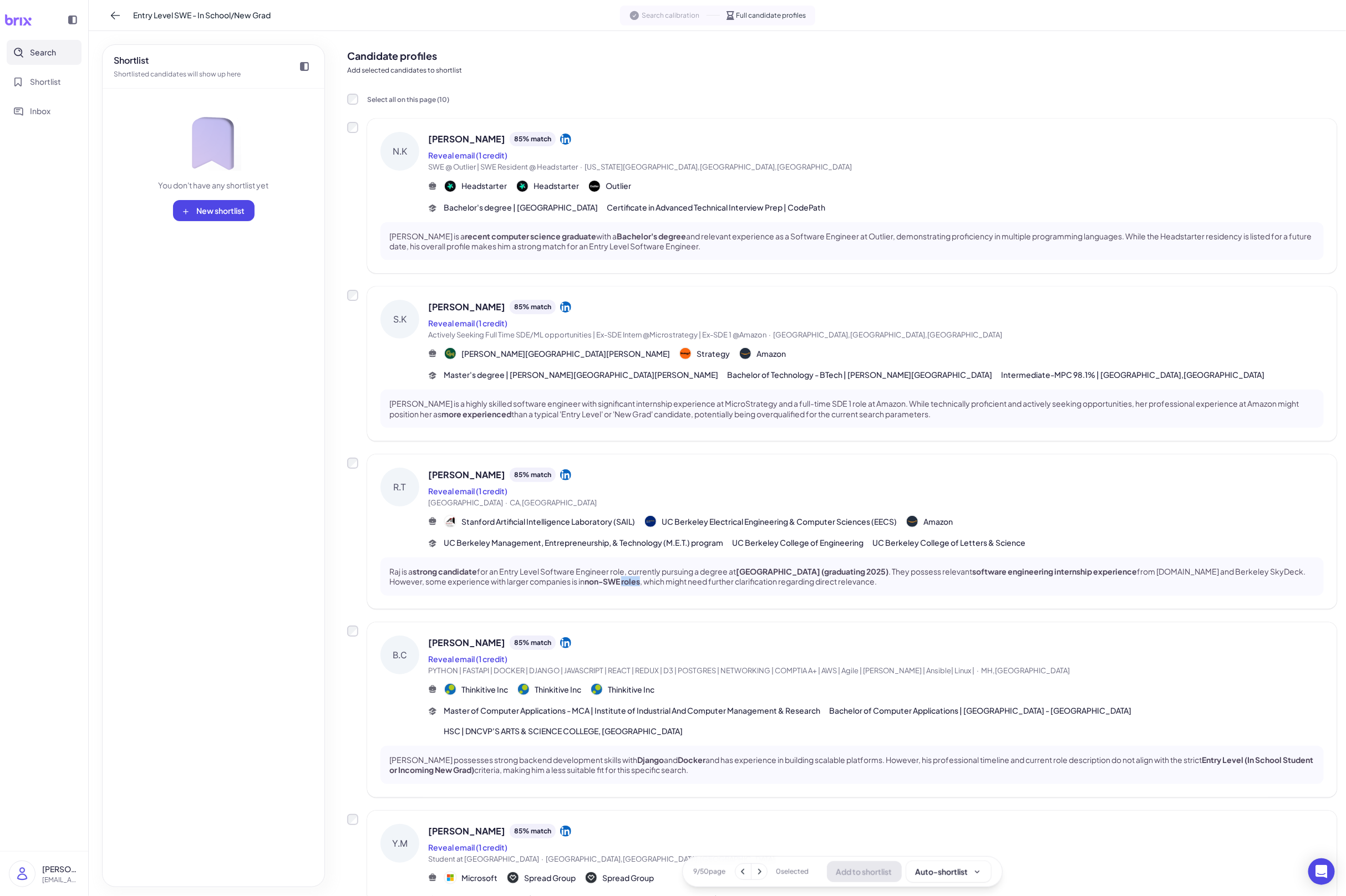
click at [585, 585] on strong "non-SWE roles" at bounding box center [613, 581] width 56 height 10
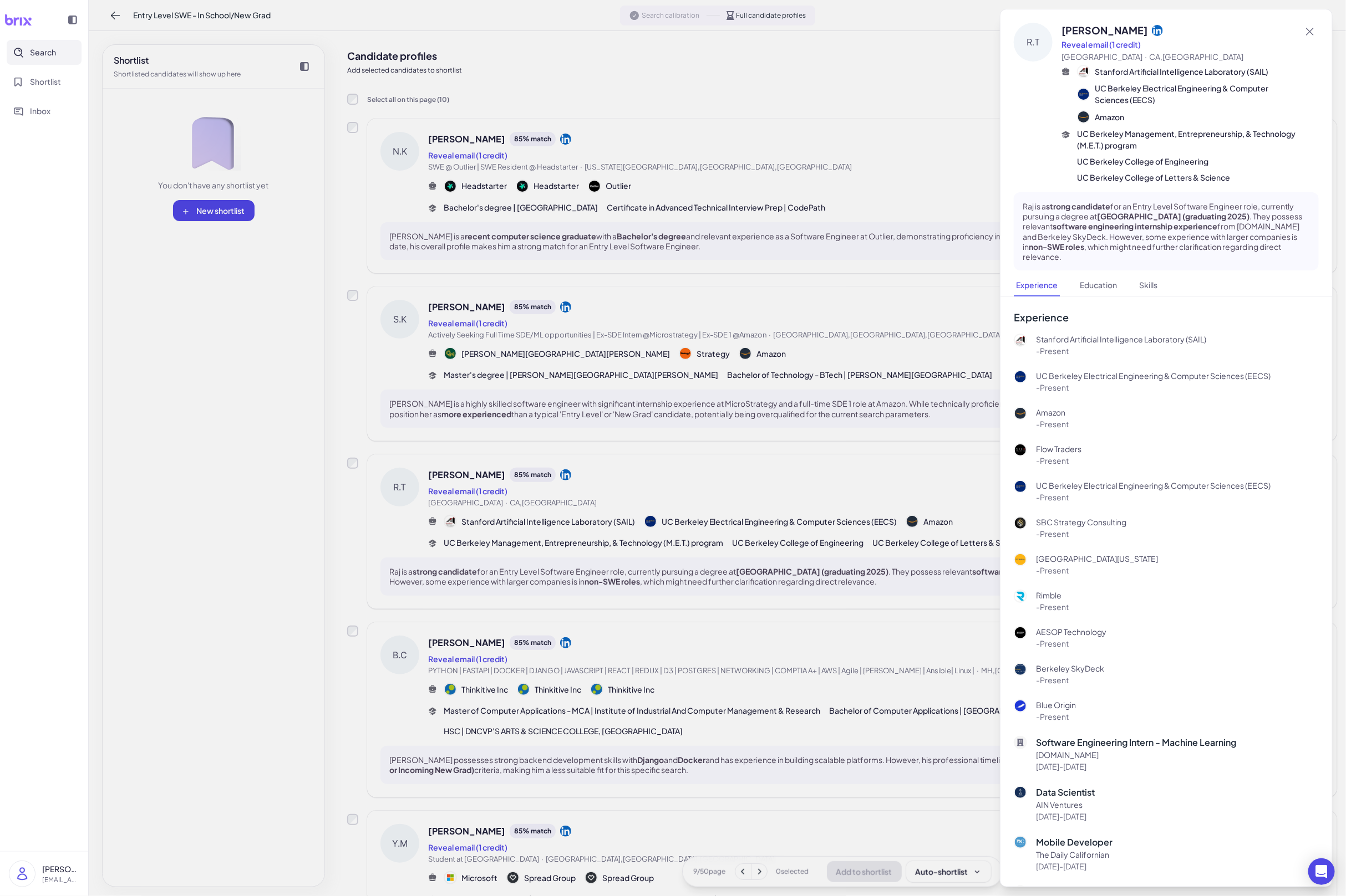
click at [635, 655] on div at bounding box center [673, 448] width 1346 height 896
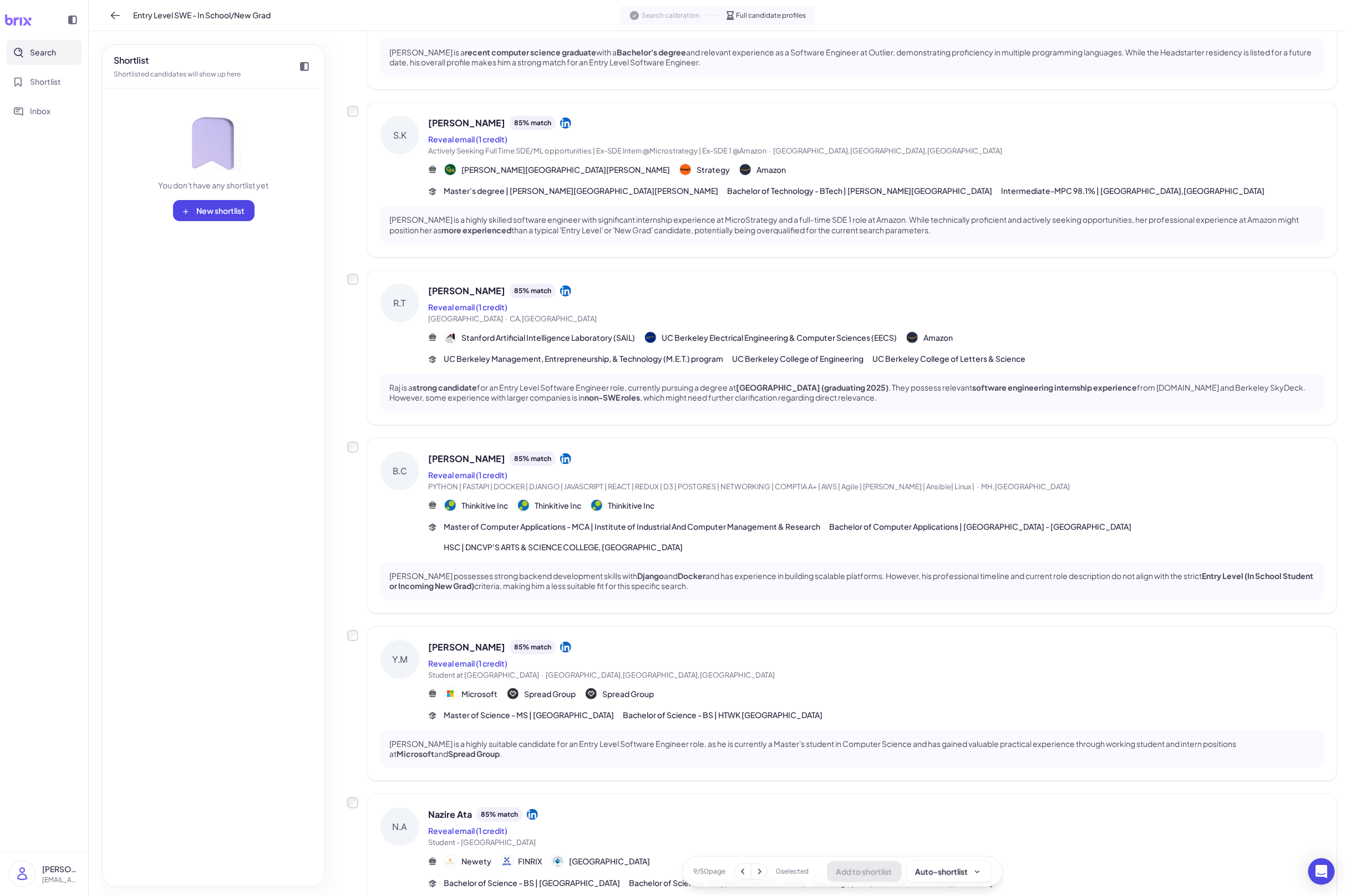
scroll to position [192, 0]
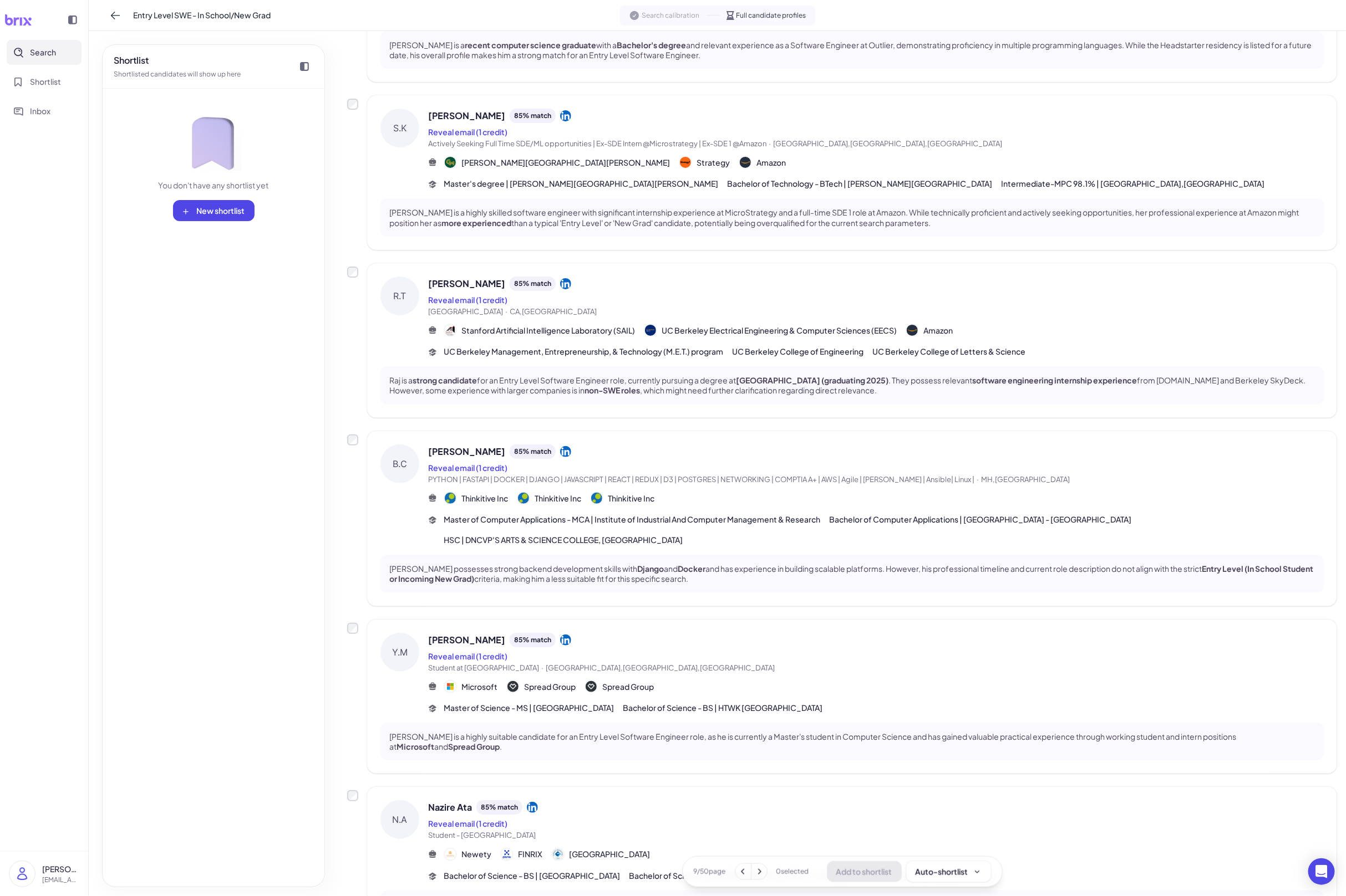
click at [764, 452] on div "Bhushan Chaudhari 85 % match" at bounding box center [876, 452] width 896 height 15
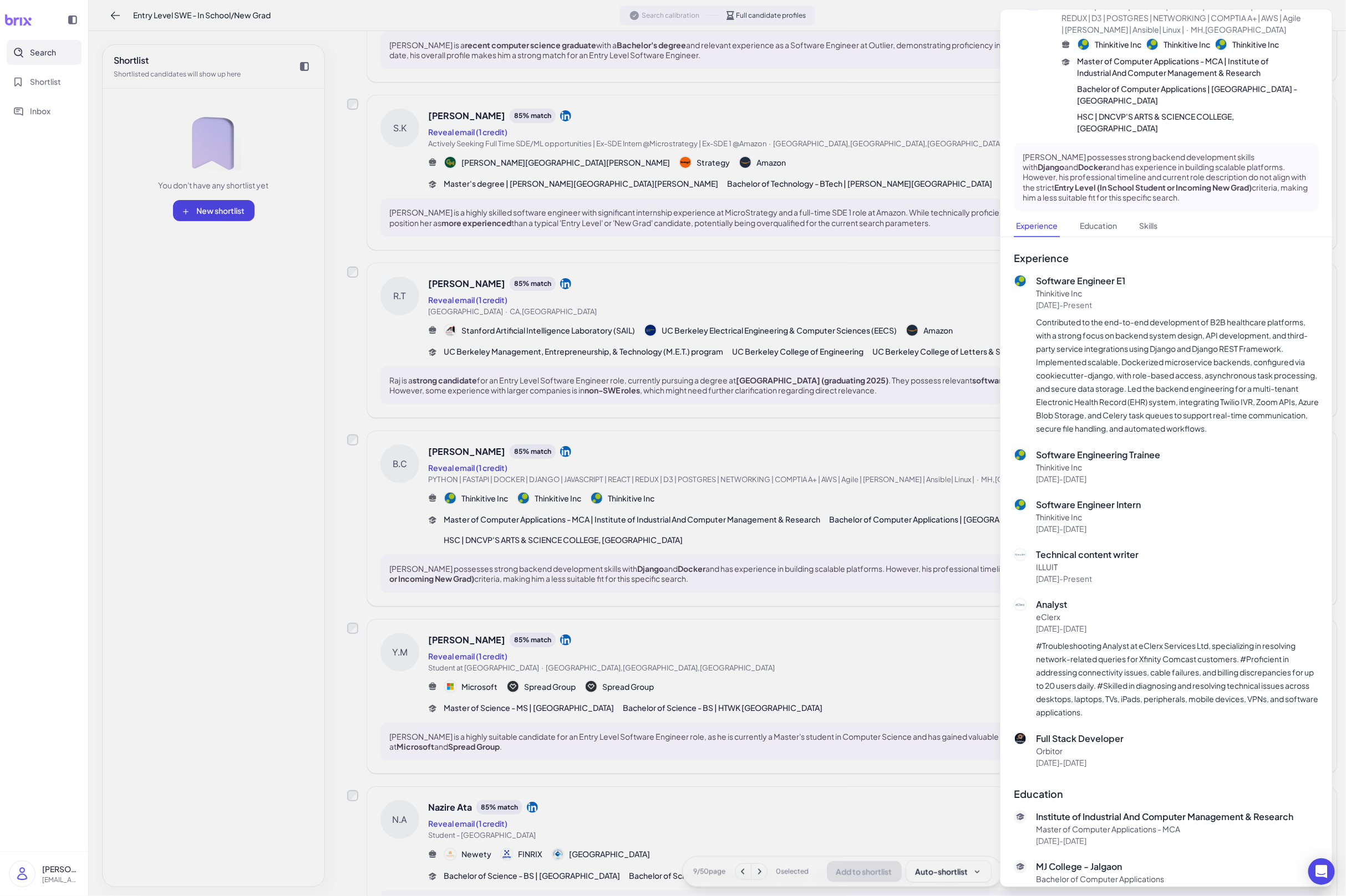
scroll to position [52, 0]
click at [721, 541] on div at bounding box center [673, 448] width 1346 height 896
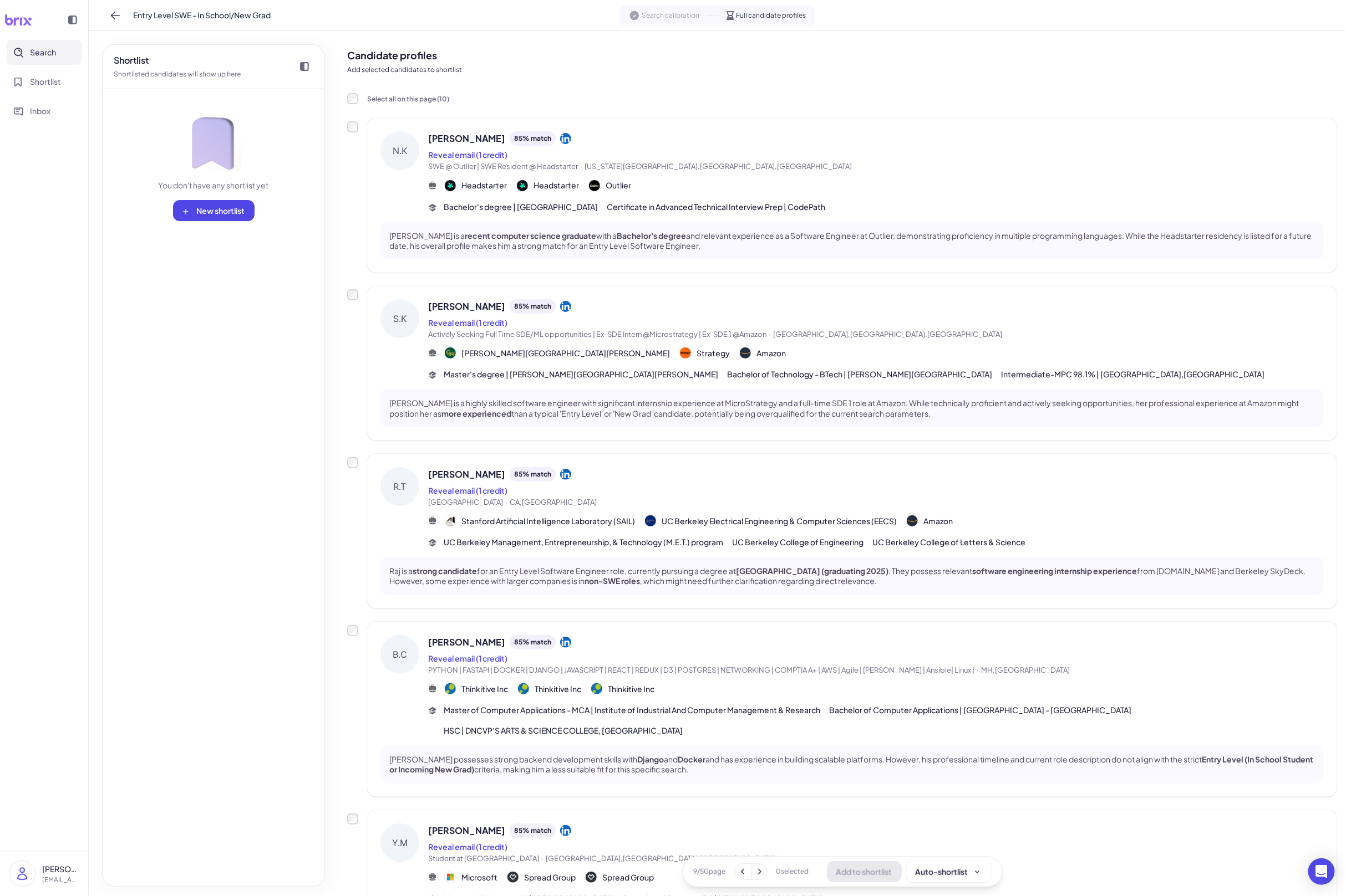
scroll to position [0, 0]
click at [818, 709] on span "Master of Computer Applications - MCA | Institute of Industrial And Computer Ma…" at bounding box center [632, 712] width 377 height 12
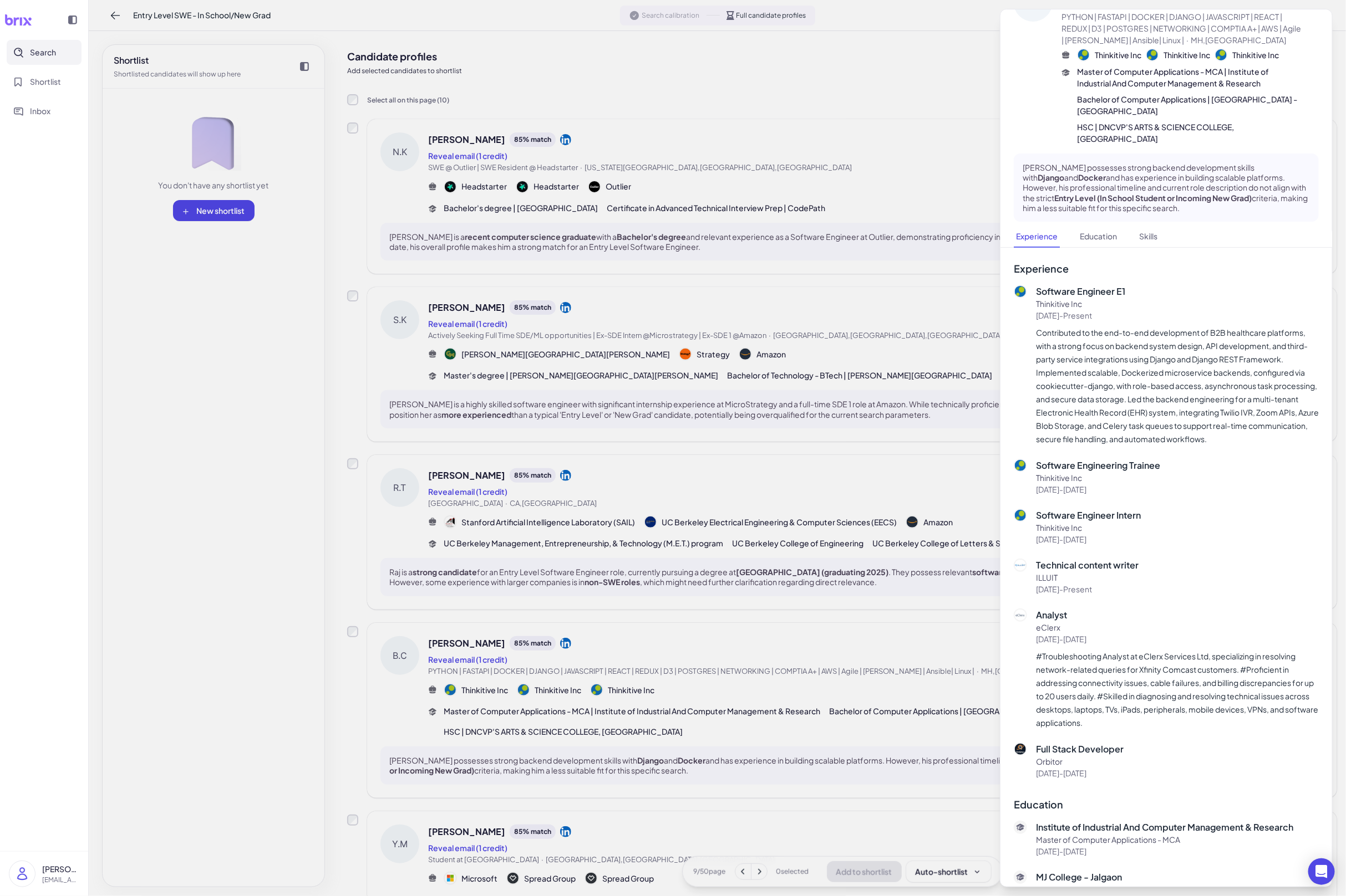
scroll to position [42, 0]
click at [867, 429] on div at bounding box center [673, 448] width 1346 height 896
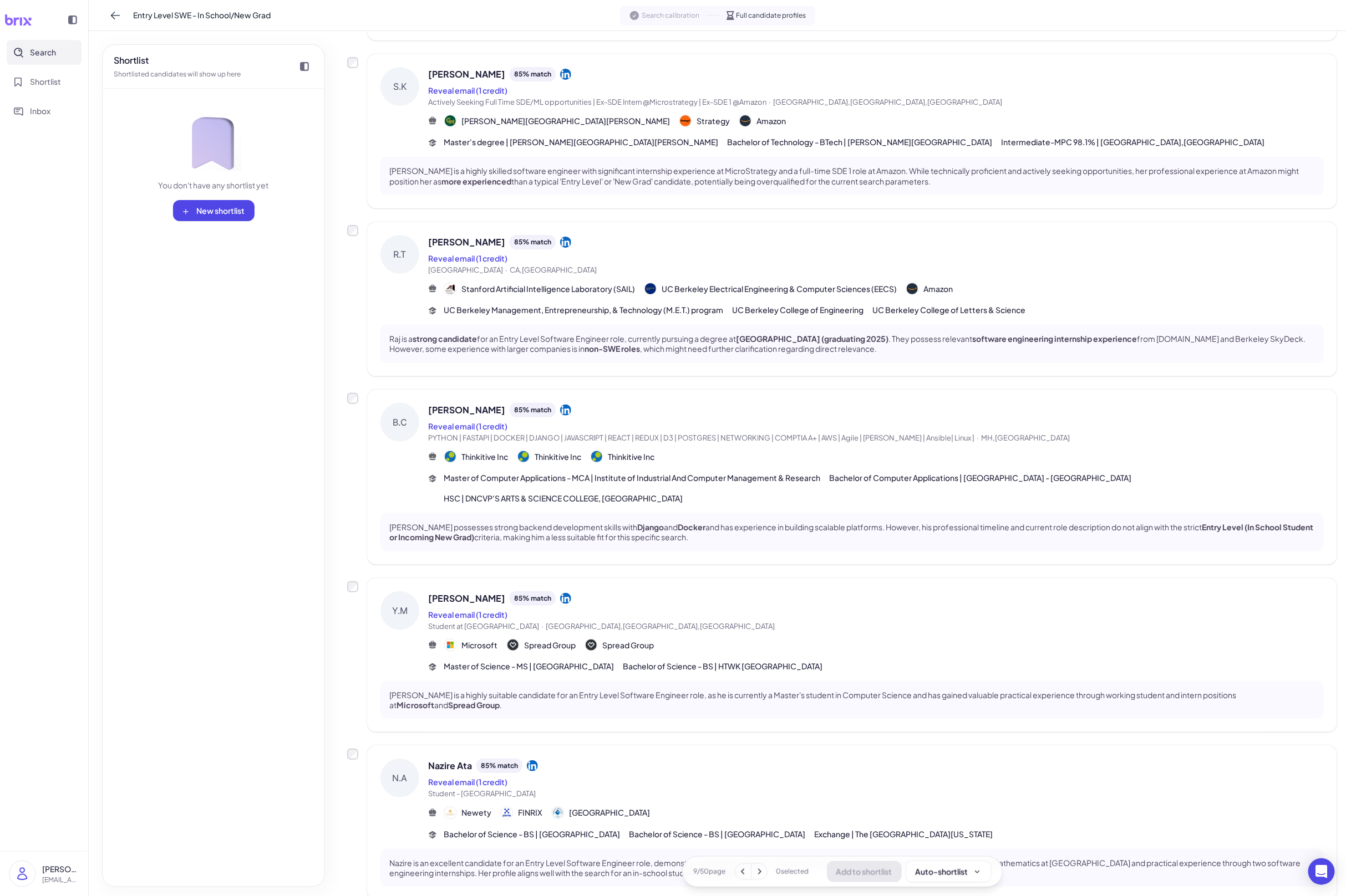
scroll to position [296, 0]
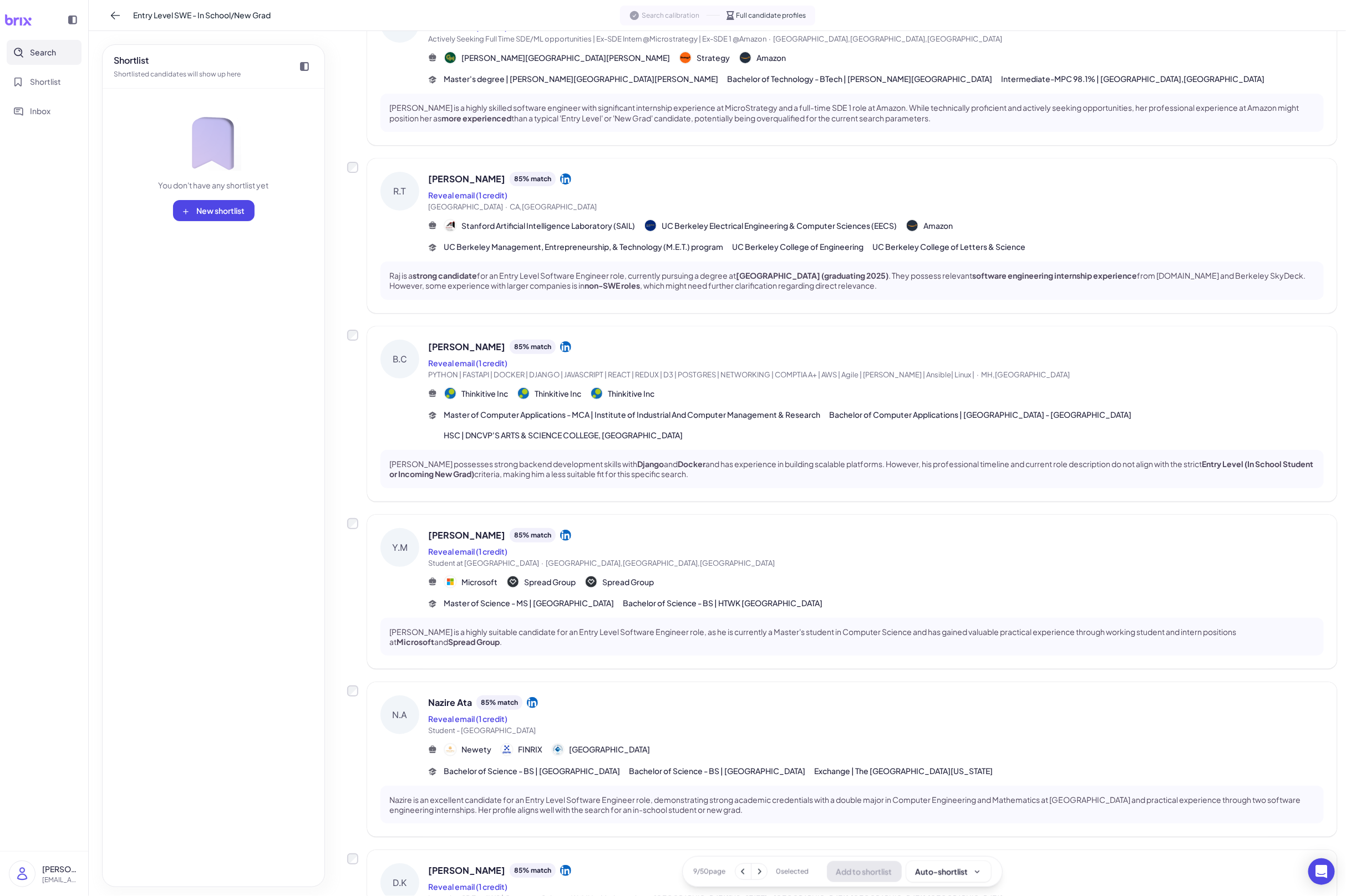
click at [822, 528] on div "Yannis Matezki 85 % match" at bounding box center [876, 535] width 896 height 15
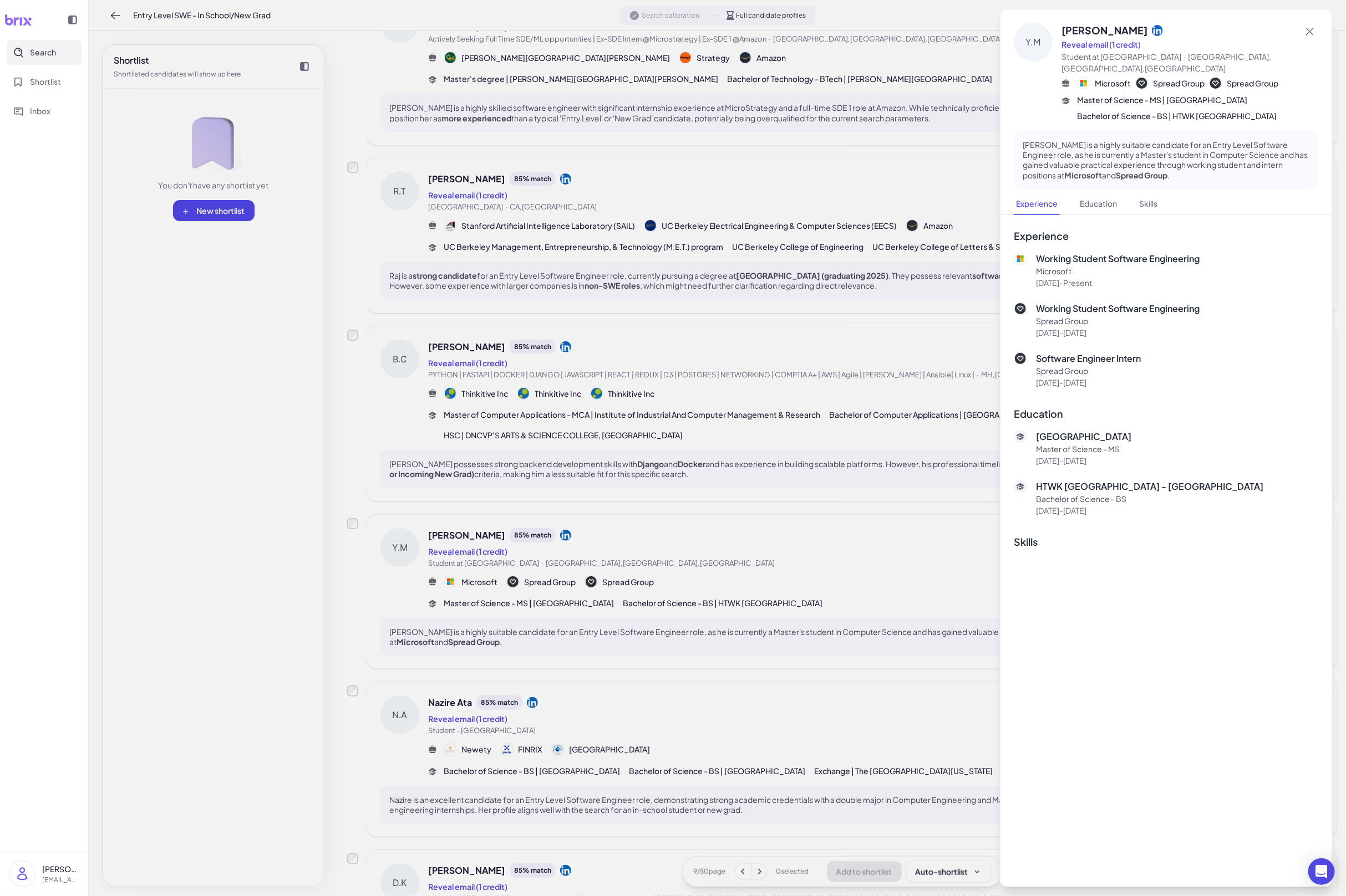
click at [770, 590] on div at bounding box center [673, 448] width 1346 height 896
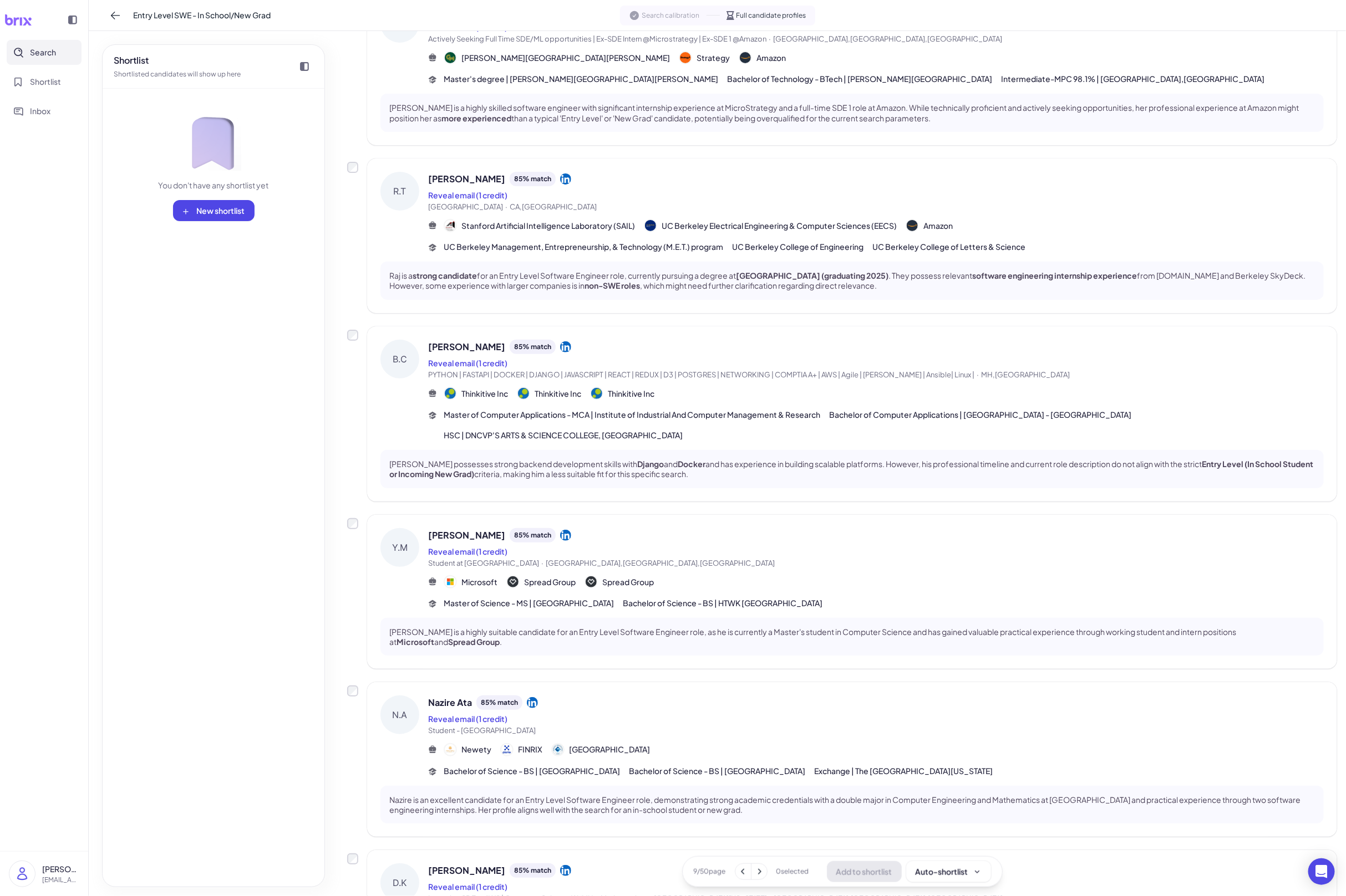
click at [715, 726] on span "Student - Boğaziçi University" at bounding box center [876, 731] width 896 height 11
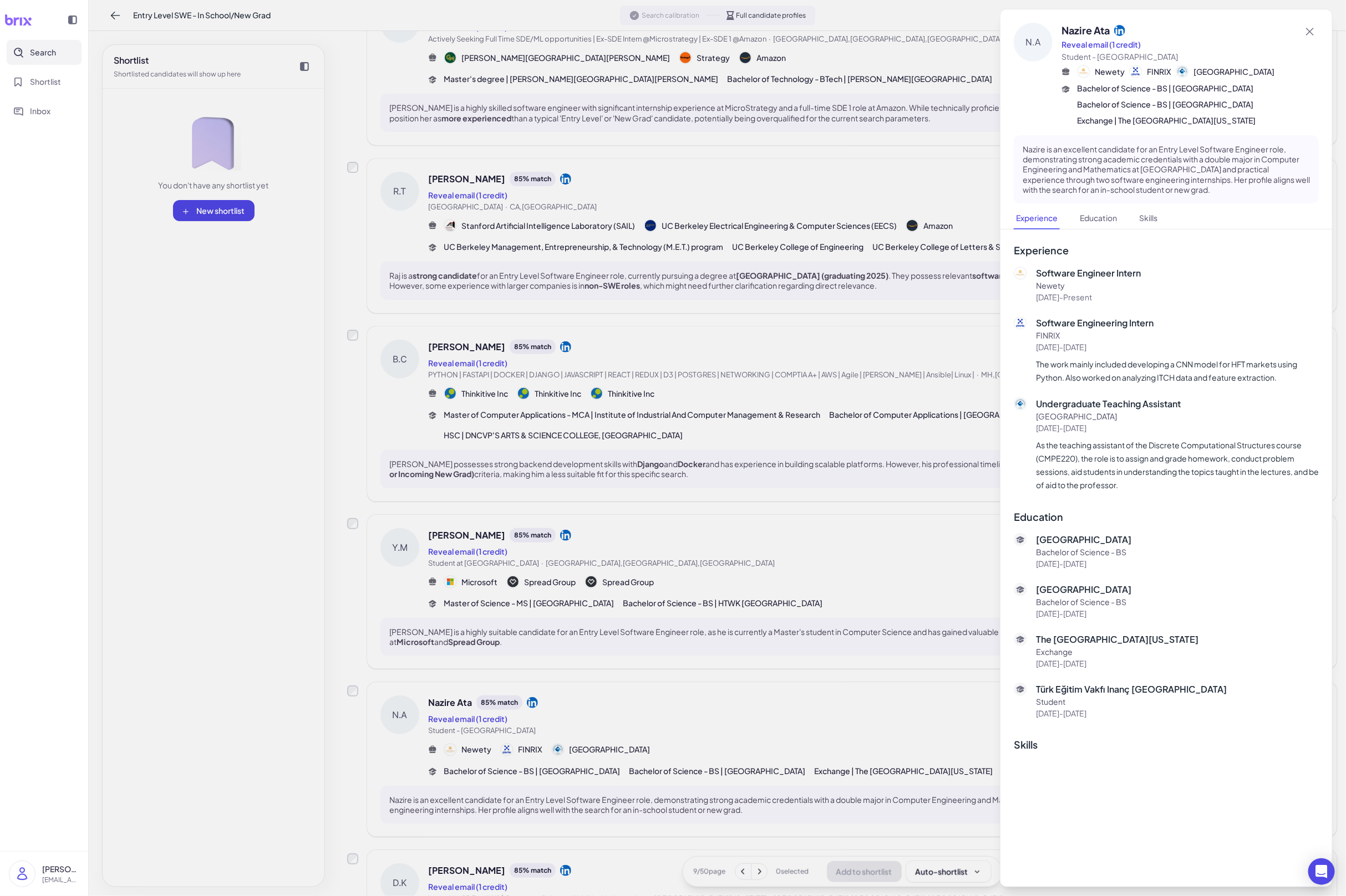
click at [754, 528] on div at bounding box center [673, 448] width 1346 height 896
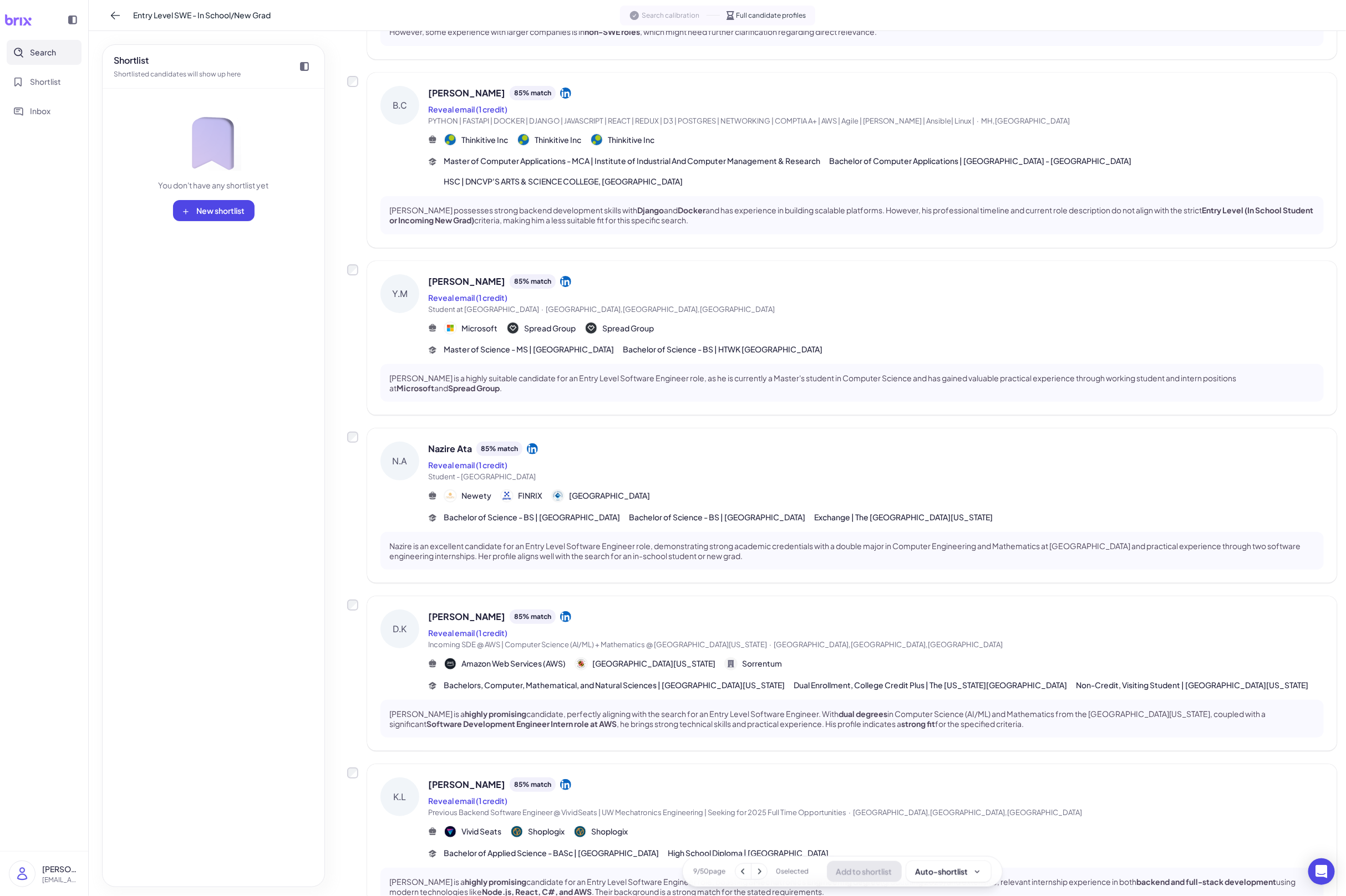
scroll to position [577, 0]
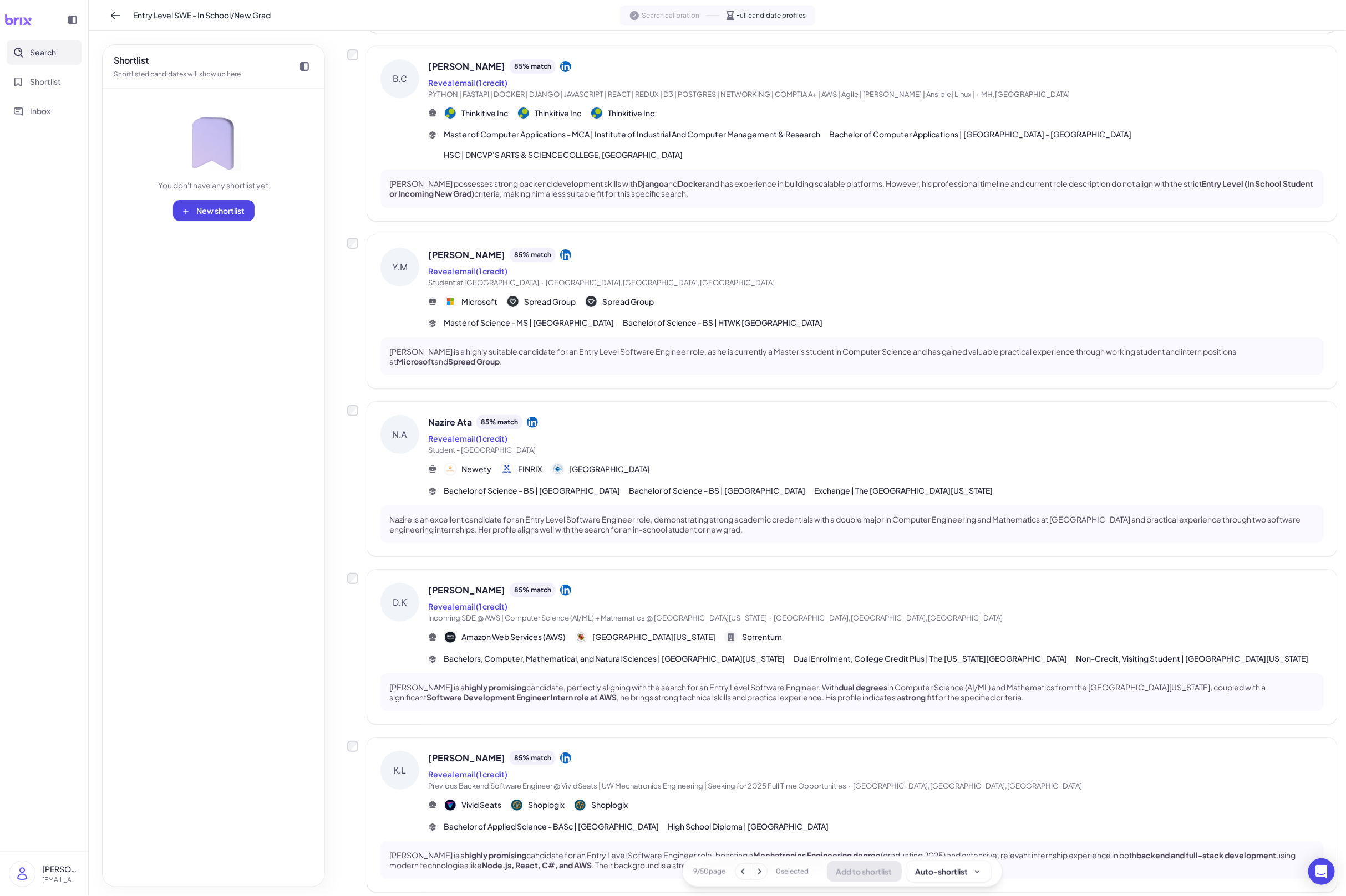
click at [747, 600] on div "Reveal email (1 credit)" at bounding box center [876, 606] width 896 height 13
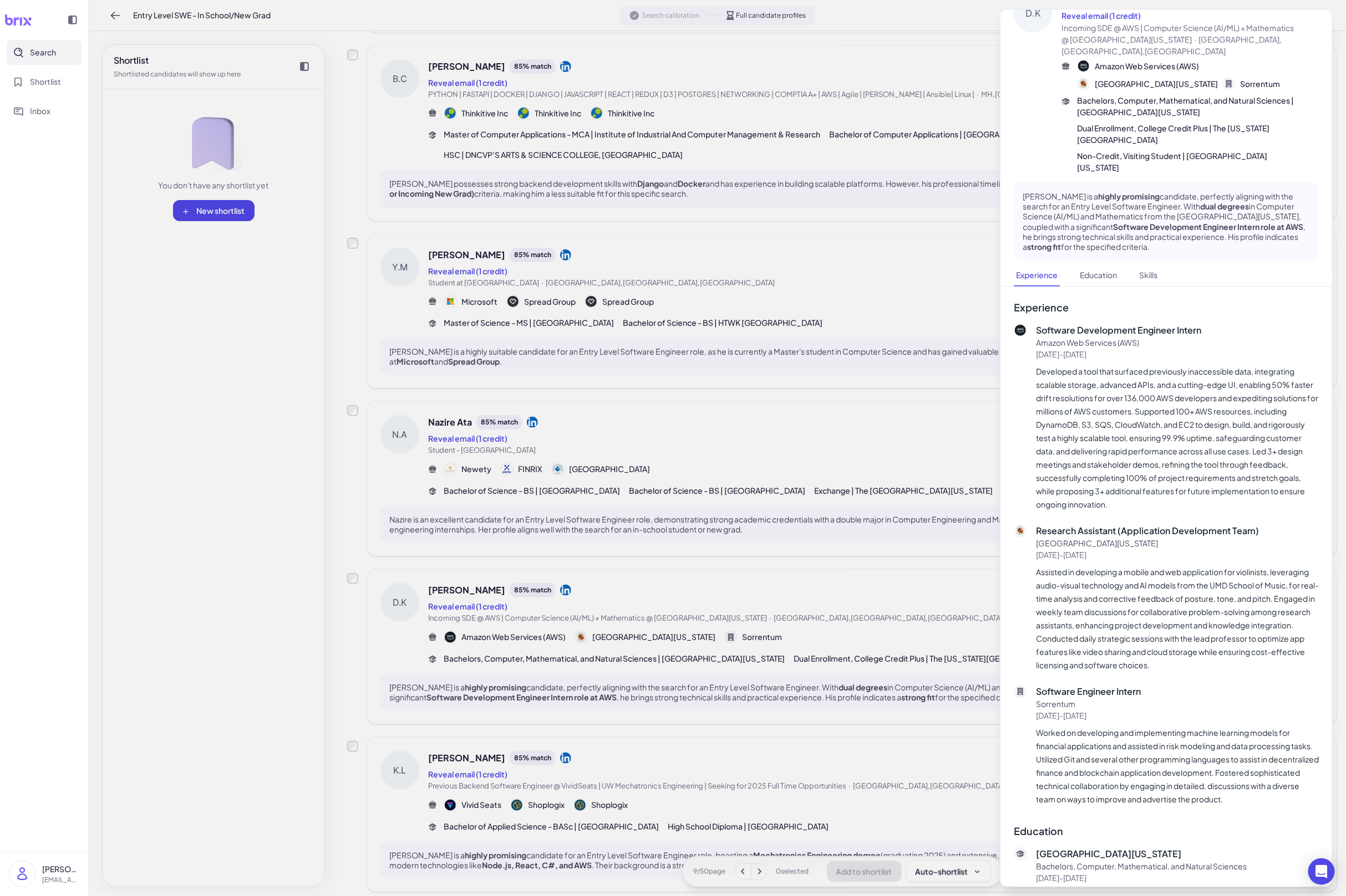
scroll to position [30, 0]
click at [566, 681] on div at bounding box center [673, 448] width 1346 height 896
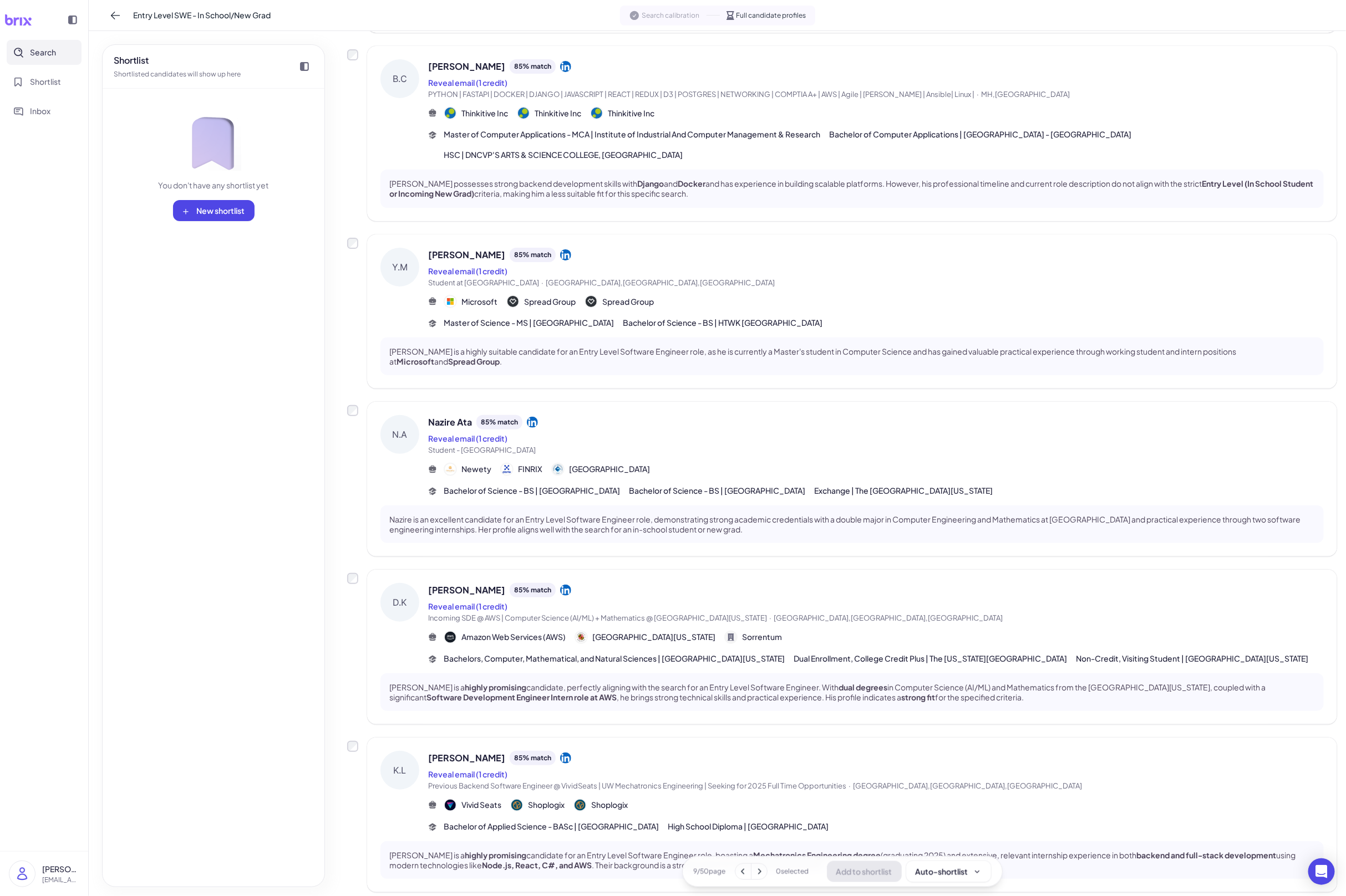
click at [73, 56] on button "Search" at bounding box center [44, 52] width 75 height 25
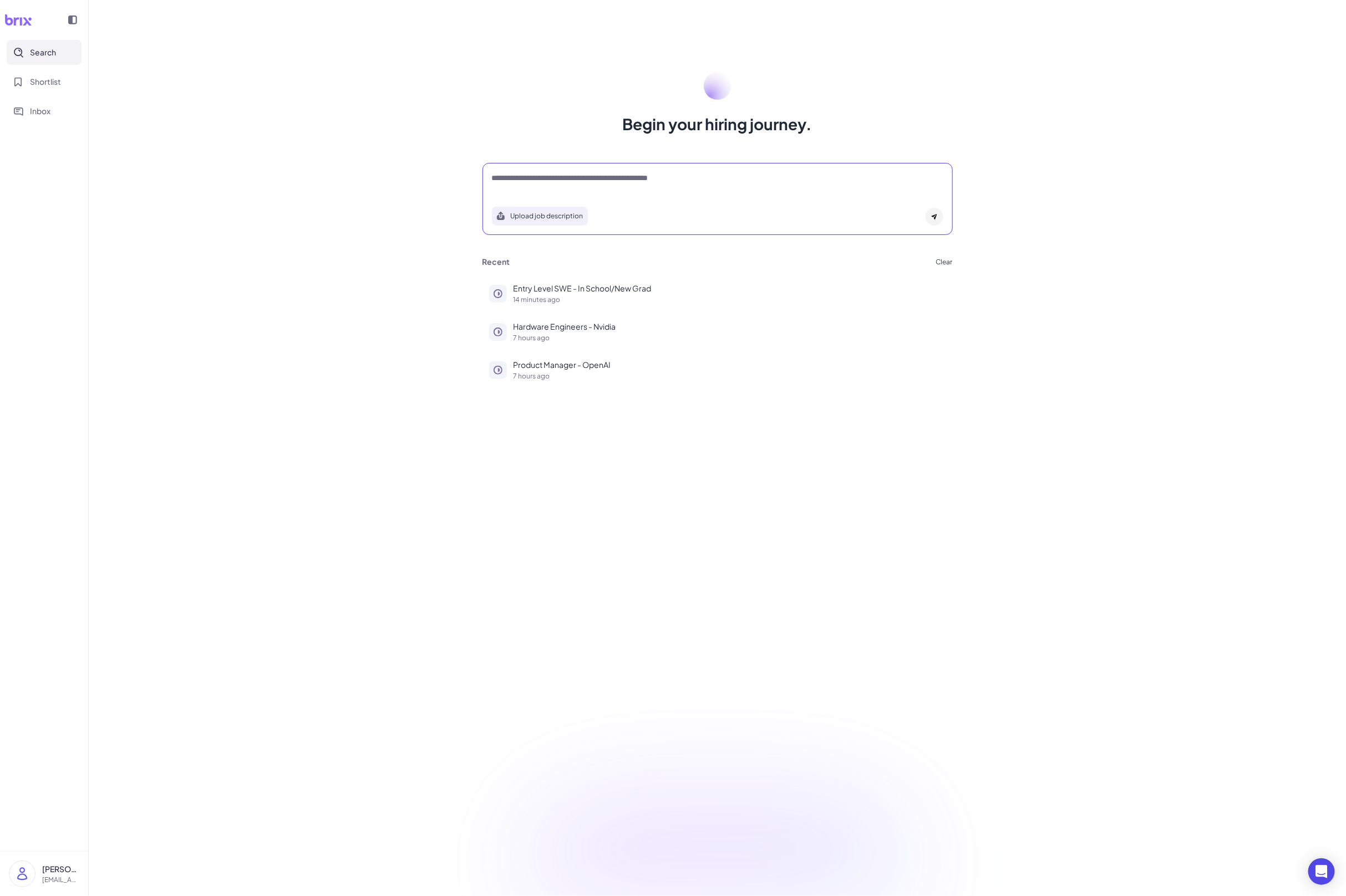
click at [554, 185] on textarea at bounding box center [717, 179] width 452 height 13
paste textarea "**********"
type textarea "**********"
click at [938, 214] on div at bounding box center [934, 217] width 18 height 18
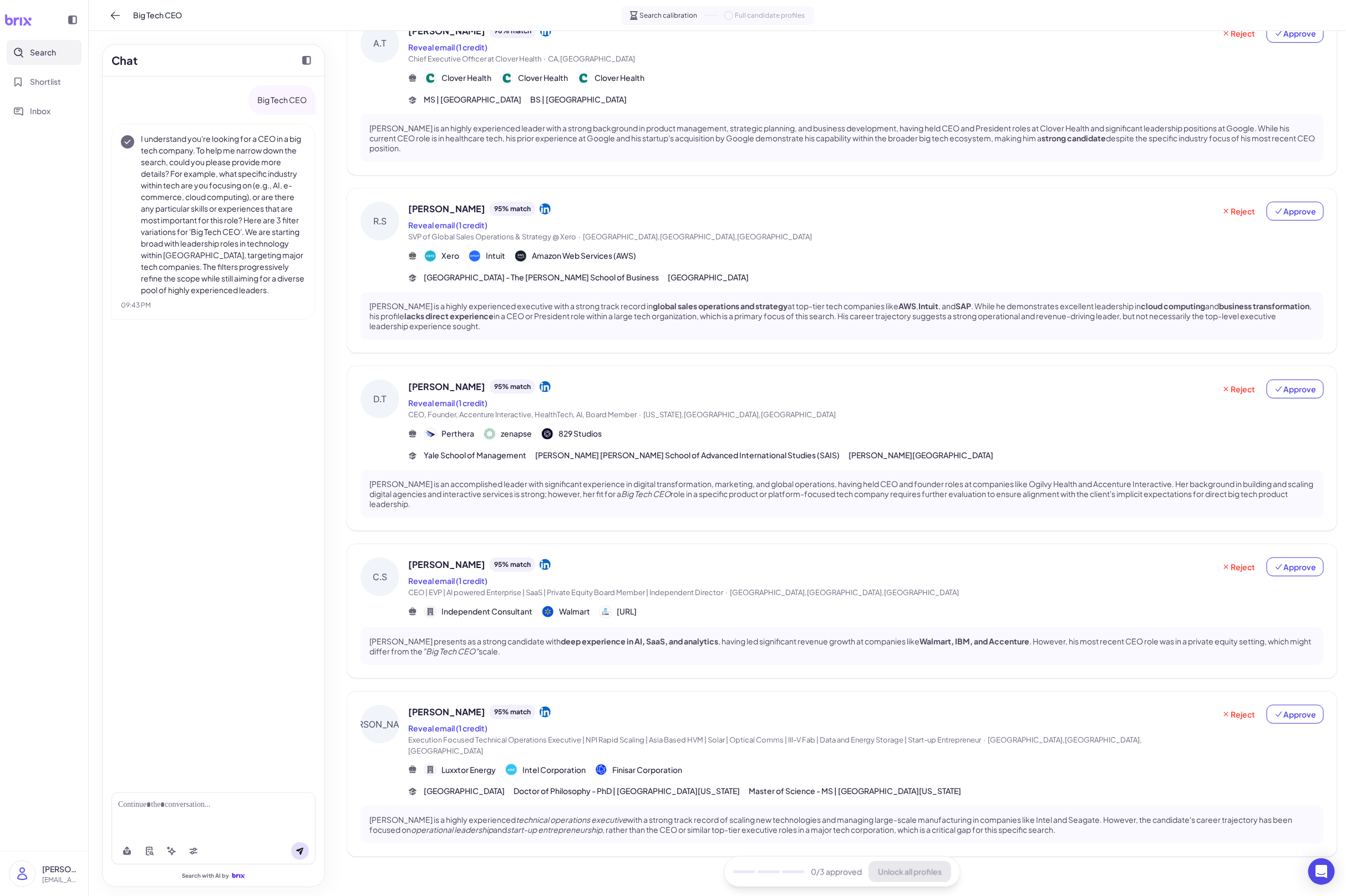
scroll to position [86, 0]
click at [656, 699] on div "D.M Dallas Meyer 95 % match Reveal email (1 credit) Execution Focused Technical…" at bounding box center [842, 771] width 990 height 165
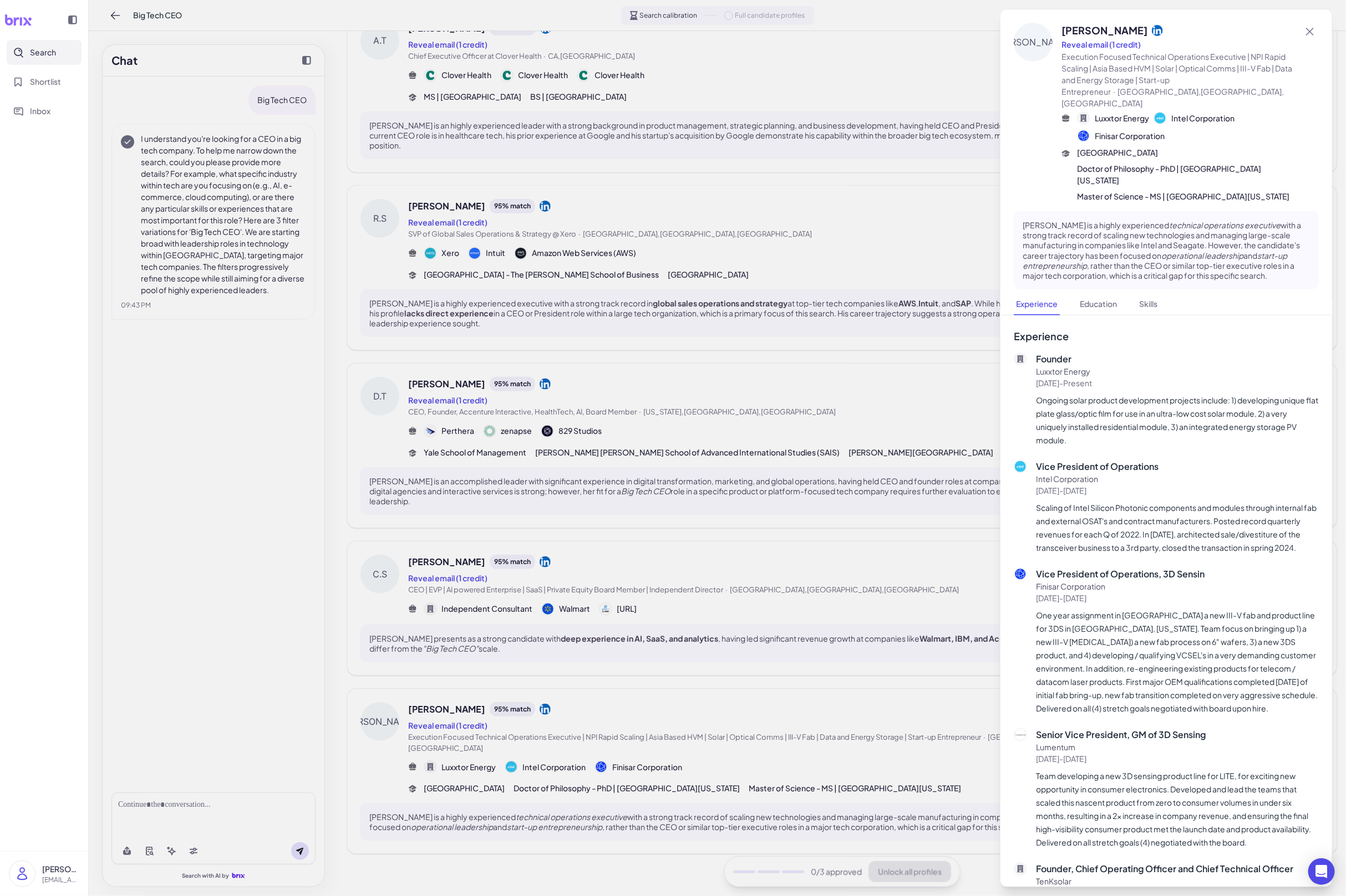
click at [652, 702] on div at bounding box center [673, 448] width 1346 height 896
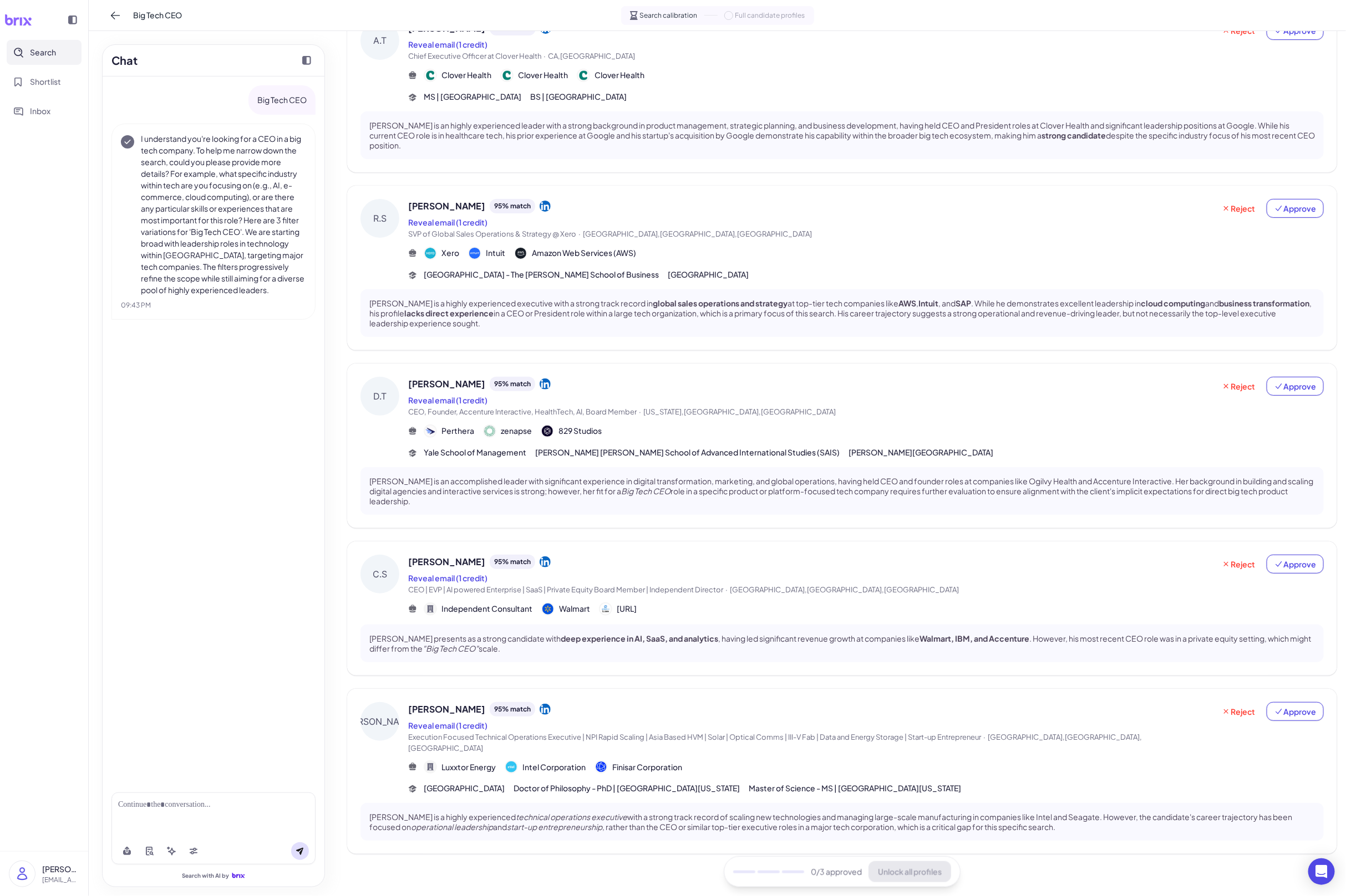
scroll to position [0, 0]
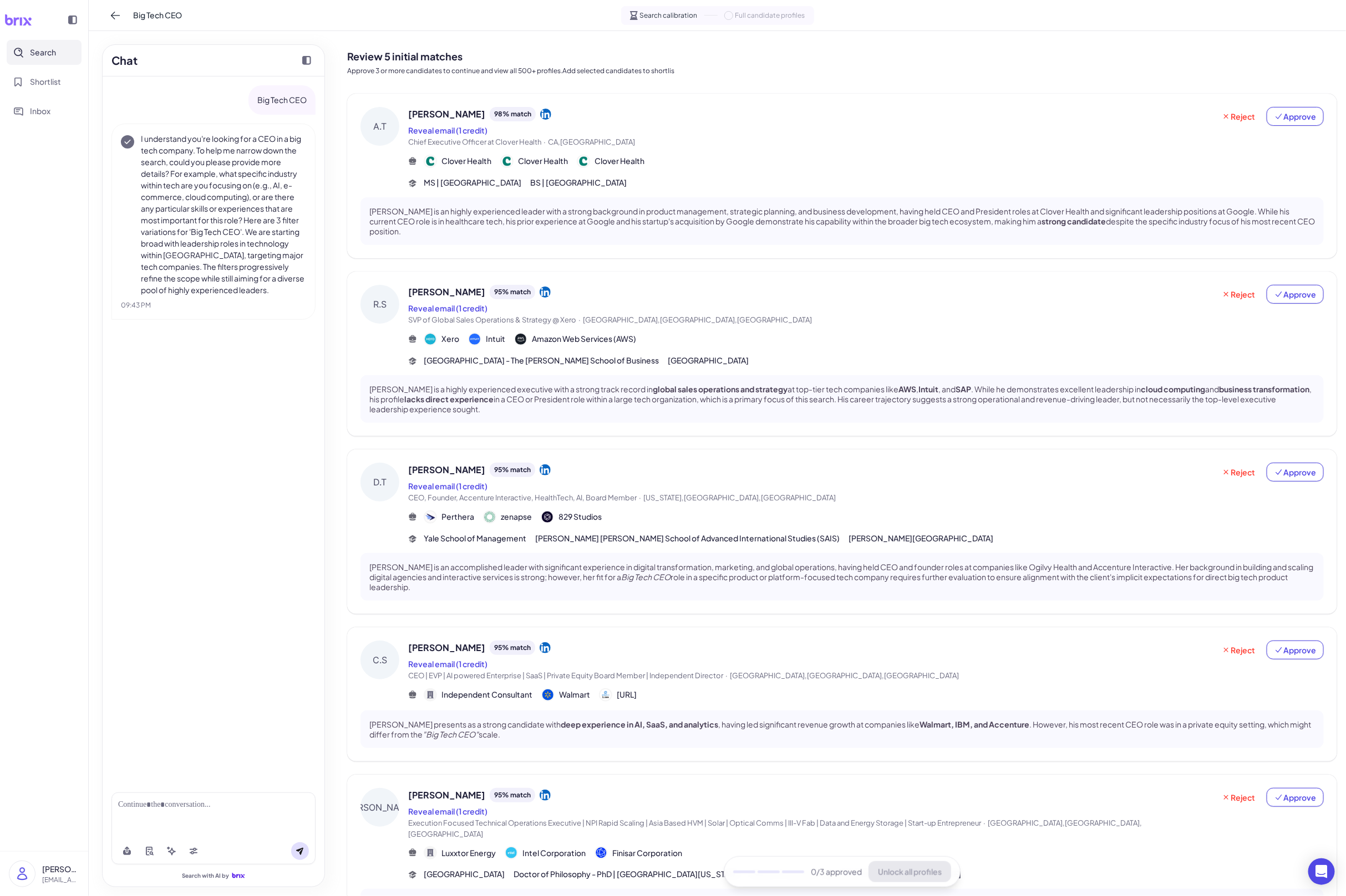
click at [883, 217] on p "Andrew Toy is an highly experienced leader with a strong background in product …" at bounding box center [842, 221] width 946 height 30
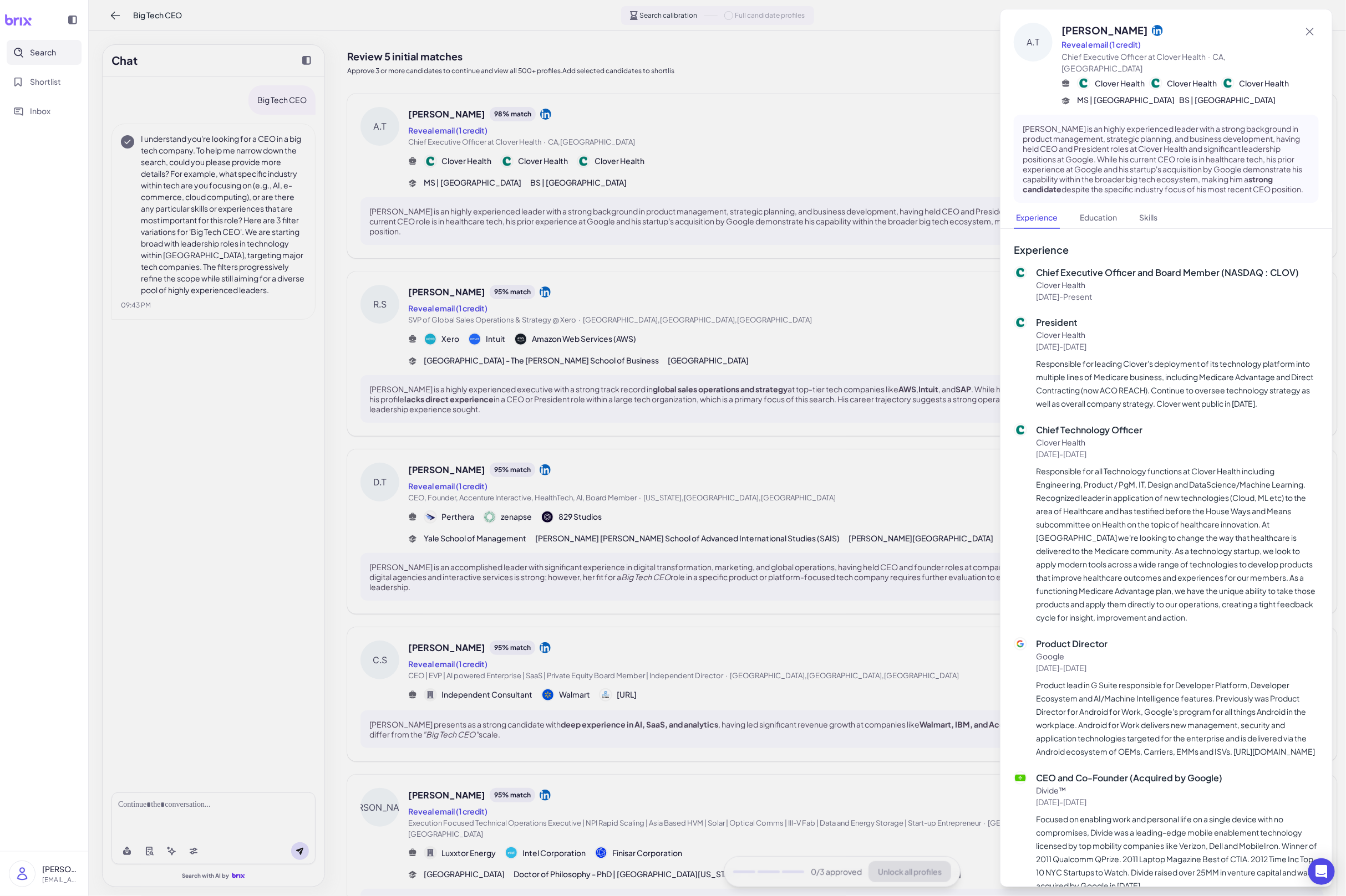
click at [883, 217] on div at bounding box center [673, 448] width 1346 height 896
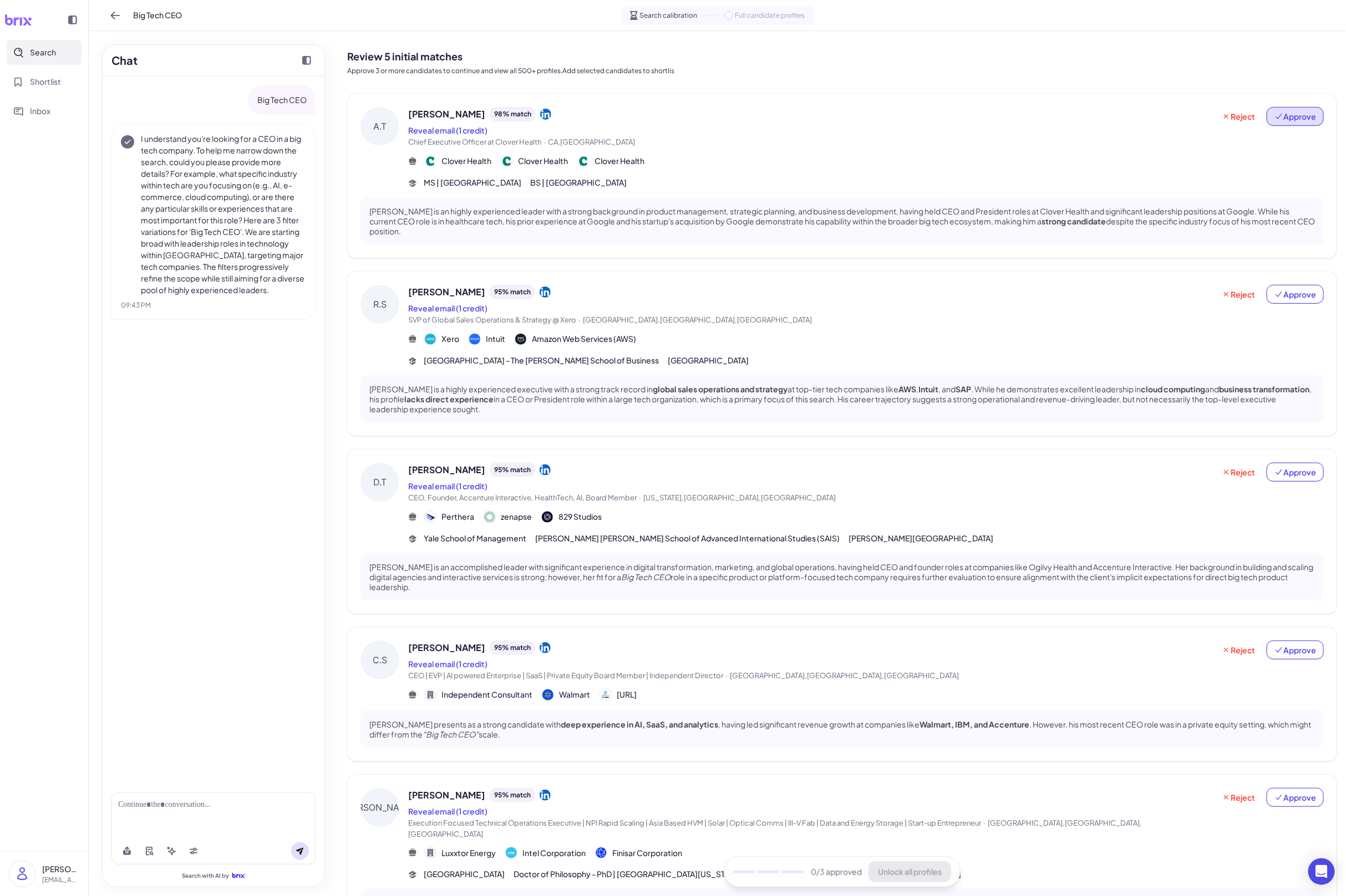
click at [1292, 113] on span "Approve" at bounding box center [1295, 116] width 42 height 11
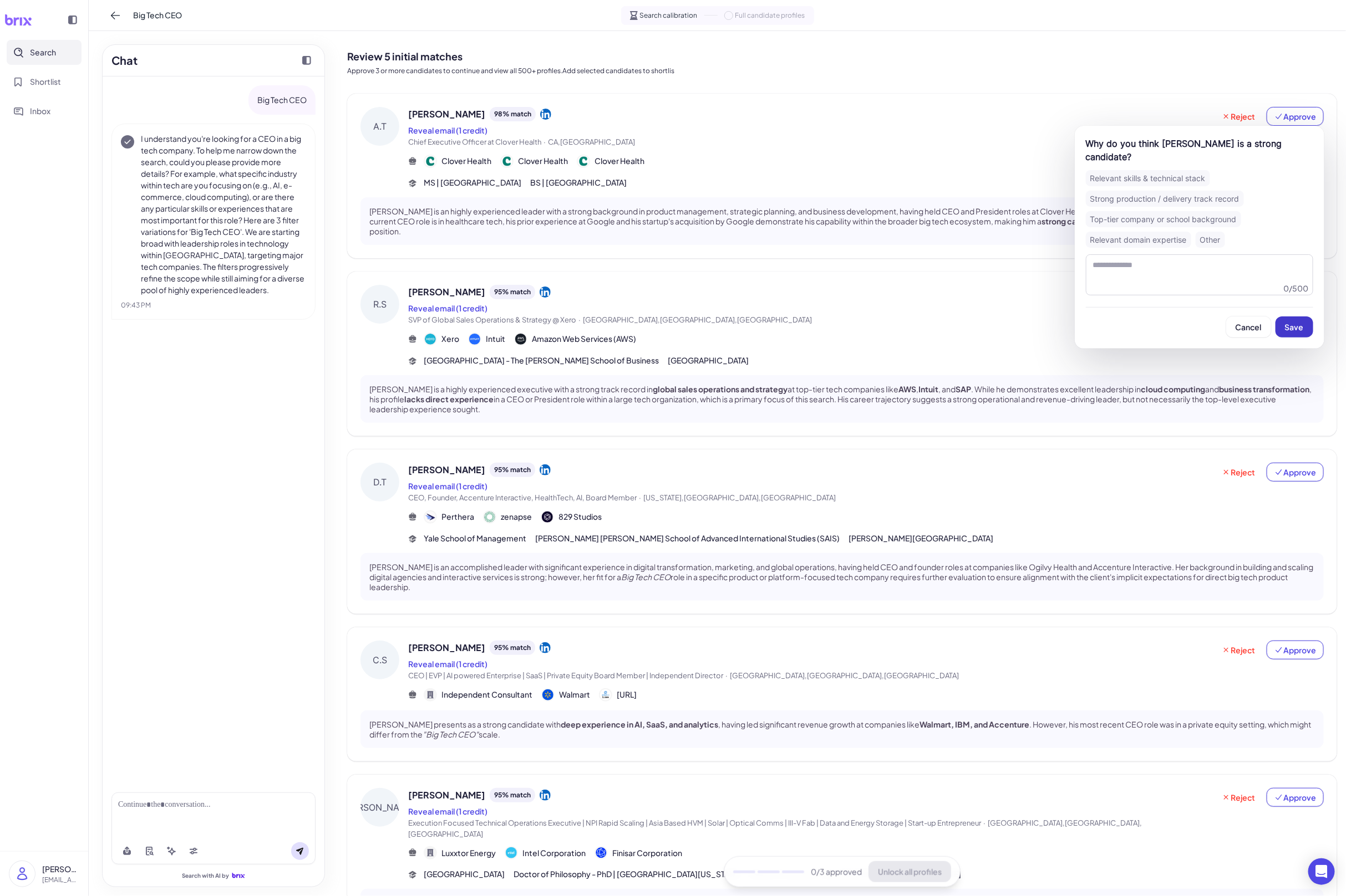
click at [1290, 322] on span "Save" at bounding box center [1294, 327] width 19 height 10
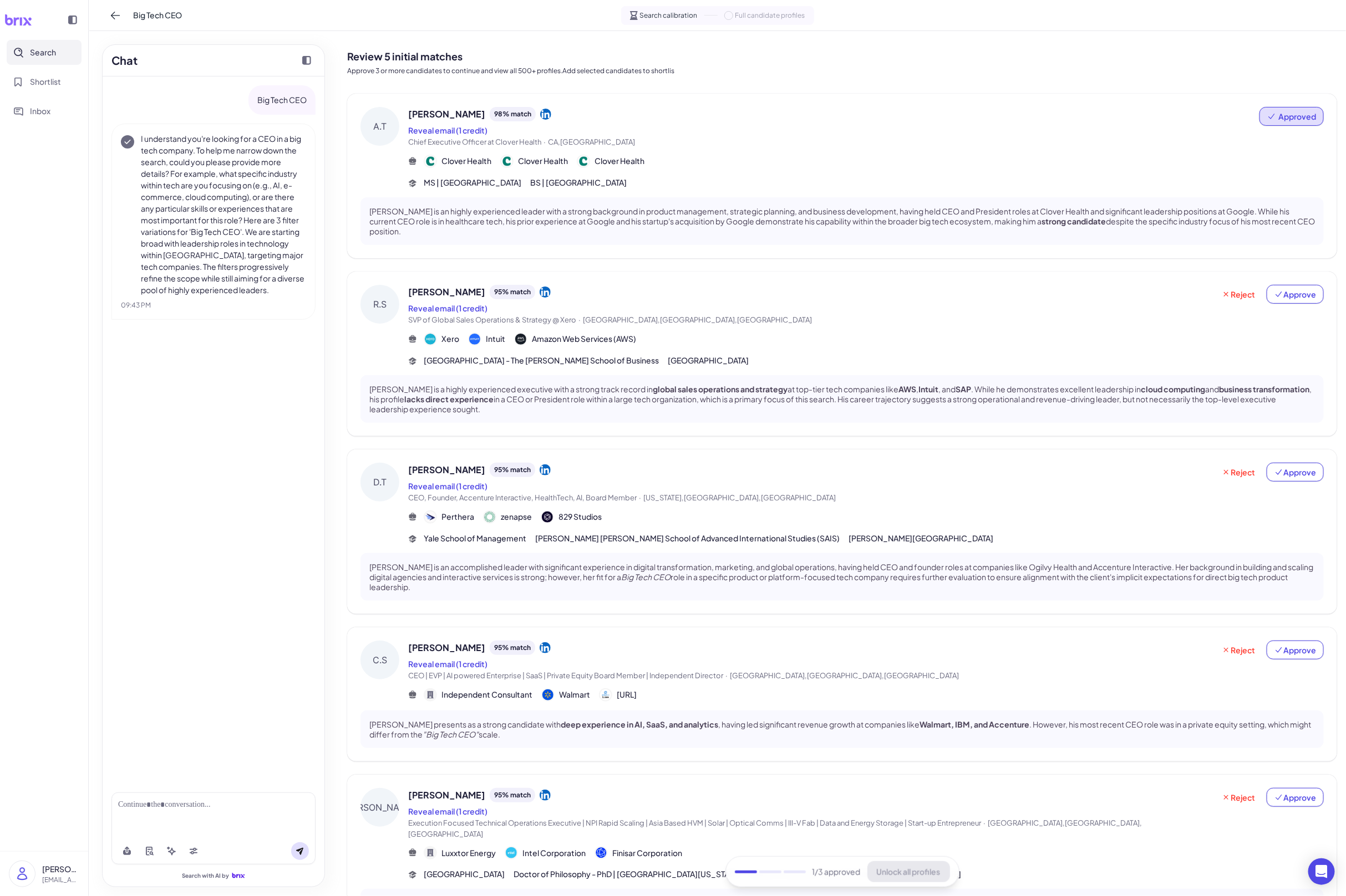
click at [858, 327] on div "Rich Shank 95 % match Reveal email (1 credit) SVP of Global Sales Operations & …" at bounding box center [866, 325] width 916 height 82
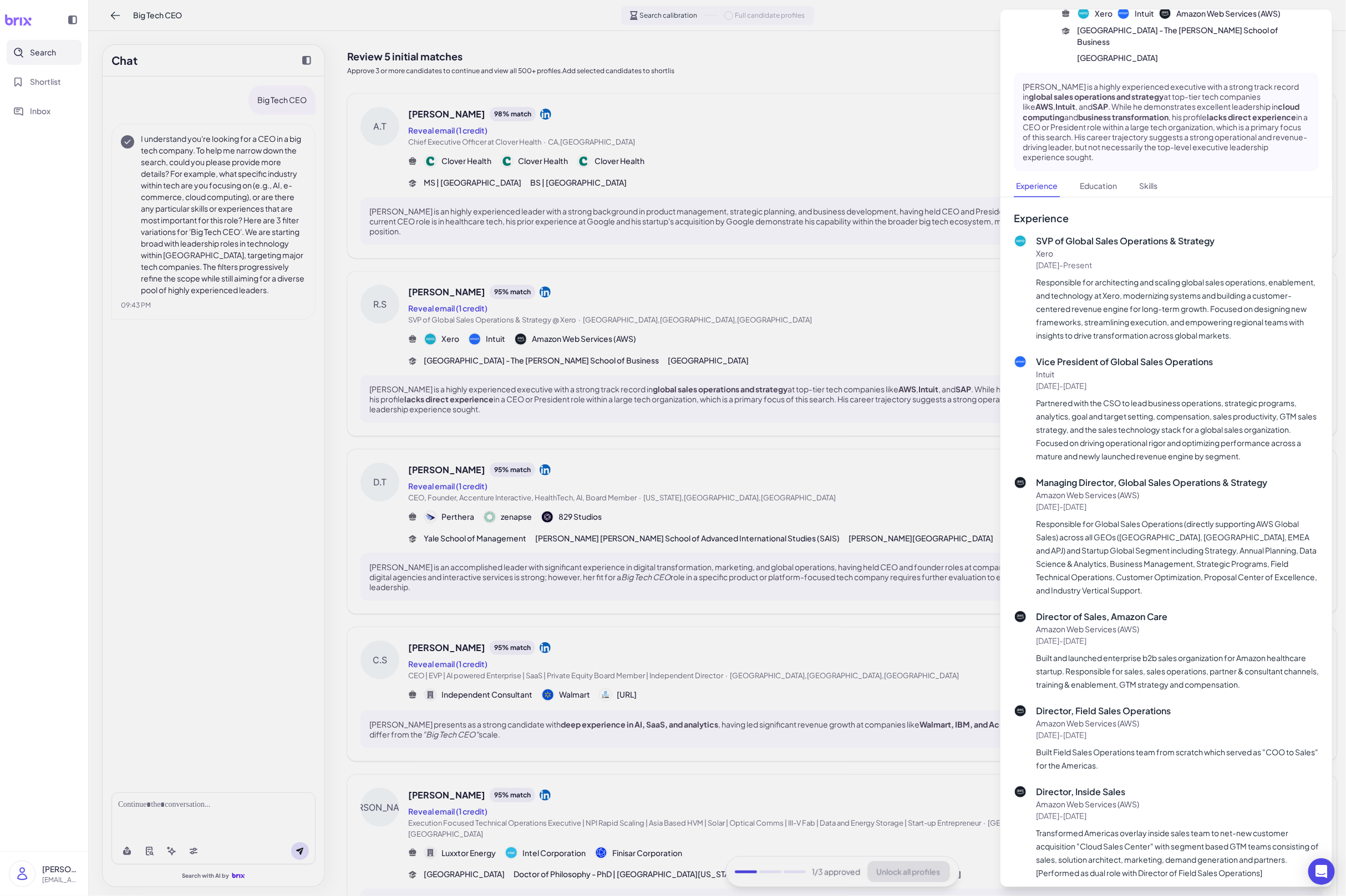
scroll to position [86, 0]
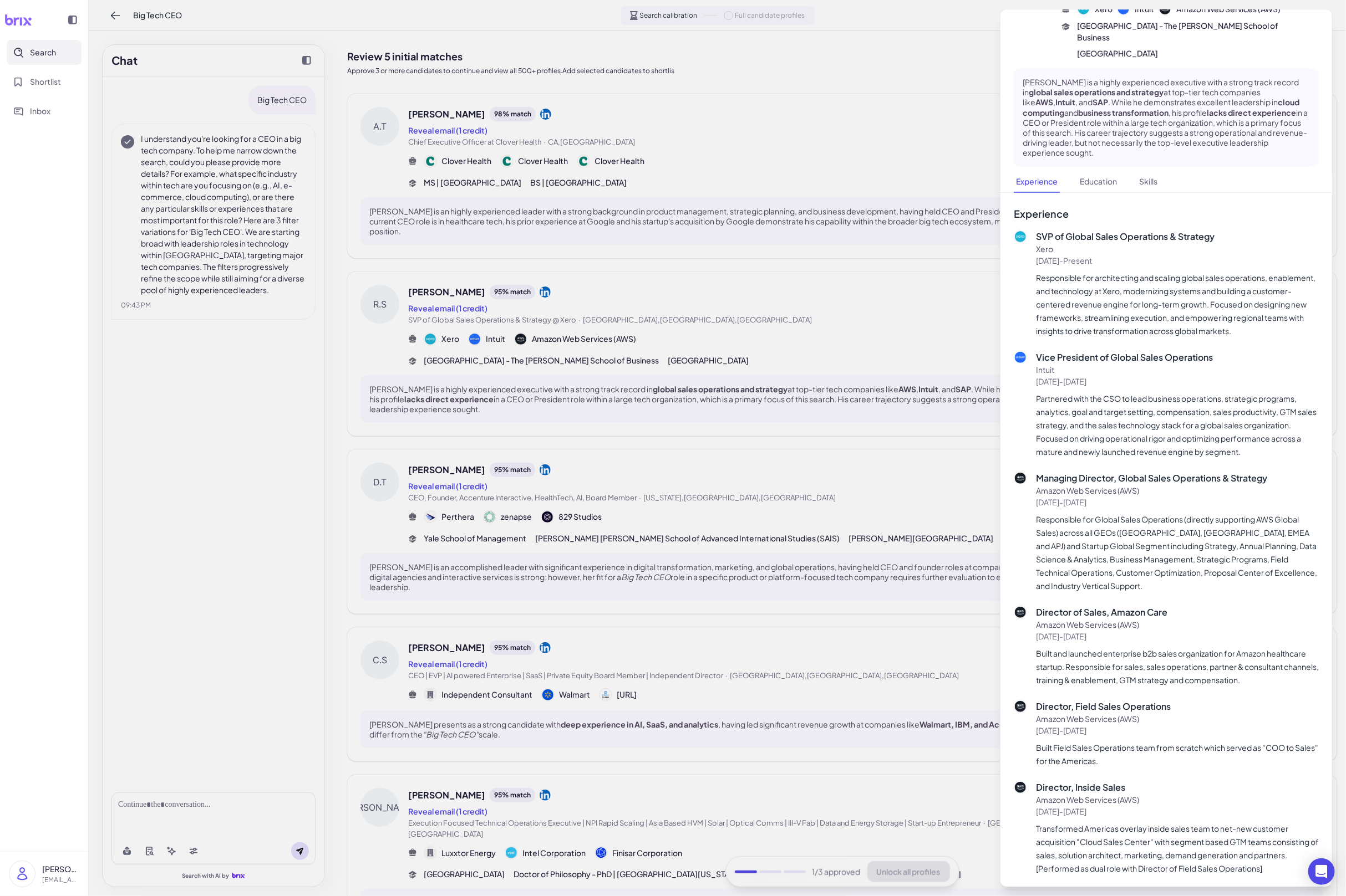
click at [727, 406] on div at bounding box center [673, 448] width 1346 height 896
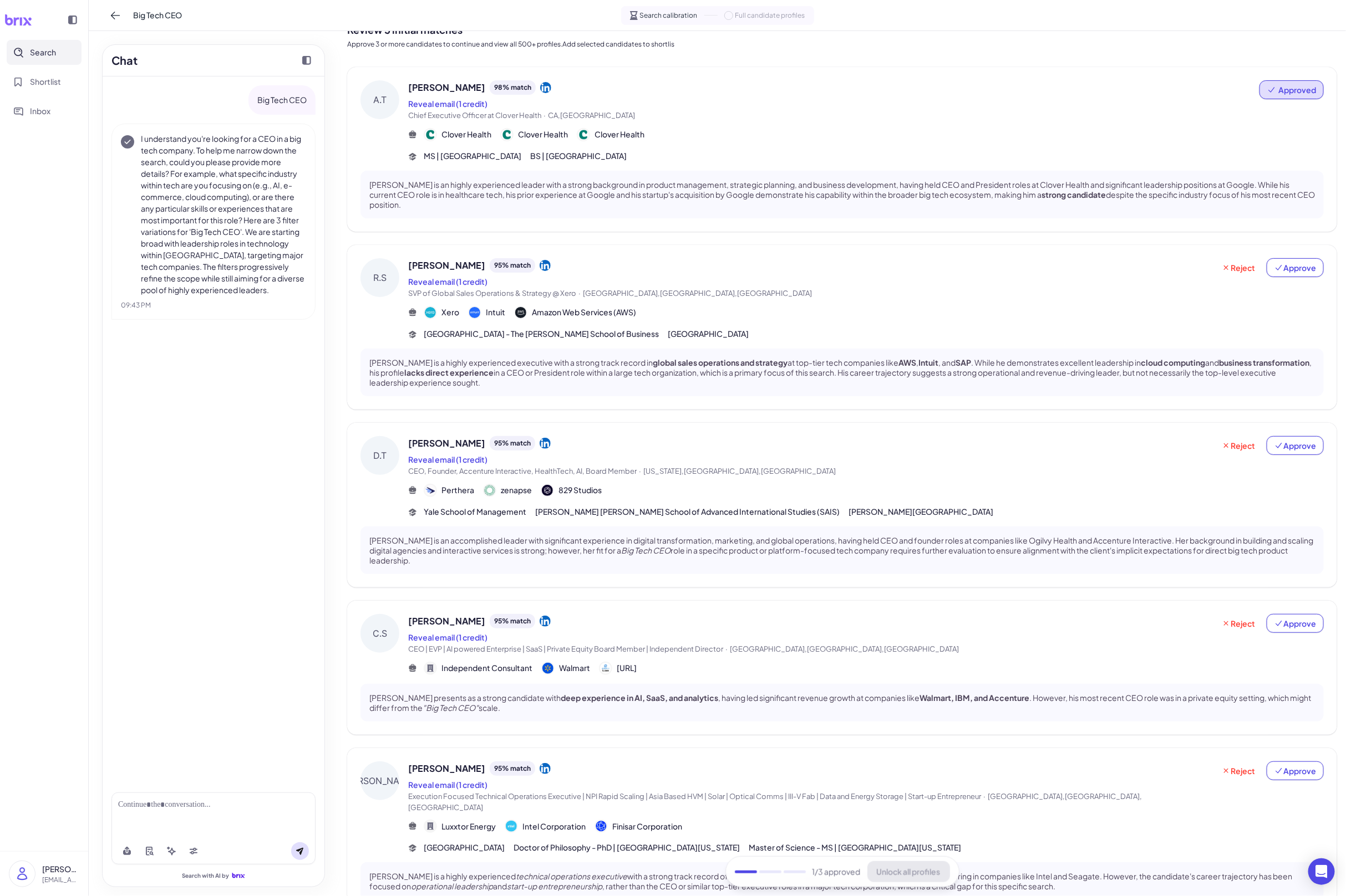
scroll to position [30, 0]
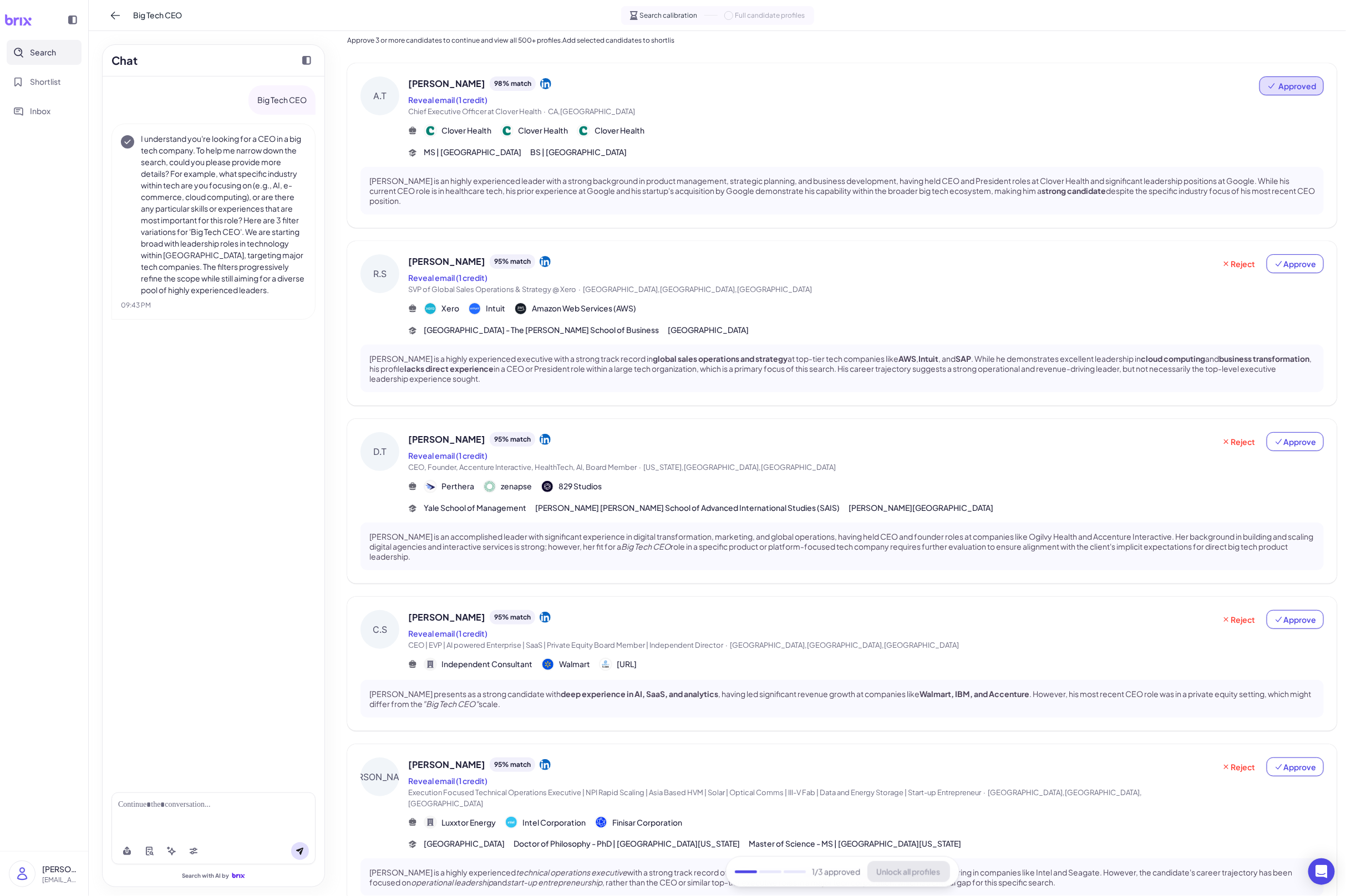
click at [712, 442] on div "Donna Tuths 95 % match" at bounding box center [812, 439] width 806 height 15
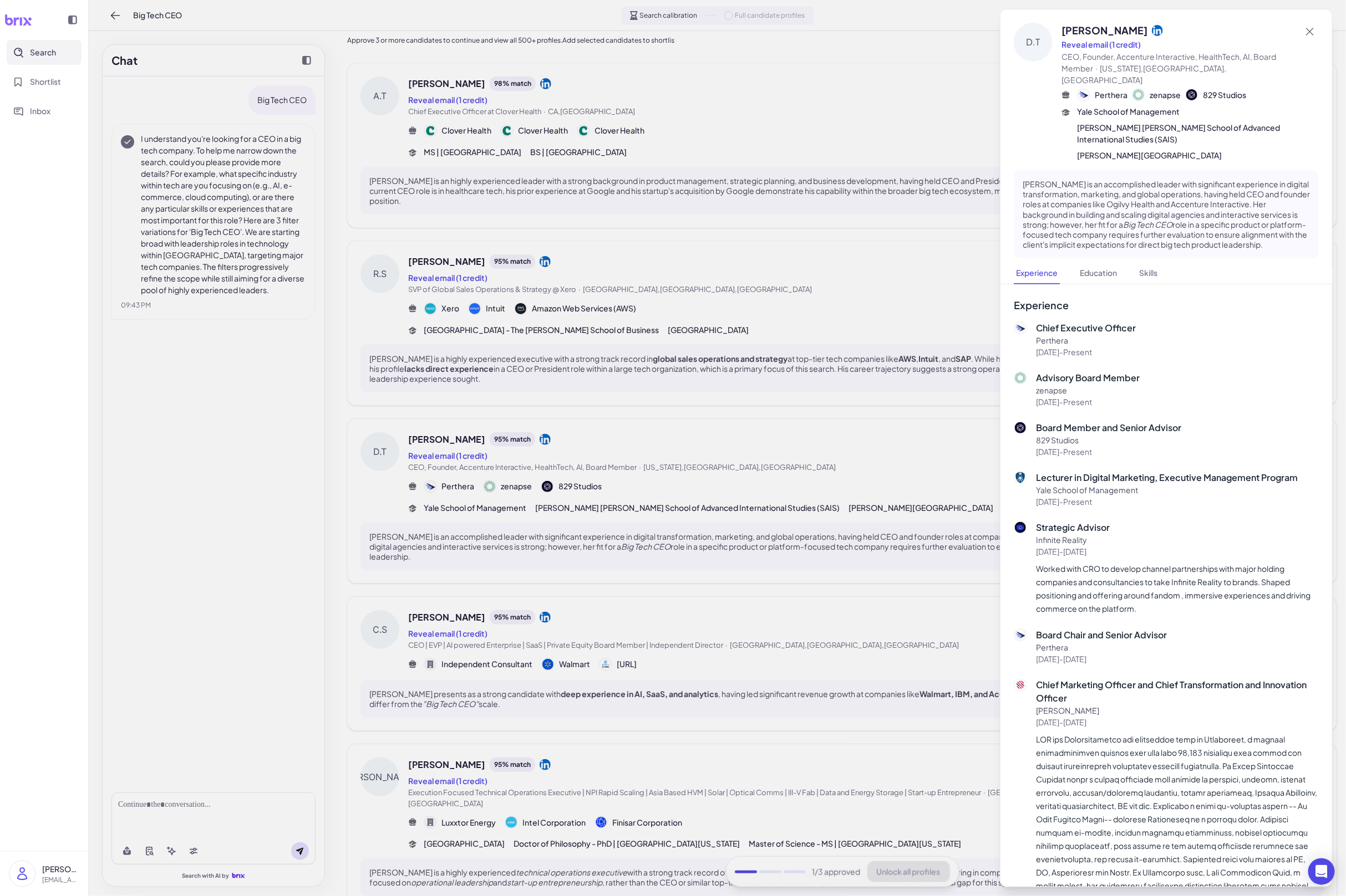
click at [933, 482] on div at bounding box center [673, 448] width 1346 height 896
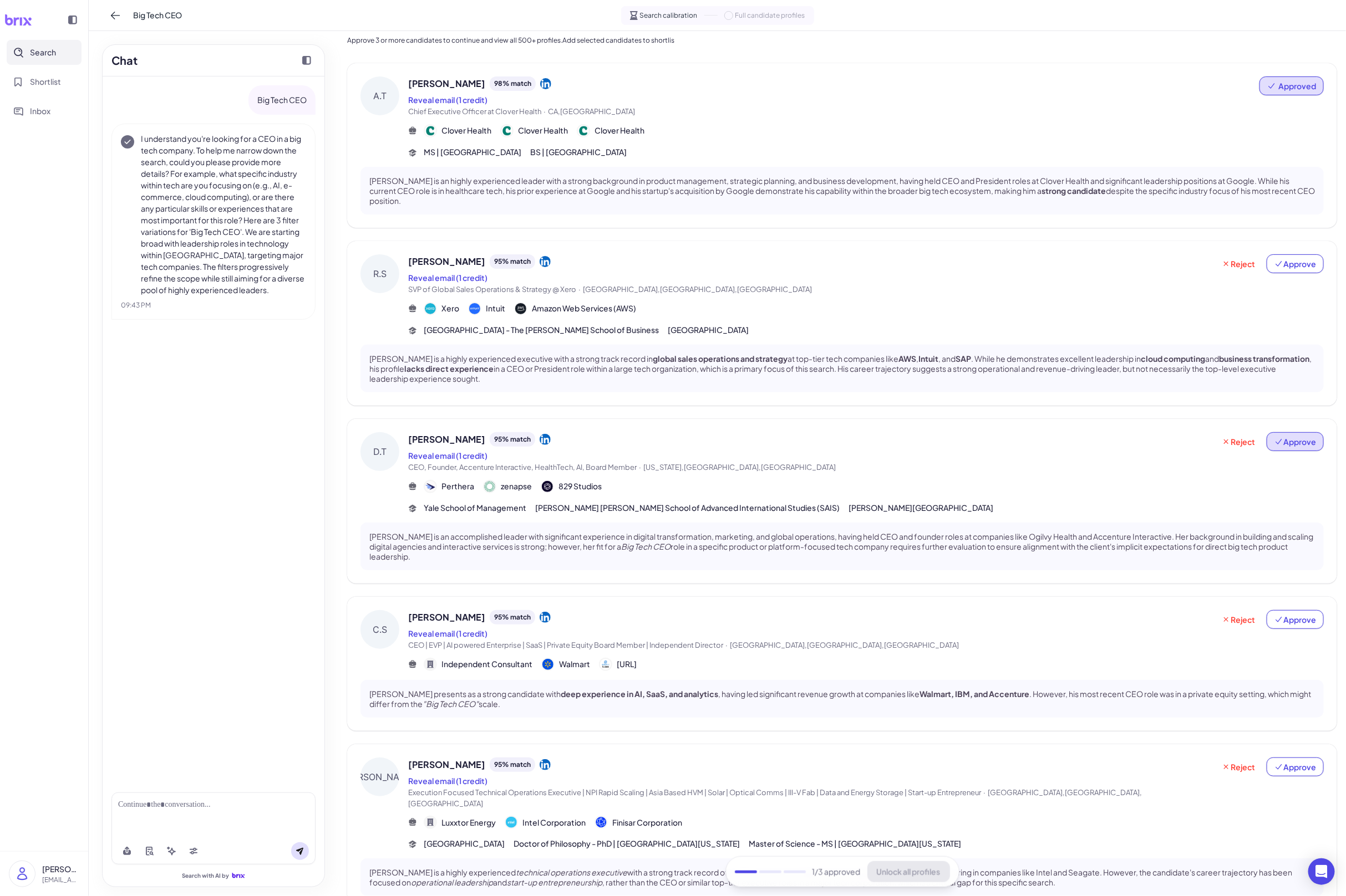
click at [1290, 443] on span "Approve" at bounding box center [1295, 441] width 42 height 11
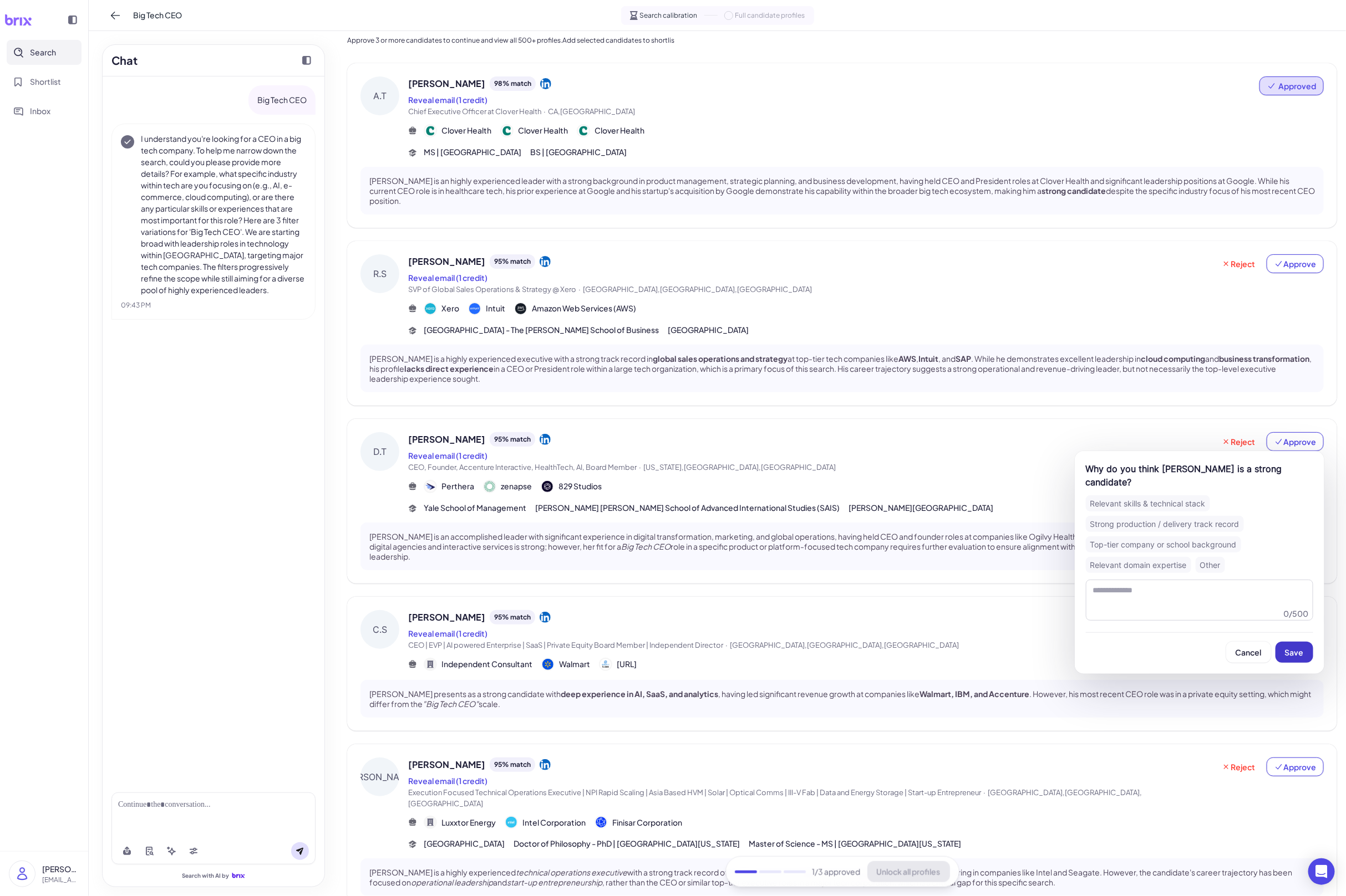
click at [1306, 645] on button "Save" at bounding box center [1294, 653] width 38 height 21
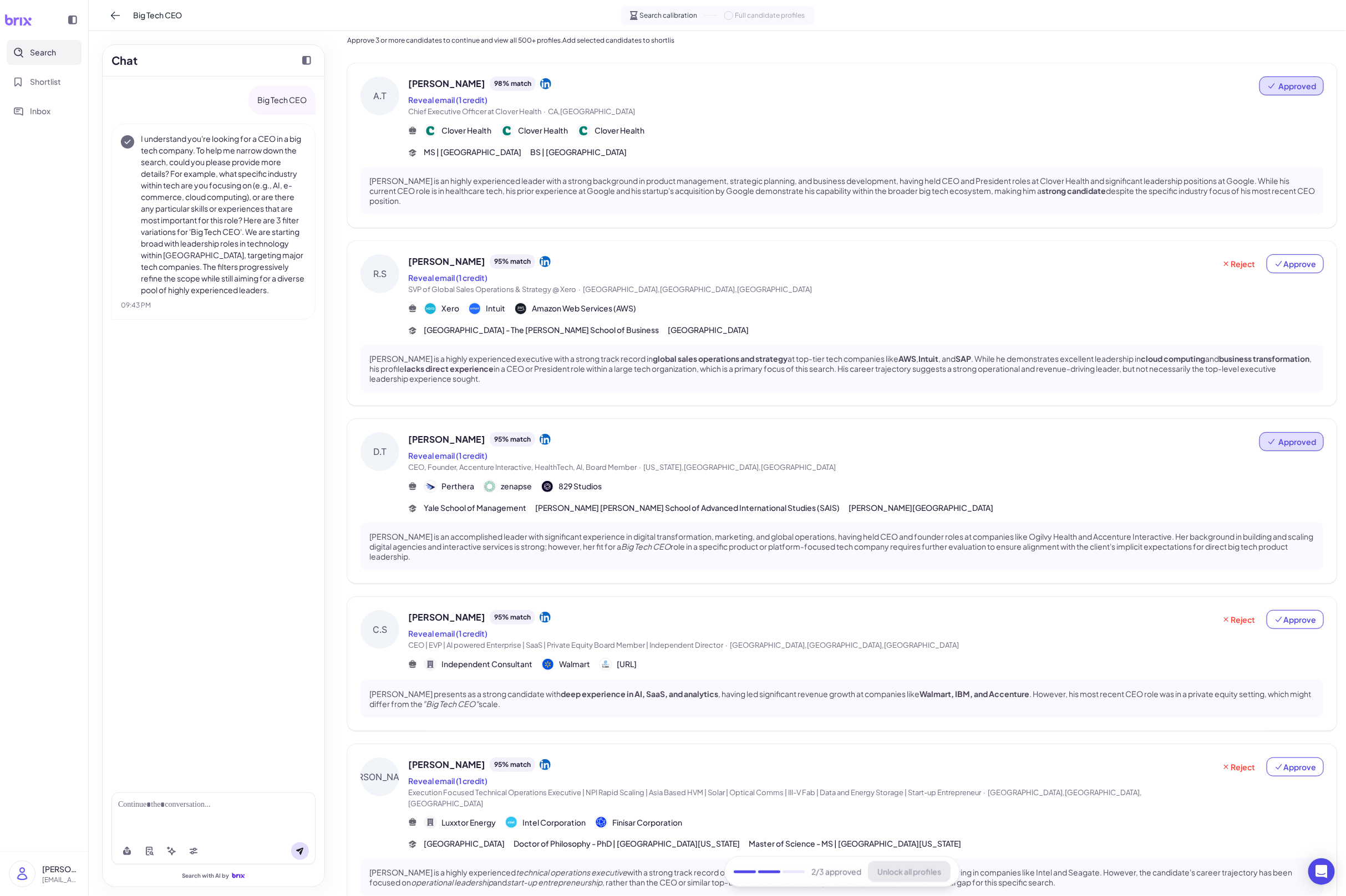
scroll to position [86, 0]
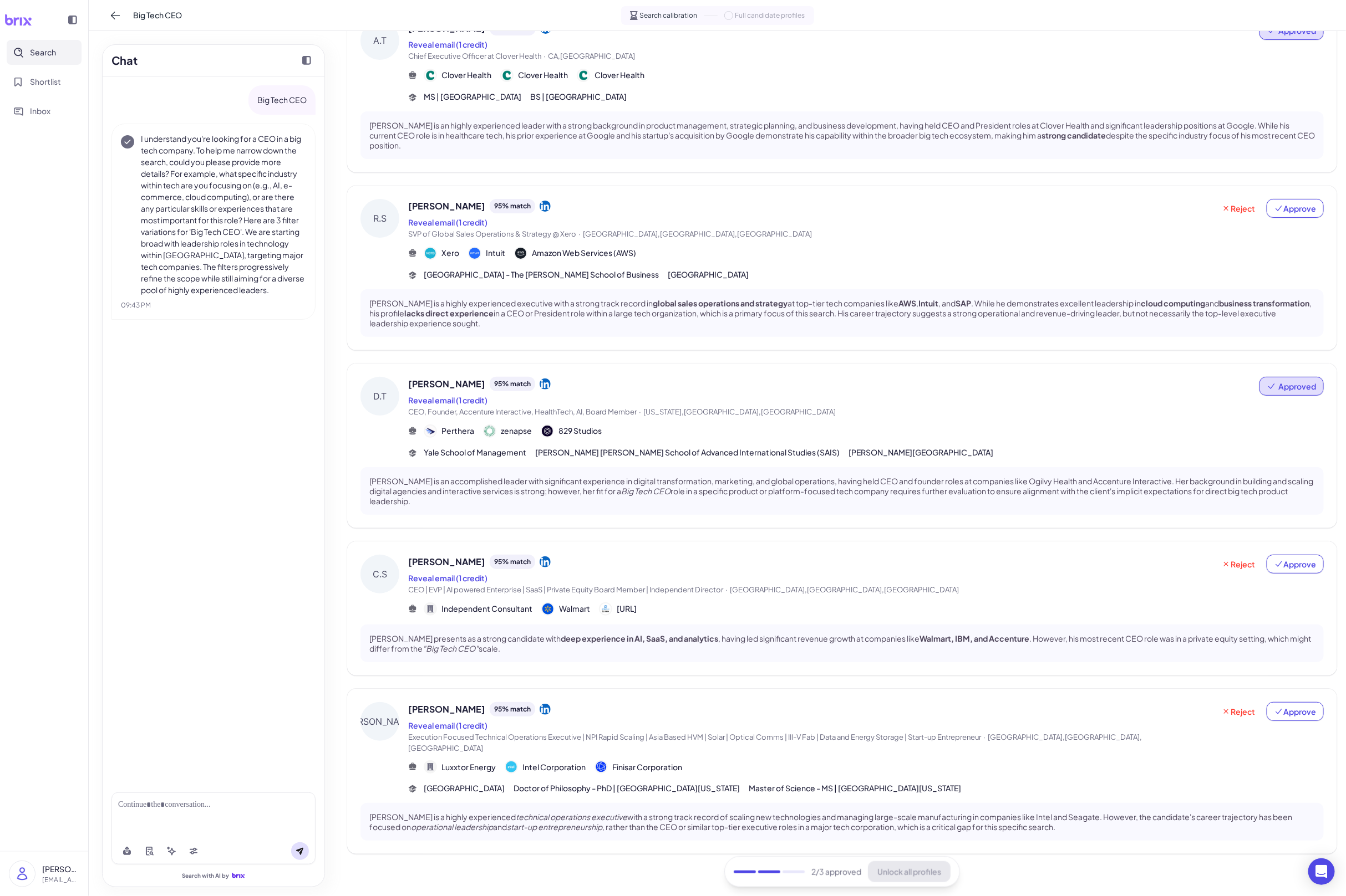
click at [676, 571] on div "Reveal email (1 credit)" at bounding box center [812, 578] width 806 height 13
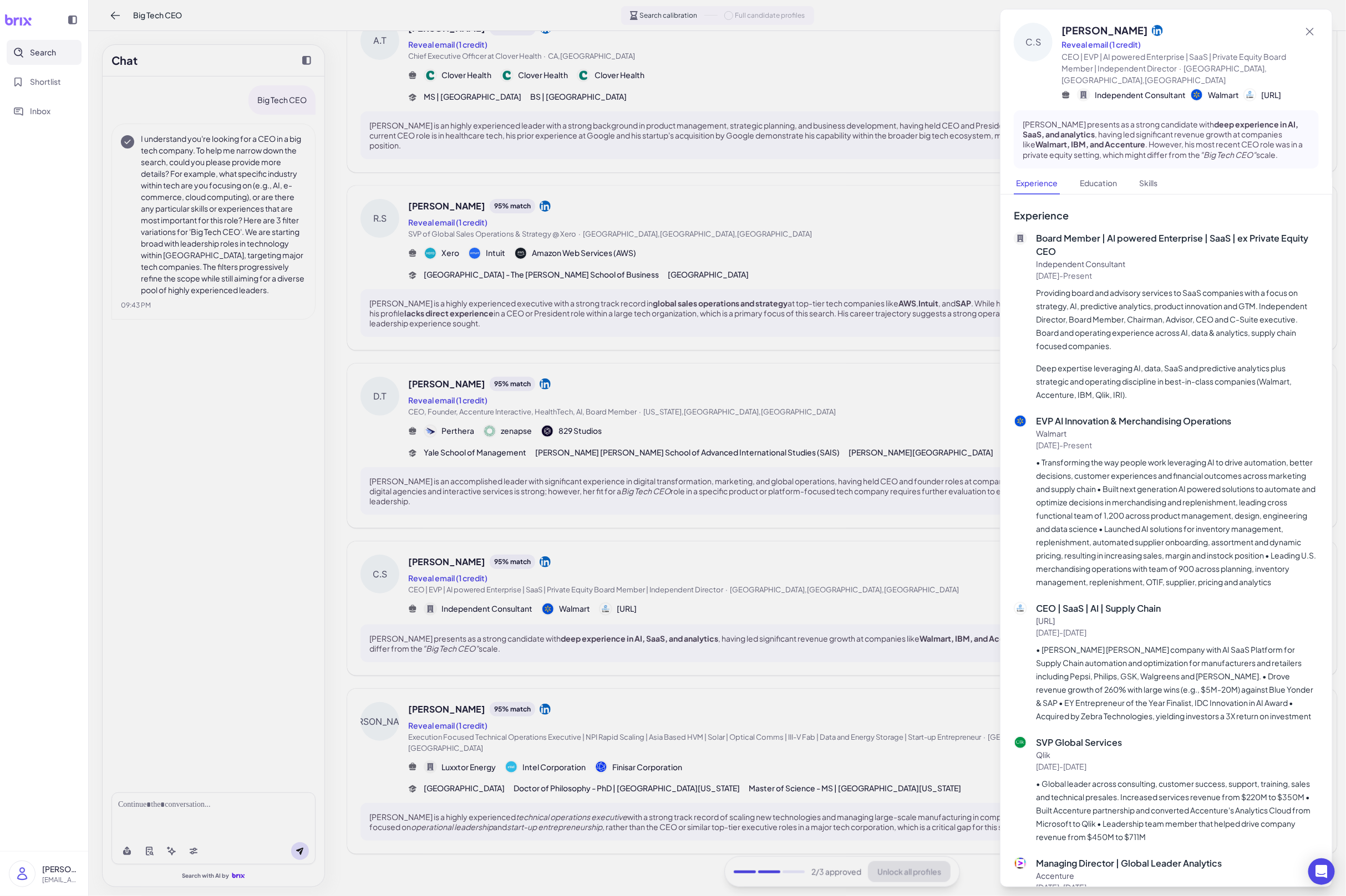
click at [678, 571] on div at bounding box center [673, 448] width 1346 height 896
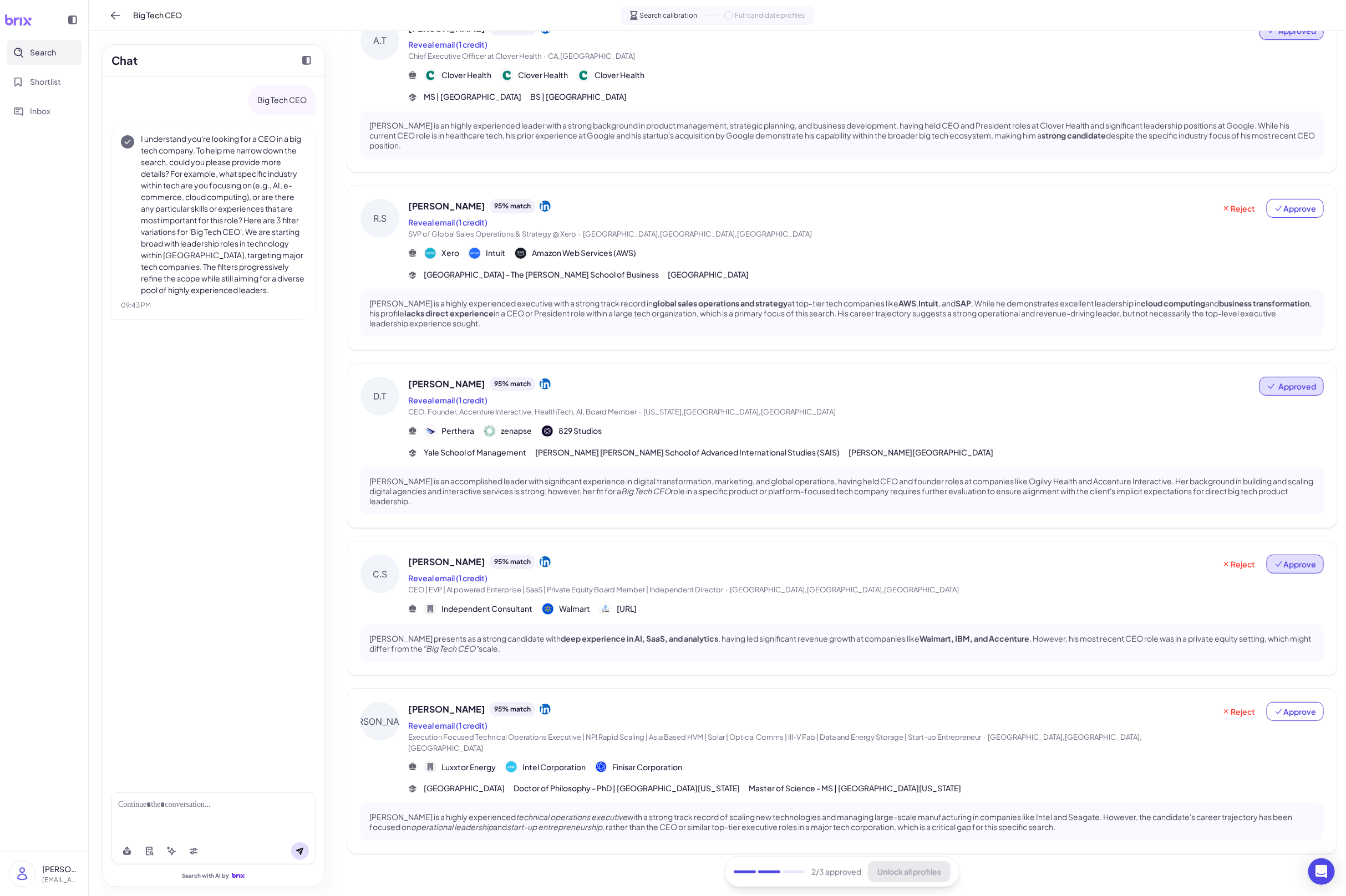
click at [1303, 565] on span "Approve" at bounding box center [1295, 564] width 42 height 11
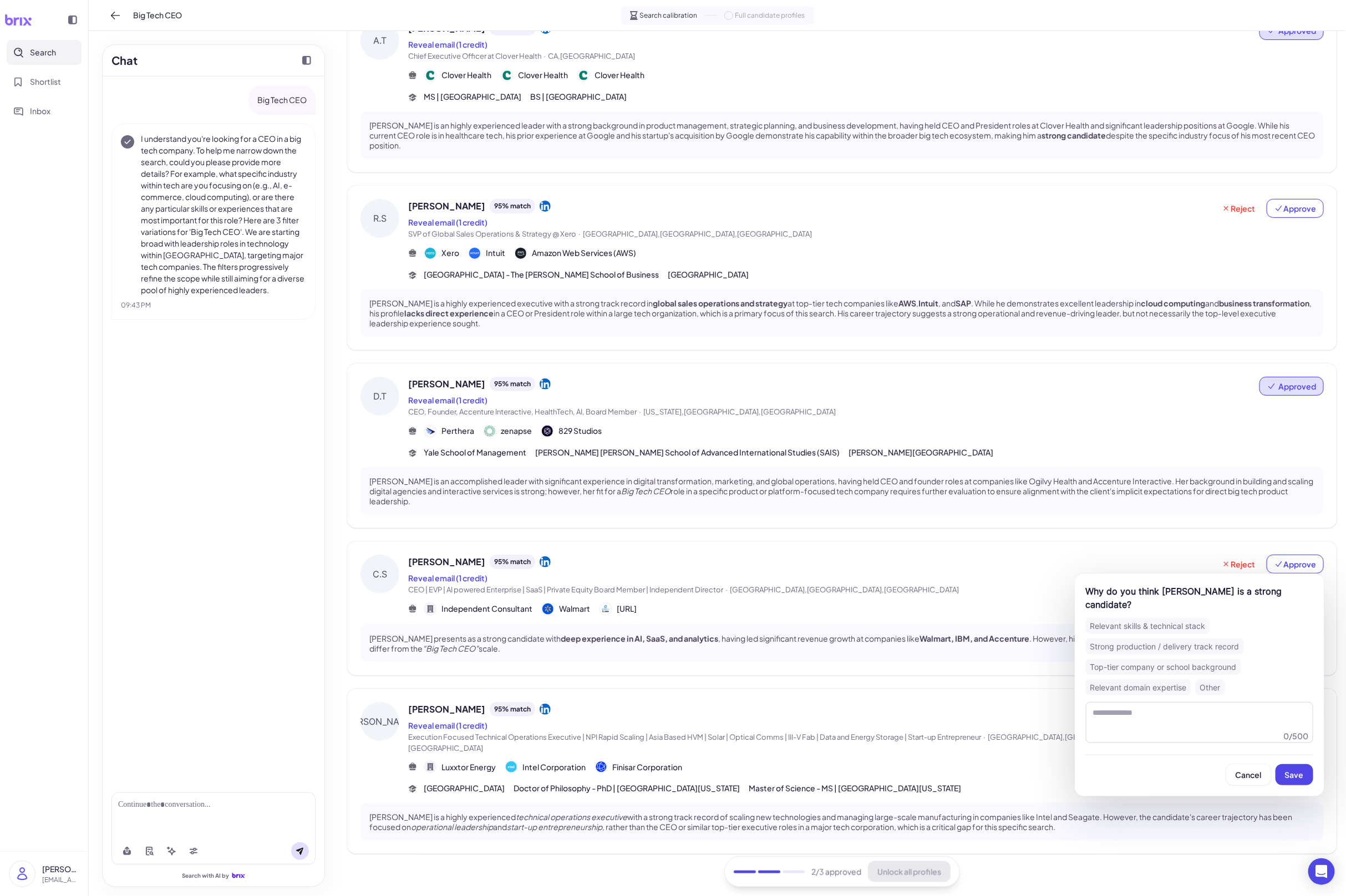
drag, startPoint x: 1304, startPoint y: 767, endPoint x: 1293, endPoint y: 747, distance: 22.8
click at [1305, 767] on button "Save" at bounding box center [1294, 775] width 38 height 21
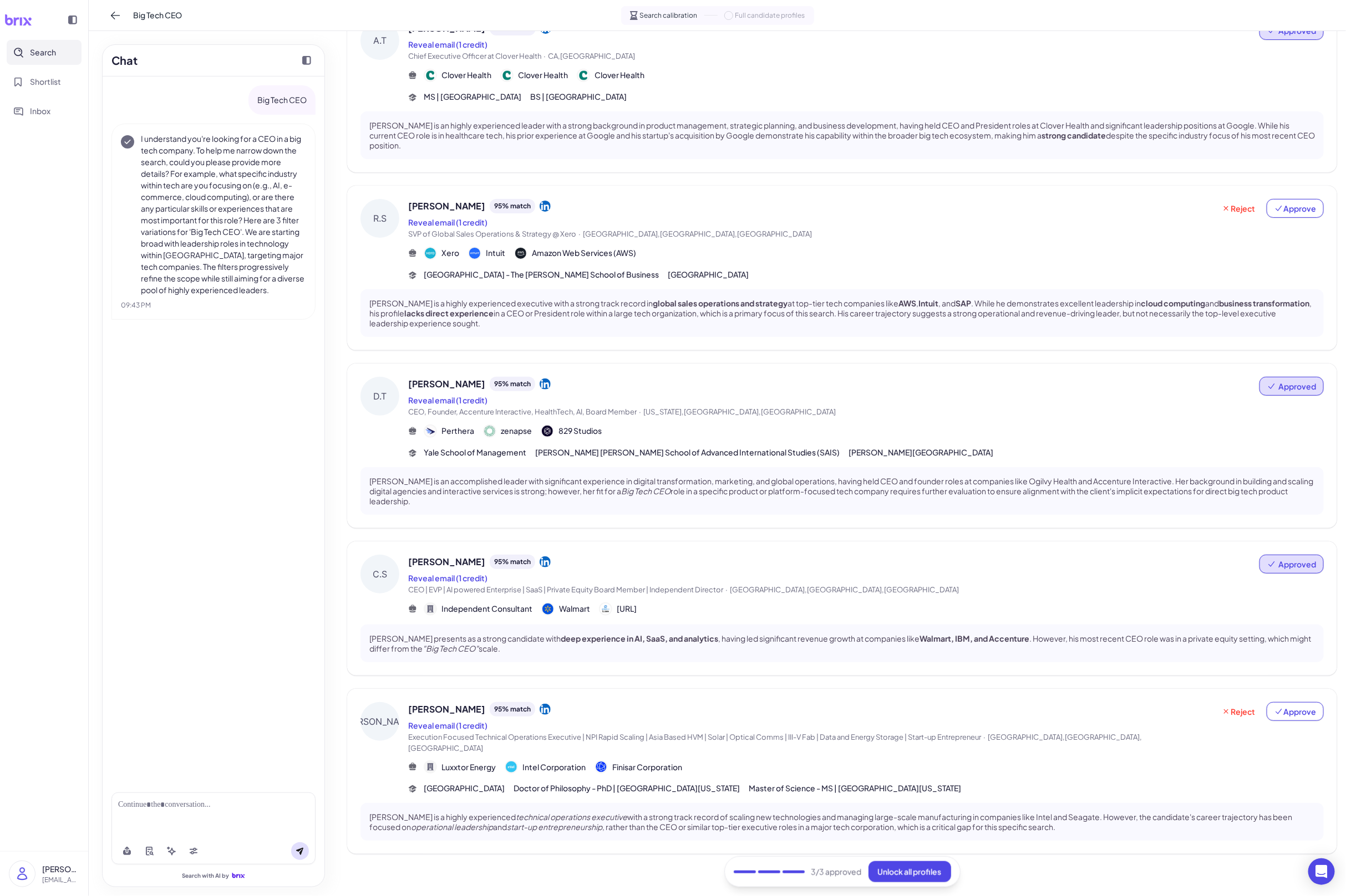
click at [669, 585] on span "CEO | EVP | AI powered Enterprise | SaaS | Private Equity Board Member | Indepe…" at bounding box center [566, 589] width 315 height 9
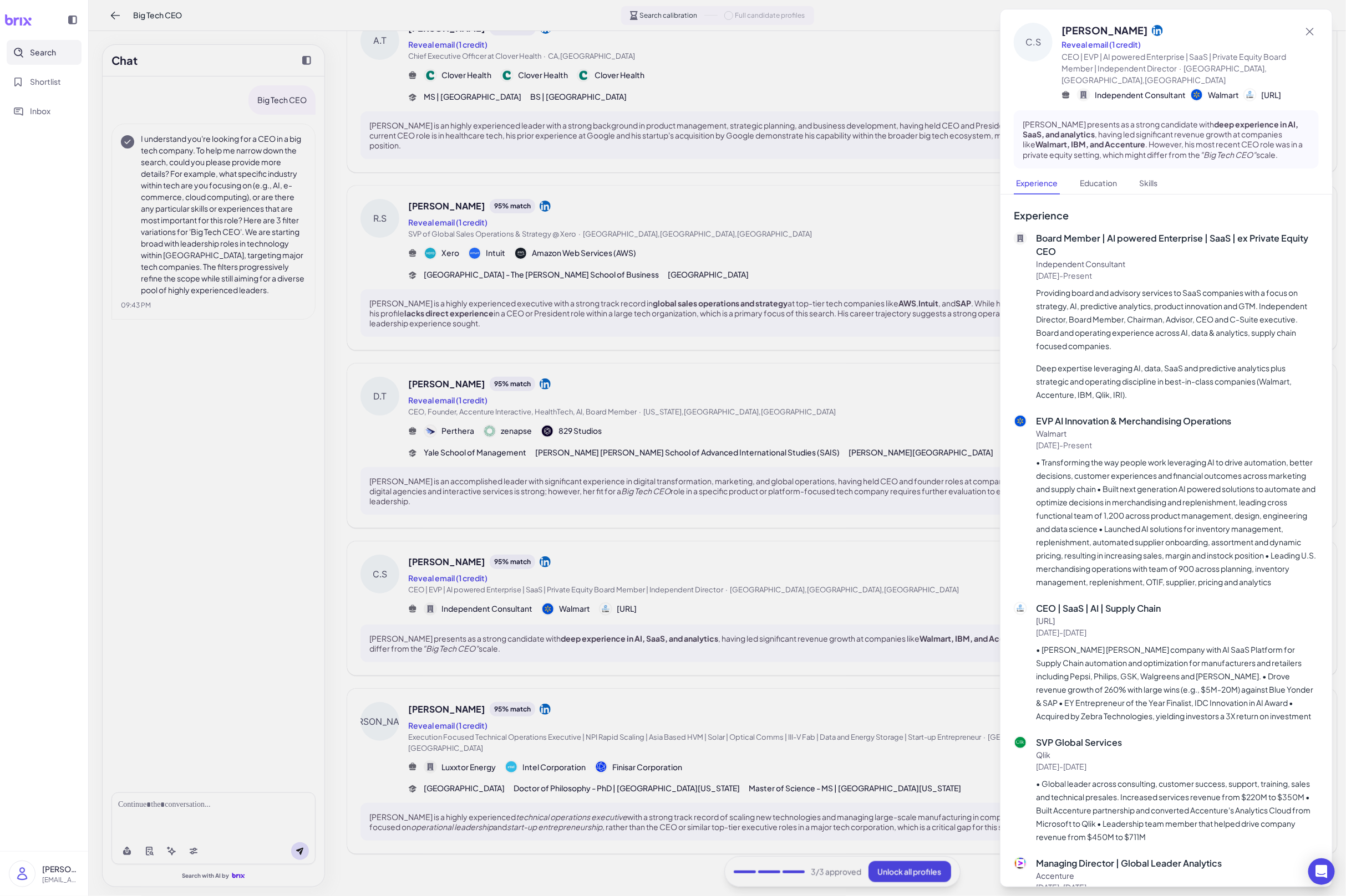
click at [670, 584] on div at bounding box center [673, 448] width 1346 height 896
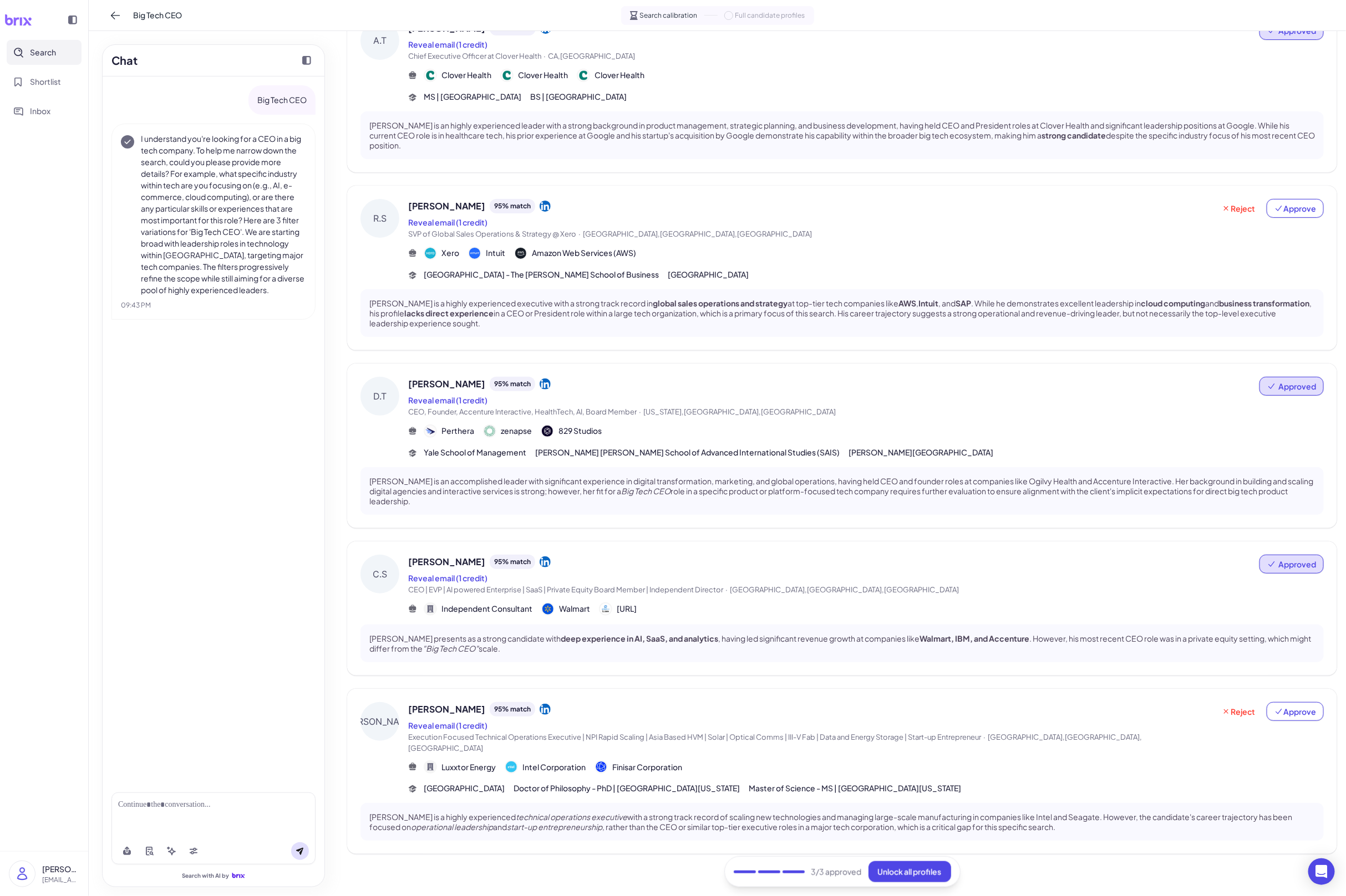
click at [671, 583] on div "Reveal email (1 credit)" at bounding box center [834, 578] width 851 height 13
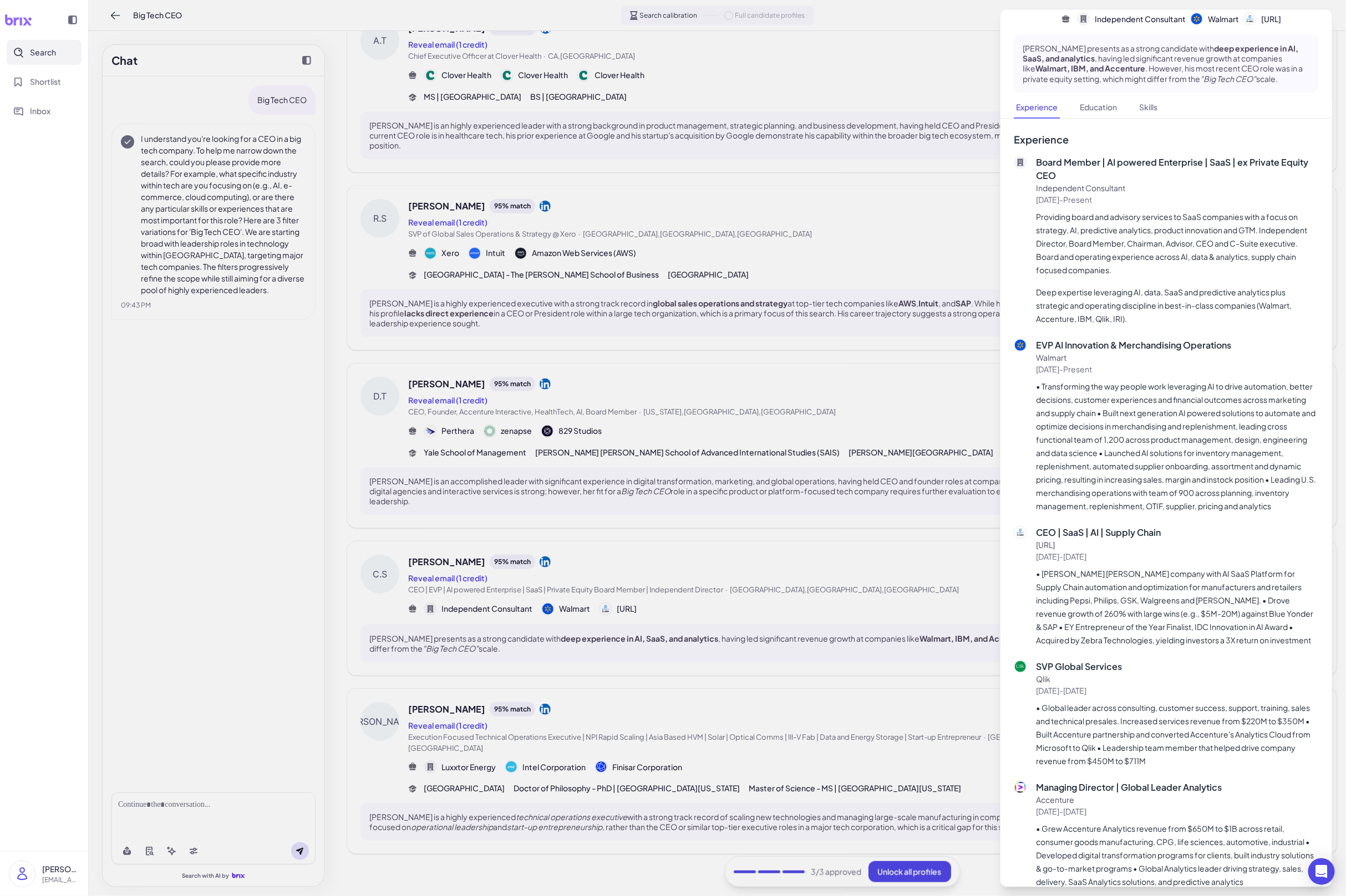
scroll to position [0, 0]
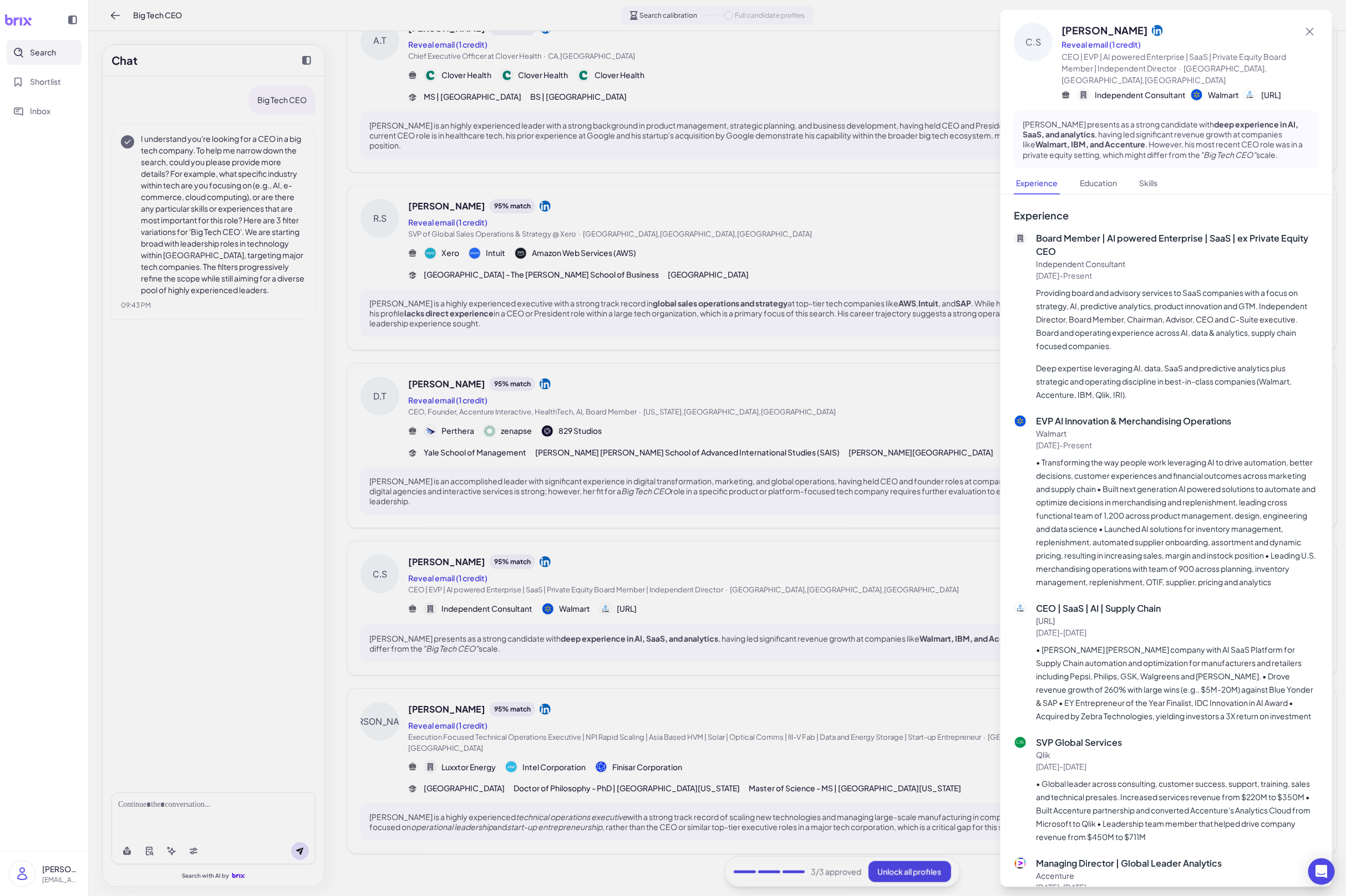
click at [906, 587] on div at bounding box center [673, 448] width 1346 height 896
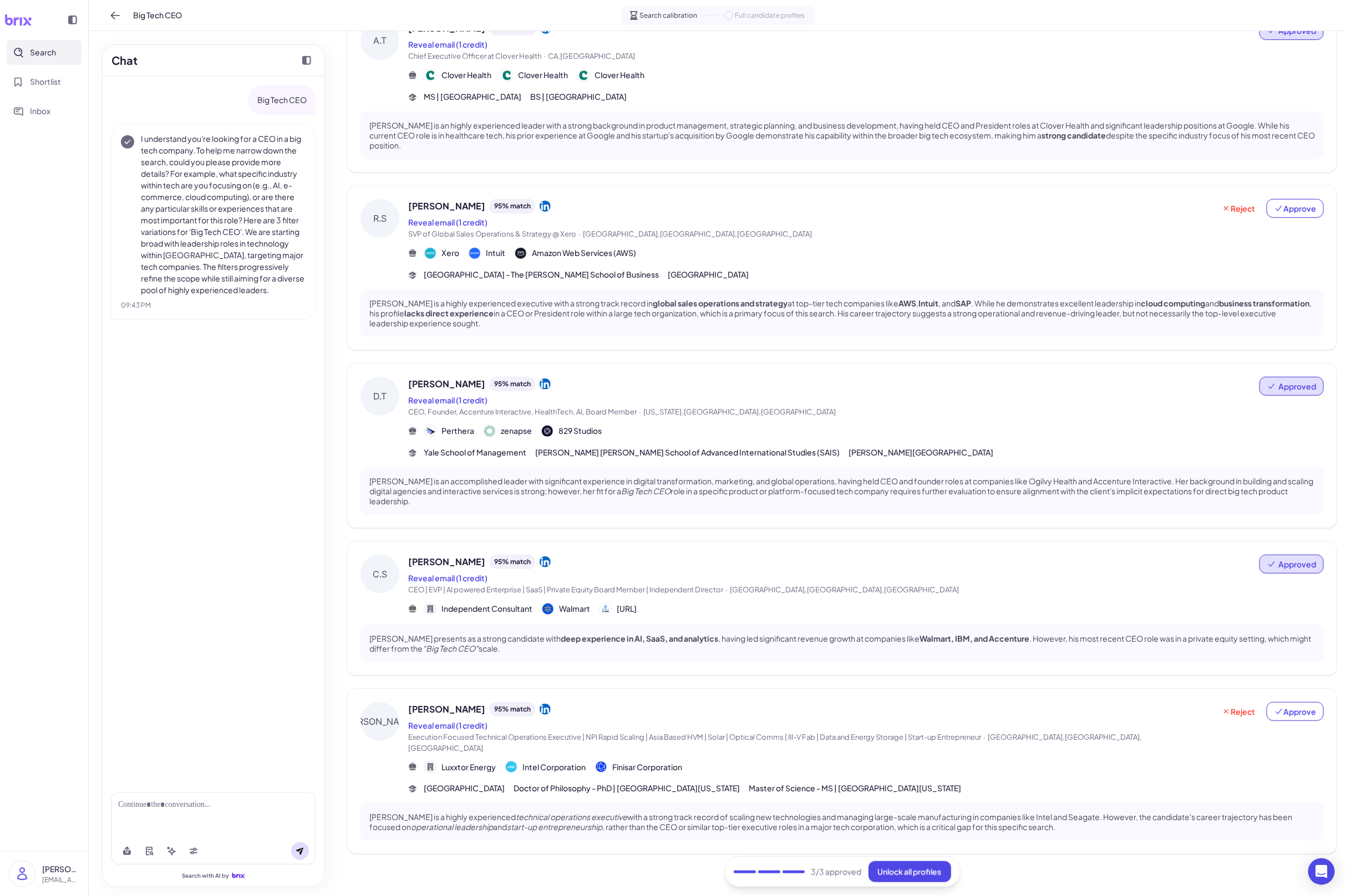
click at [851, 704] on div "Dallas Meyer 95 % match" at bounding box center [812, 710] width 806 height 15
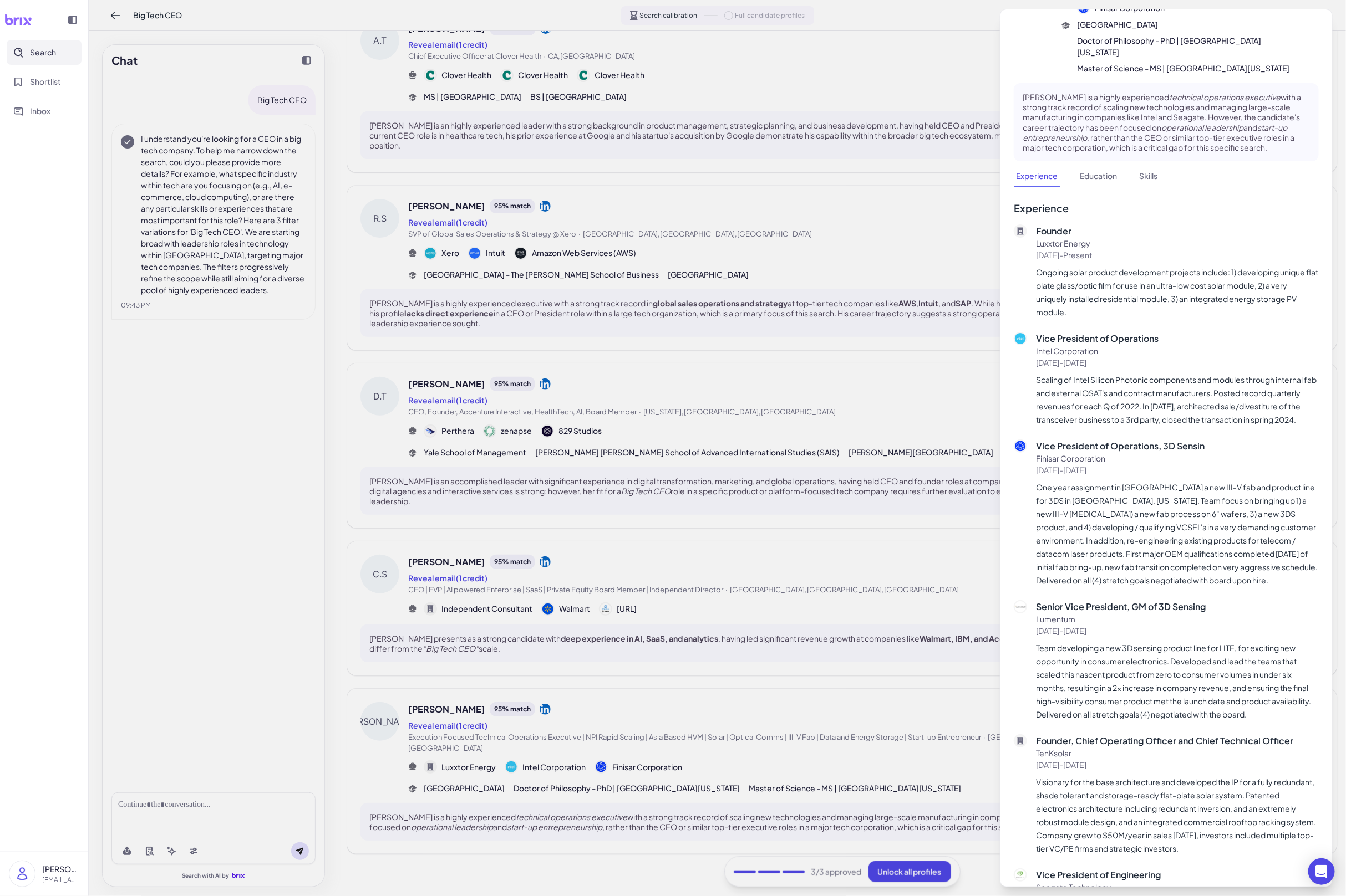
scroll to position [132, 0]
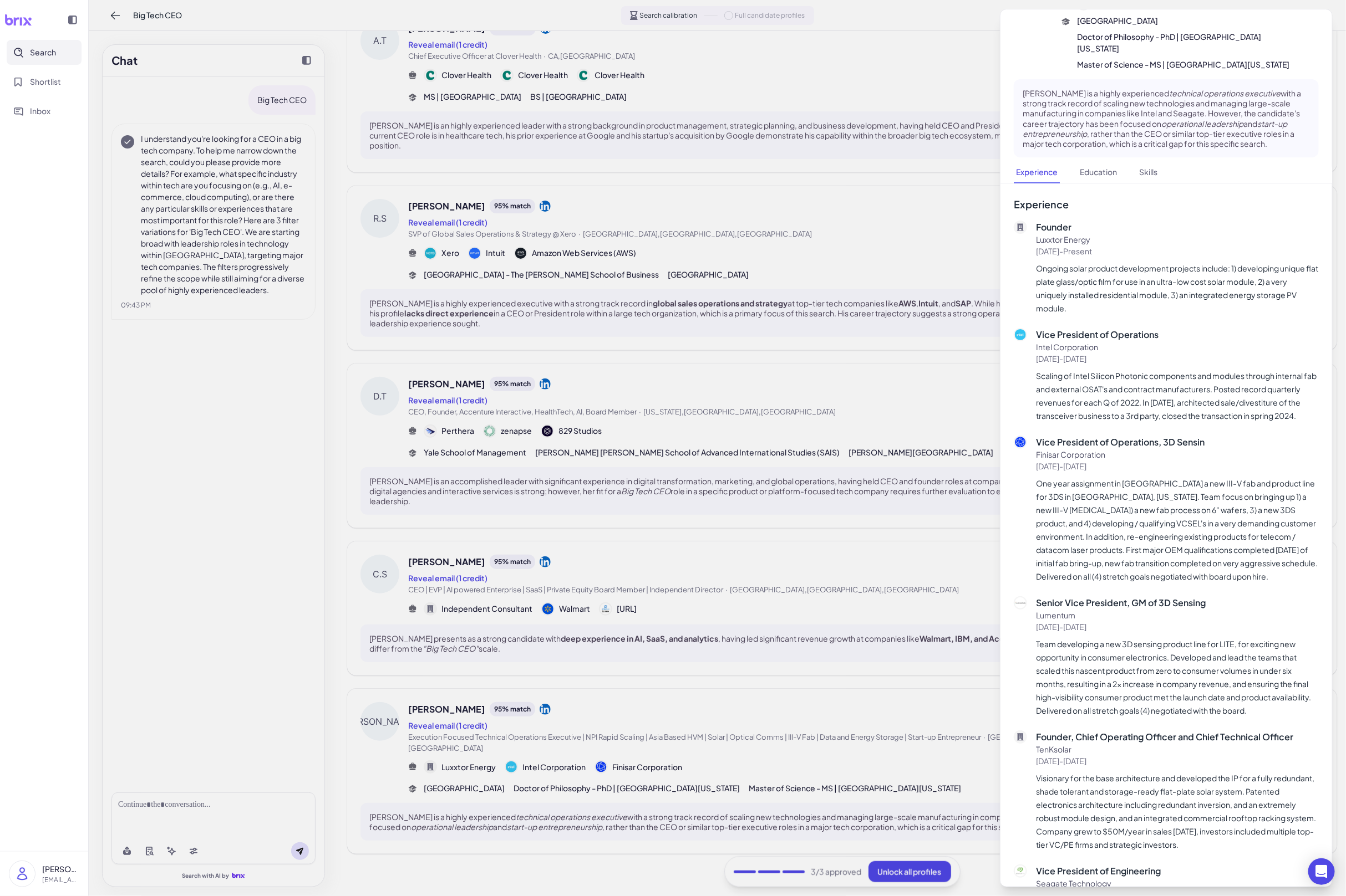
drag, startPoint x: 934, startPoint y: 600, endPoint x: 936, endPoint y: 573, distance: 27.1
click at [934, 600] on div at bounding box center [673, 448] width 1346 height 896
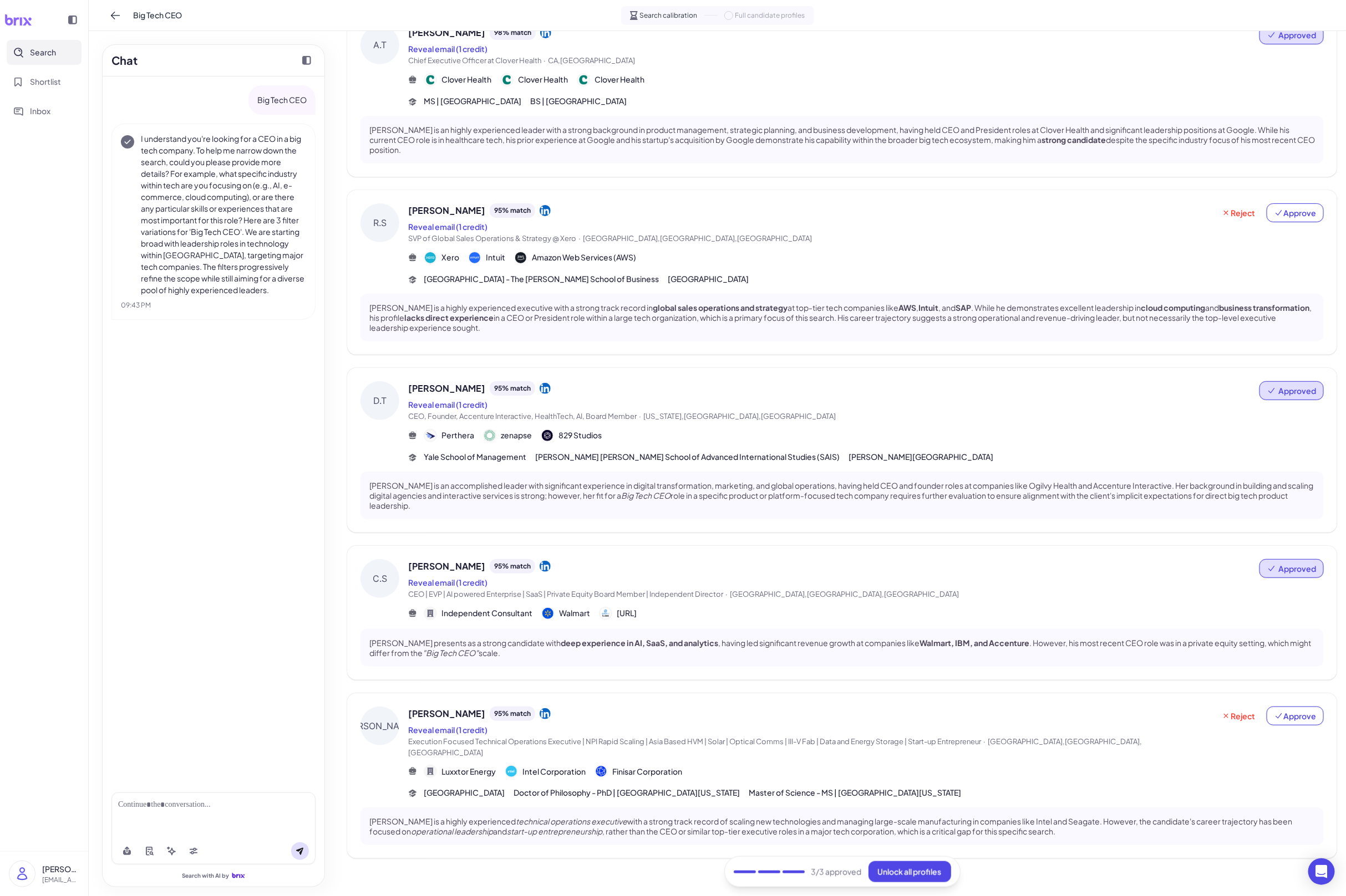
scroll to position [86, 0]
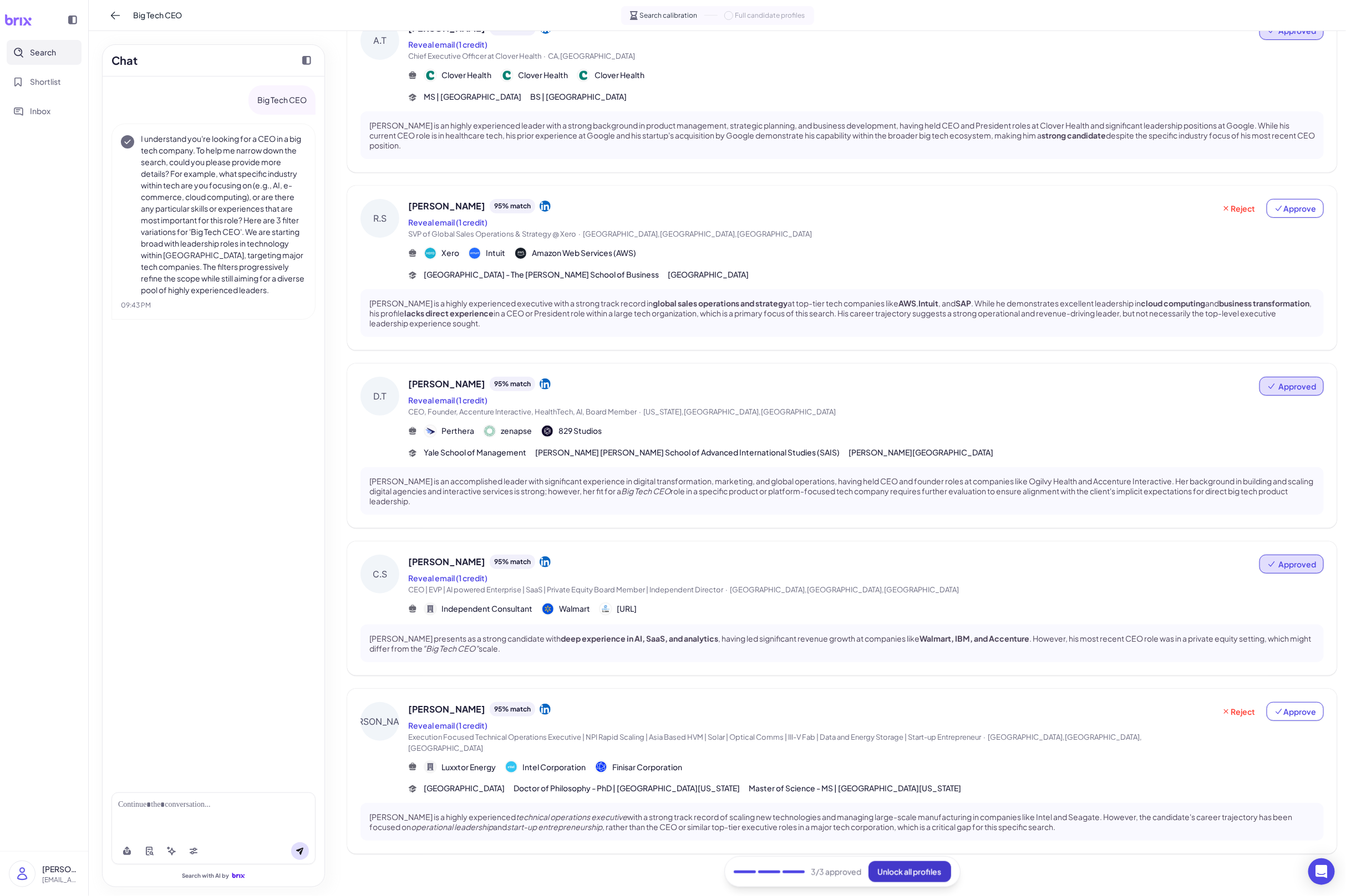
click at [912, 857] on span "Unlock all profiles" at bounding box center [910, 871] width 64 height 10
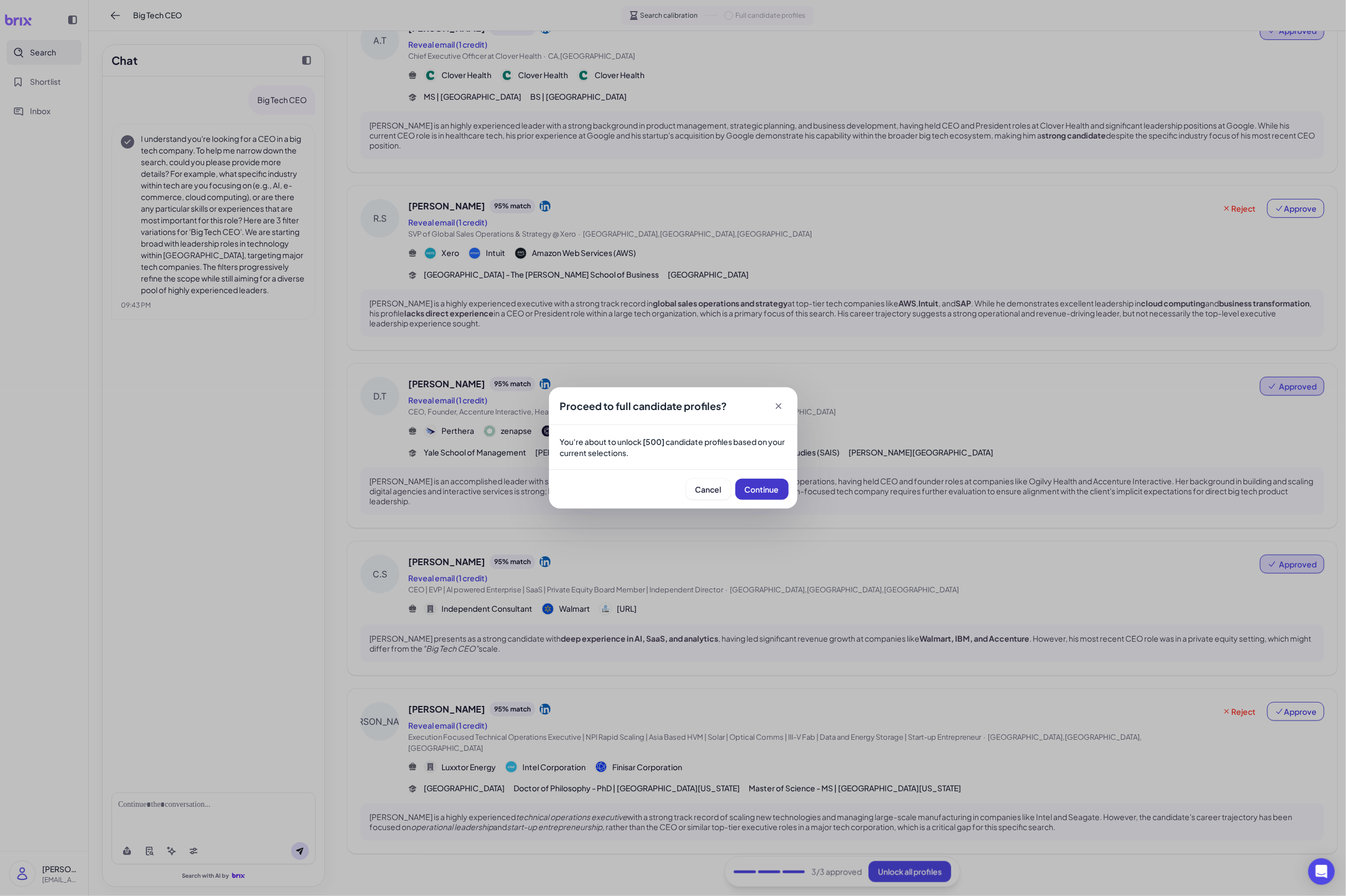
click at [768, 496] on button "Continue" at bounding box center [762, 490] width 53 height 21
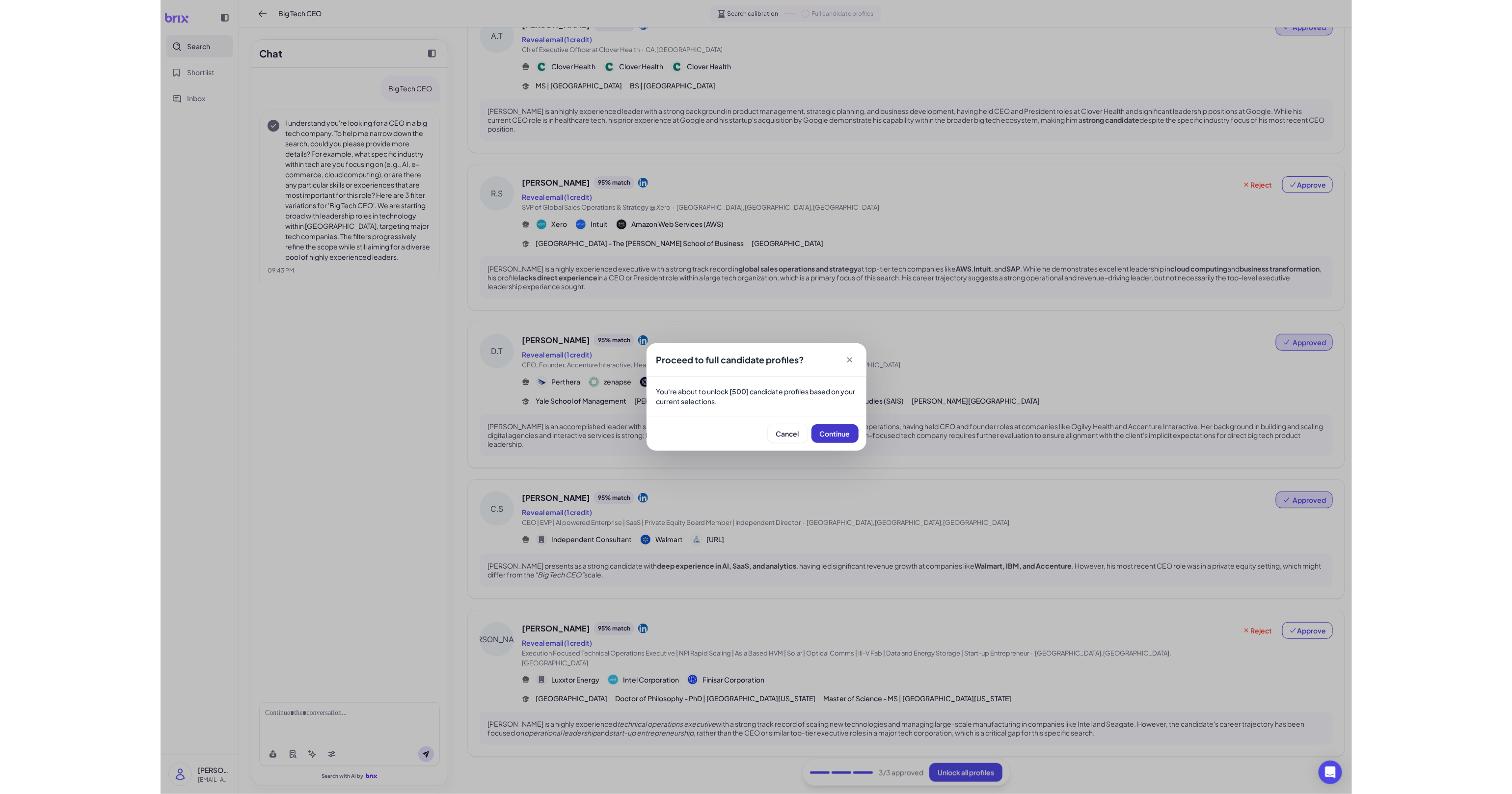
scroll to position [99, 0]
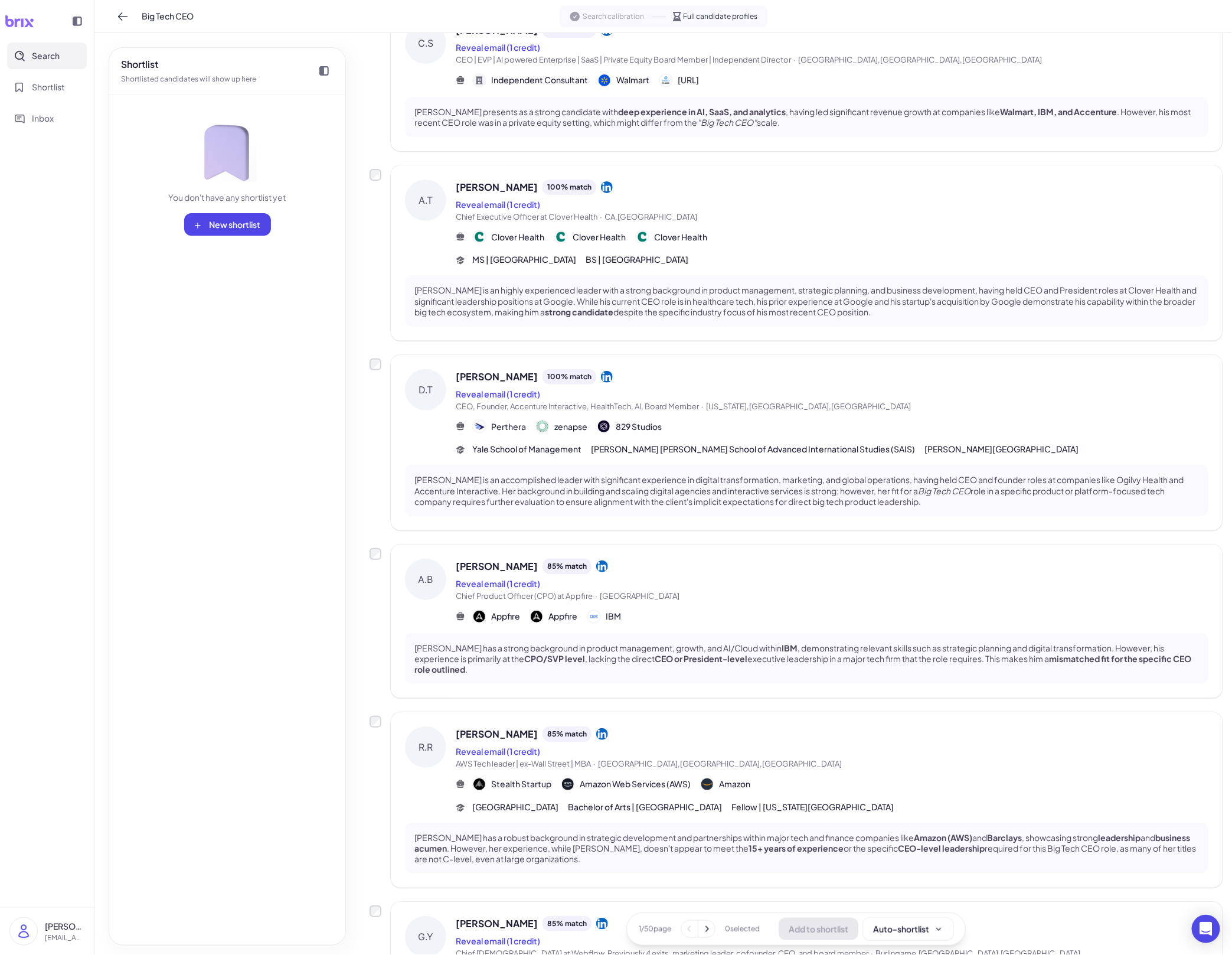
click at [814, 338] on div "A.T Andrew Toy 100 % match Reveal email (1 credit) Chief Executive Officer at C…" at bounding box center [807, 253] width 832 height 175
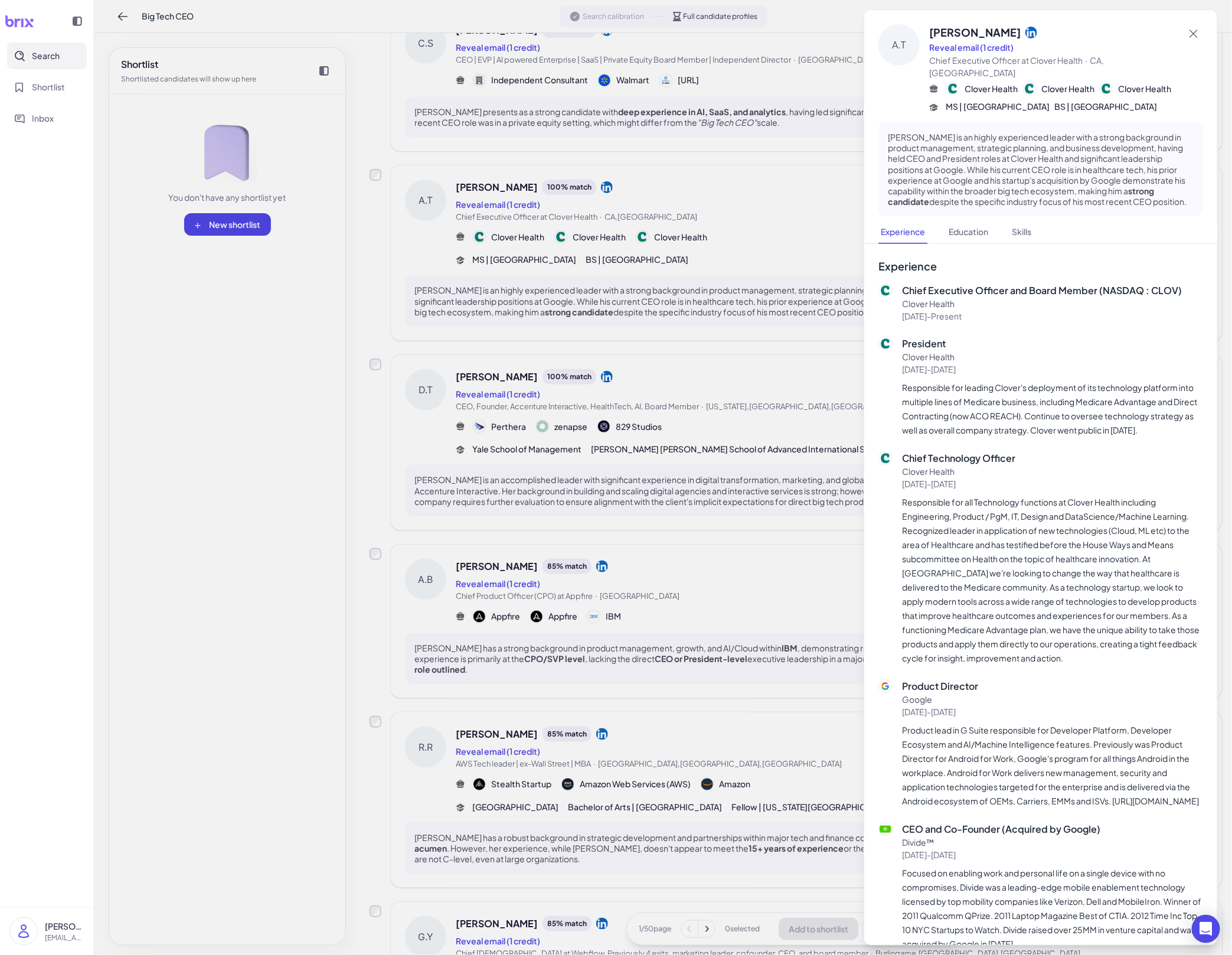
click at [814, 338] on div at bounding box center [616, 478] width 1232 height 955
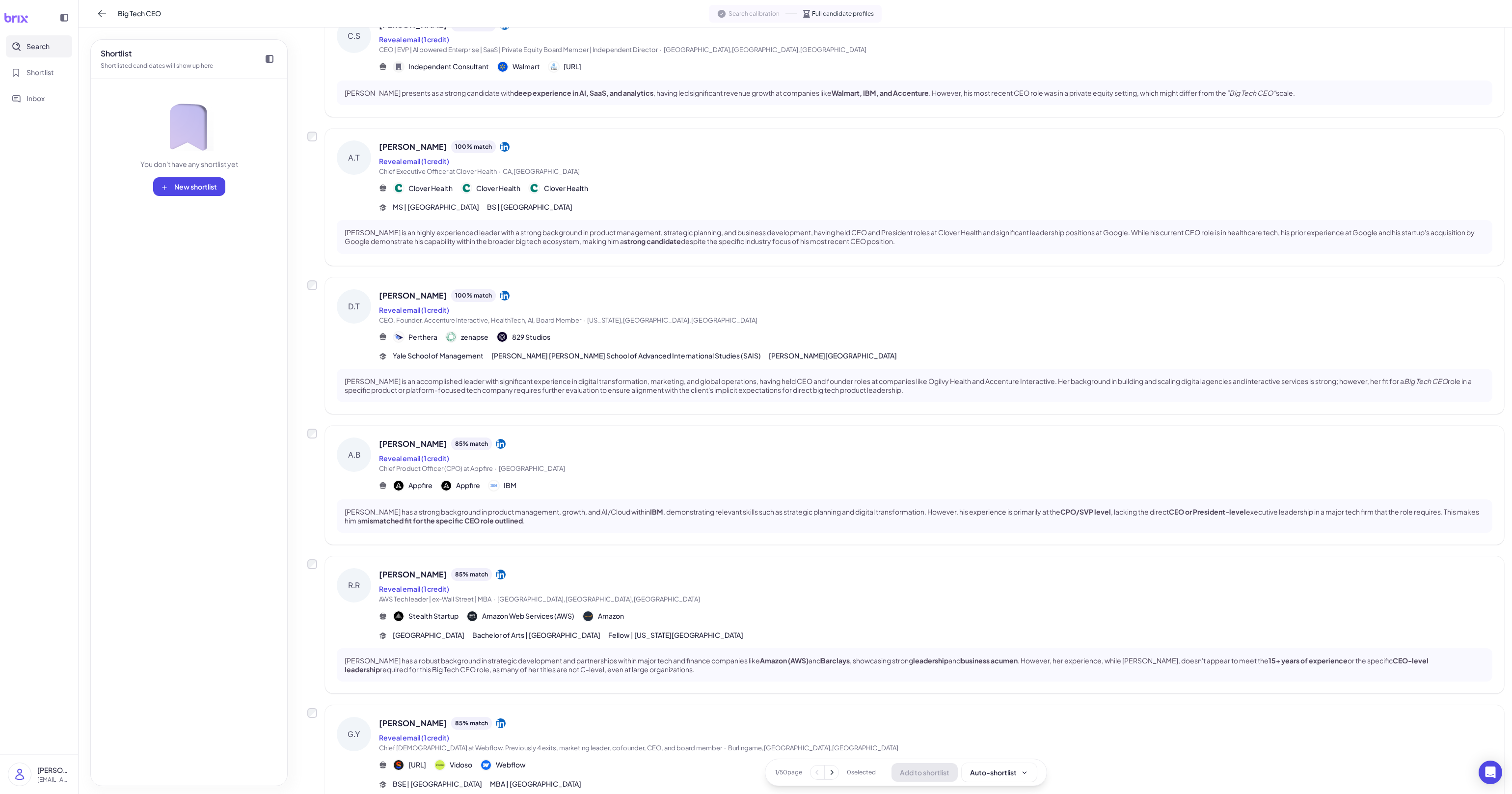
scroll to position [0, 0]
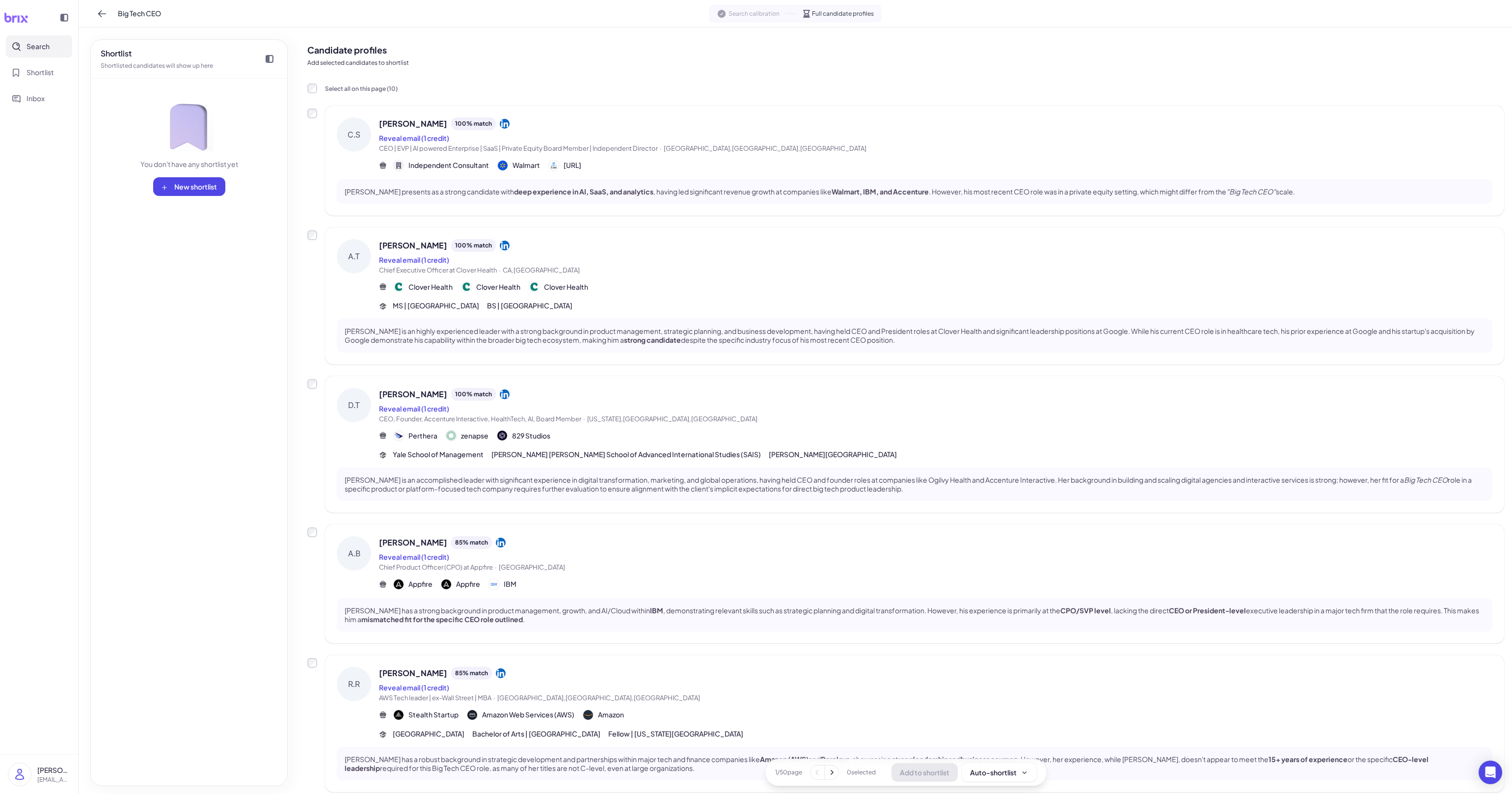
click at [867, 160] on div "Independent Consultant Walmart antuit.ai" at bounding box center [936, 166] width 1113 height 12
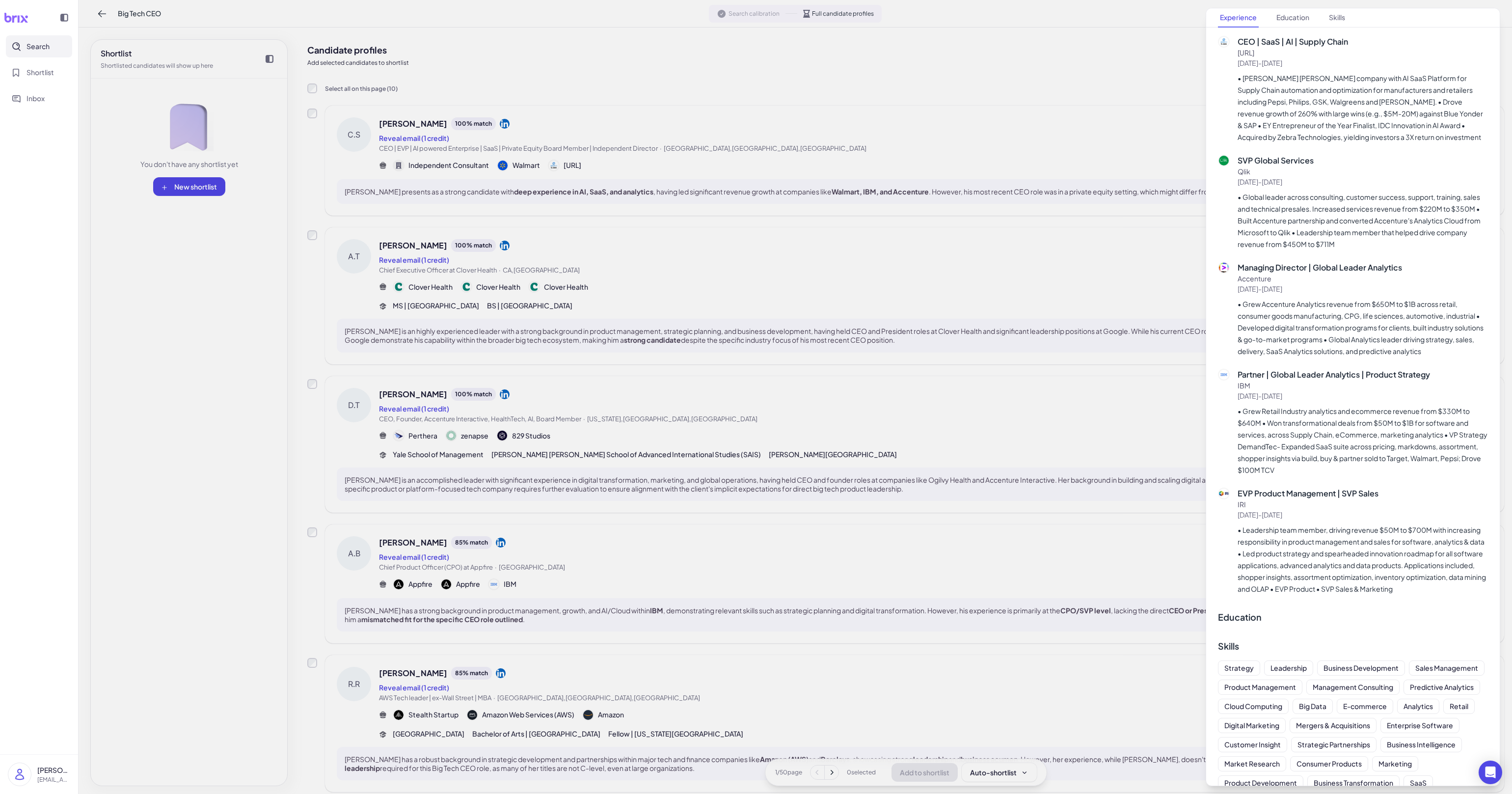
scroll to position [544, 0]
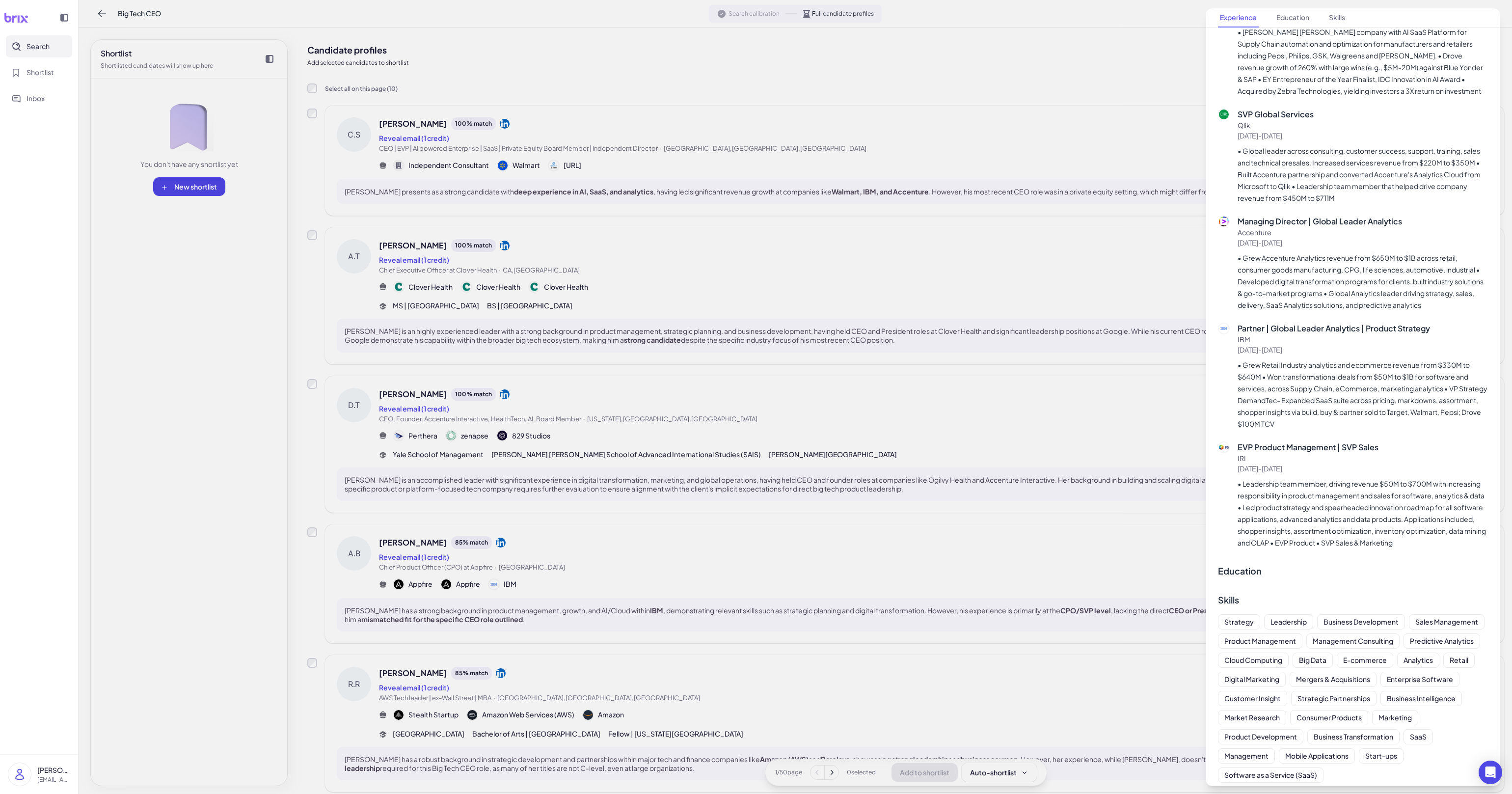
drag, startPoint x: 1060, startPoint y: 459, endPoint x: 1024, endPoint y: 436, distance: 42.7
click at [1059, 458] on div at bounding box center [756, 397] width 1512 height 794
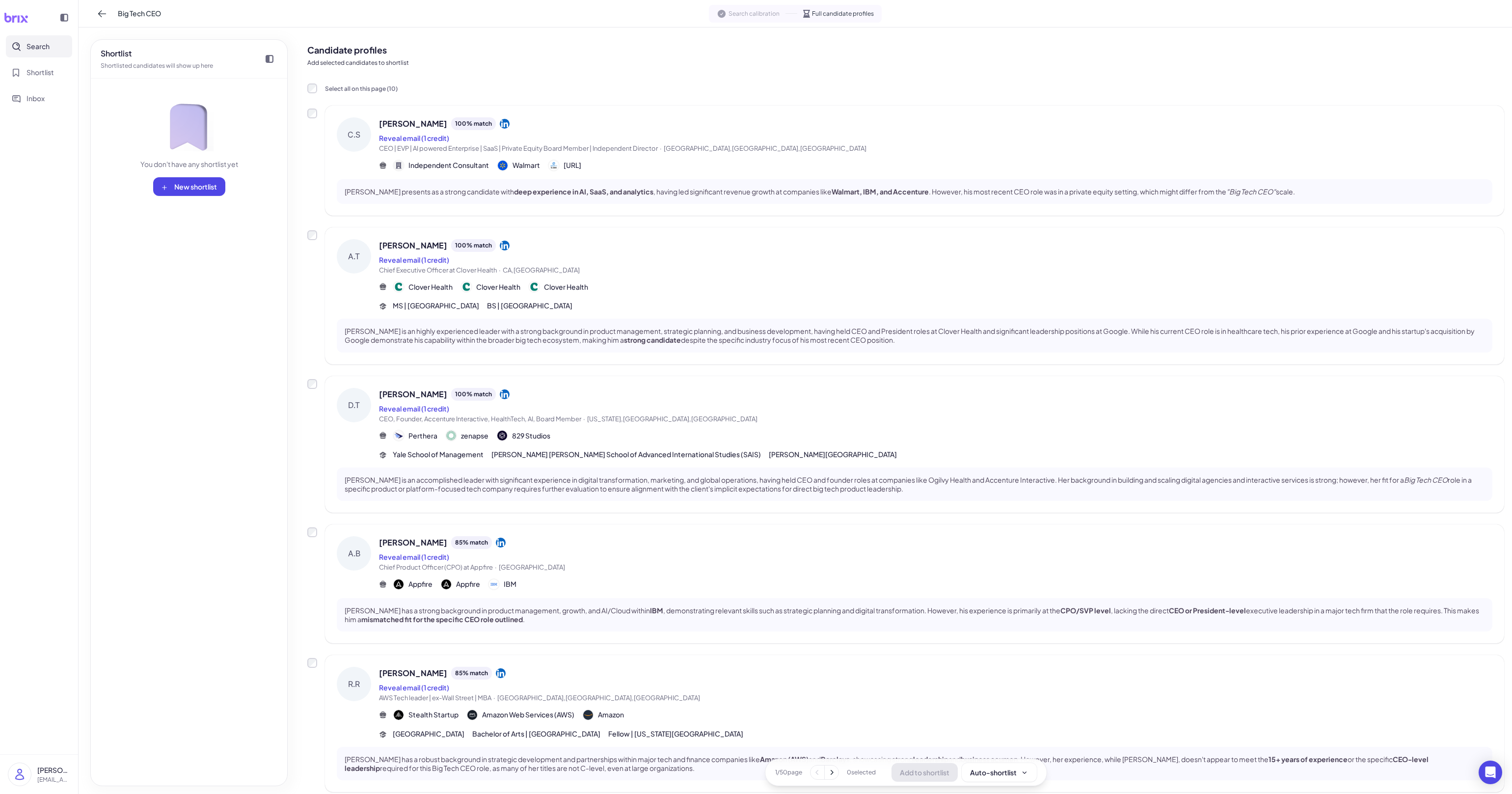
click at [921, 340] on p "Andrew Toy is an highly experienced leader with a strong background in product …" at bounding box center [914, 335] width 1140 height 18
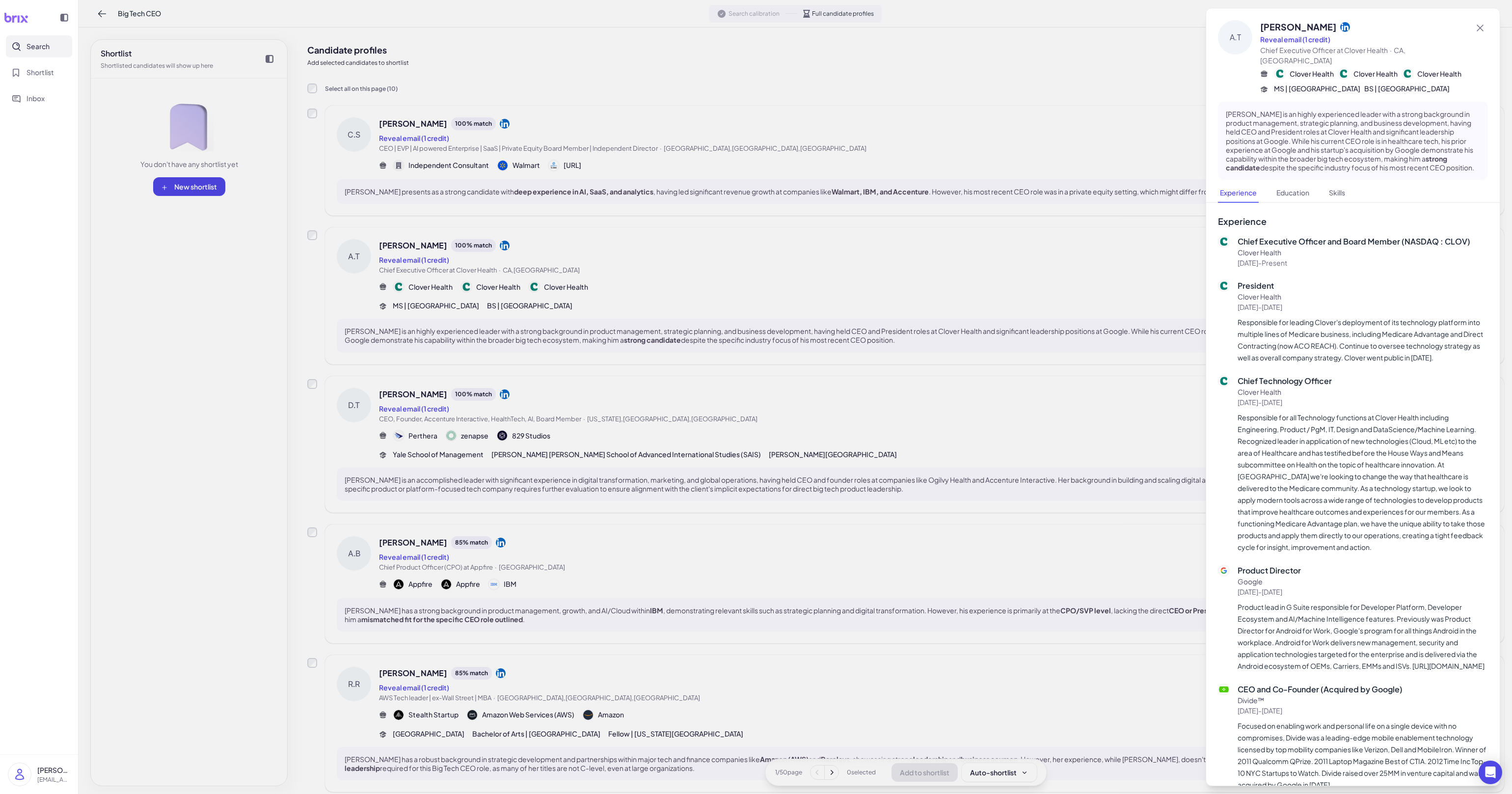
click at [889, 362] on div at bounding box center [756, 397] width 1512 height 794
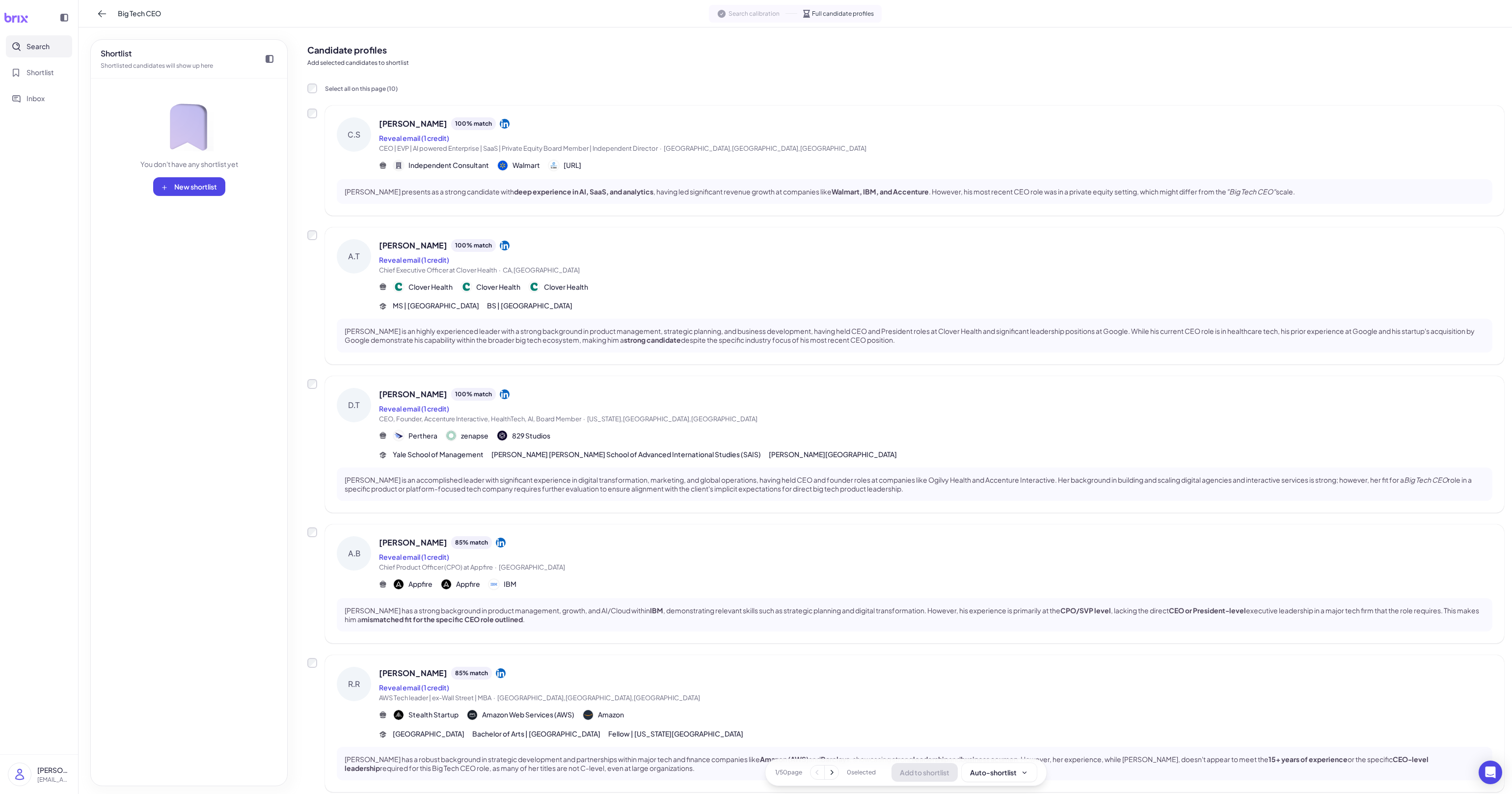
click at [821, 426] on div "Donna Tuths 100 % match Reveal email (1 credit) CEO, Founder, Accenture Interac…" at bounding box center [936, 424] width 1113 height 72
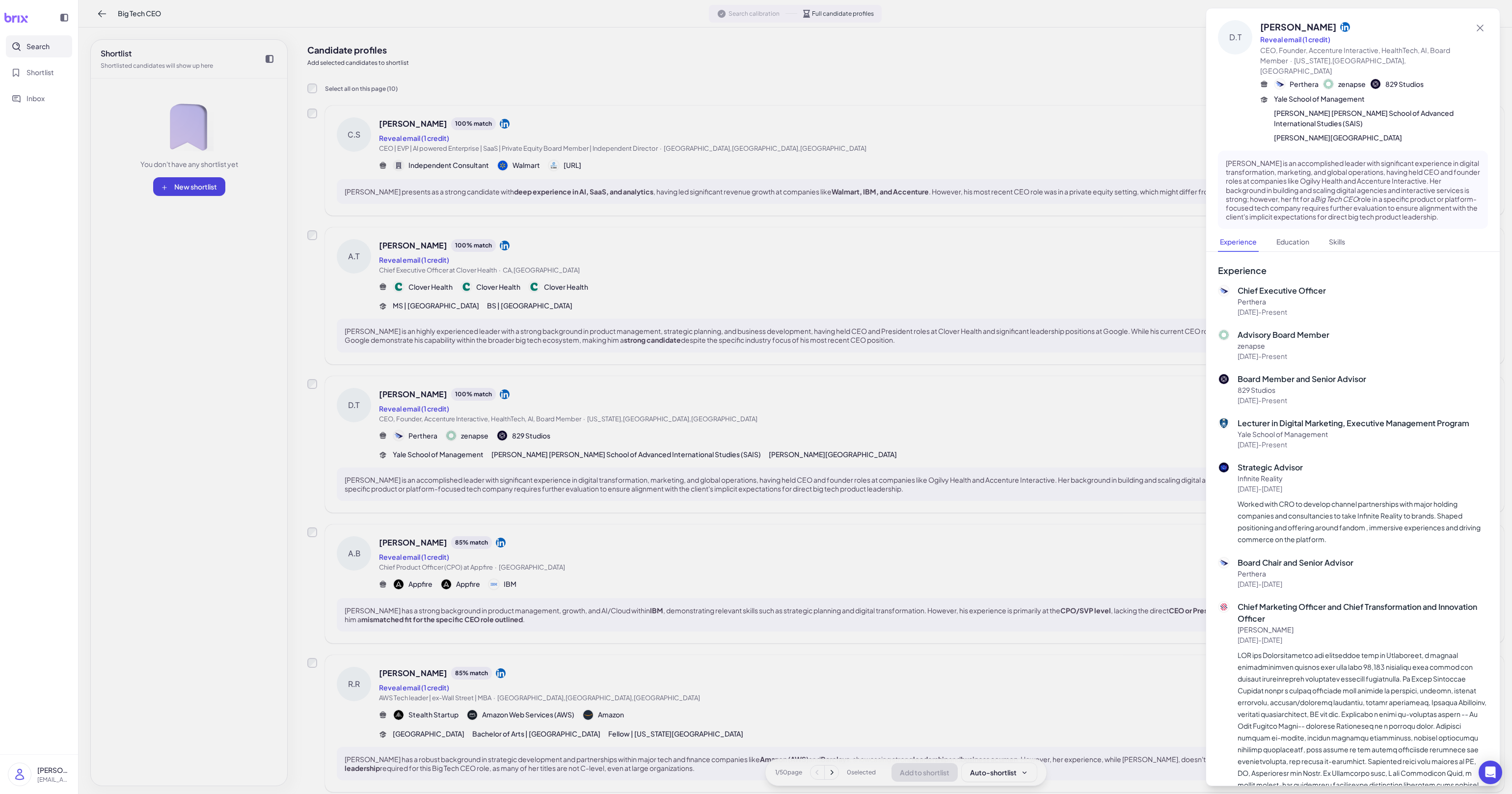
click at [1021, 374] on div at bounding box center [756, 397] width 1512 height 794
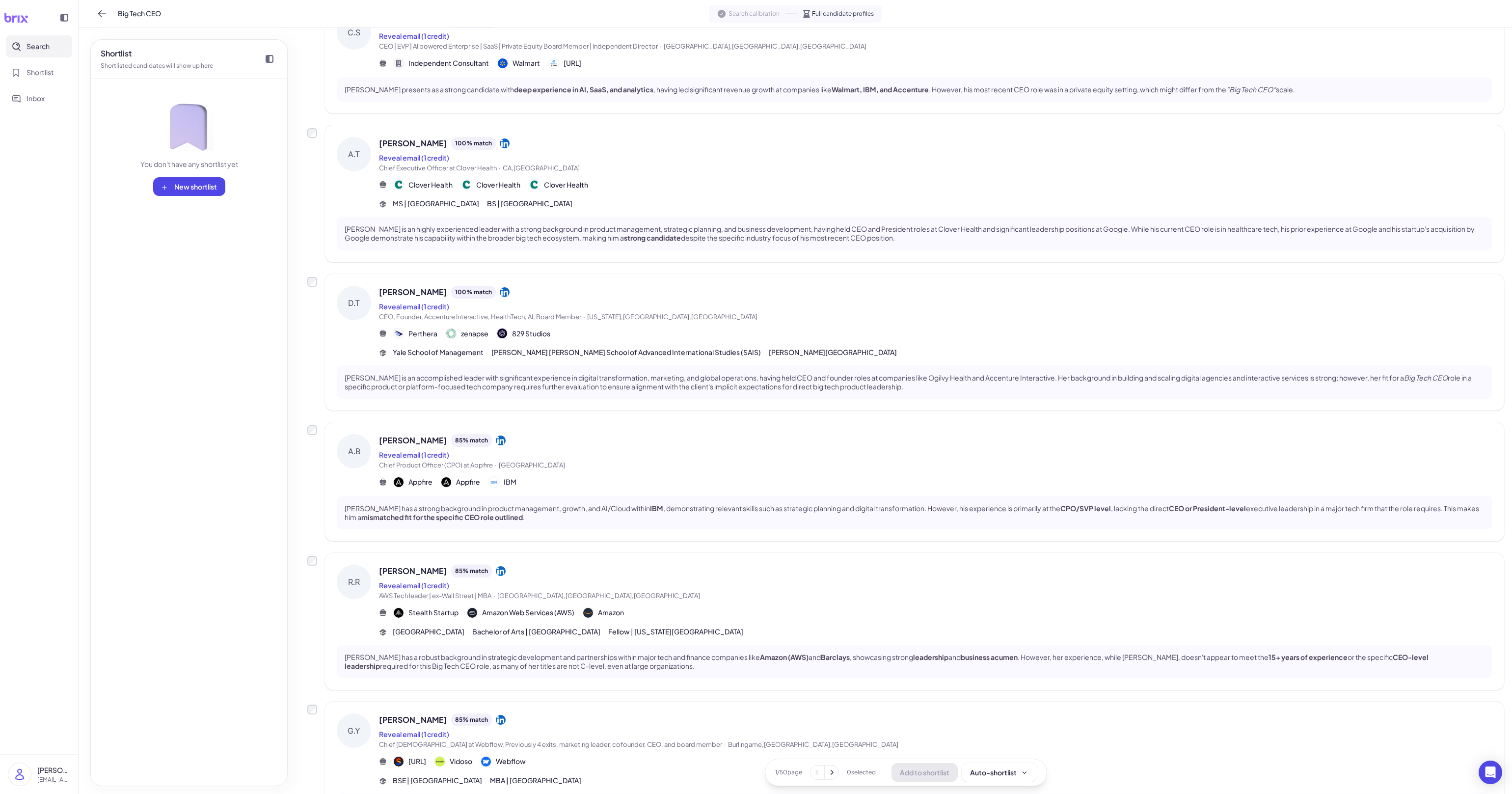
scroll to position [115, 0]
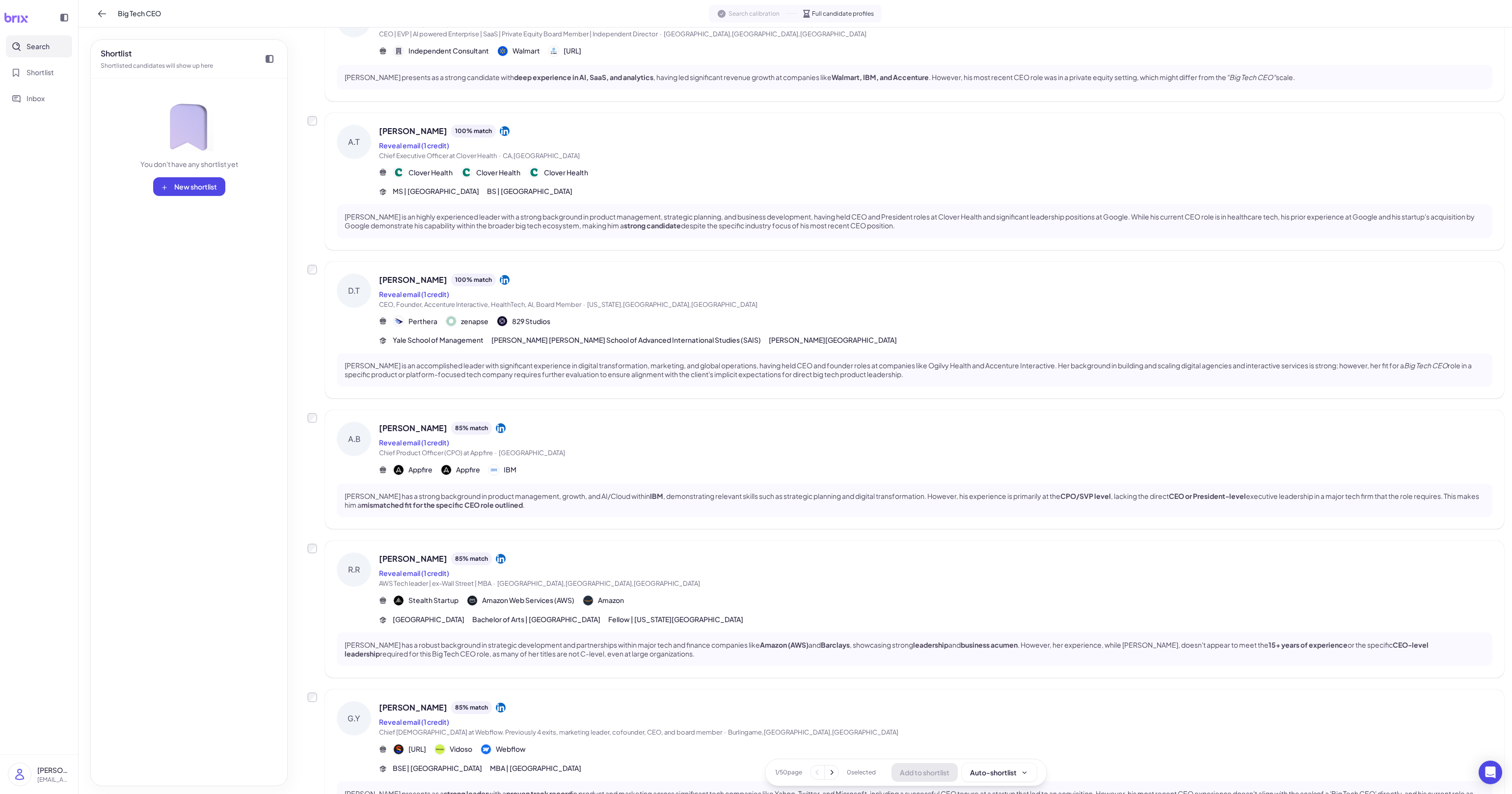
click at [929, 440] on div "Reveal email (1 credit)" at bounding box center [936, 443] width 1113 height 12
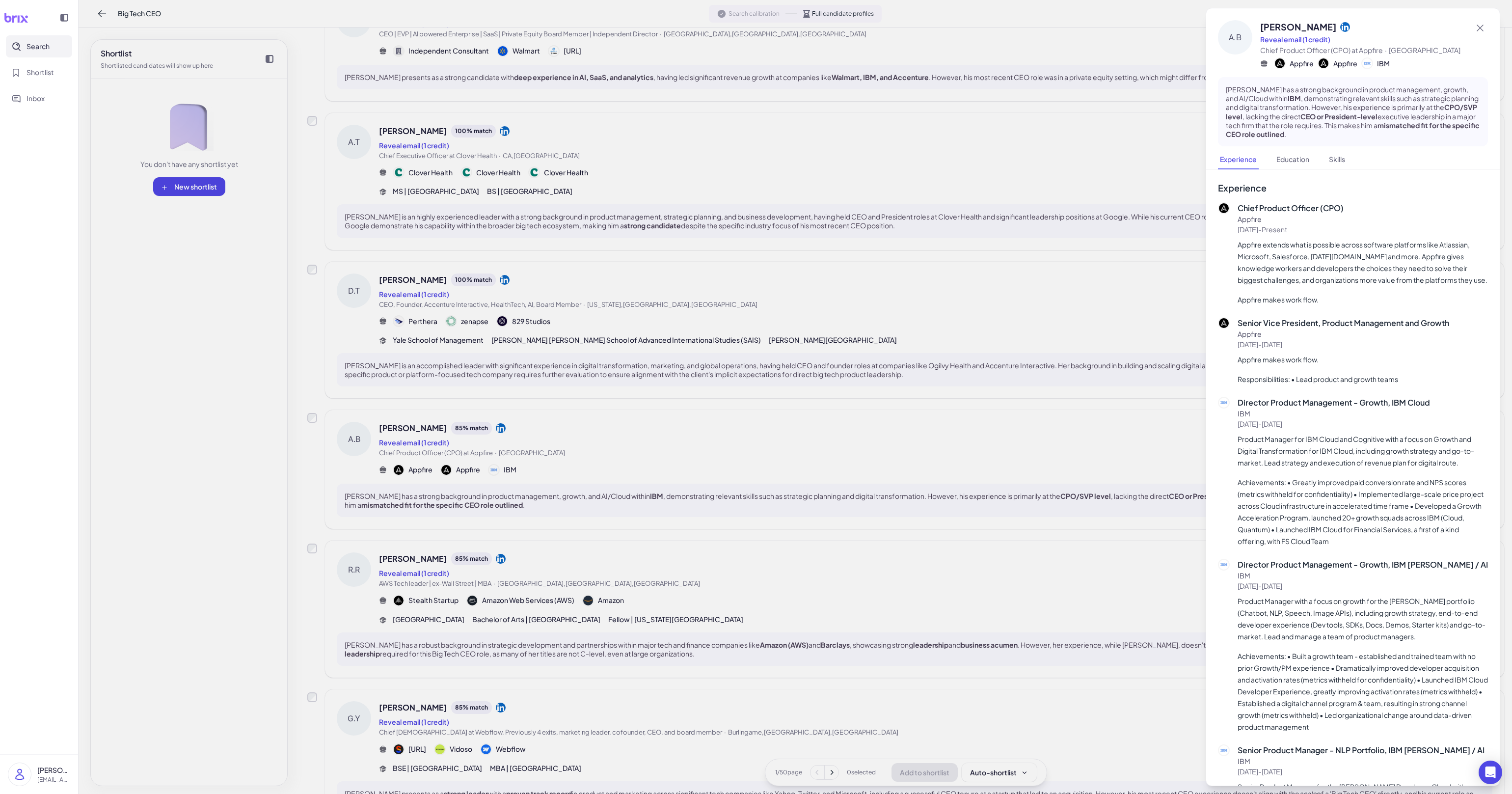
click at [923, 503] on div at bounding box center [756, 397] width 1512 height 794
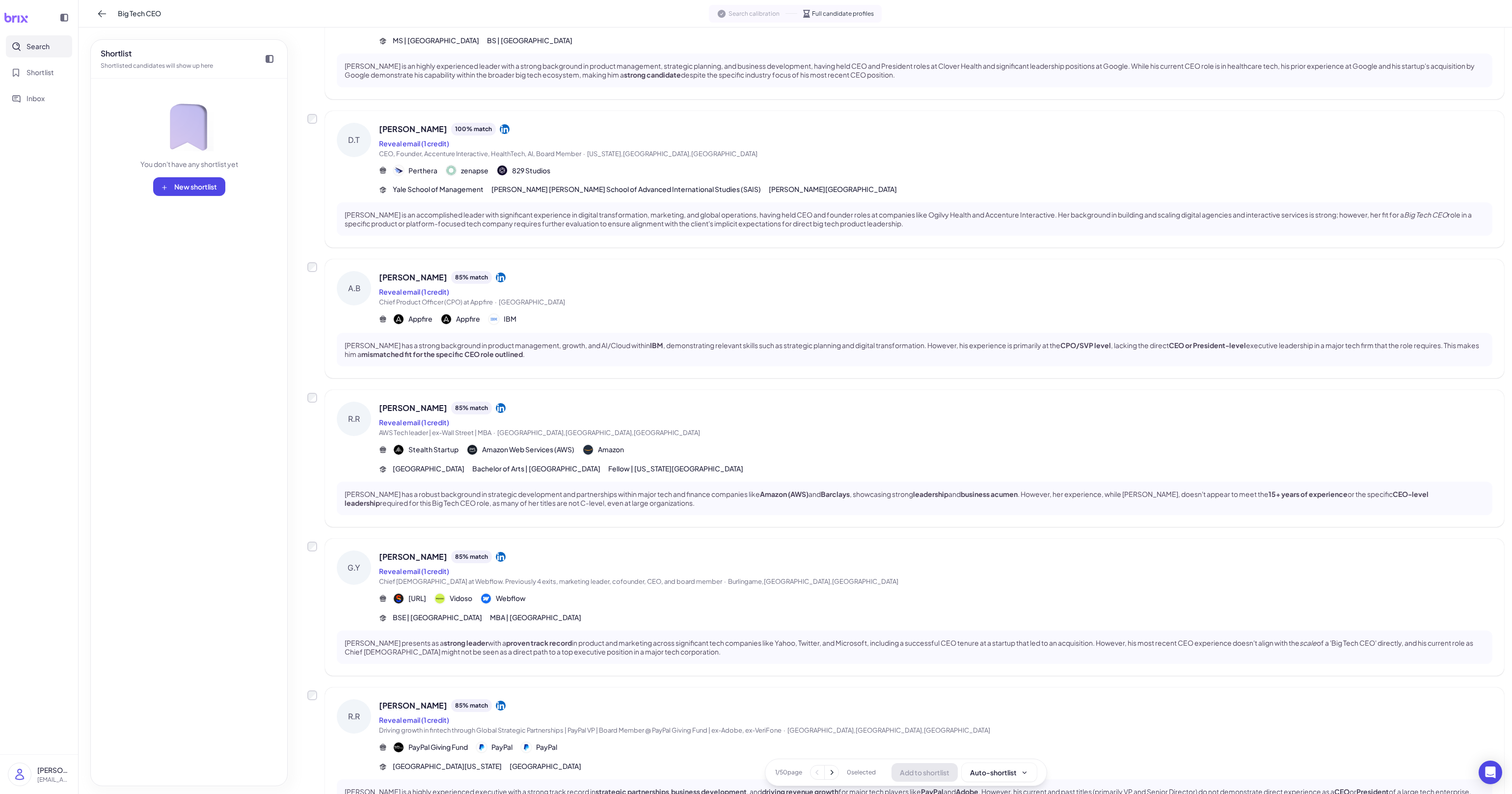
scroll to position [265, 0]
click at [724, 325] on div "A.B Andy Boyd 85 % match Reveal email (1 credit) Chief Product Officer (CPO) at…" at bounding box center [914, 318] width 1179 height 119
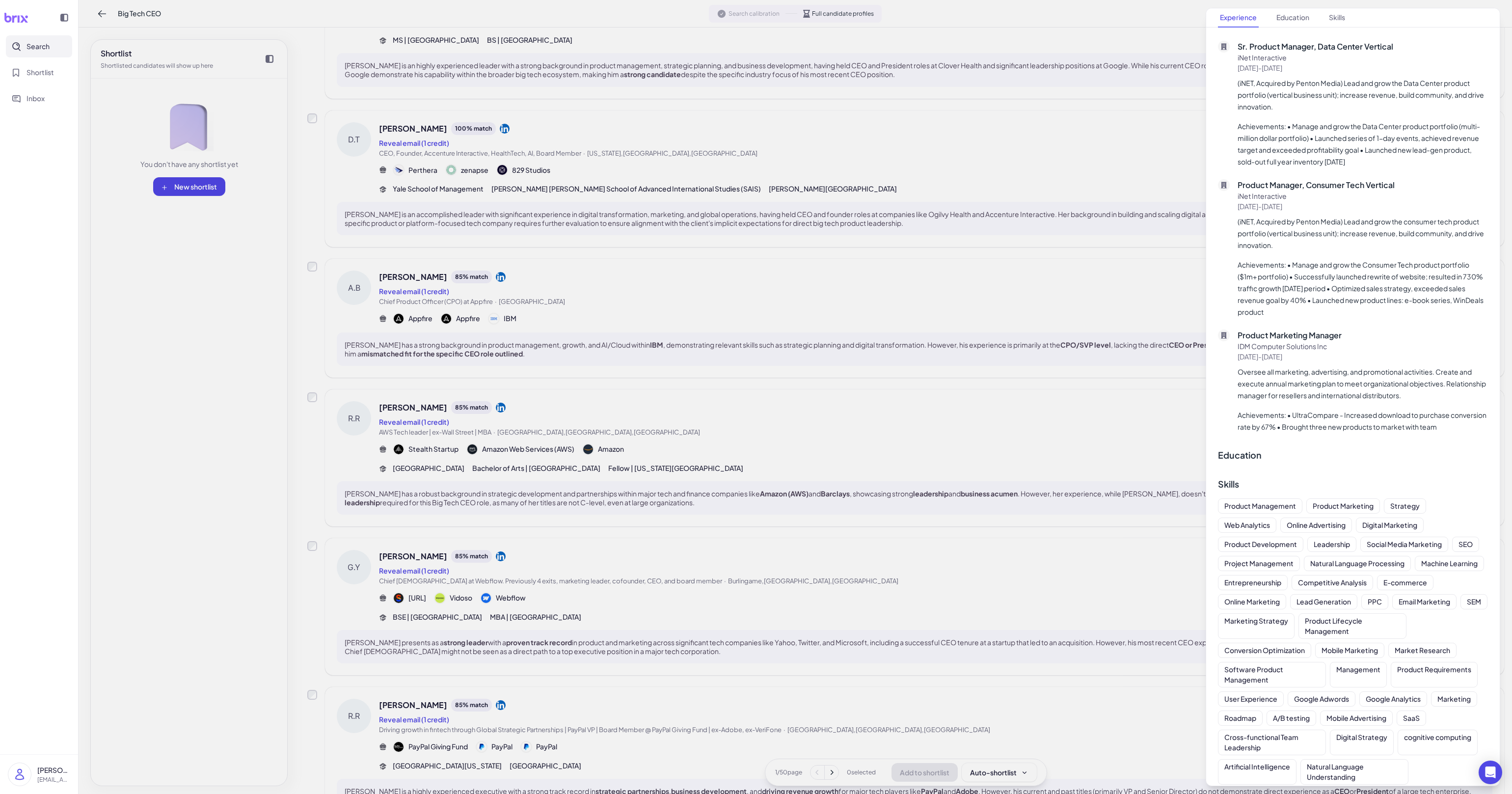
scroll to position [1044, 0]
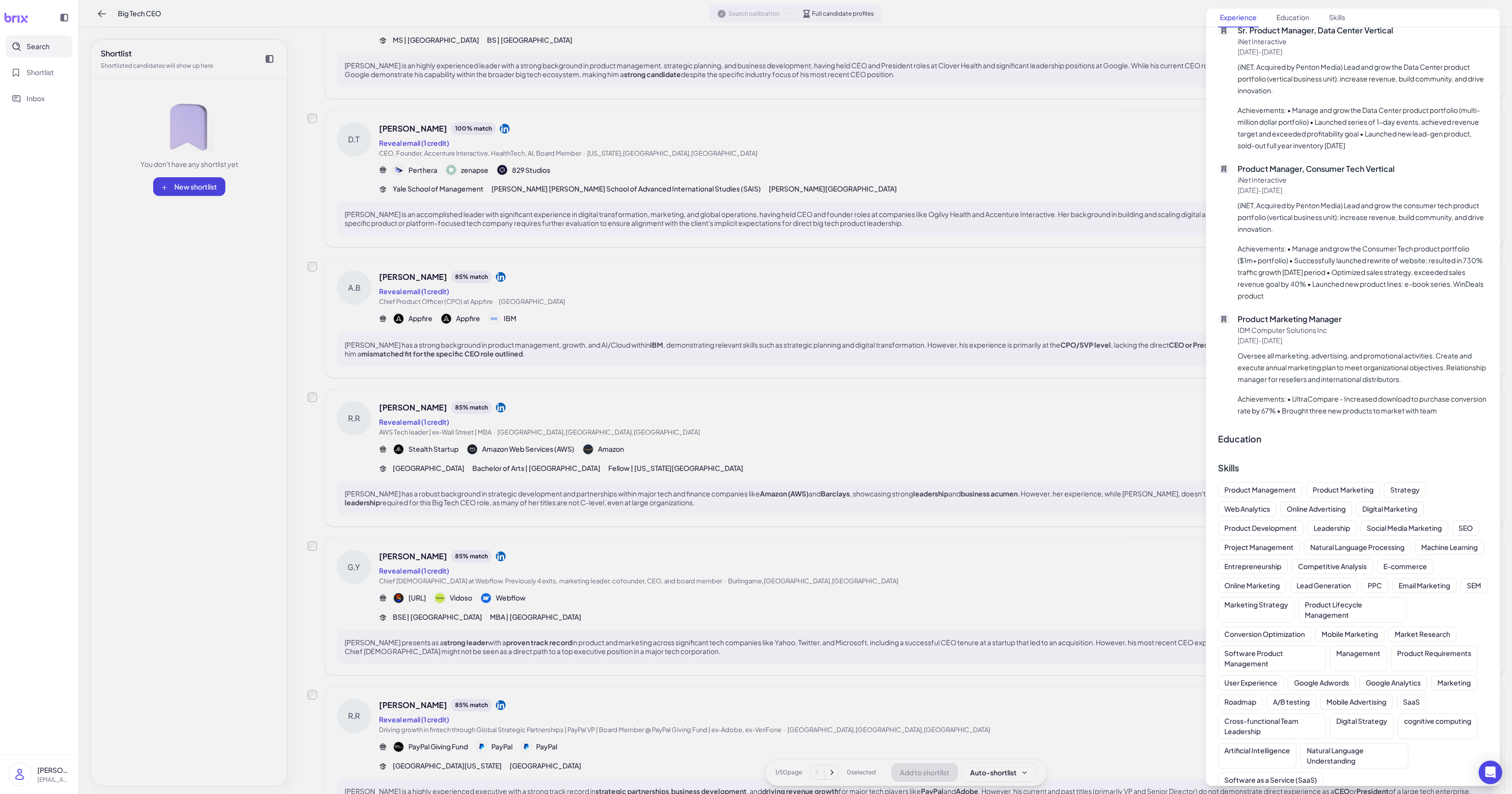
click at [954, 352] on div at bounding box center [756, 397] width 1512 height 794
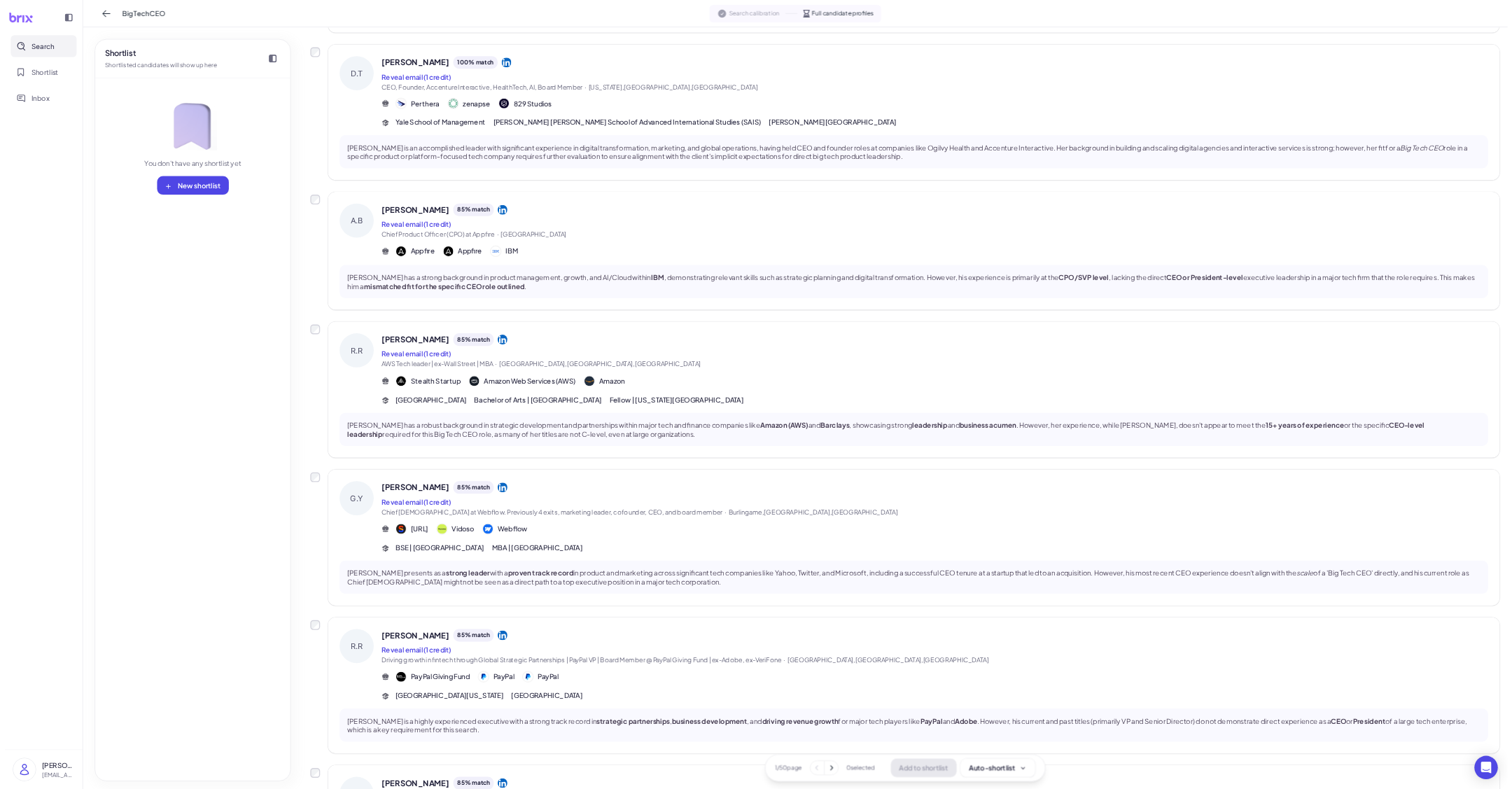
scroll to position [486, 0]
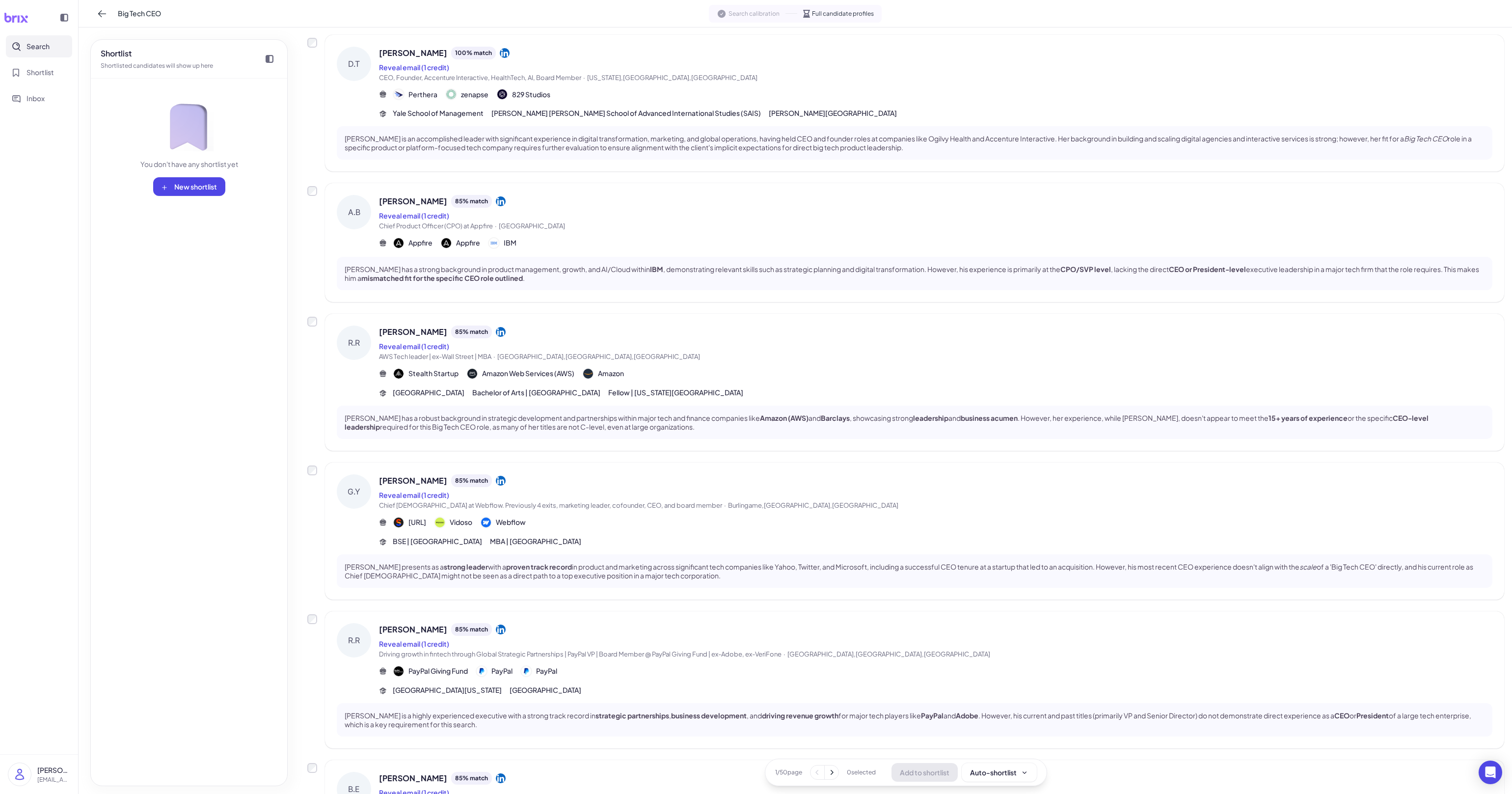
click at [851, 343] on div "Reveal email (1 credit)" at bounding box center [936, 346] width 1113 height 12
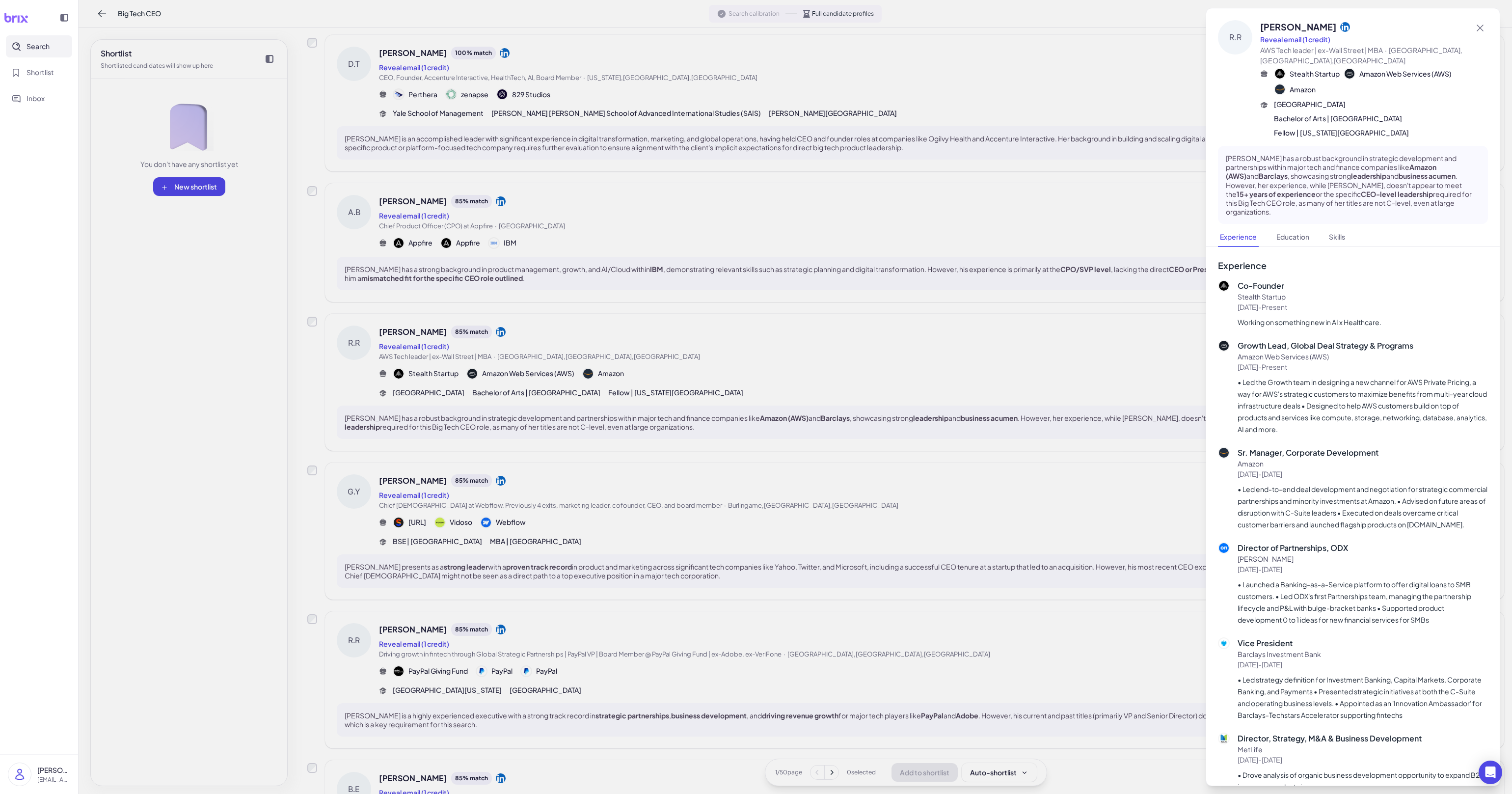
click at [849, 348] on div at bounding box center [756, 397] width 1512 height 794
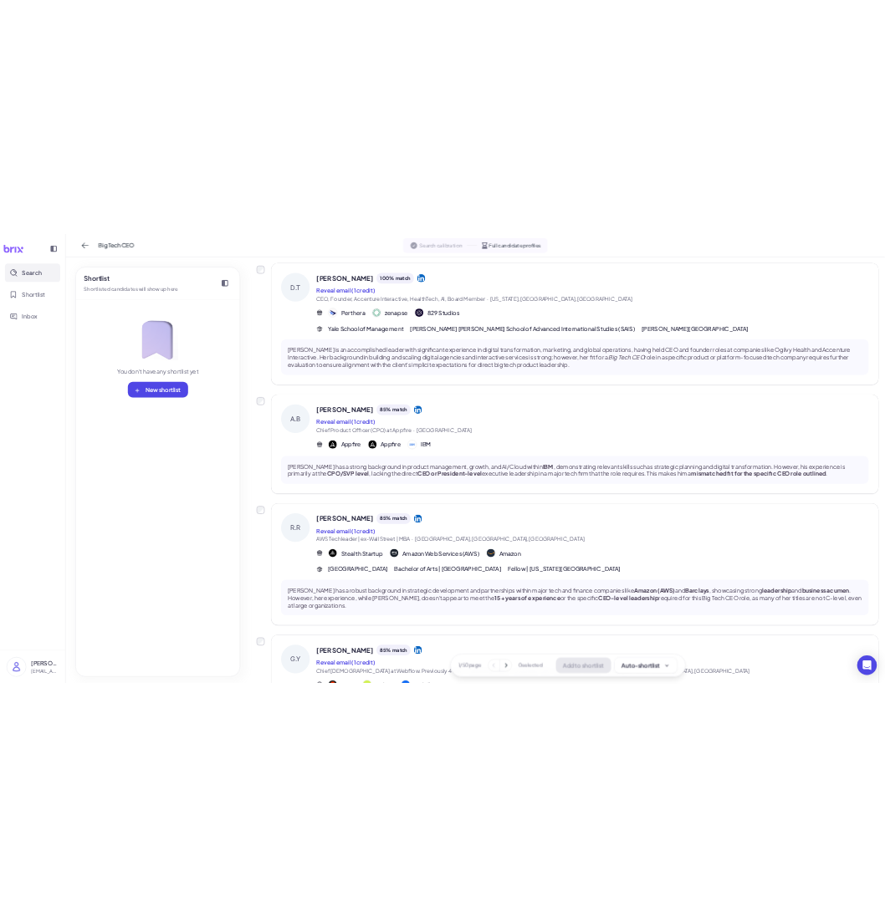
scroll to position [910, 0]
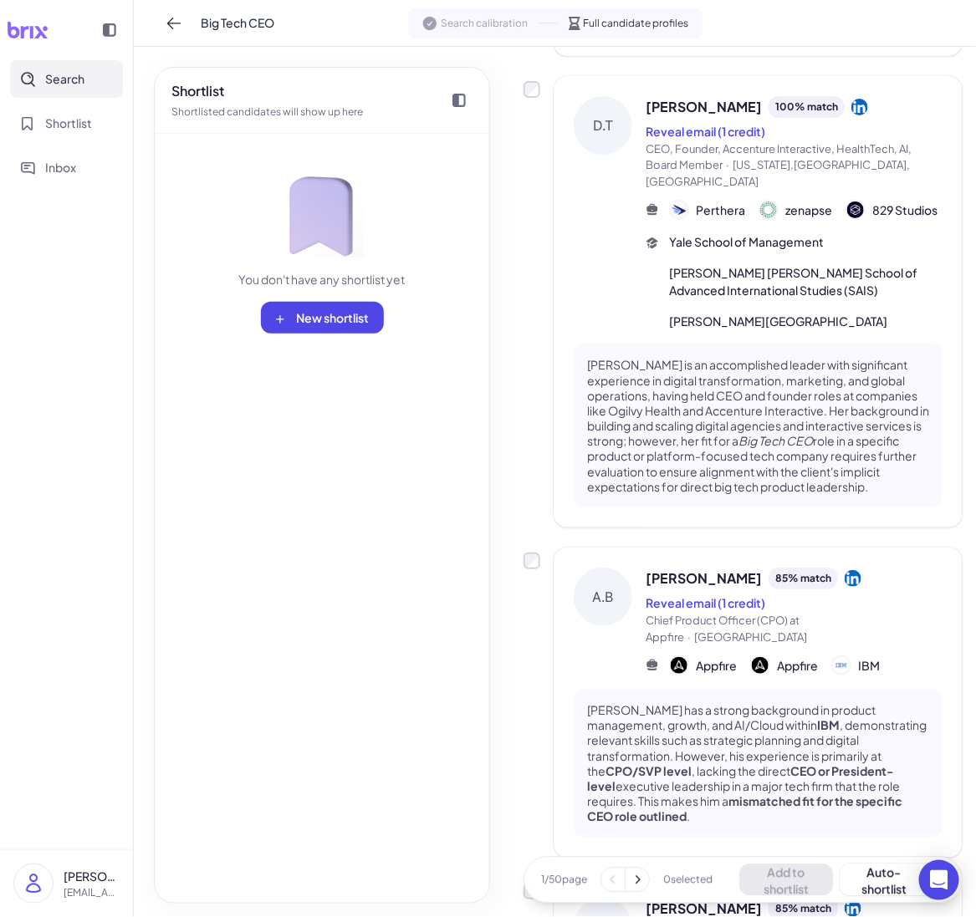
click at [98, 100] on div "Search Shortlist Inbox" at bounding box center [66, 123] width 133 height 126
click at [75, 84] on span "Search" at bounding box center [64, 79] width 39 height 18
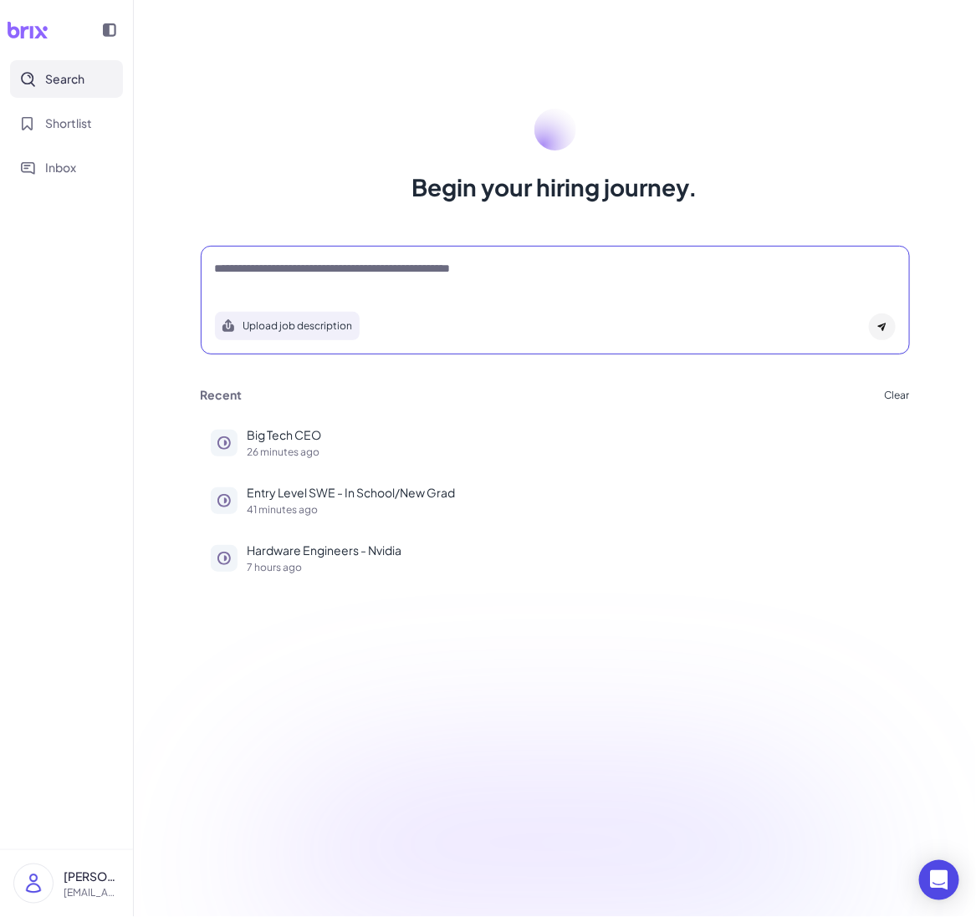
click at [363, 268] on textarea at bounding box center [555, 270] width 681 height 20
type textarea "**********"
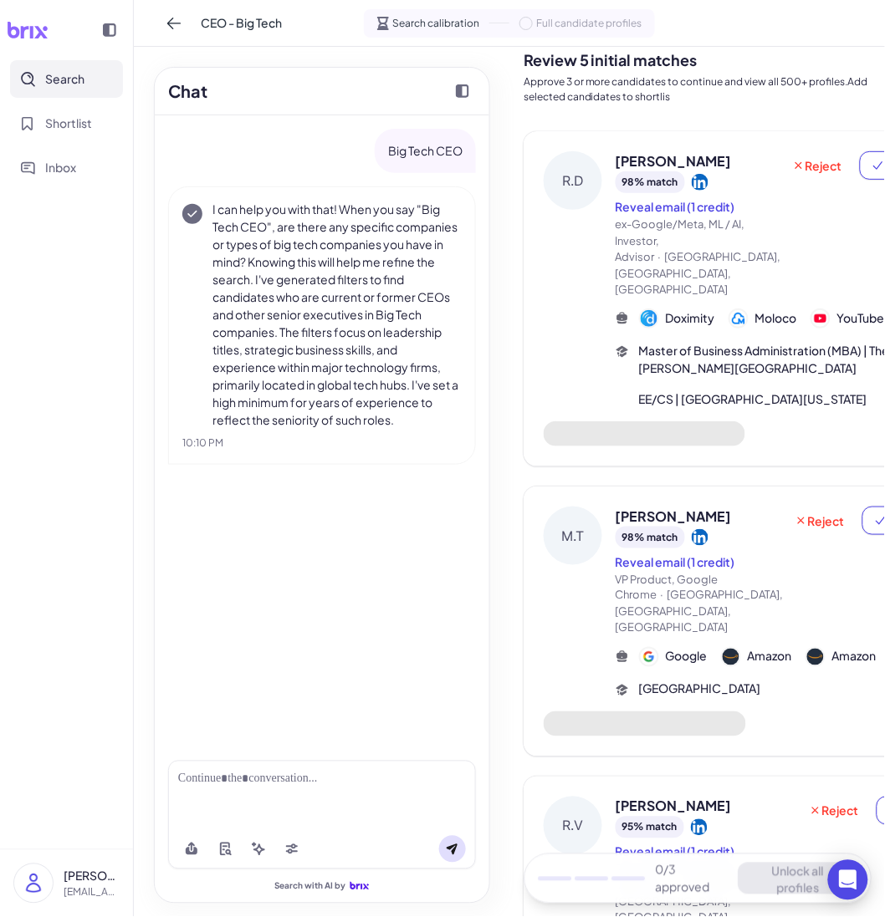
scroll to position [77, 0]
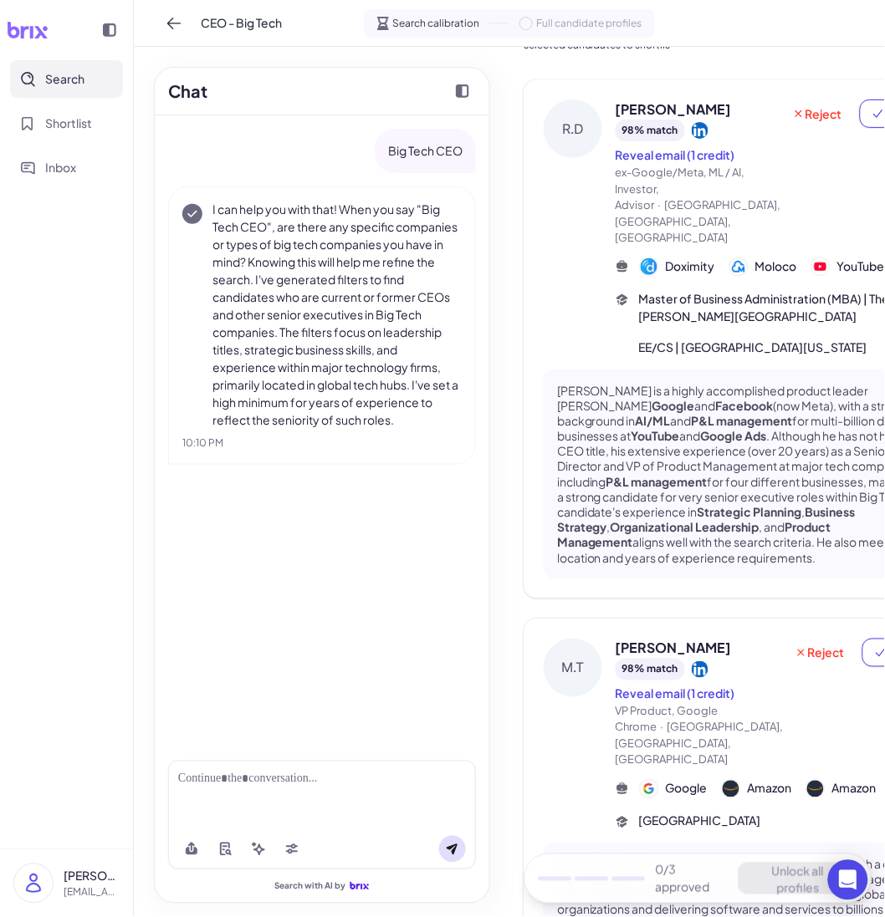
click at [751, 342] on div "Rohit Dhawan 98 % match Reveal email (1 credit) ex-Google/Meta, ML / AI, Invest…" at bounding box center [781, 228] width 330 height 257
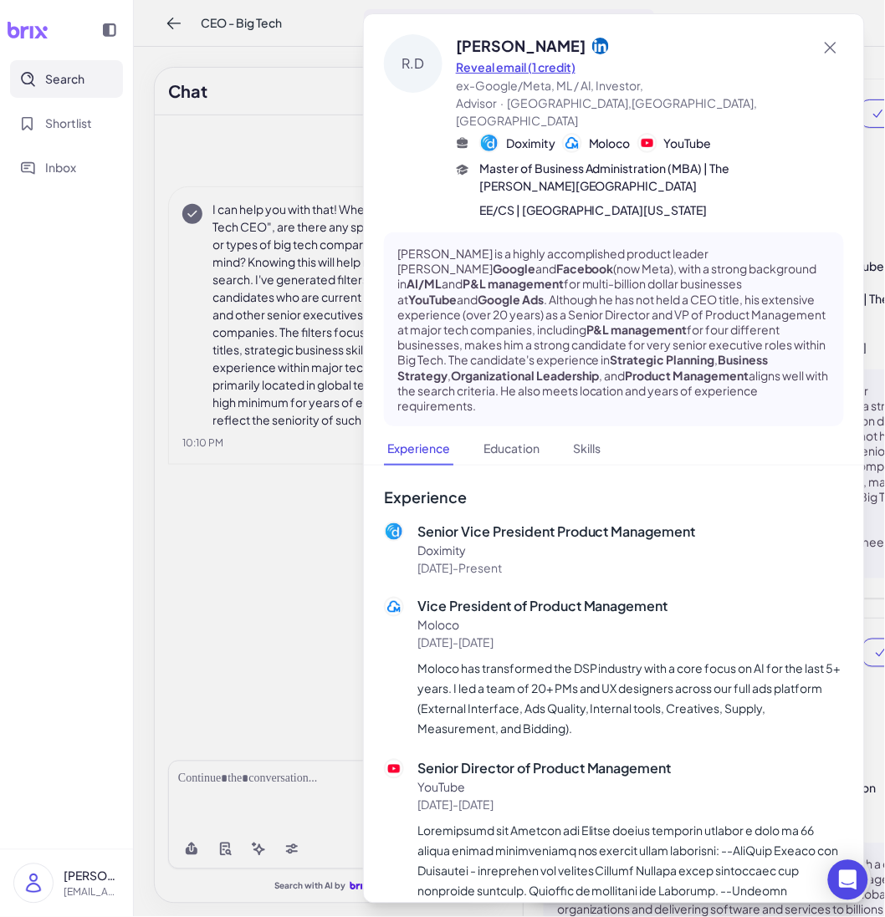
click at [527, 64] on button "Reveal email (1 credit)" at bounding box center [516, 68] width 120 height 18
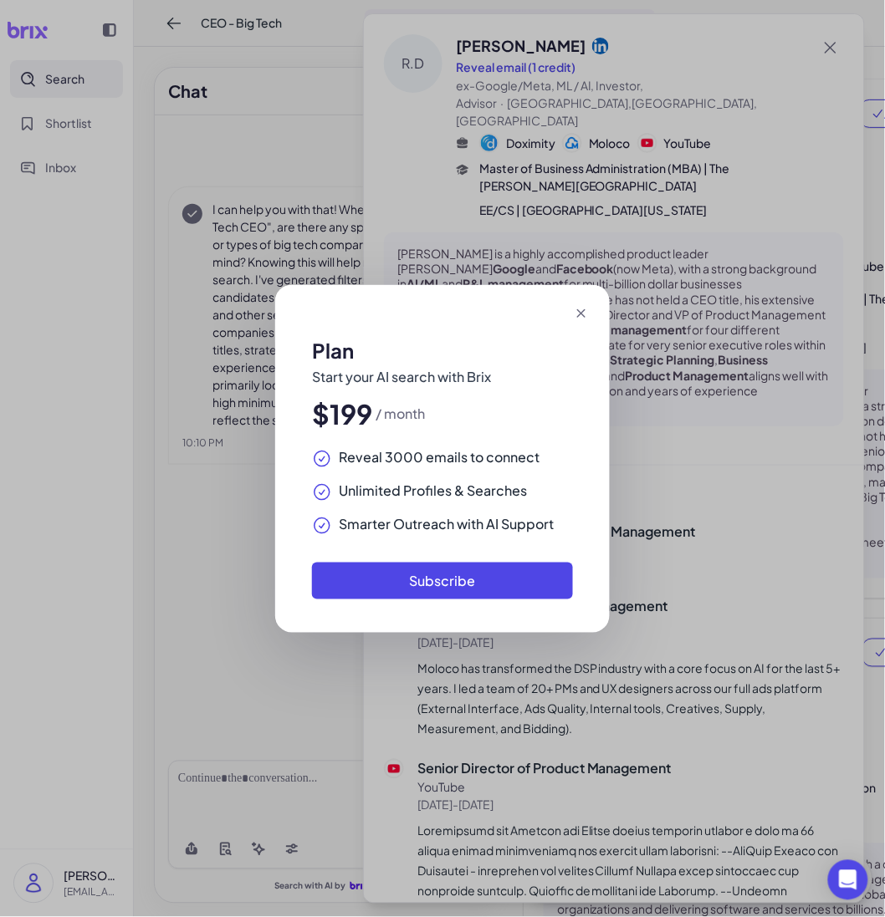
click at [573, 313] on icon at bounding box center [581, 313] width 17 height 17
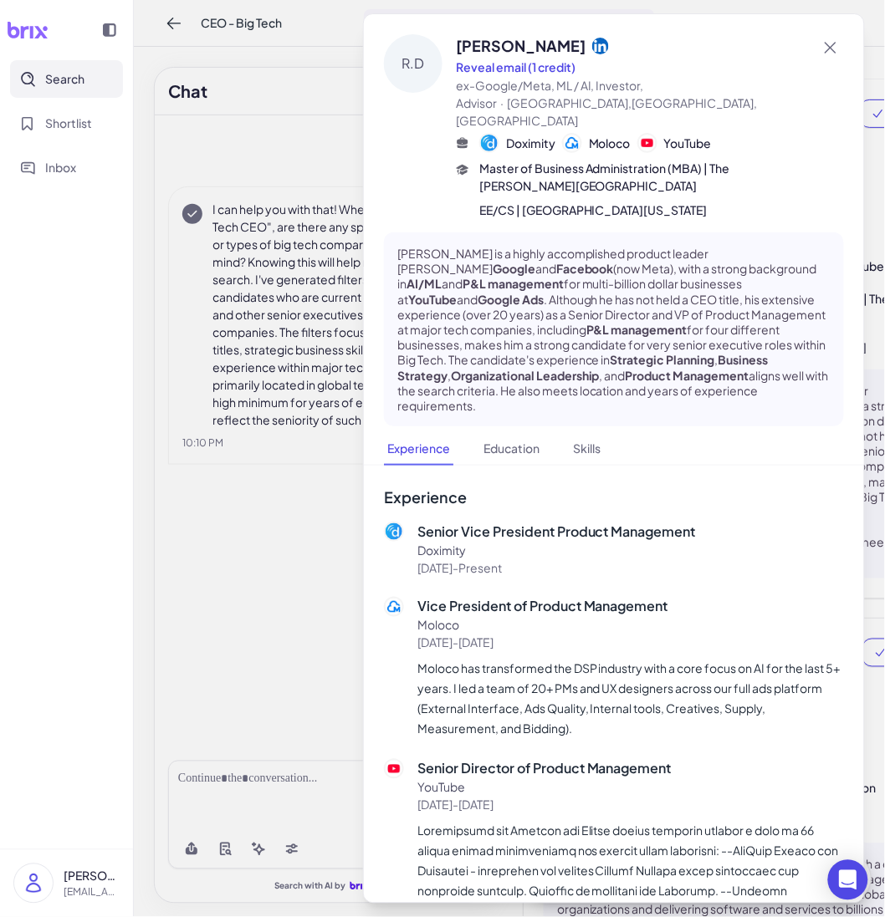
click at [58, 875] on div "Heming Yang calyhmz@gmail.com" at bounding box center [66, 884] width 106 height 40
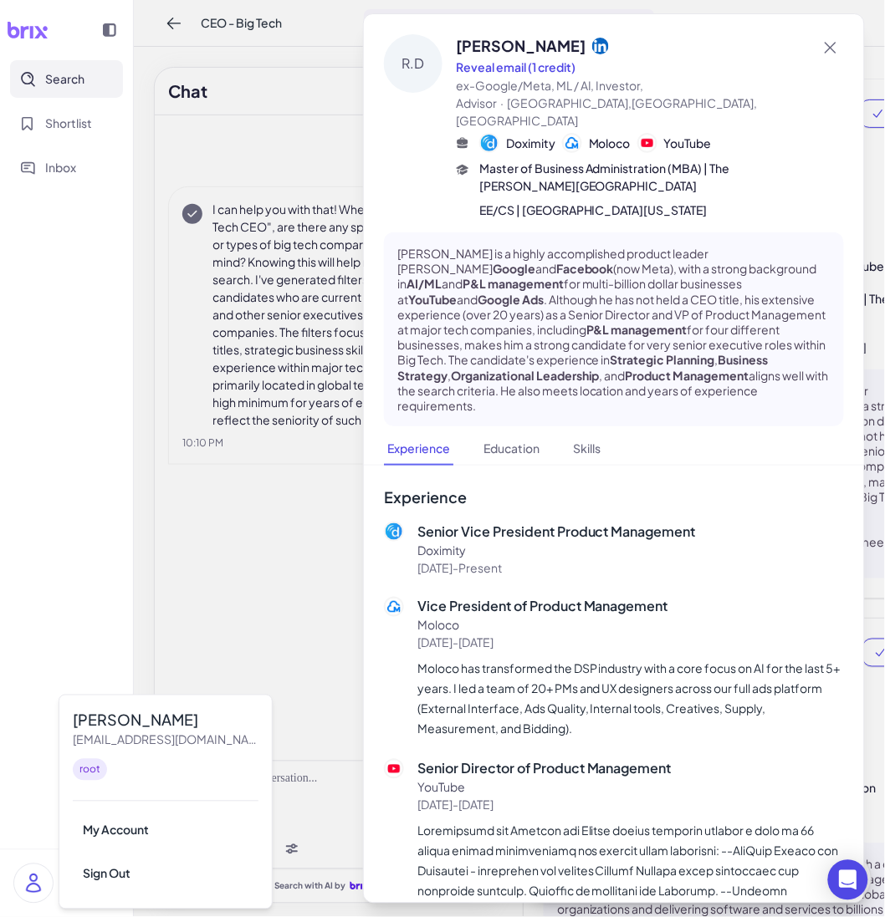
click at [97, 211] on nav "Search Shortlist Inbox" at bounding box center [66, 455] width 133 height 790
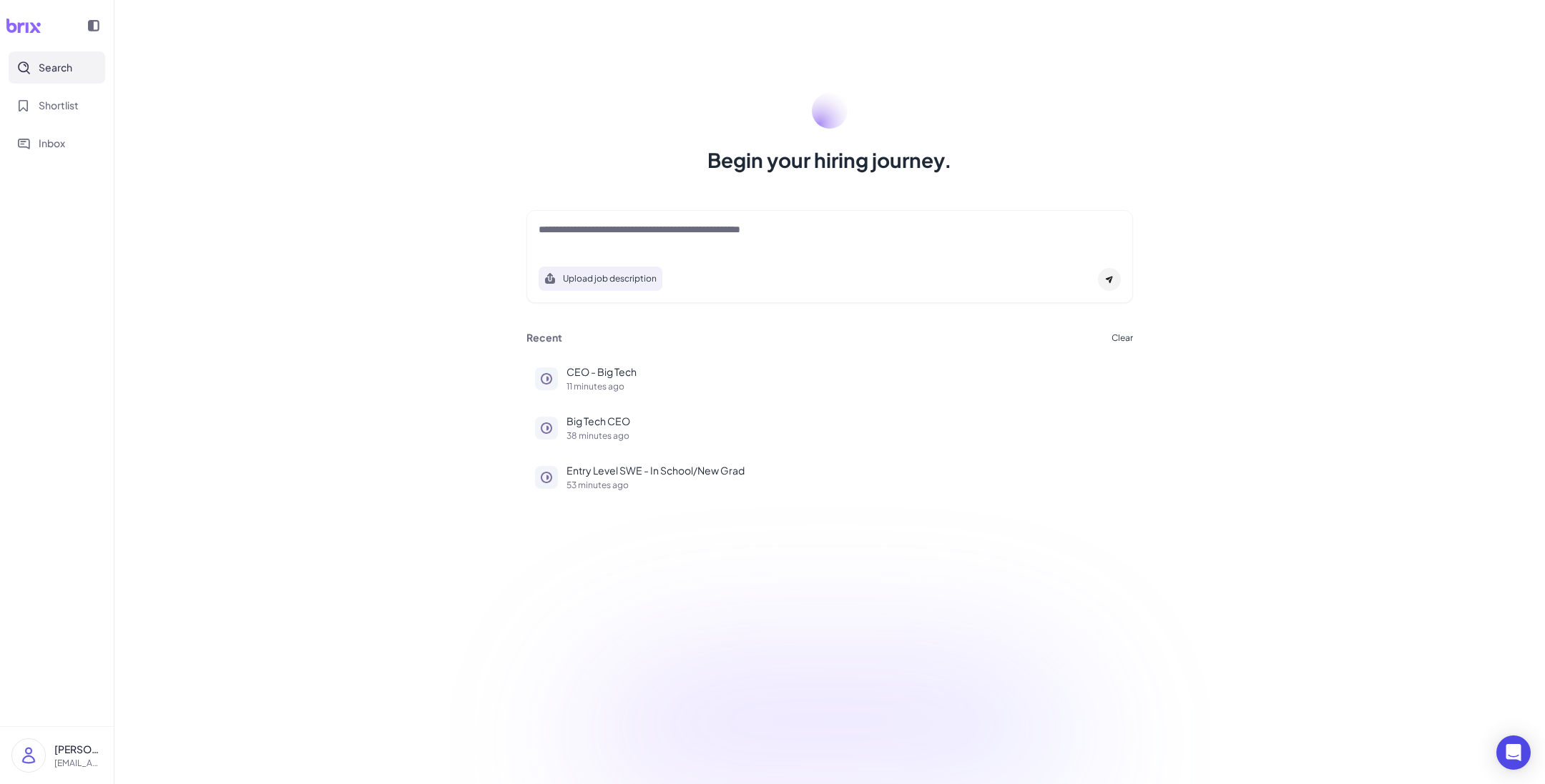
click at [95, 759] on p "calyhmz@gmail.com" at bounding box center [79, 763] width 48 height 13
click at [141, 745] on div "Sign Out" at bounding box center [142, 747] width 159 height 32
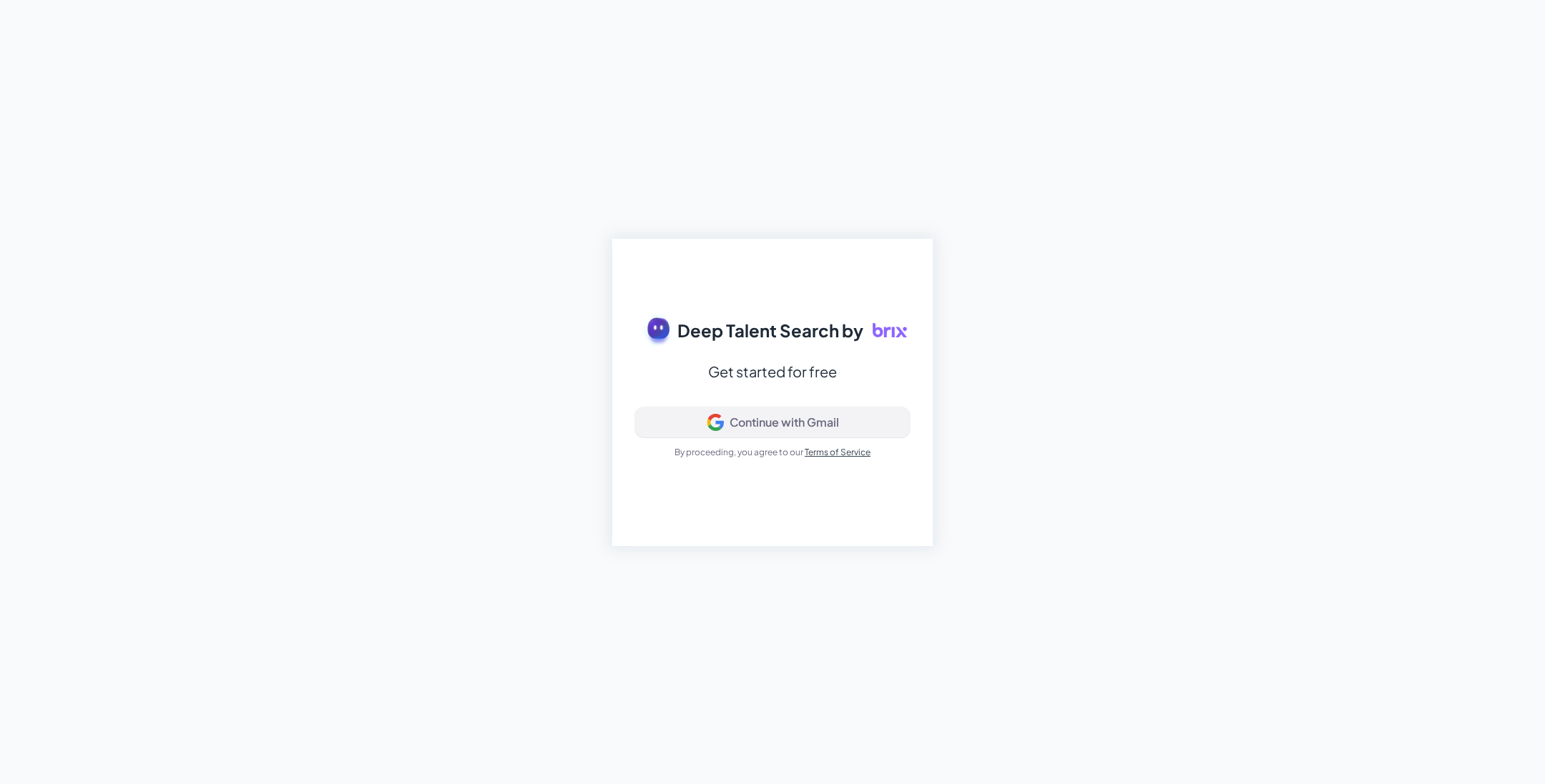
click at [756, 419] on div "Continue with Gmail" at bounding box center [784, 422] width 109 height 15
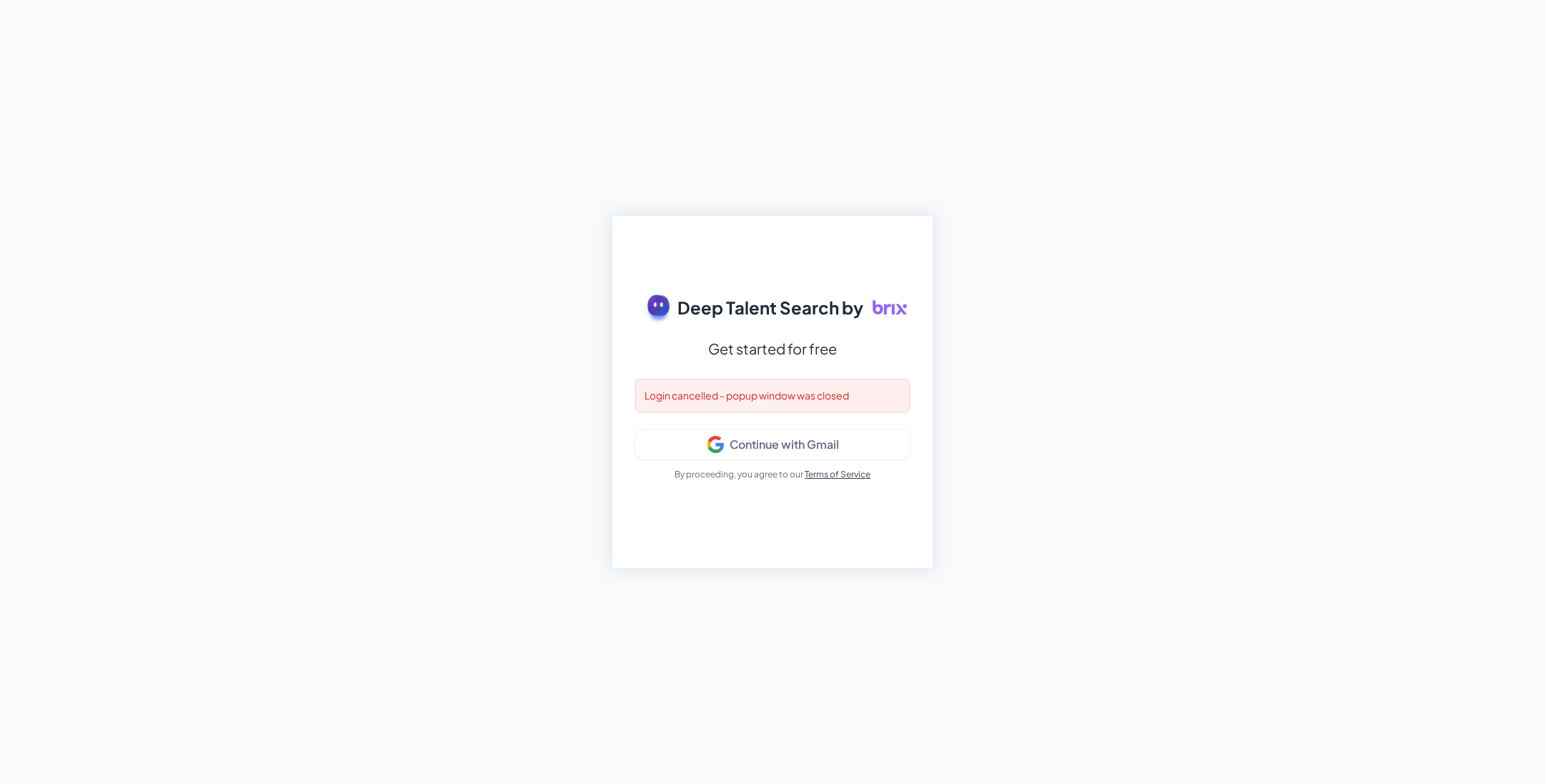
click at [1096, 391] on div "Deep Talent Search by Get started for free Login cancelled - popup window was c…" at bounding box center [772, 392] width 1545 height 784
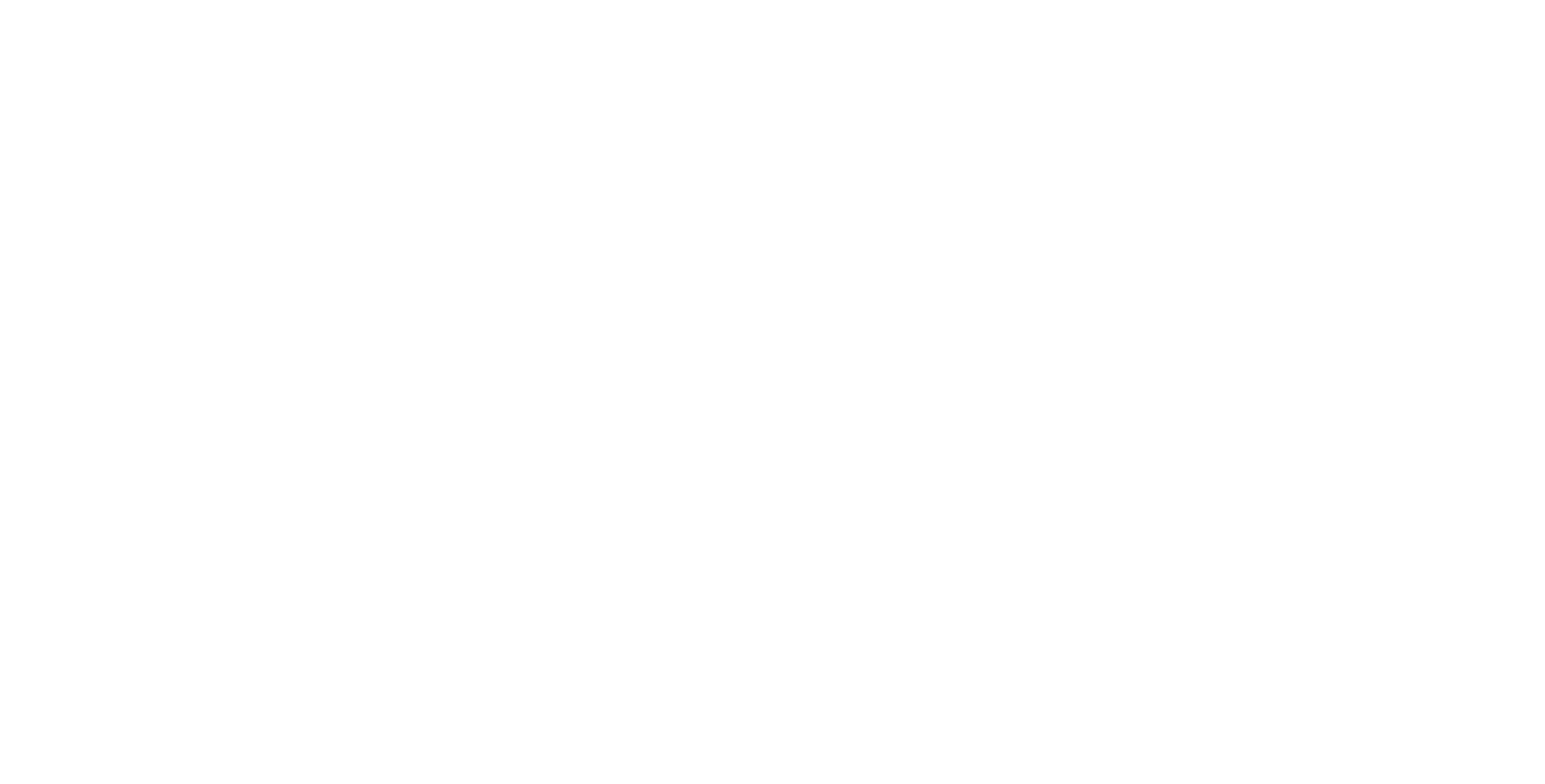
click at [1330, 172] on body at bounding box center [772, 392] width 1545 height 784
